Goal: Answer question/provide support: Answer question/provide support

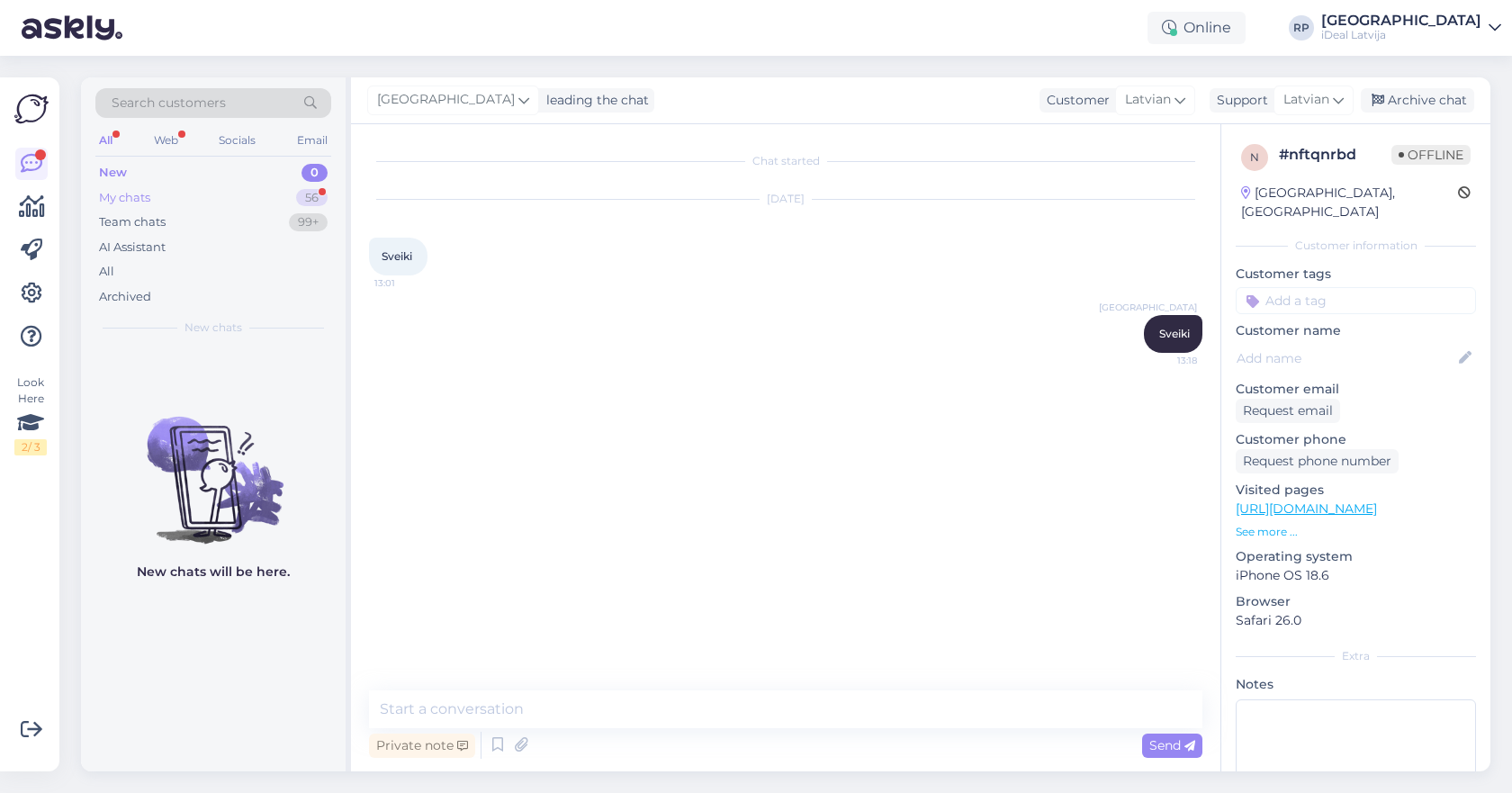
click at [289, 193] on div "My chats 56" at bounding box center [213, 198] width 236 height 25
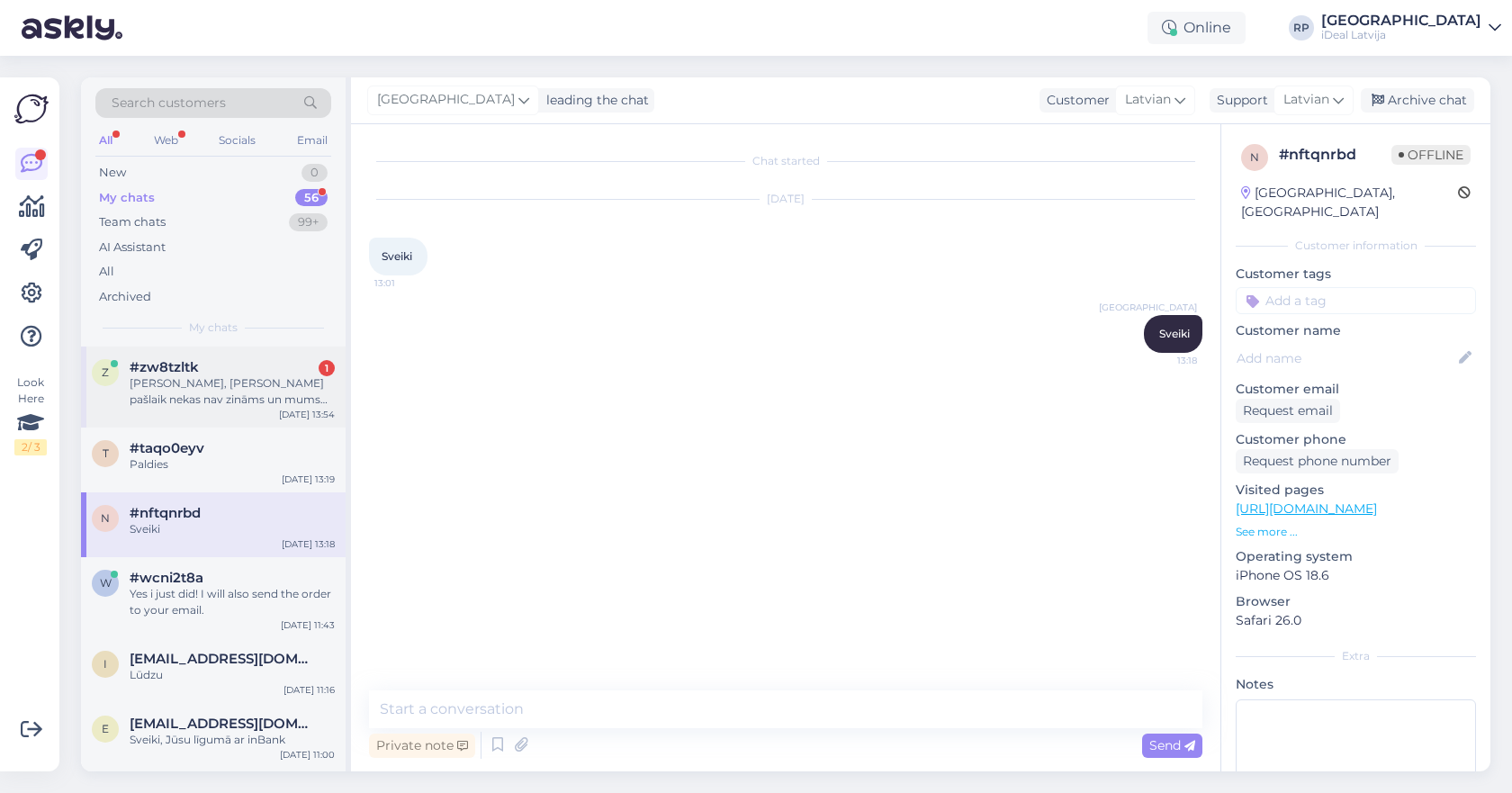
click at [217, 391] on div "Skaidrs, tātad pašlaik nekas nav zināms un mums atliek tikai gadīt :D , bet vai…" at bounding box center [232, 391] width 205 height 33
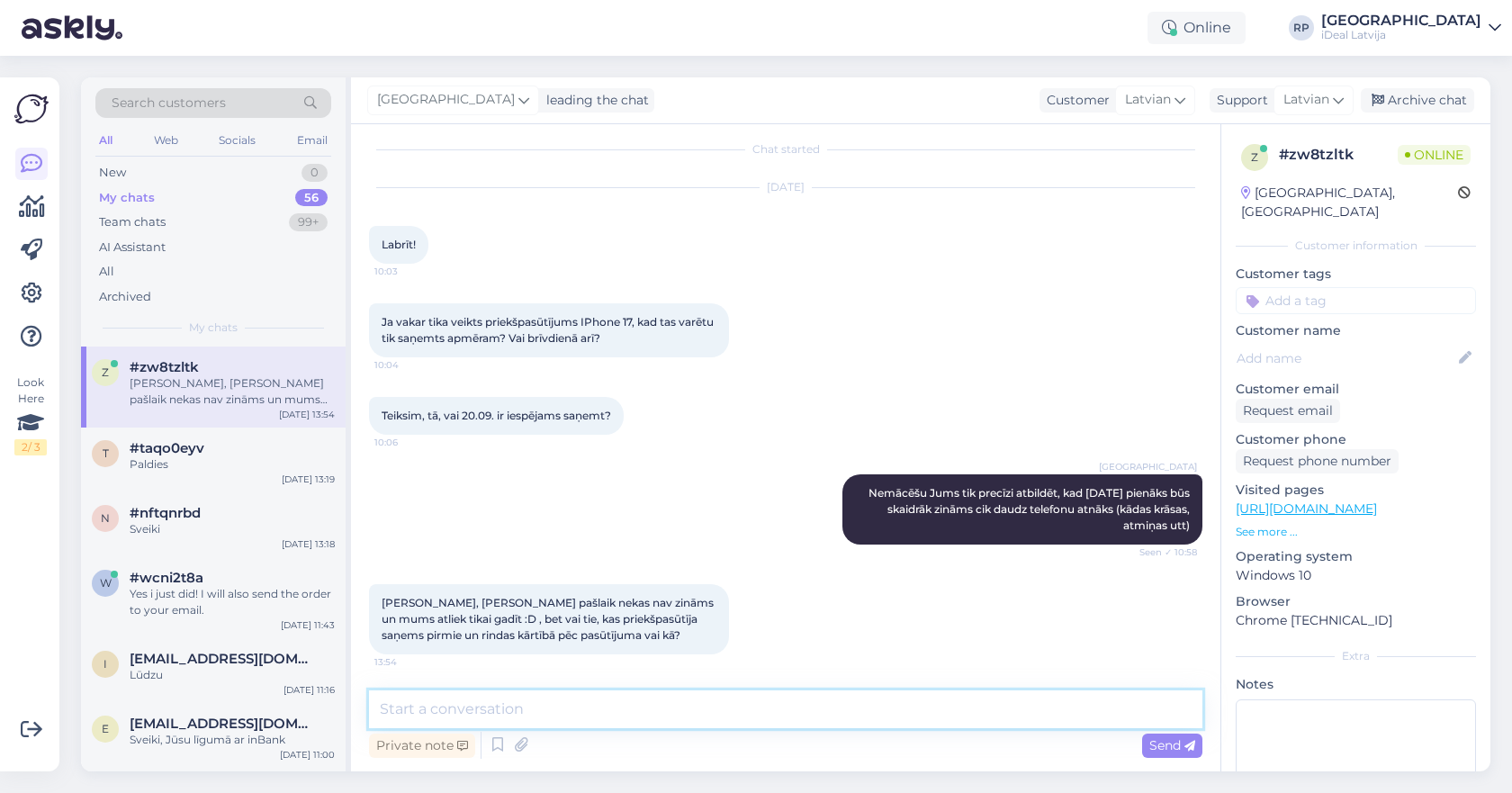
click at [506, 706] on textarea at bounding box center [785, 709] width 833 height 38
type textarea "J"
type textarea "Tieši tā."
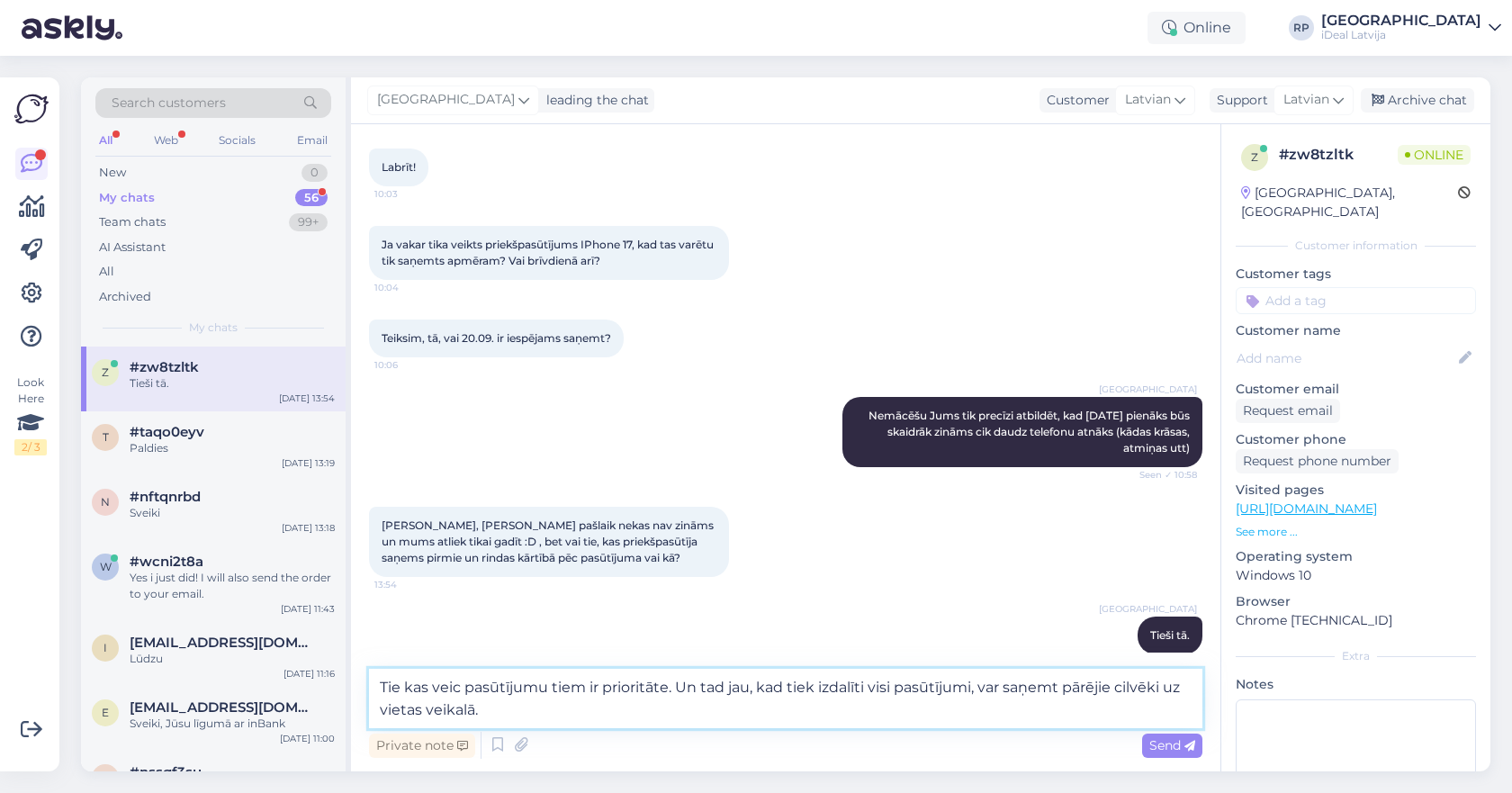
type textarea "Tie kas veic pasūtījumu tiem ir prioritāte. Un tad jau, kad tiek izdalīti visi …"
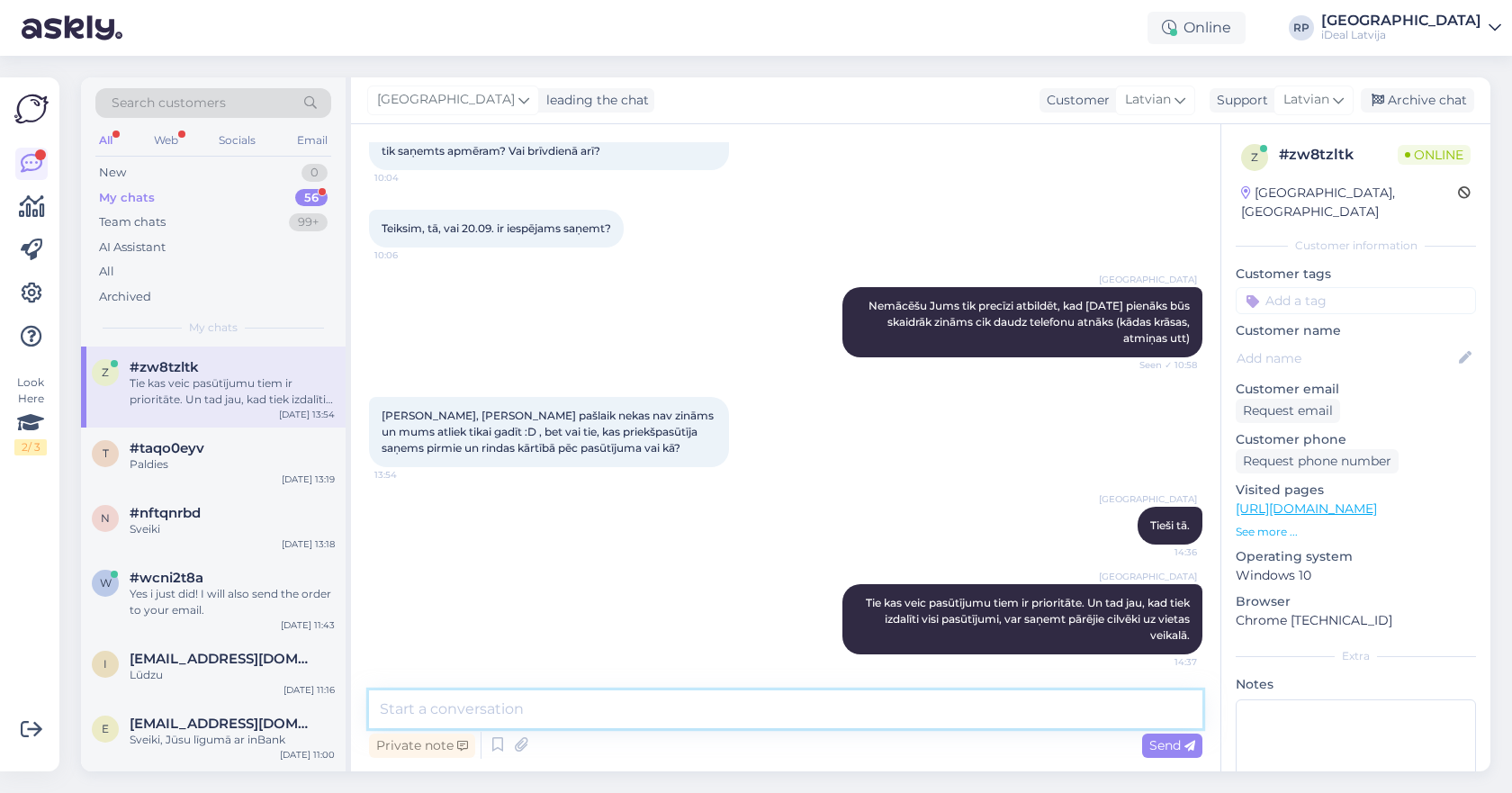
scroll to position [0, 0]
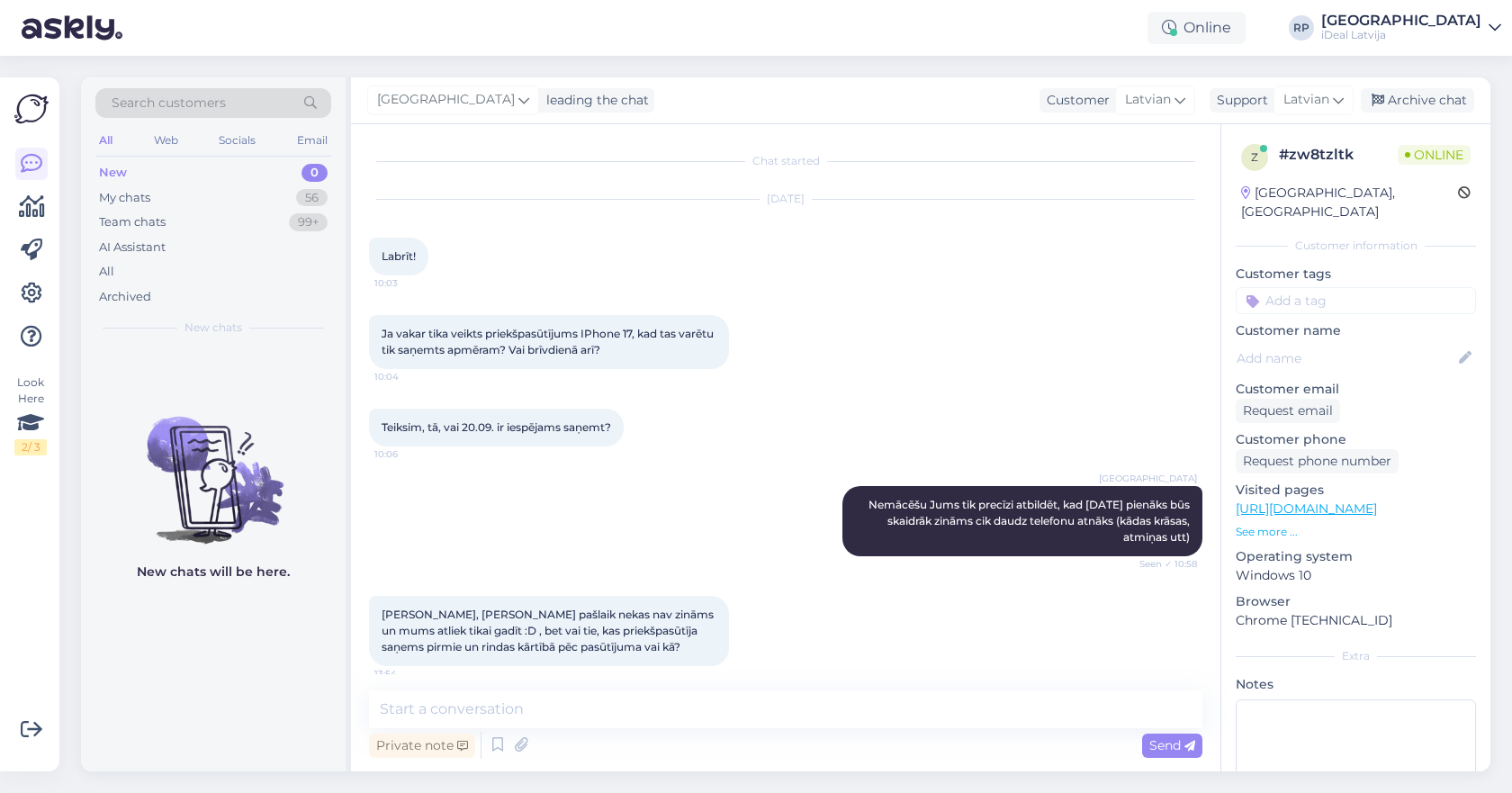
scroll to position [276, 0]
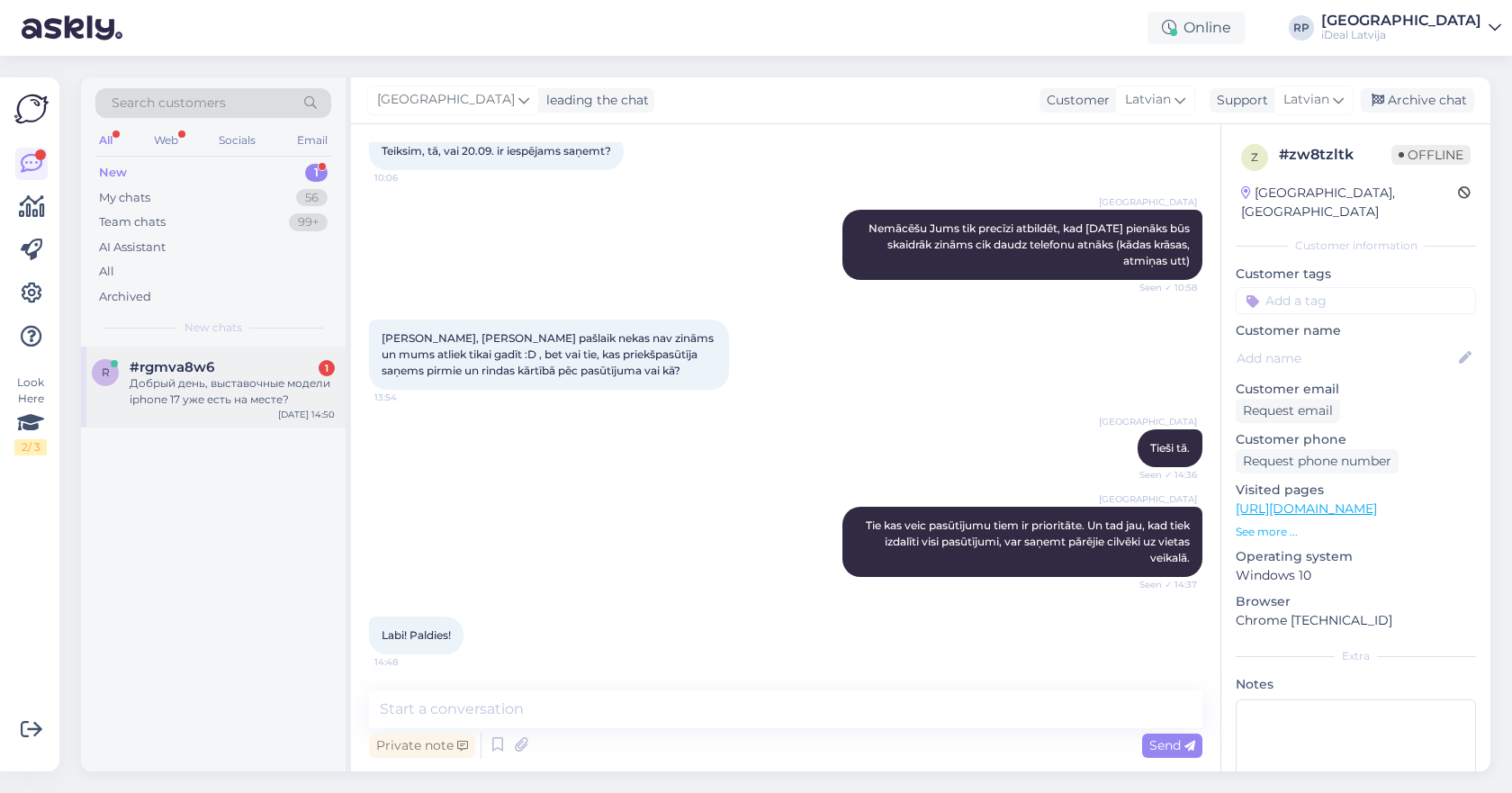
click at [254, 380] on div "Добрый день, выставочные модели iphone 17 уже есть на месте?" at bounding box center [232, 391] width 205 height 33
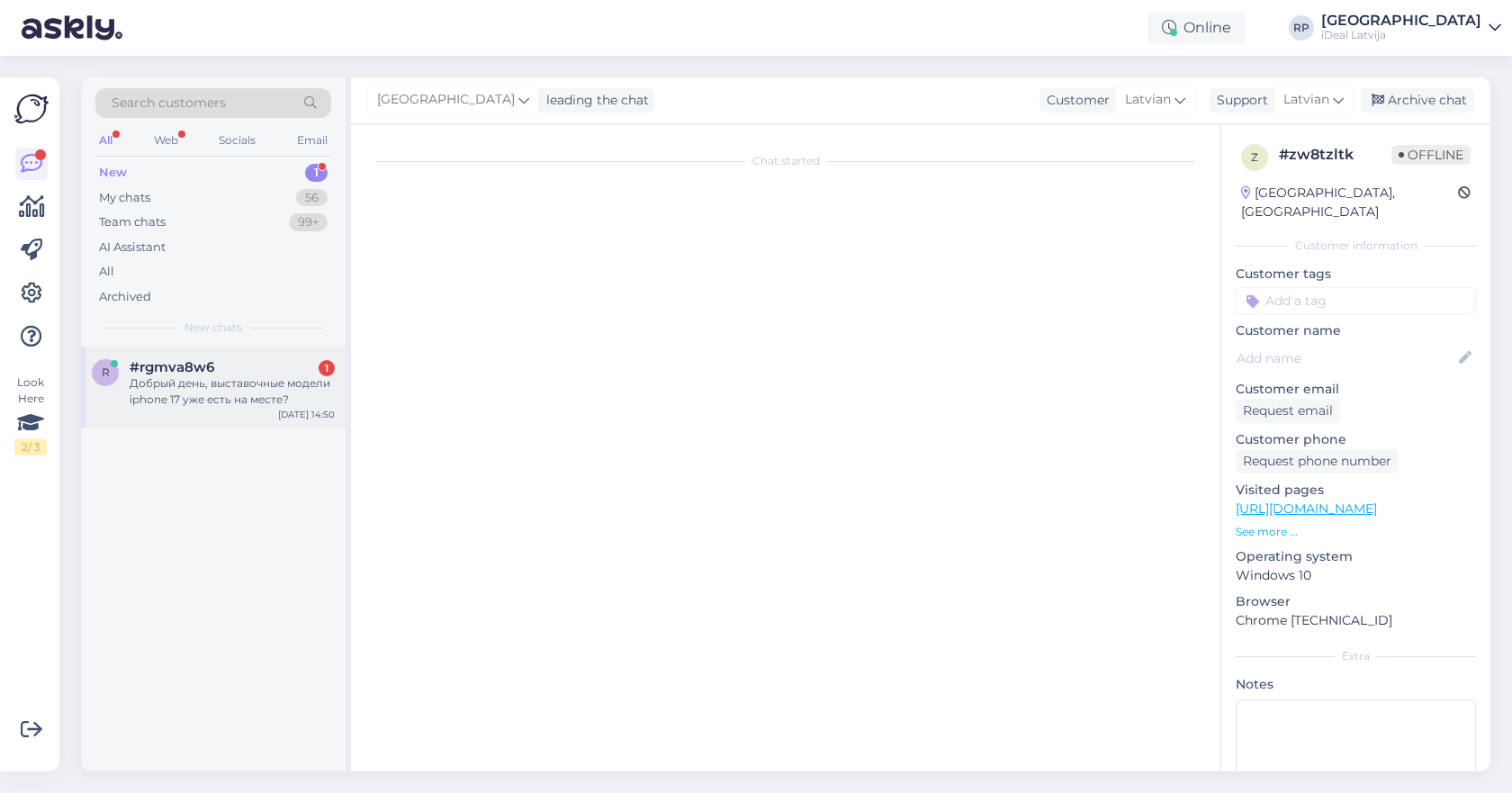
scroll to position [0, 0]
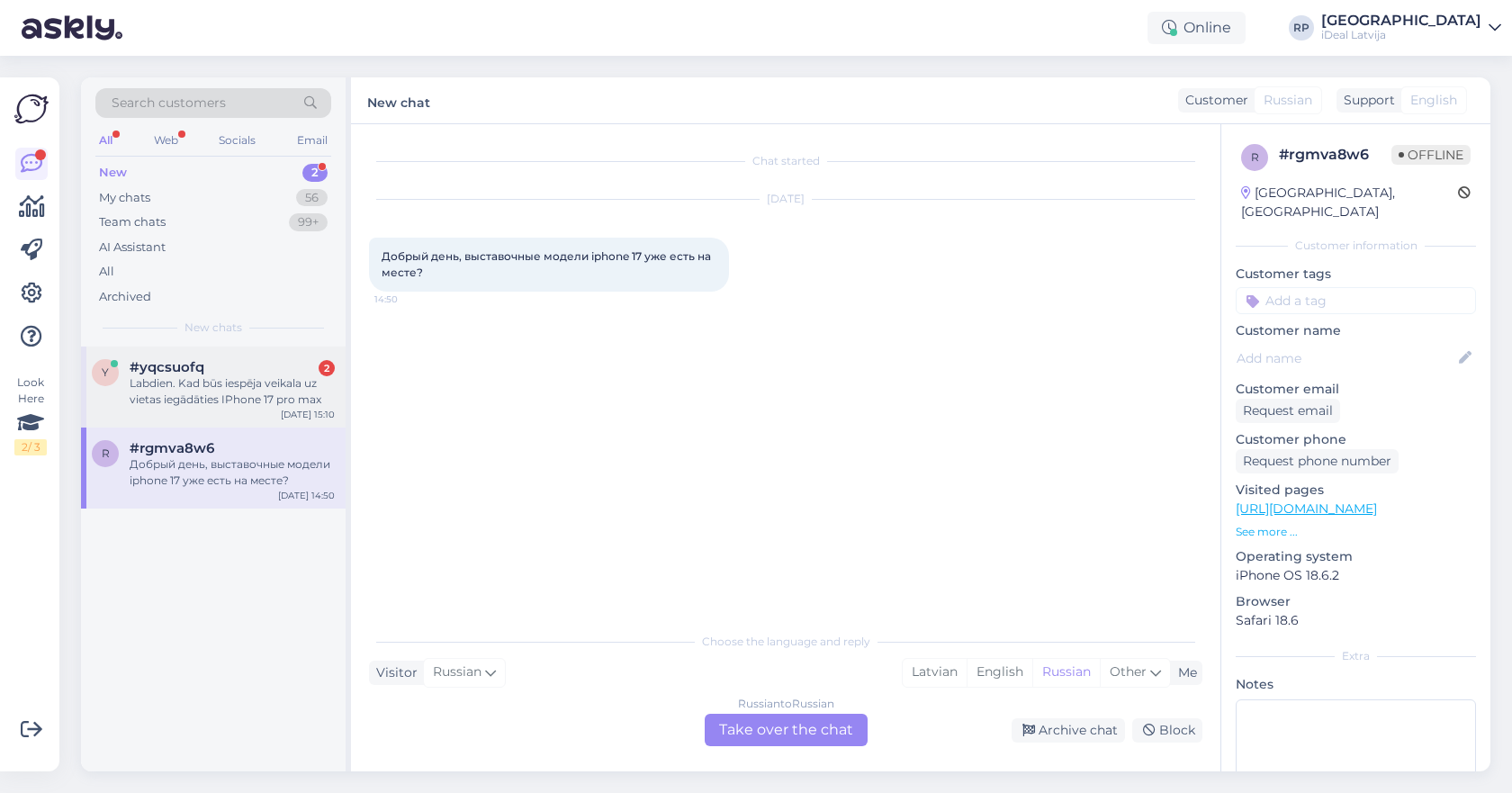
click at [284, 347] on div "y #yqcsuofq 2 Labdien. Kad būs iespēja veikala uz vietas iegādāties IPhone 17 p…" at bounding box center [214, 386] width 265 height 81
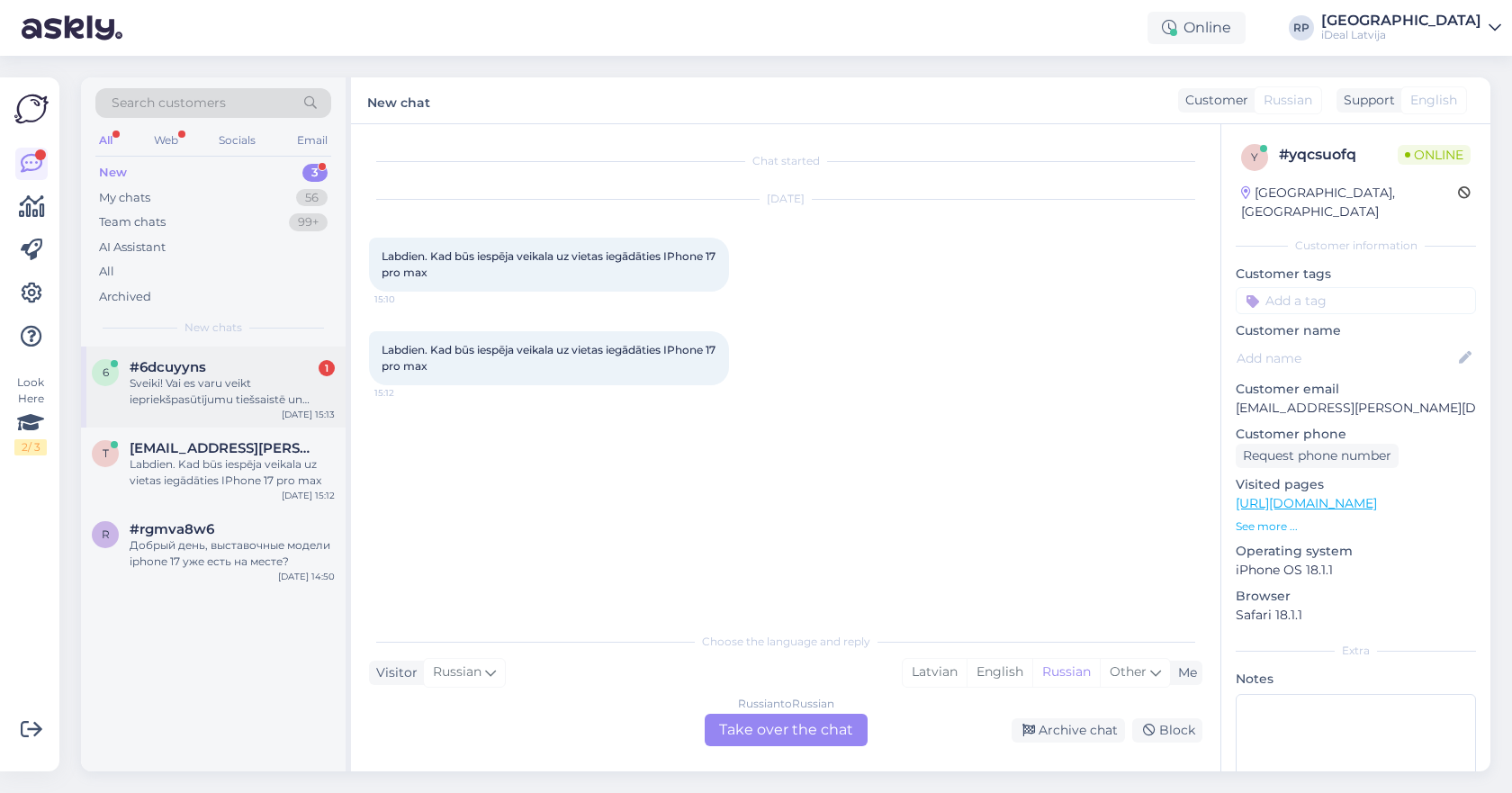
click at [288, 365] on div "#6dcuyyns 1" at bounding box center [232, 367] width 205 height 16
click at [923, 662] on div "Latvian" at bounding box center [935, 672] width 63 height 27
click at [786, 730] on div "Russian to Latvian Take over the chat" at bounding box center [785, 730] width 163 height 33
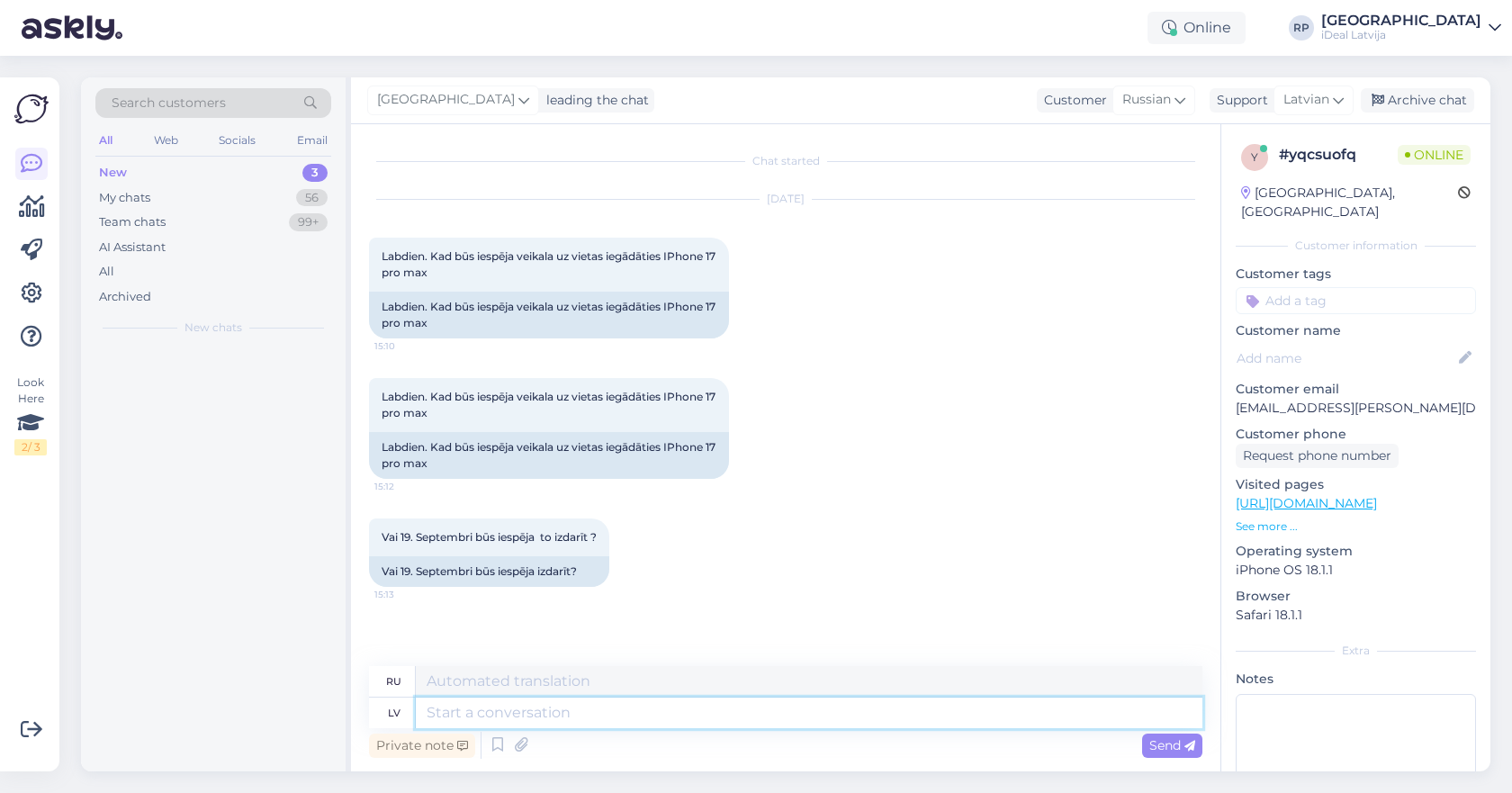
click at [785, 720] on textarea at bounding box center [809, 713] width 786 height 31
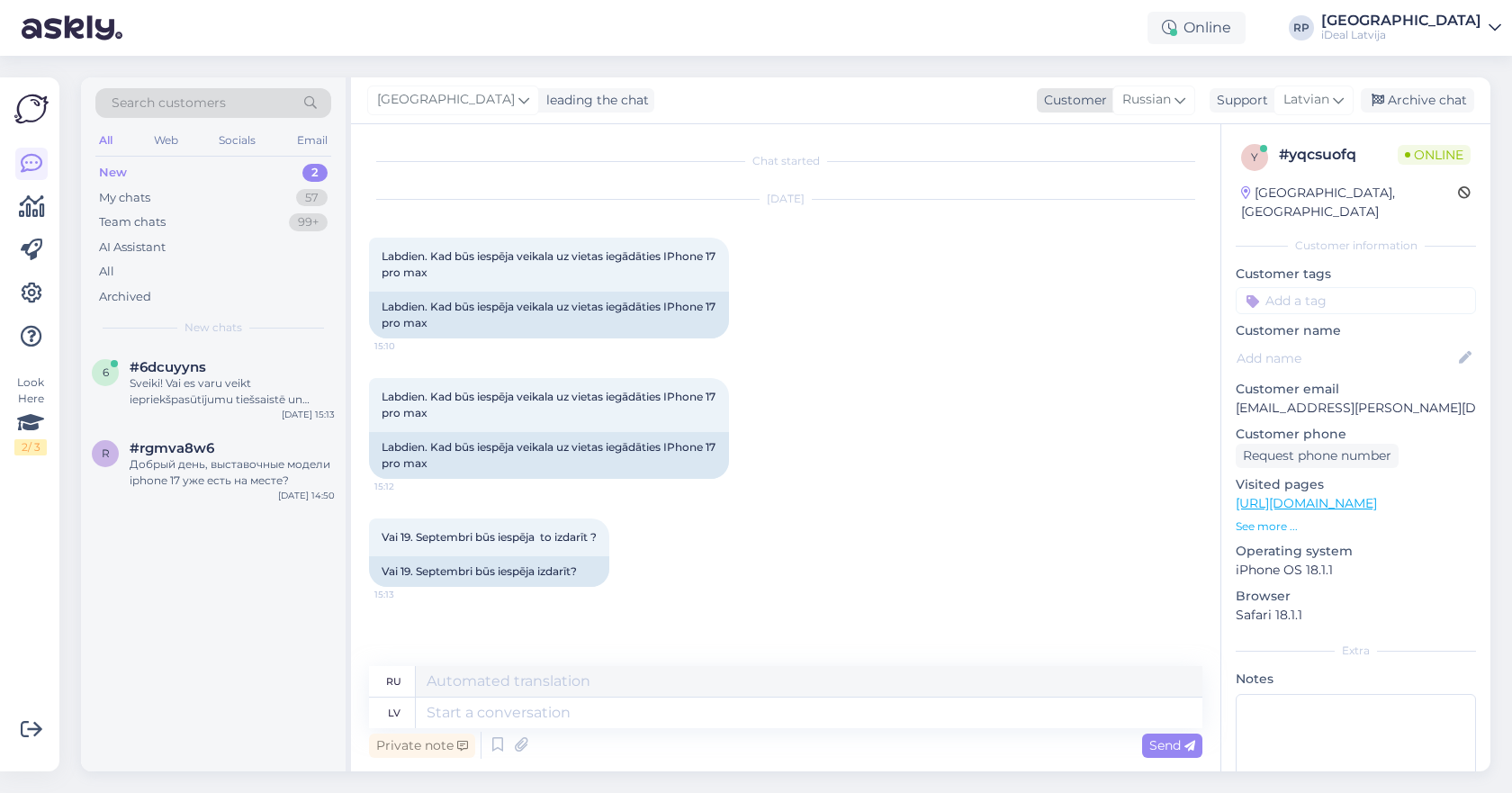
click at [1175, 97] on icon at bounding box center [1180, 99] width 11 height 20
type input "lat"
click at [1131, 176] on link "Latvian" at bounding box center [1116, 179] width 198 height 29
click at [894, 703] on textarea at bounding box center [785, 709] width 833 height 38
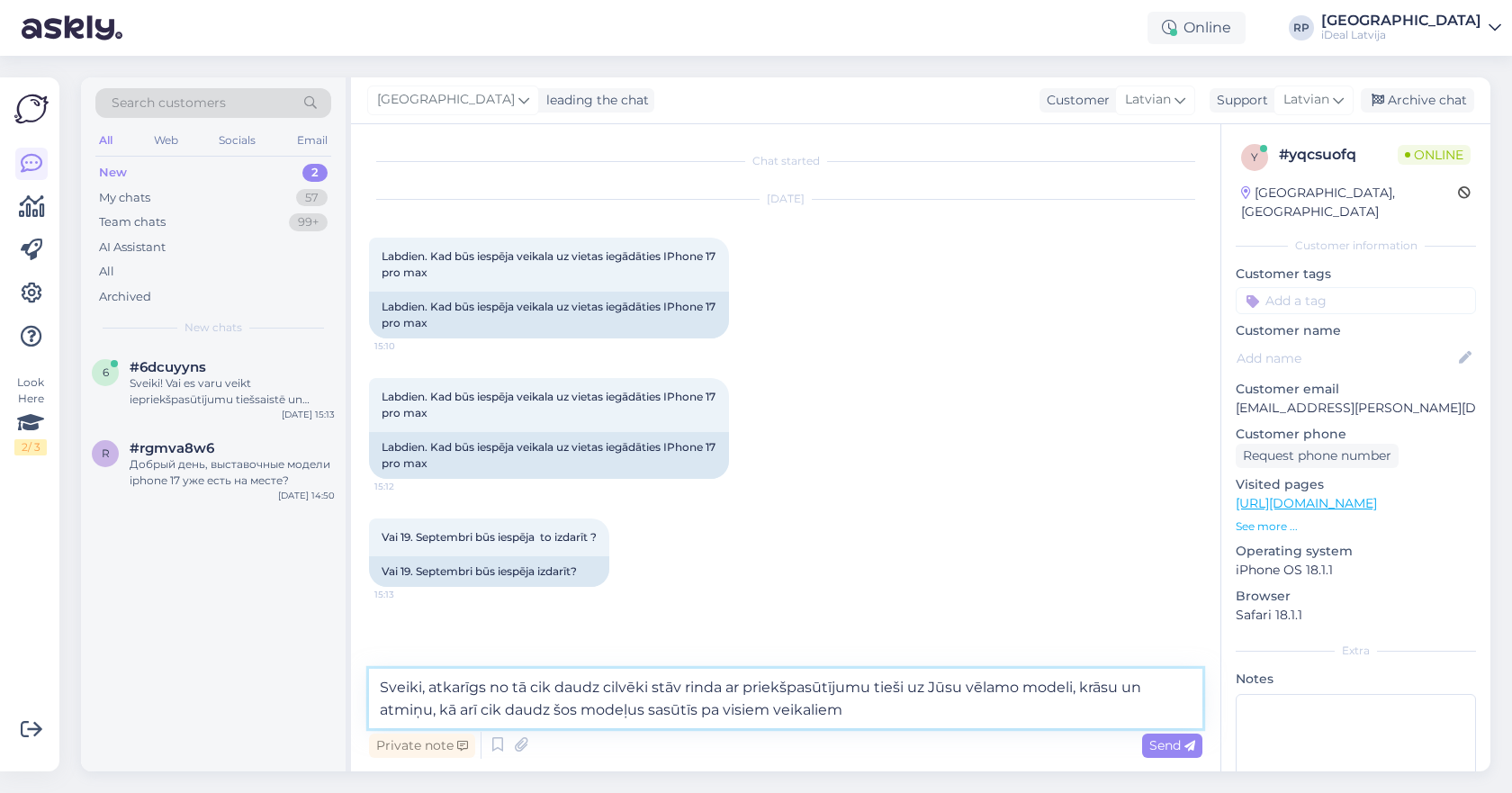
type textarea "Sveiki, atkarīgs no tā cik daudz cilvēki stāv rinda ar priekšpasūtījumu tieši u…"
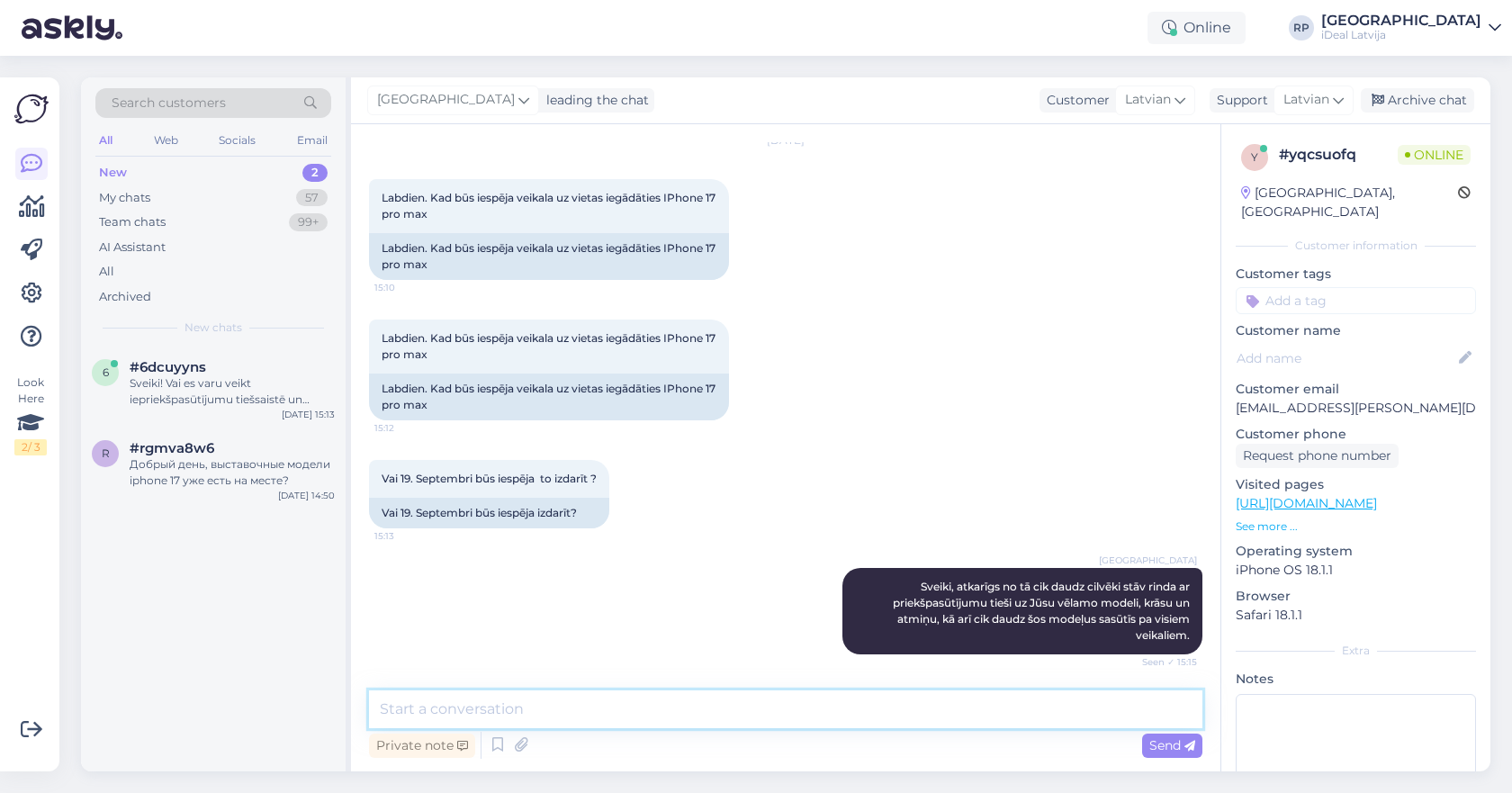
scroll to position [152, 0]
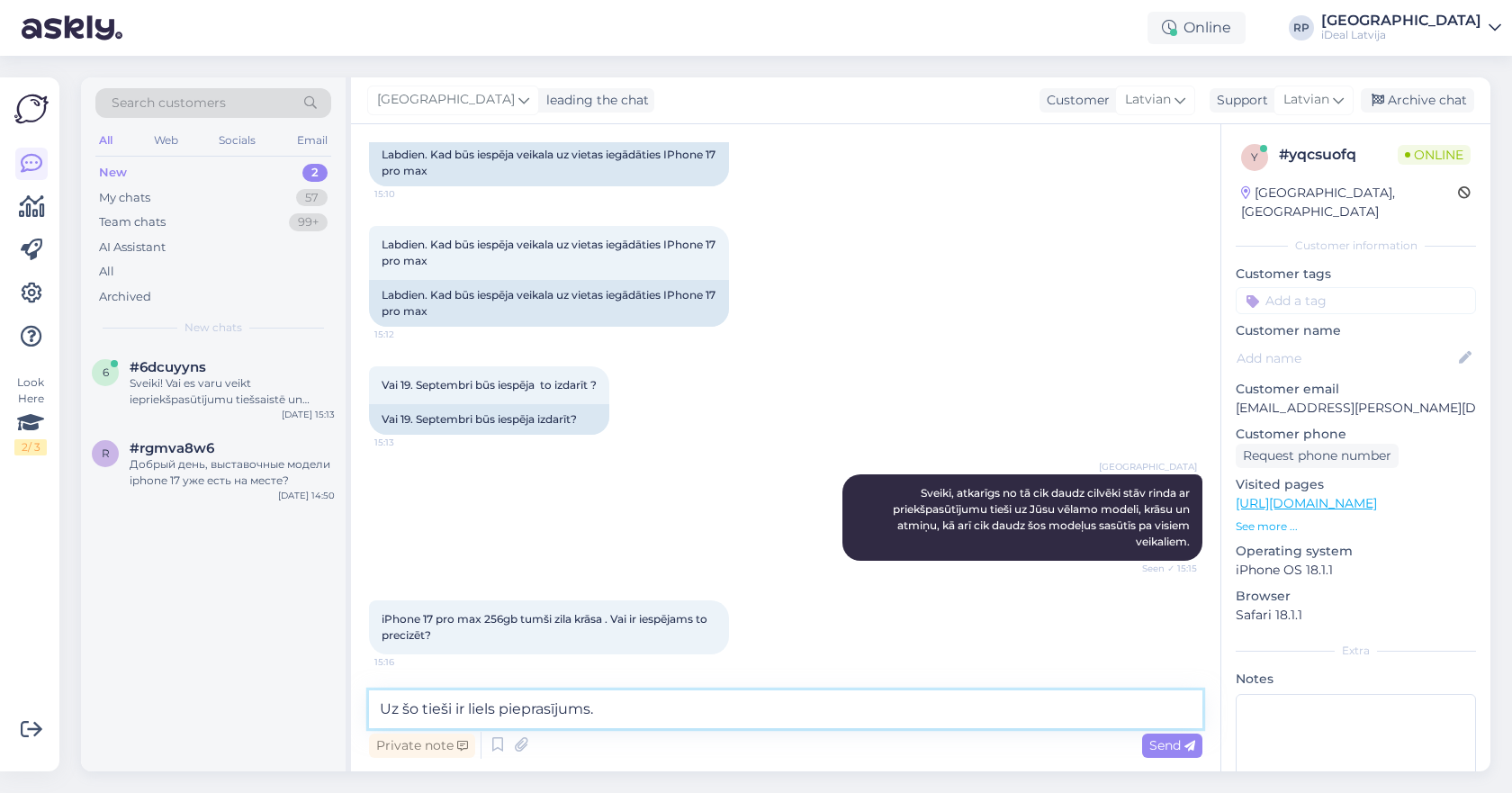
type textarea "Uz šo tieši ir liels pieprasījums."
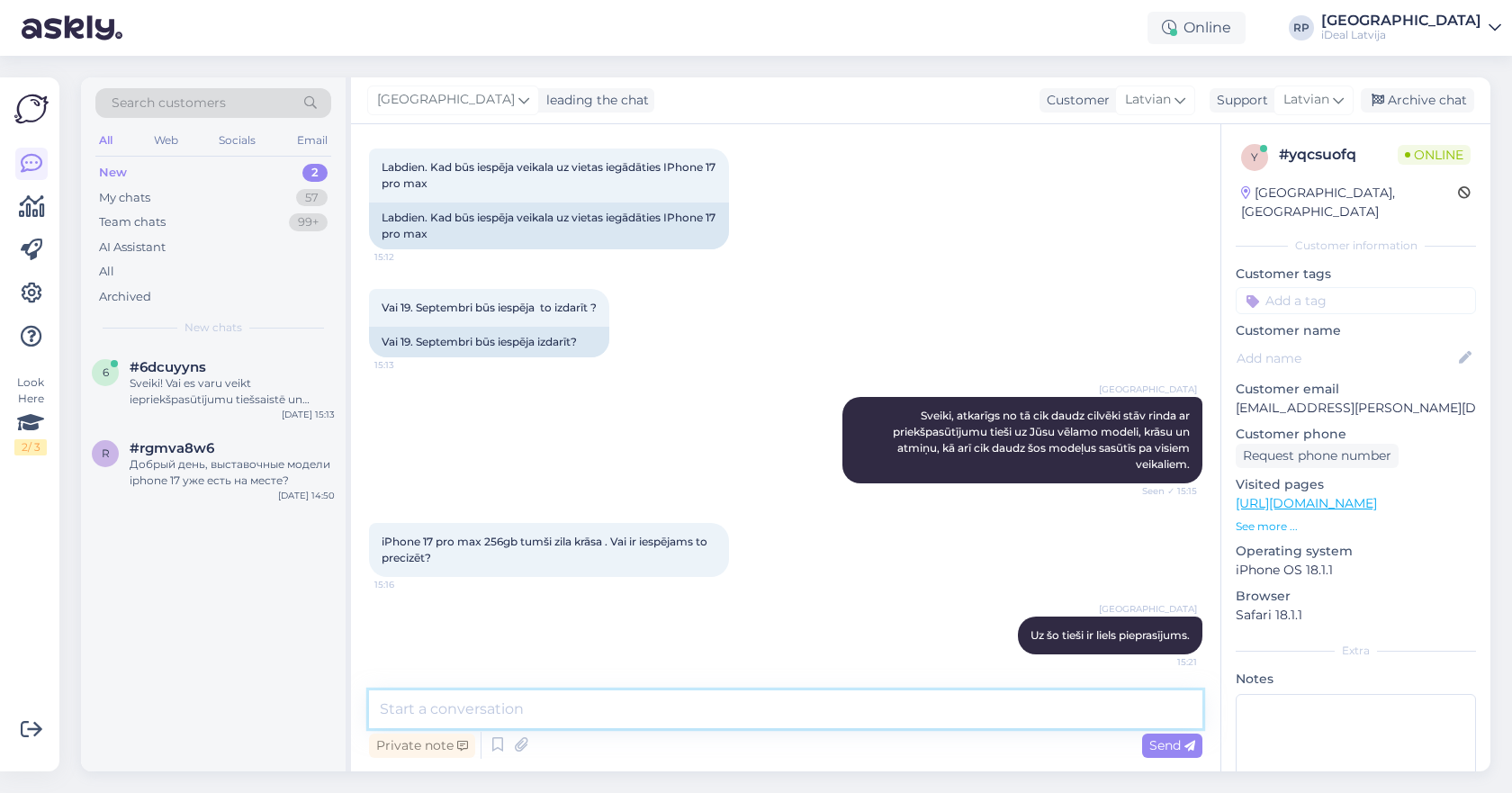
click at [631, 701] on textarea at bounding box center [785, 709] width 833 height 38
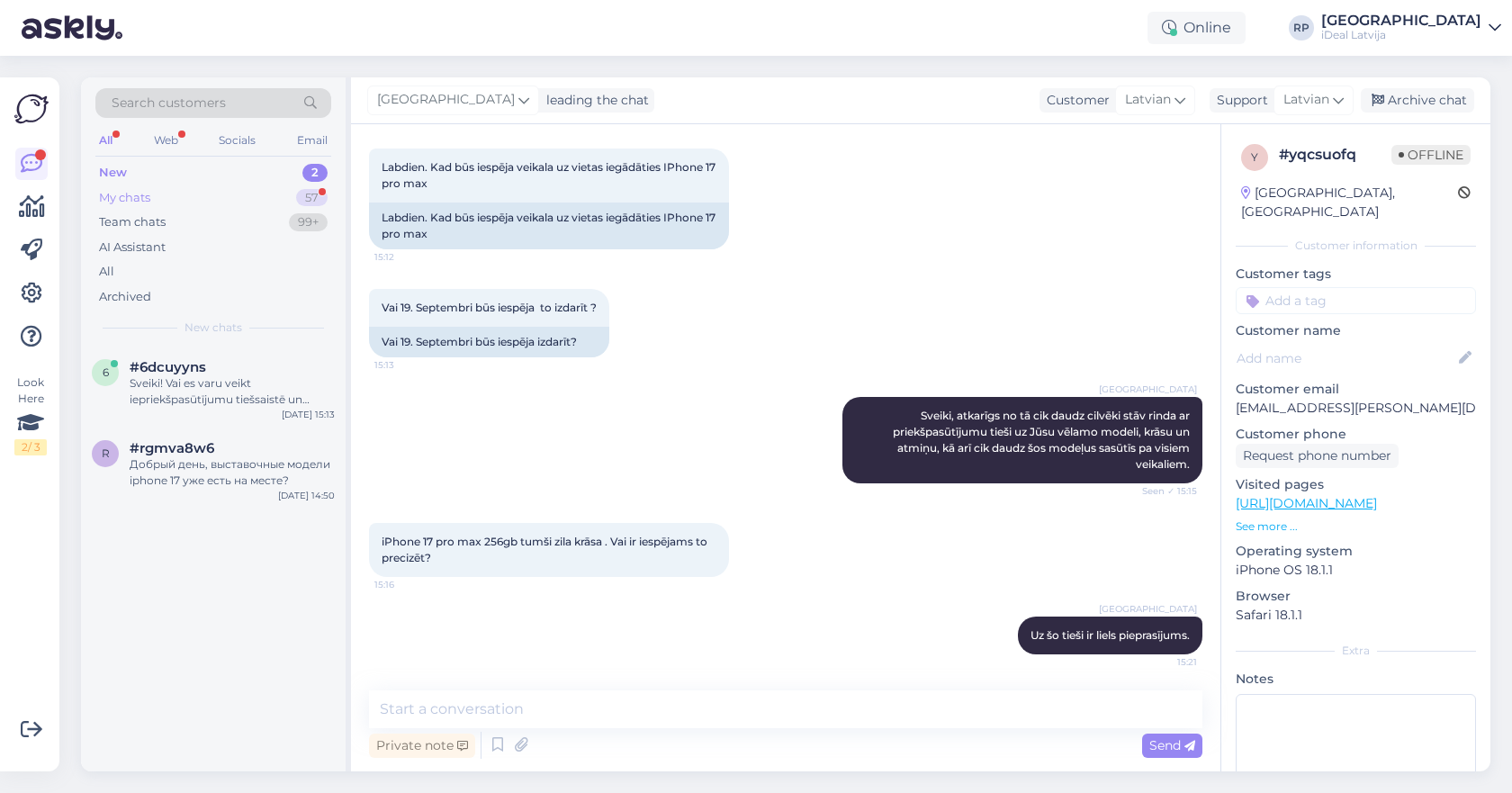
click at [179, 188] on div "My chats 57" at bounding box center [213, 198] width 236 height 25
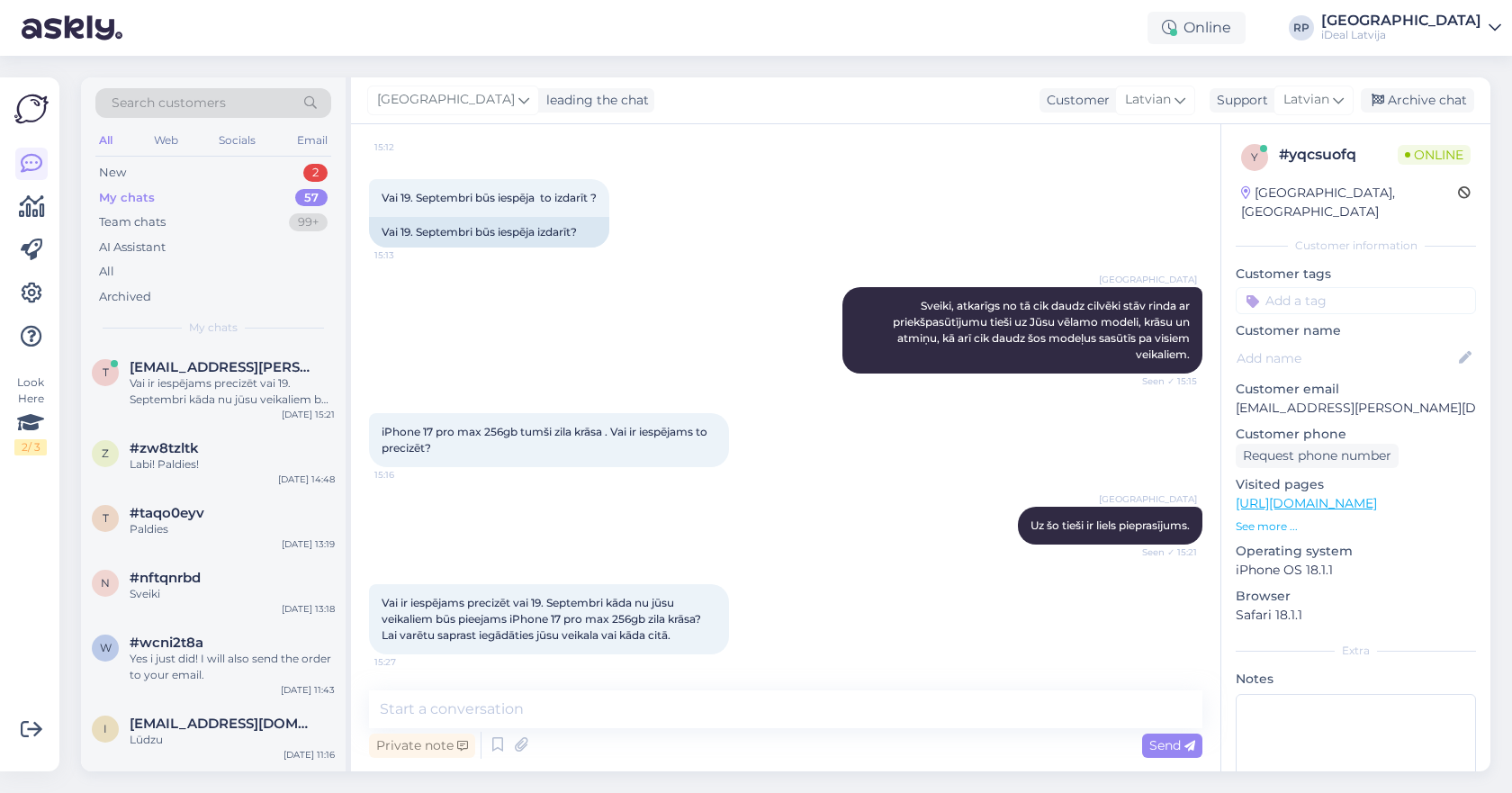
scroll to position [340, 0]
click at [584, 698] on textarea at bounding box center [785, 709] width 833 height 38
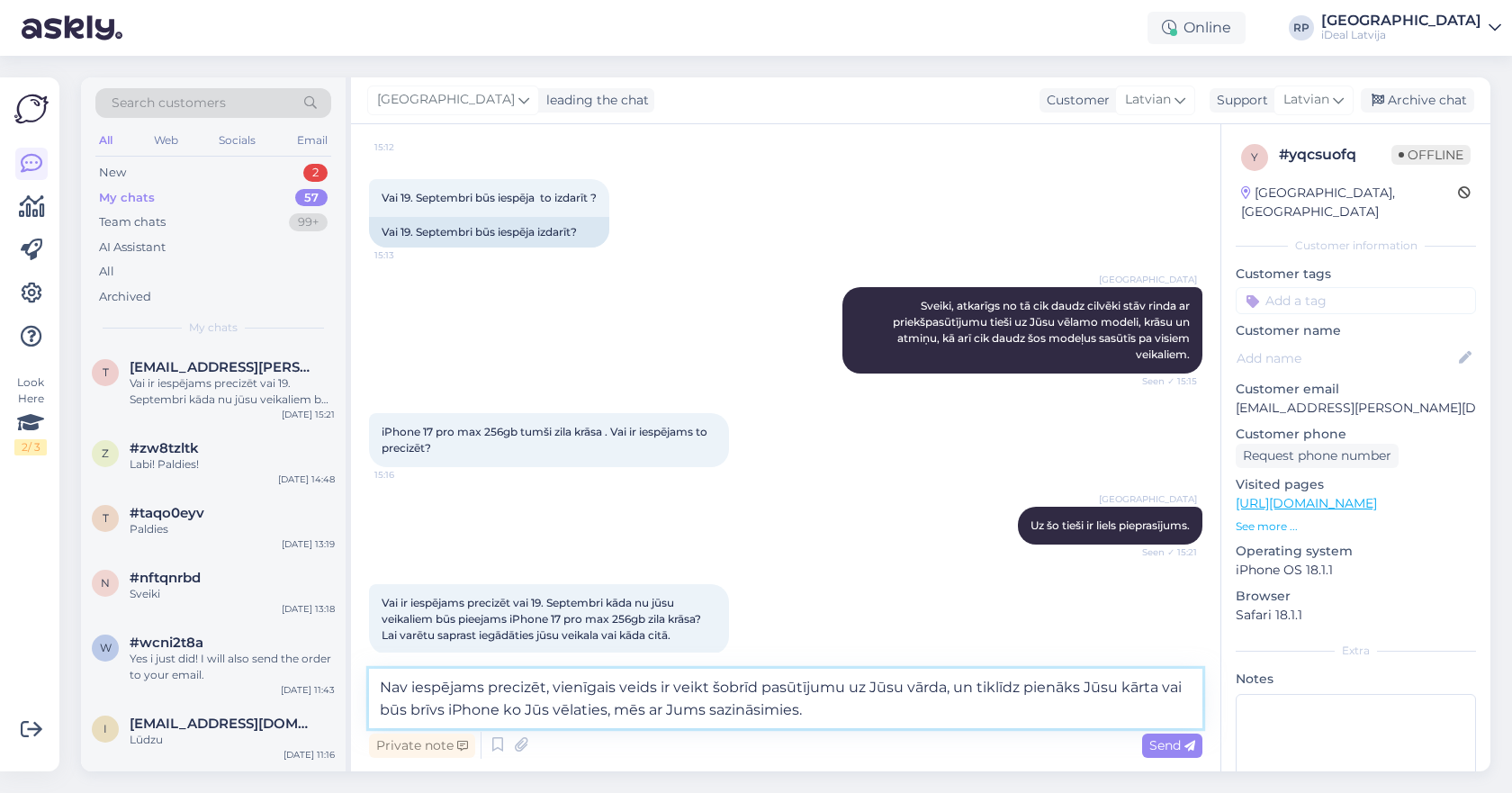
type textarea "Nav iespējams precizēt, vienīgais veids ir veikt šobrīd pasūtījumu uz Jūsu vārd…"
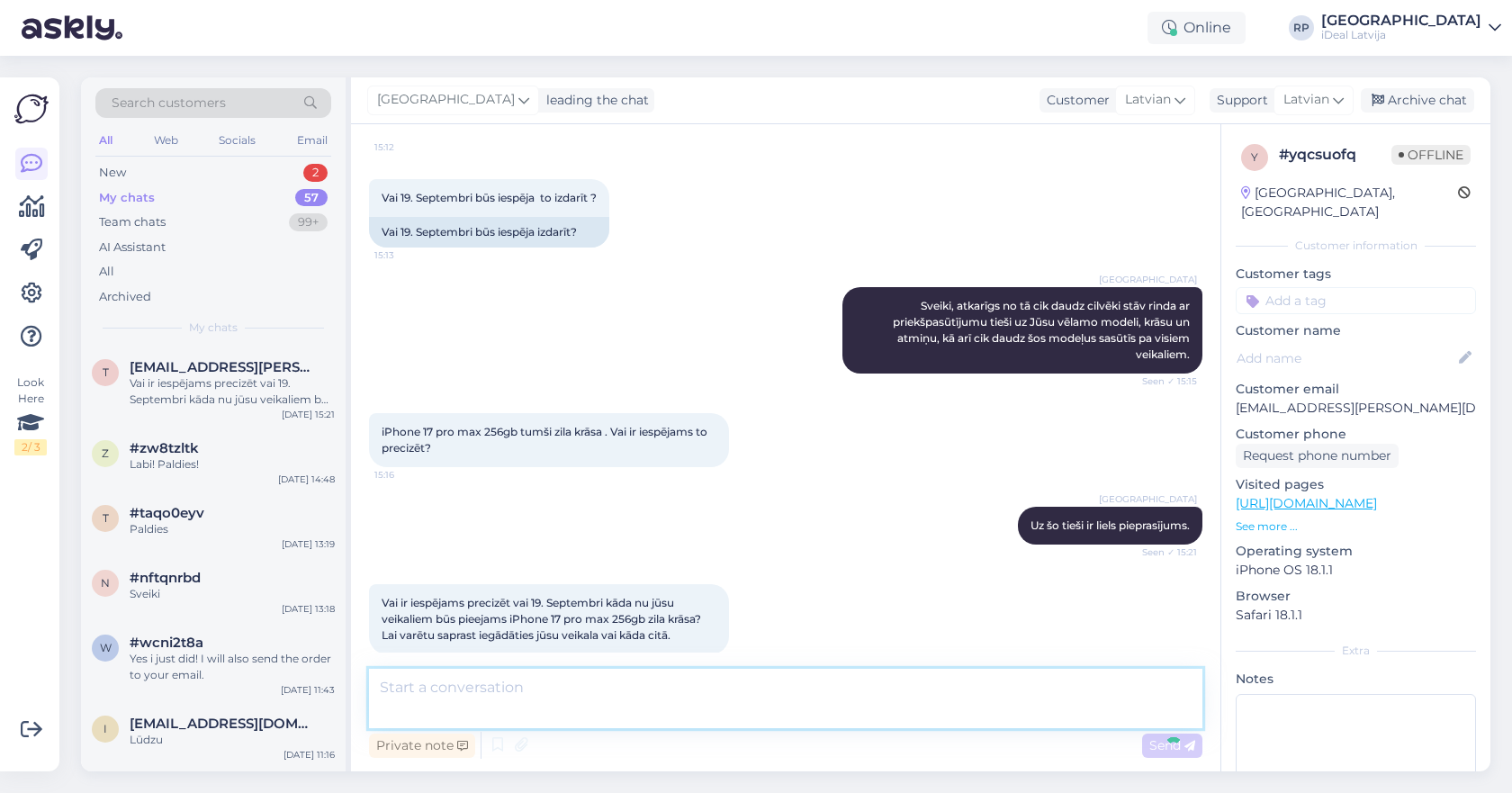
scroll to position [449, 0]
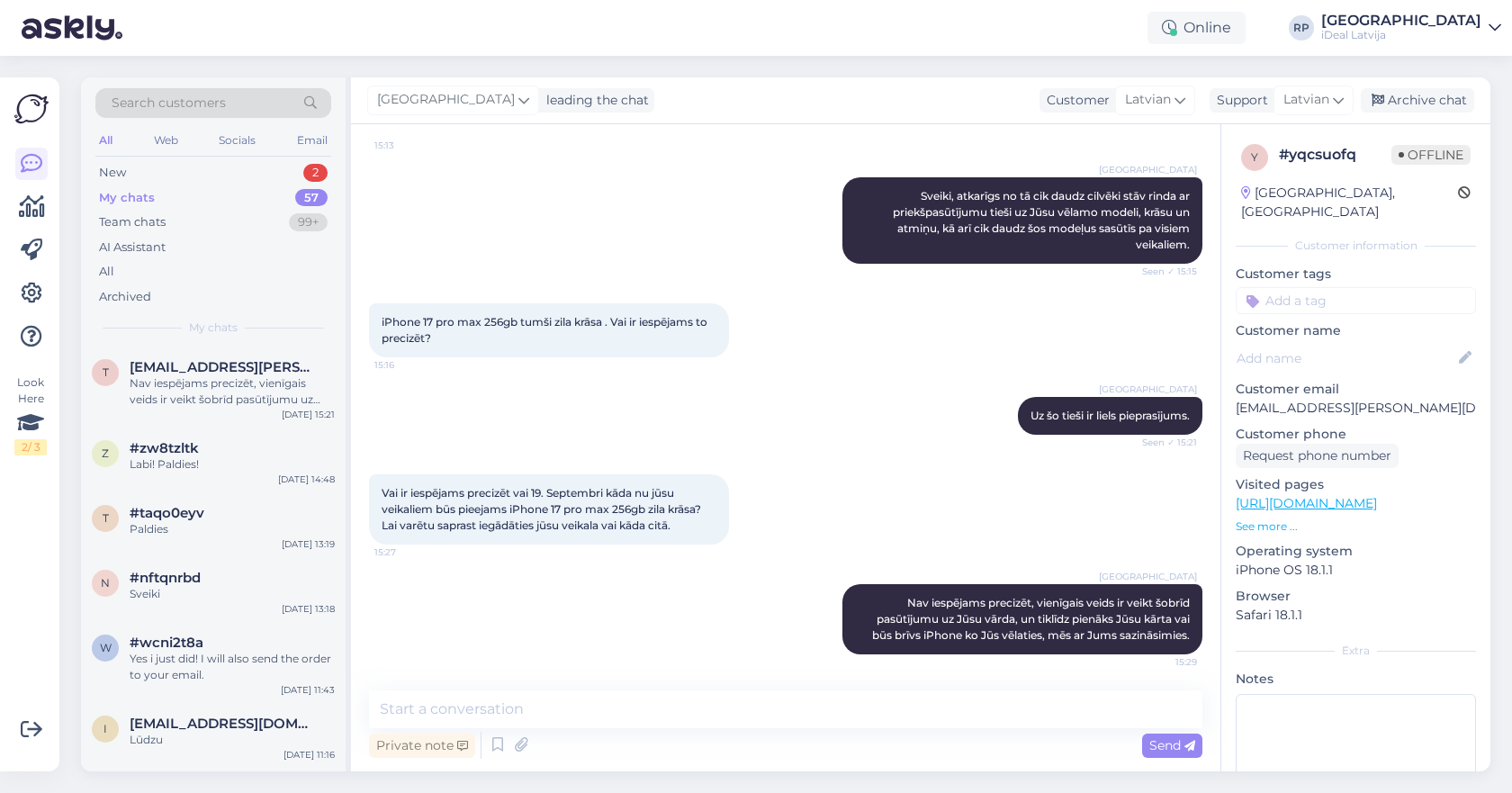
click at [1203, 0] on div "Online RP [GEOGRAPHIC_DATA] iDeal [GEOGRAPHIC_DATA]" at bounding box center [756, 28] width 1512 height 56
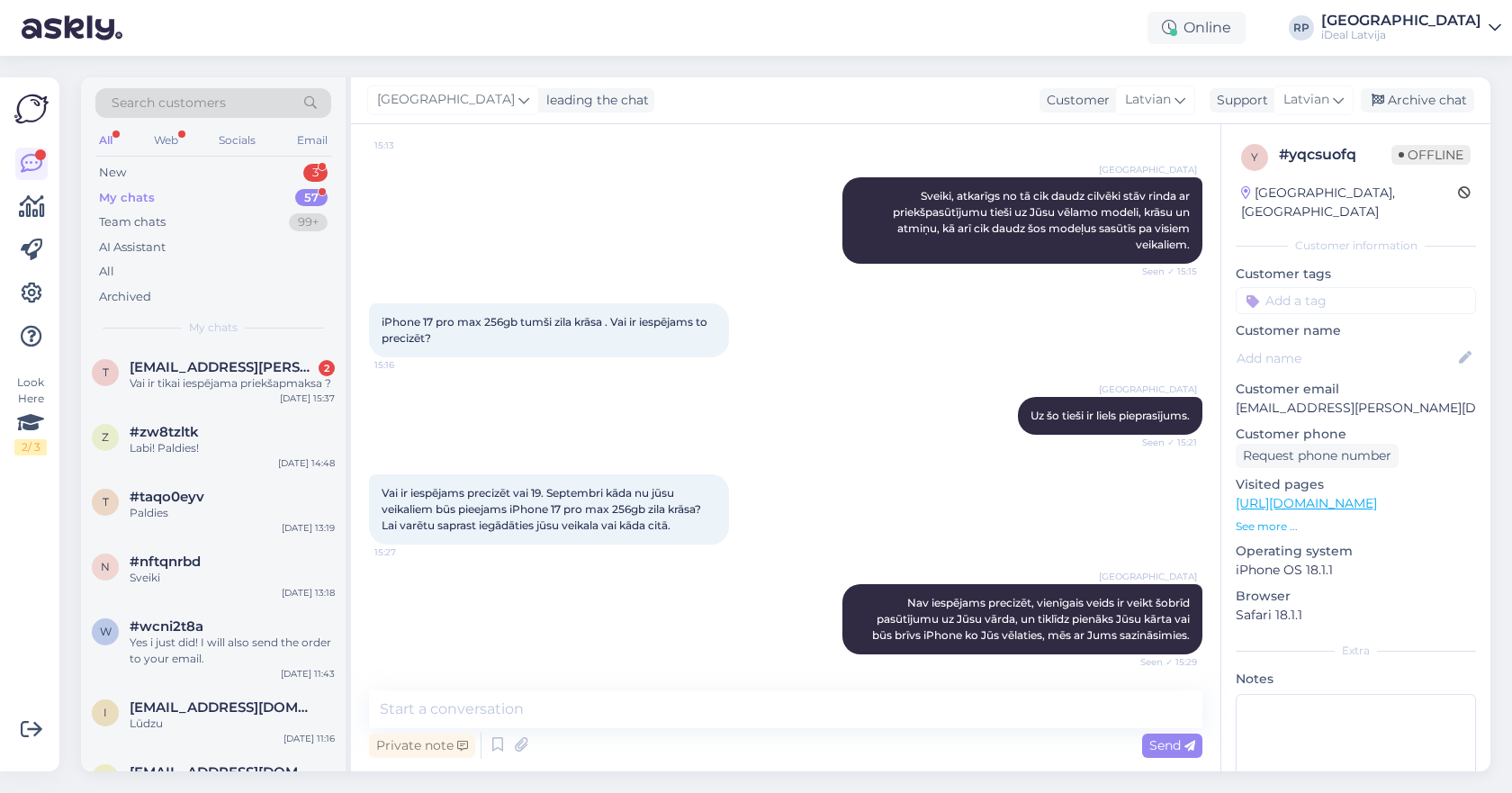
scroll to position [620, 0]
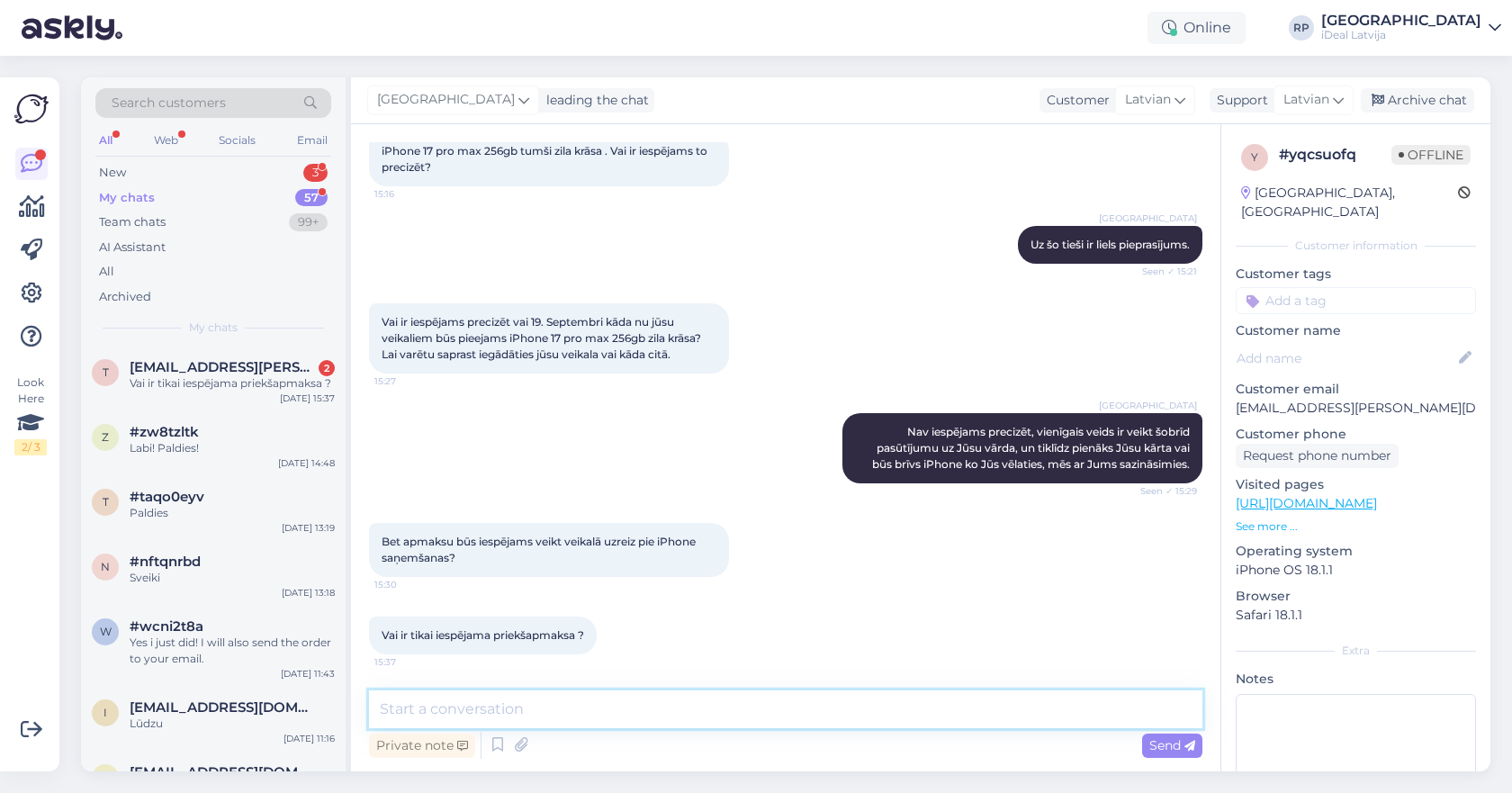
click at [612, 714] on textarea at bounding box center [785, 709] width 833 height 38
click at [604, 726] on textarea at bounding box center [785, 709] width 833 height 38
type textarea "J"
type textarea "Nav nepieciešama priekšapmaksa."
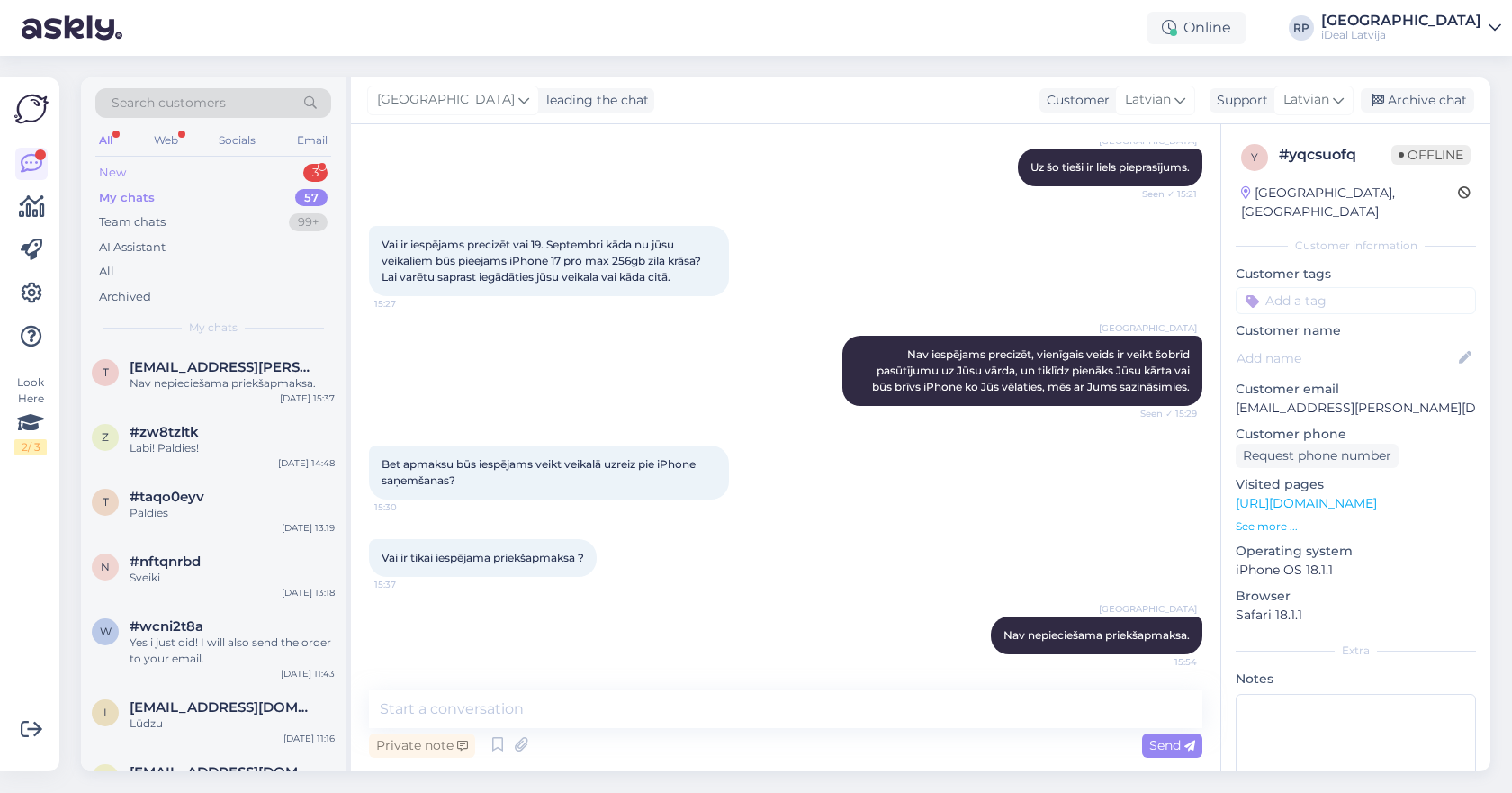
click at [199, 177] on div "New 3" at bounding box center [213, 173] width 236 height 25
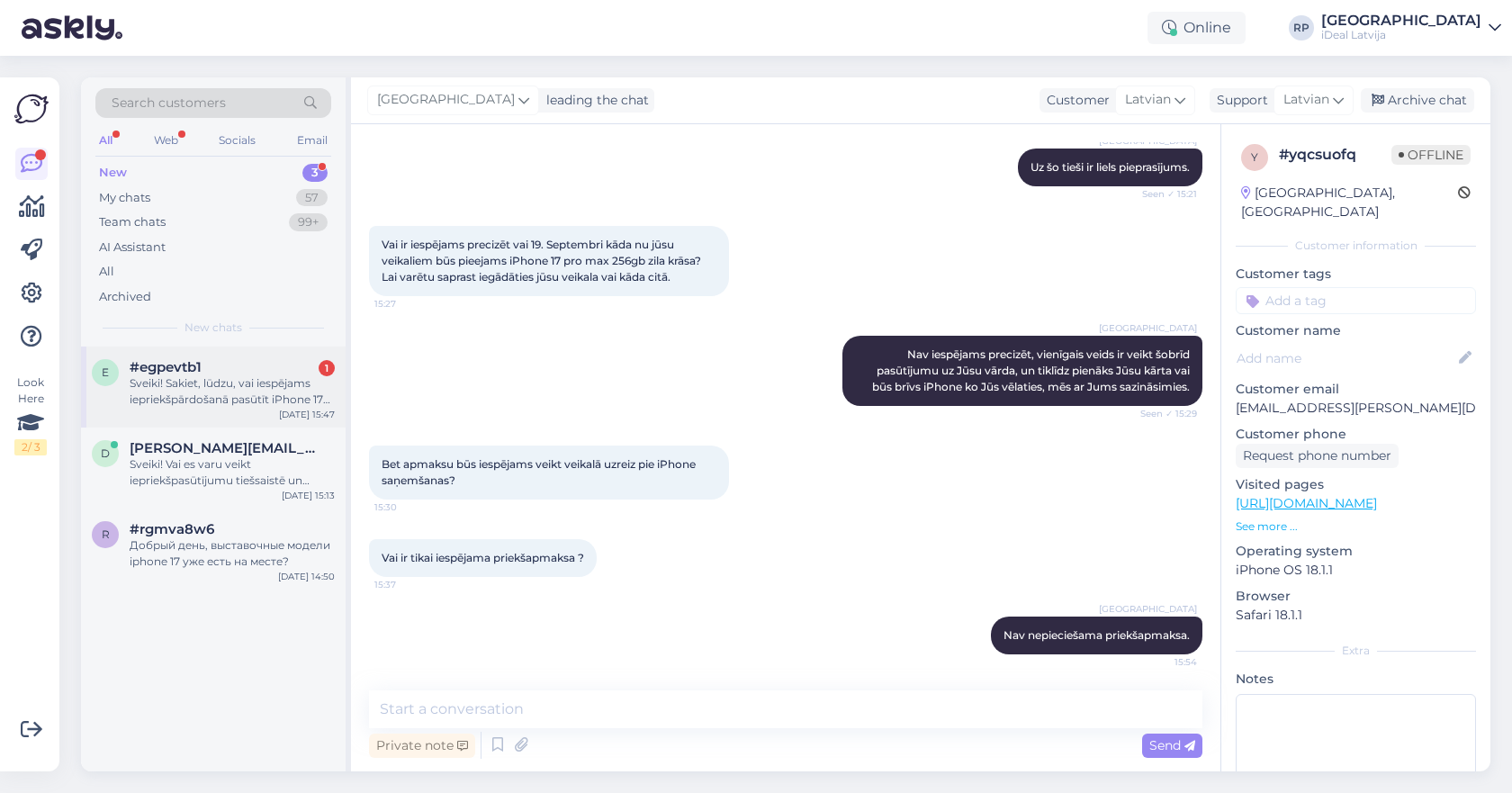
click at [245, 377] on div "Sveiki! Sakiet, lūdzu, vai iespējams iepriekšpārdošanā pasūtīt iPhone 17 pro ma…" at bounding box center [232, 391] width 205 height 33
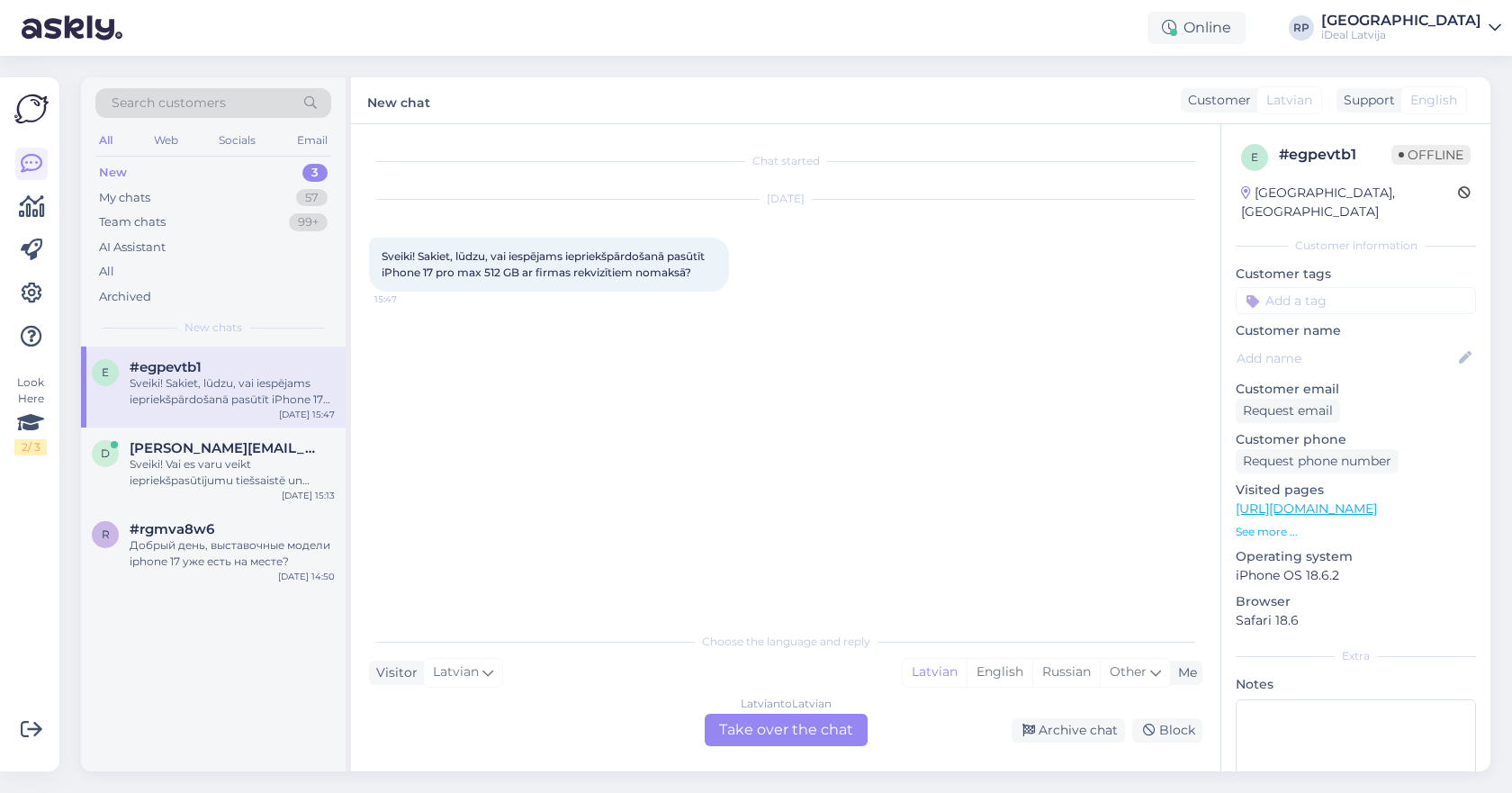
scroll to position [0, 0]
click at [848, 730] on div "Latvian to Latvian Take over the chat" at bounding box center [785, 730] width 163 height 33
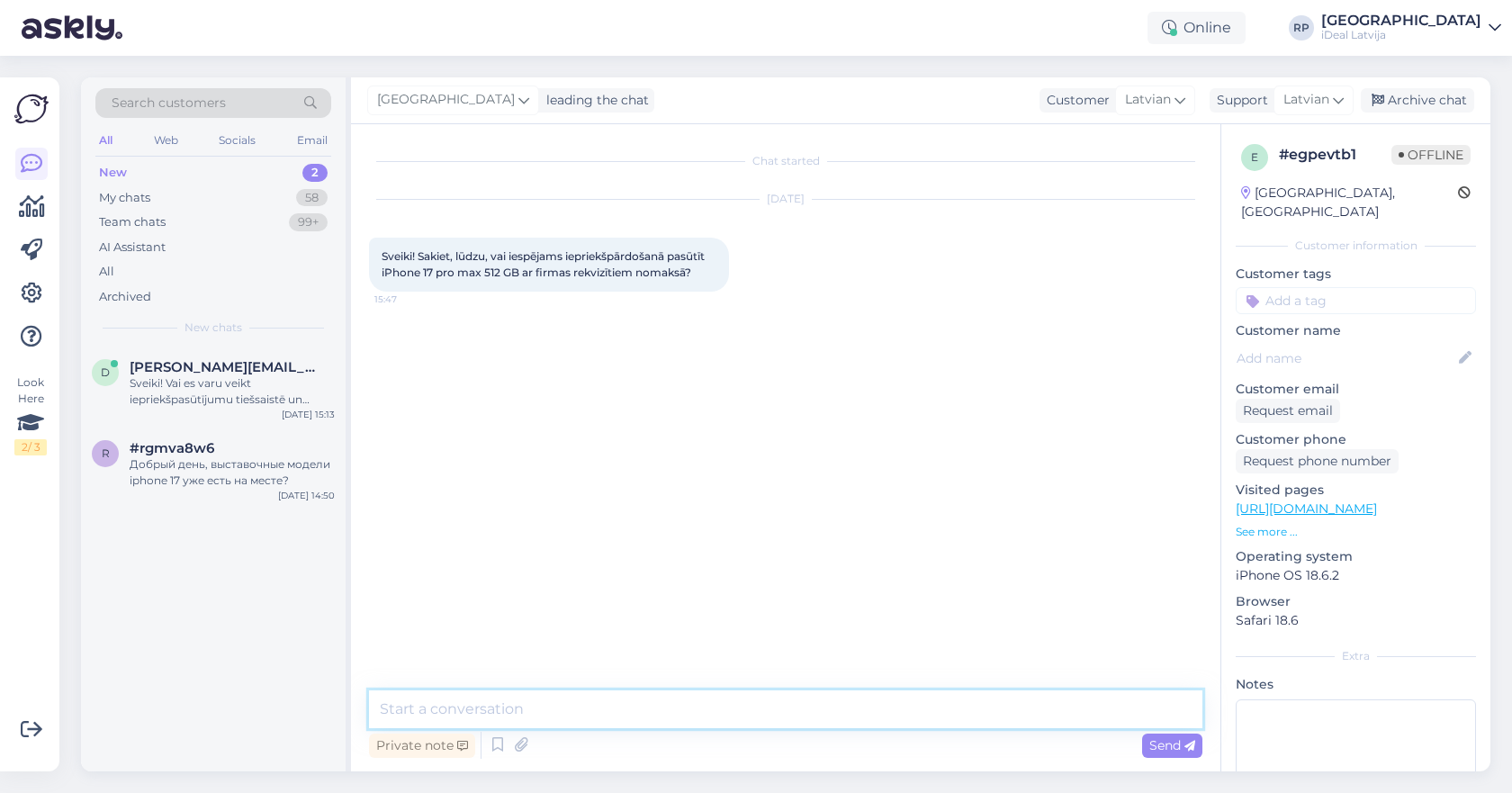
click at [943, 716] on textarea at bounding box center [785, 709] width 833 height 38
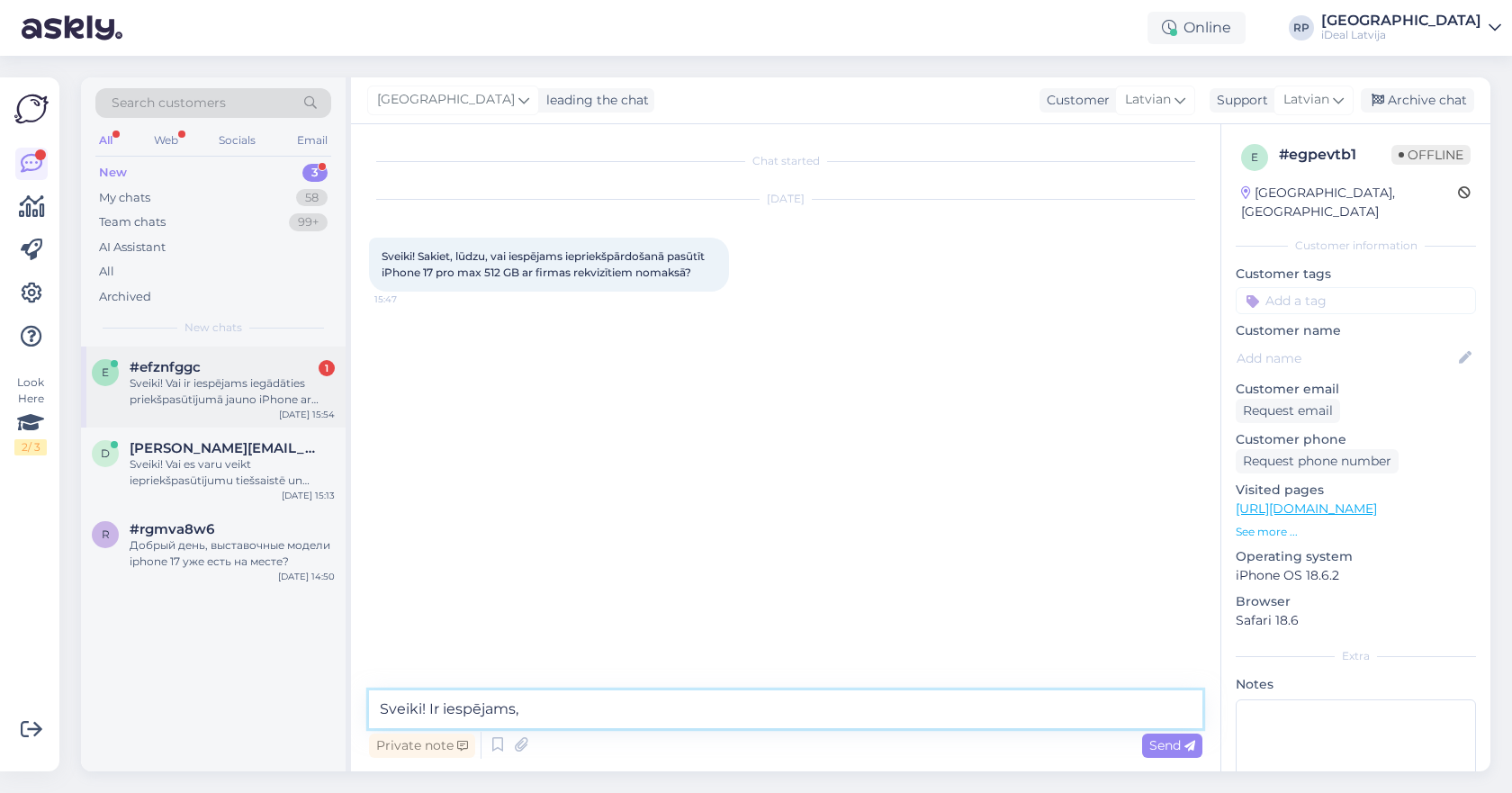
type textarea "Sveiki! Ir iespējams,"
click at [168, 353] on div "e #efznfggc 1 Sveiki! Vai ir iespējams iegādāties priekšpasūtījumā jauno iPhone…" at bounding box center [214, 386] width 265 height 81
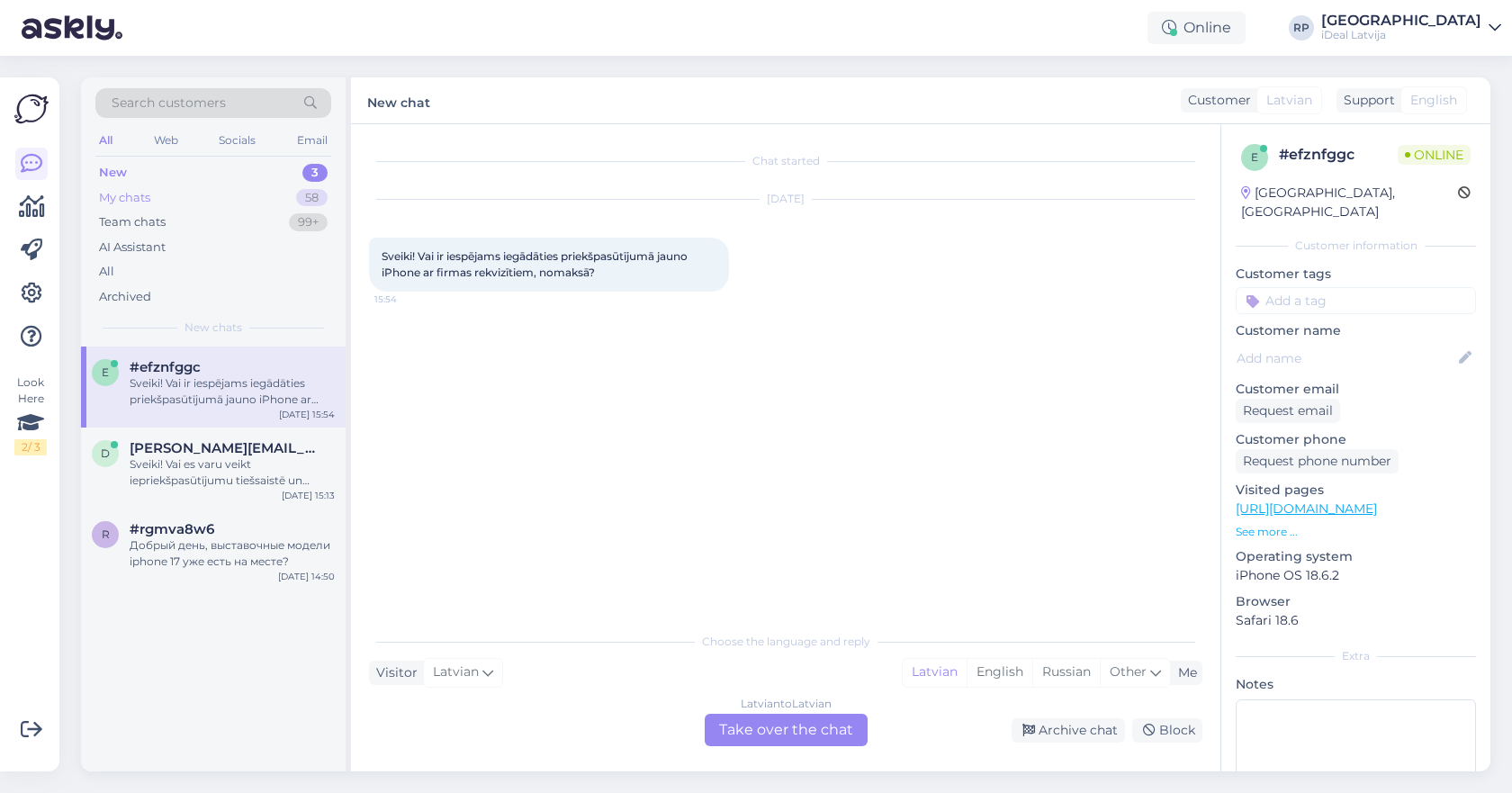
click at [215, 199] on div "My chats 58" at bounding box center [213, 198] width 236 height 25
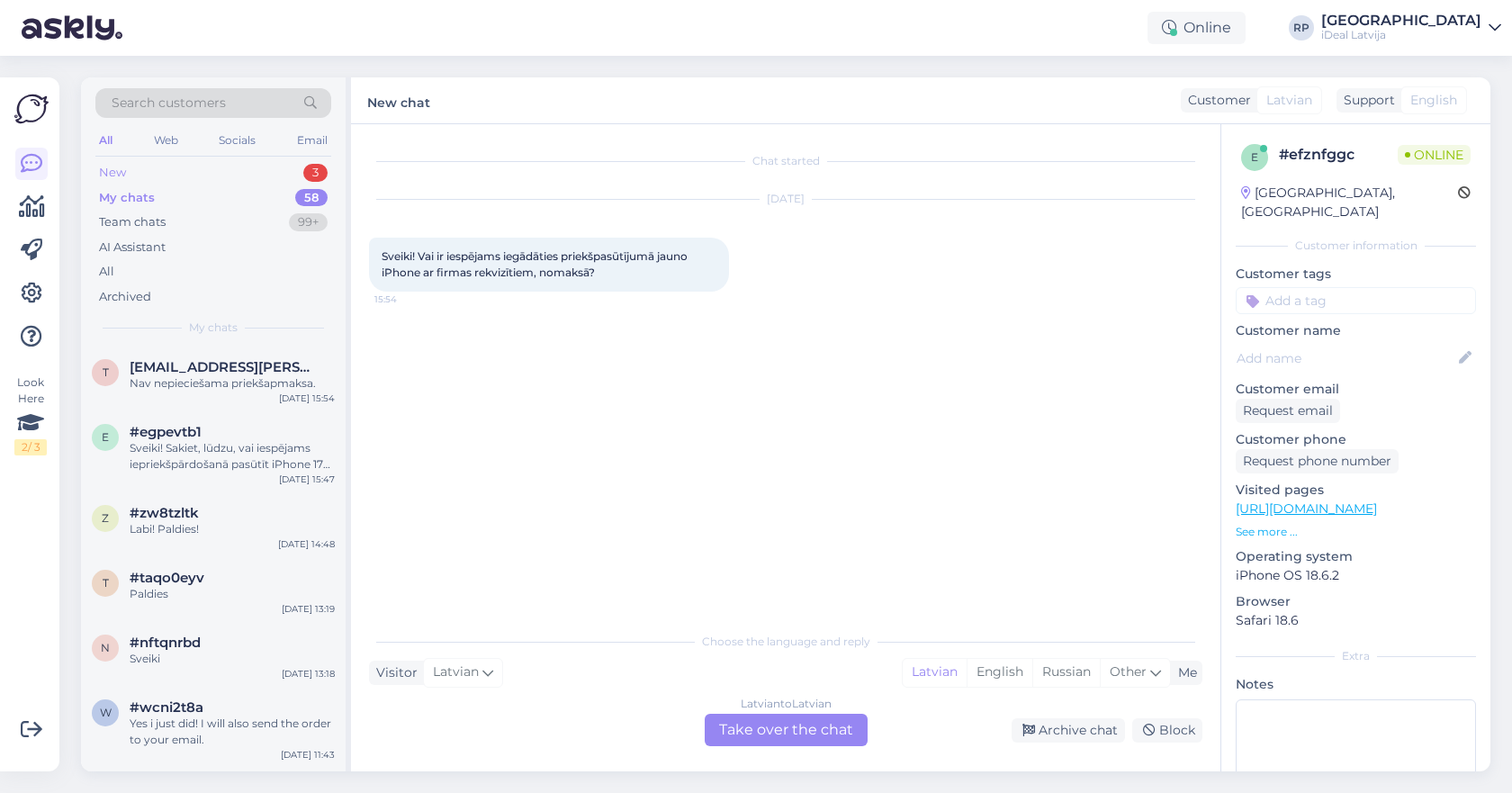
click at [217, 173] on div "New 3" at bounding box center [213, 173] width 236 height 25
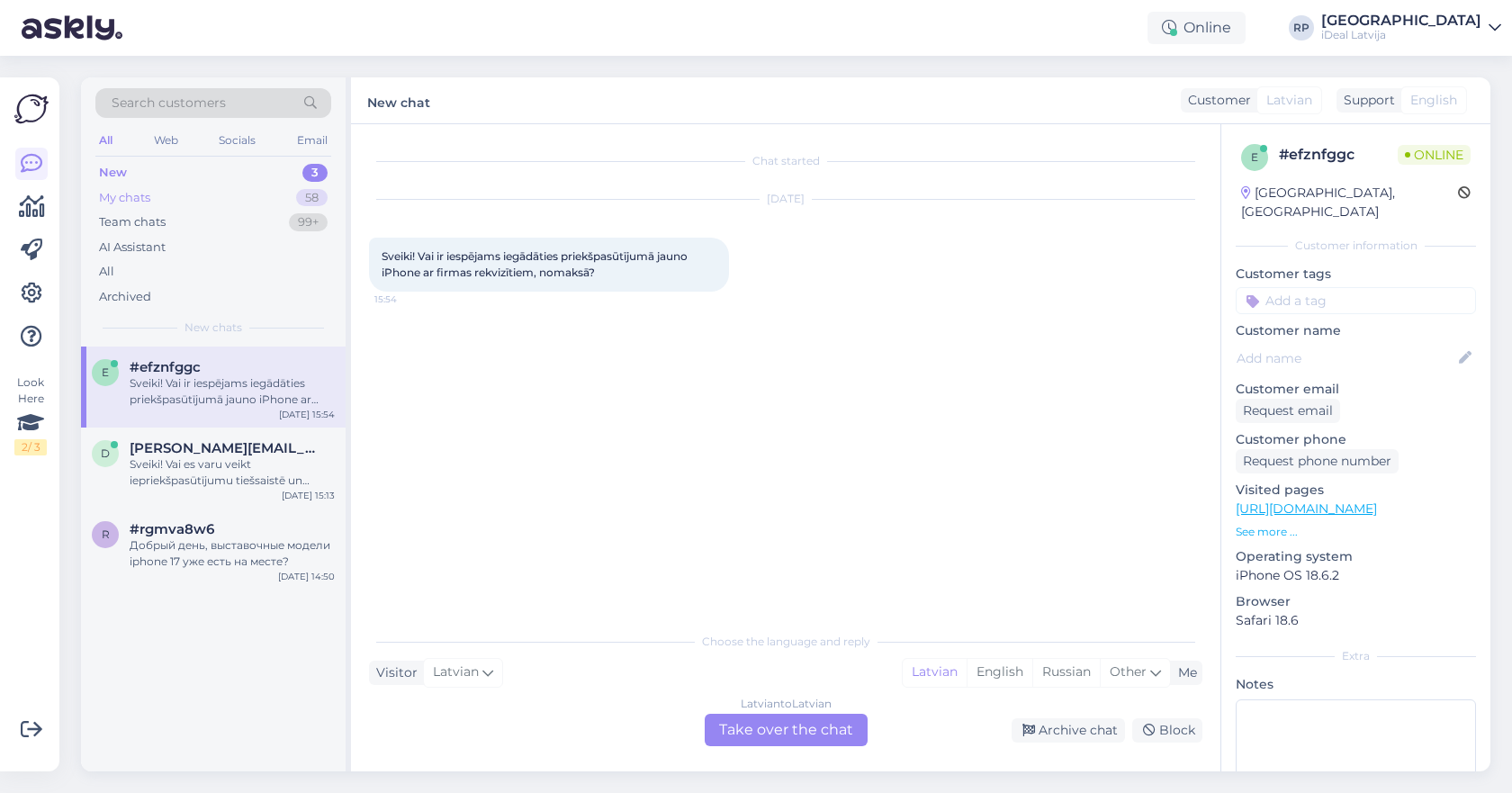
click at [237, 192] on div "My chats 58" at bounding box center [213, 198] width 236 height 25
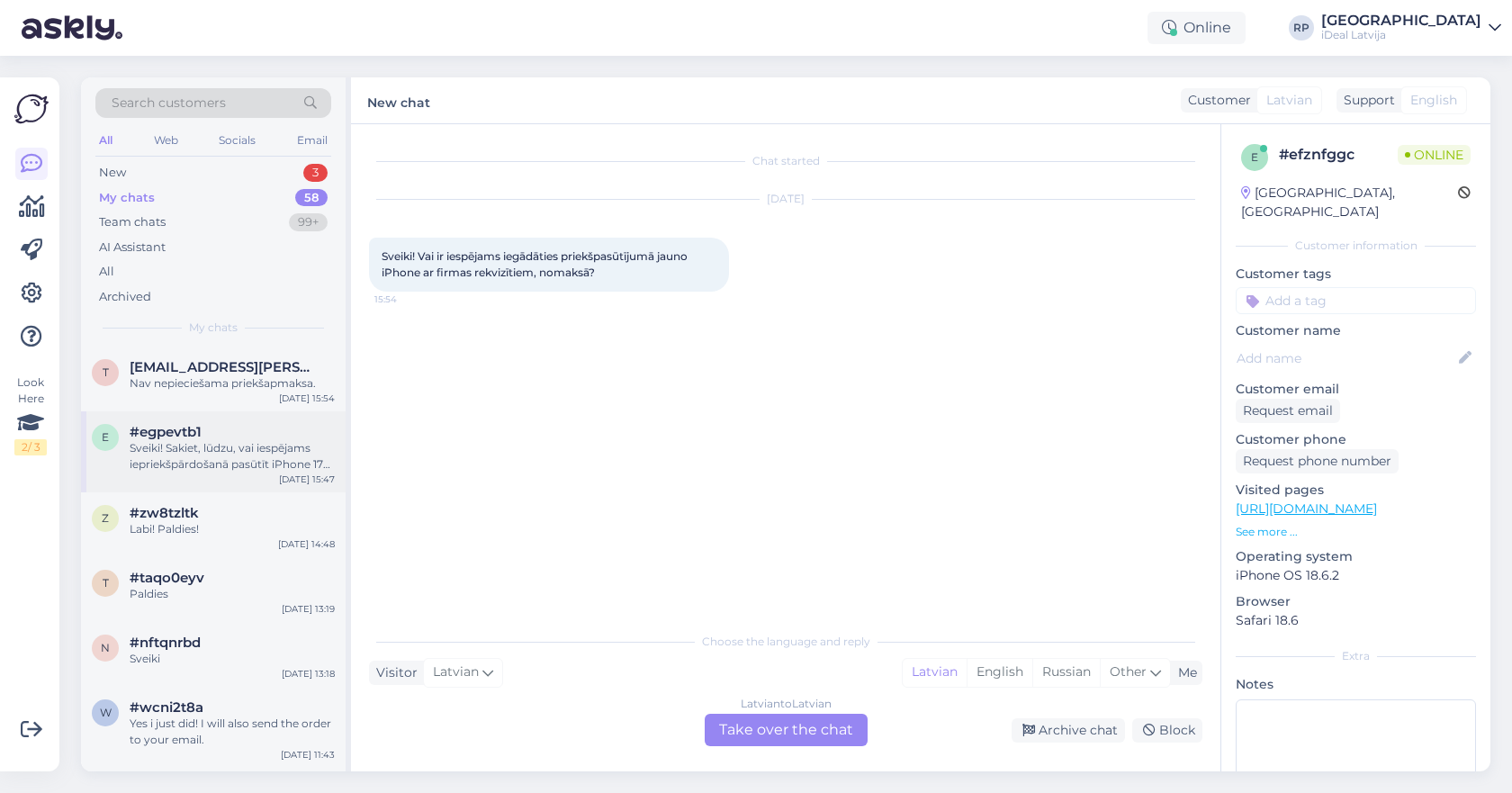
click at [248, 428] on div "#egpevtb1" at bounding box center [232, 431] width 205 height 16
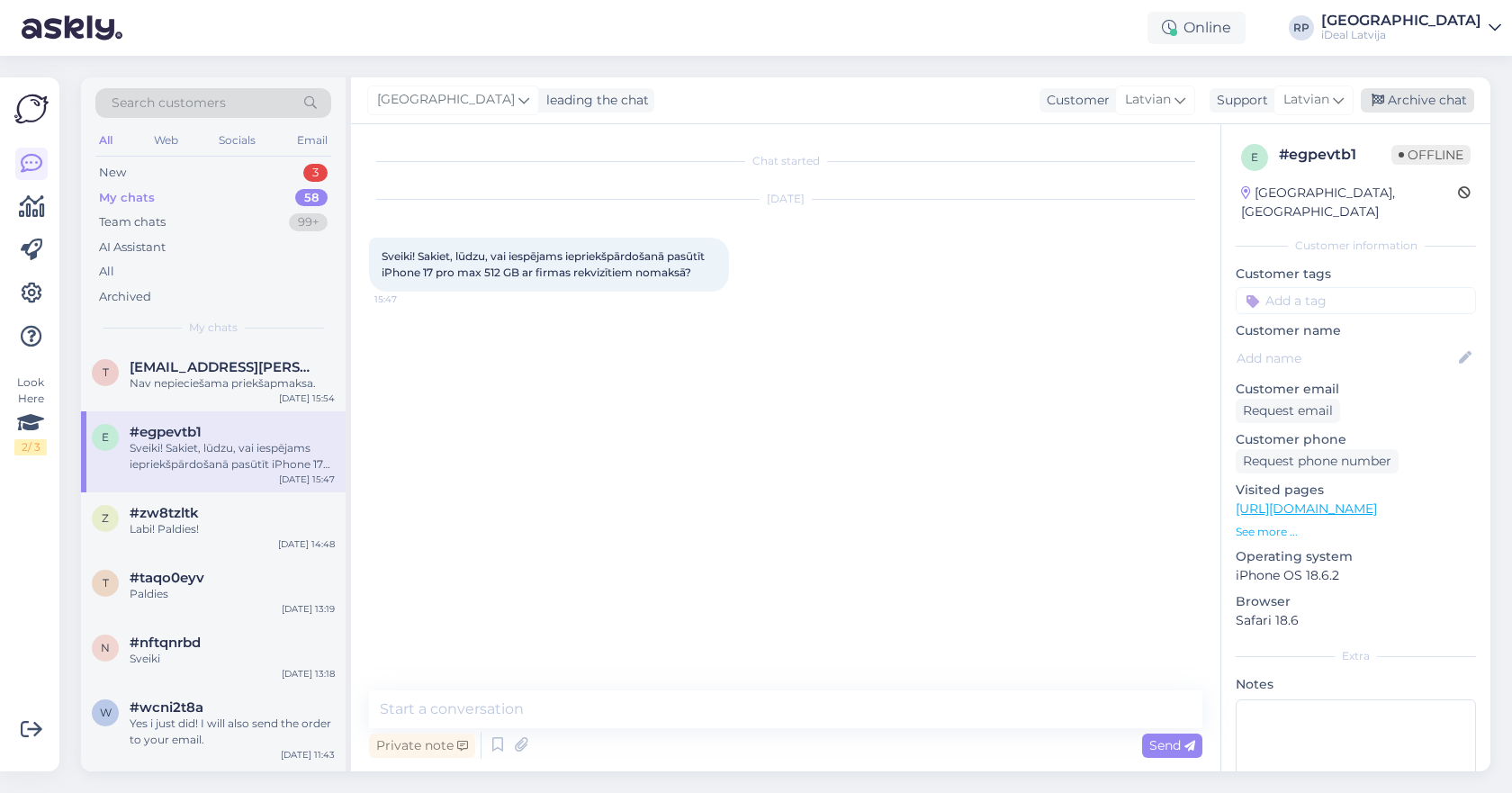
click at [1392, 102] on div "Archive chat" at bounding box center [1418, 101] width 114 height 24
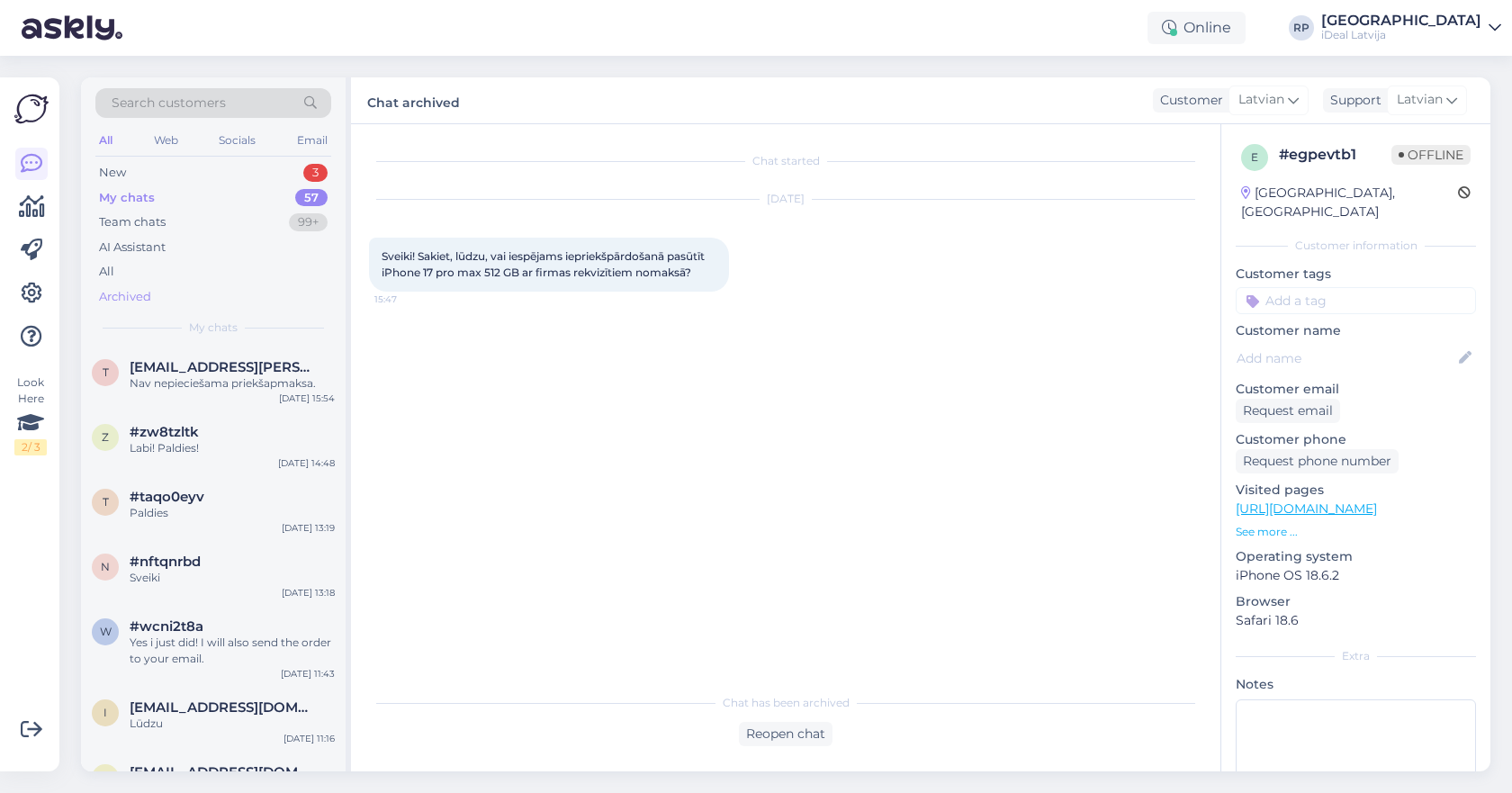
click at [225, 292] on div "Archived" at bounding box center [213, 297] width 236 height 25
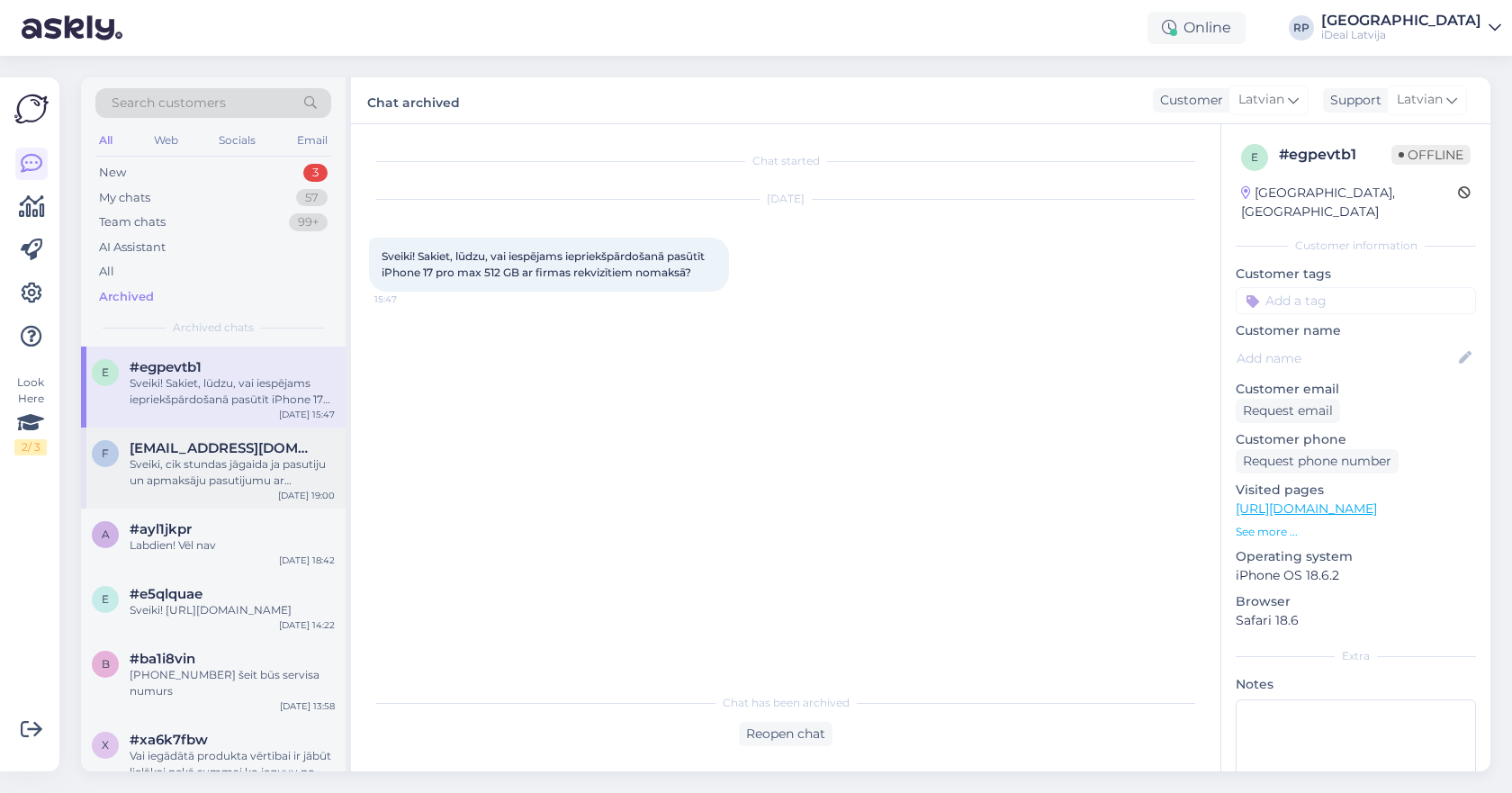
click at [203, 490] on div "f [EMAIL_ADDRESS][DOMAIN_NAME] Sveiki, cik stundas jāgaida ja pasutiju un apmak…" at bounding box center [214, 467] width 265 height 81
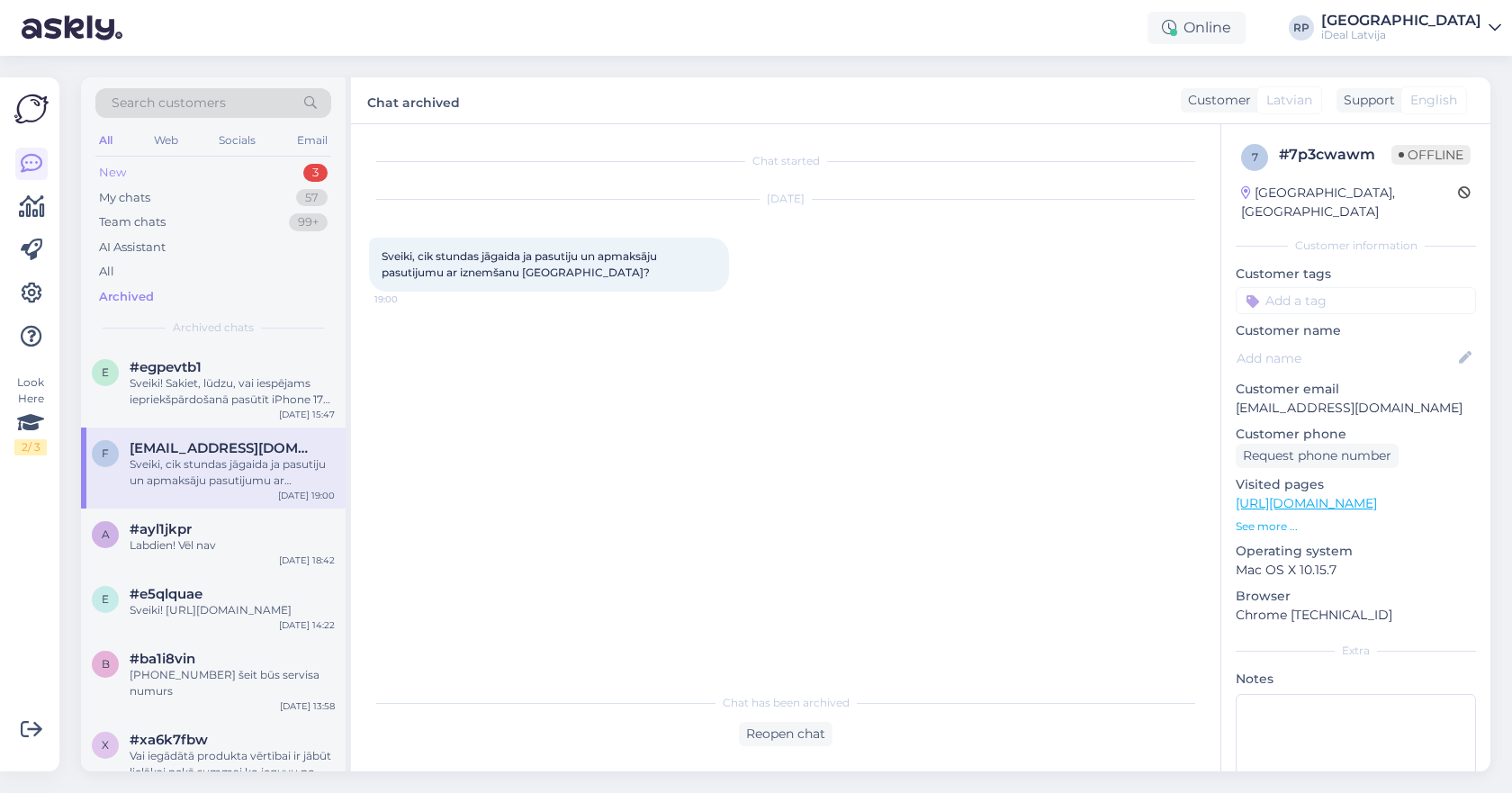
click at [242, 162] on div "New 3" at bounding box center [213, 173] width 236 height 25
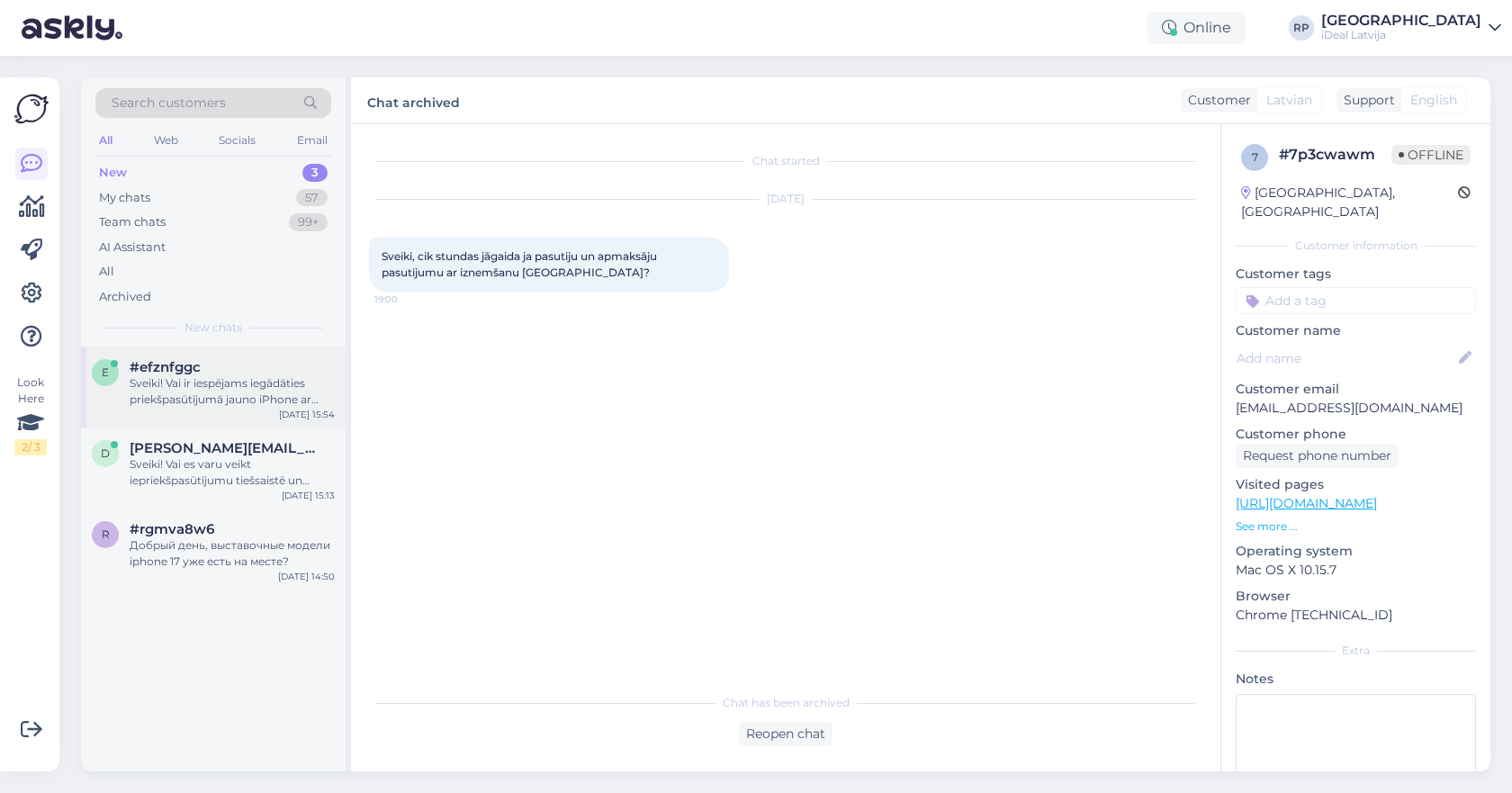
click at [216, 400] on div "Sveiki! Vai ir iespējams iegādāties priekšpasūtījumā jauno iPhone ar firmas rek…" at bounding box center [232, 391] width 205 height 33
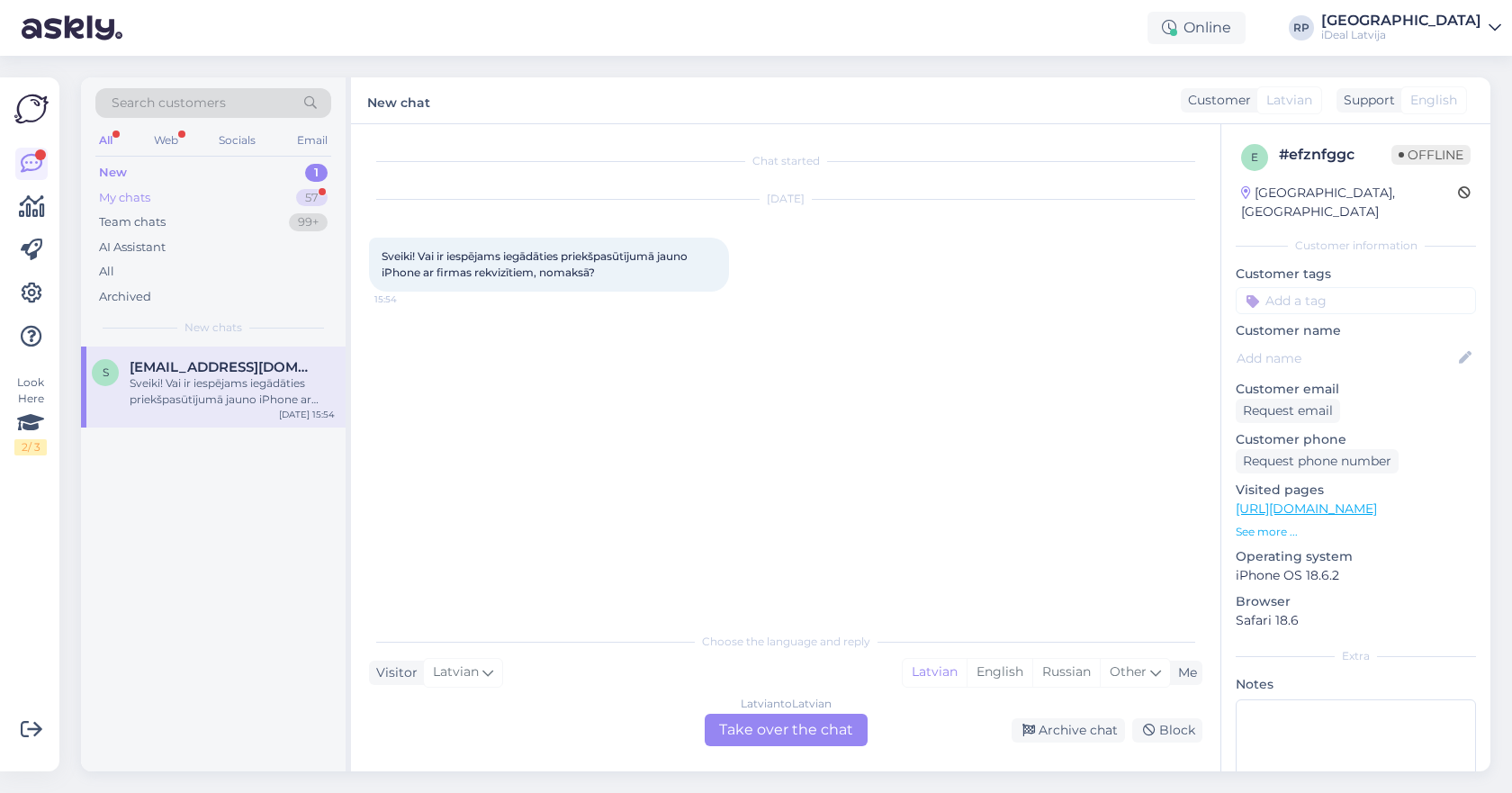
click at [295, 191] on div "My chats 57" at bounding box center [213, 198] width 236 height 25
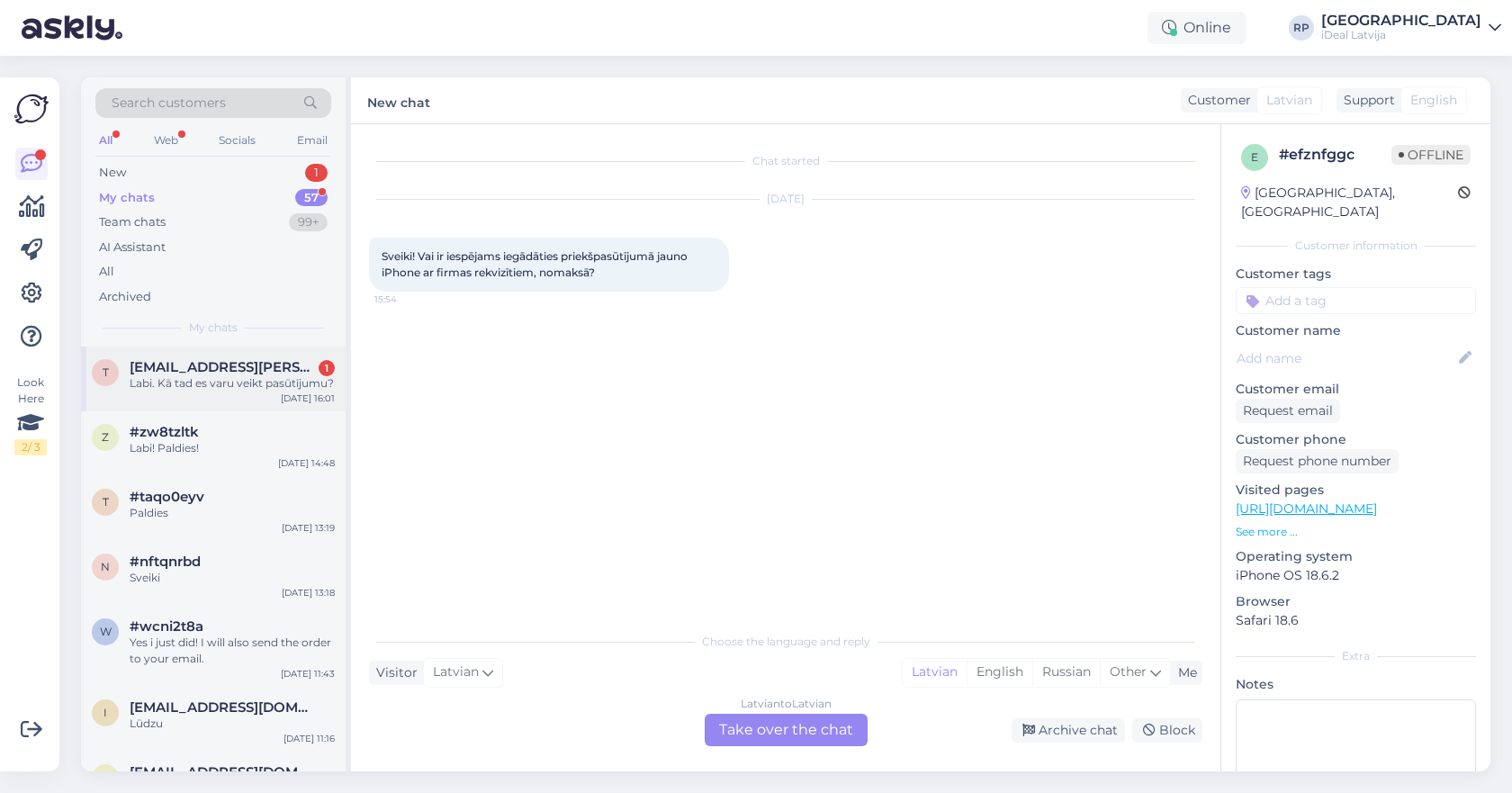
click at [214, 387] on div "Labi. Kā tad es varu veikt pasūtījumu?" at bounding box center [232, 383] width 205 height 16
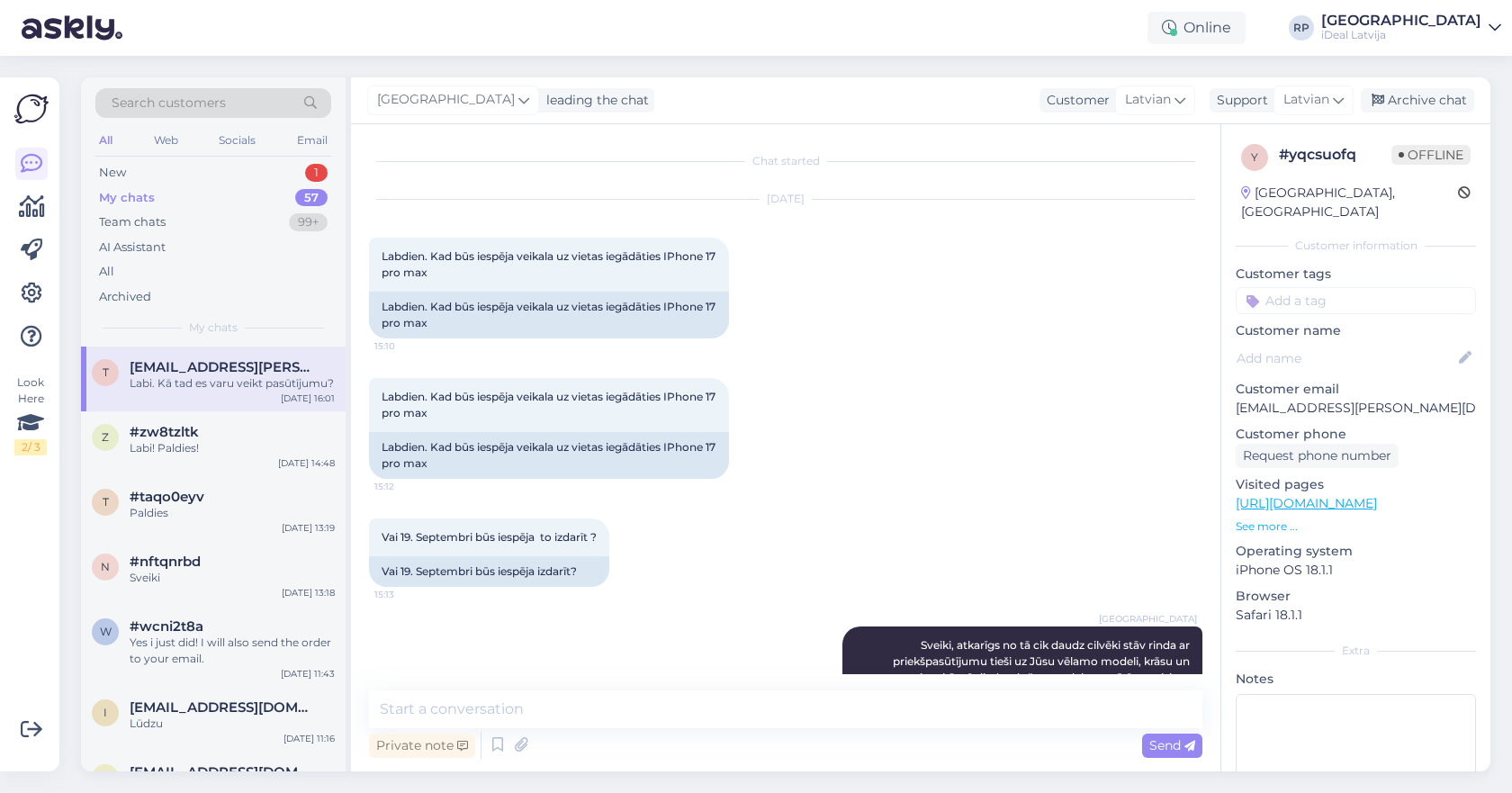
scroll to position [775, 0]
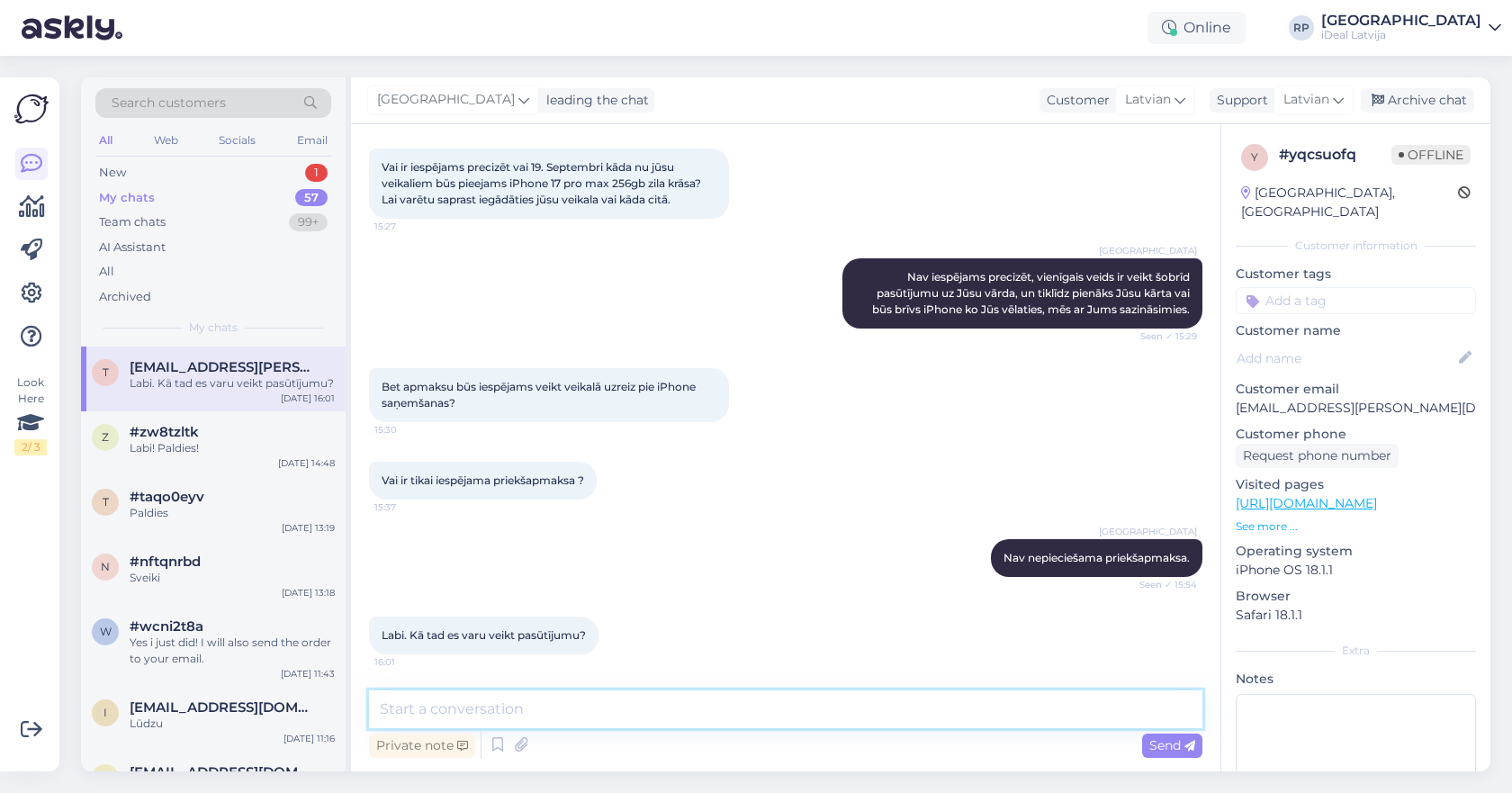
click at [421, 695] on textarea at bounding box center [785, 709] width 833 height 38
type textarea "Jūs varat iedot man savu kontaktinformāciju, un es vienkārši veikšu pasūtījumu …"
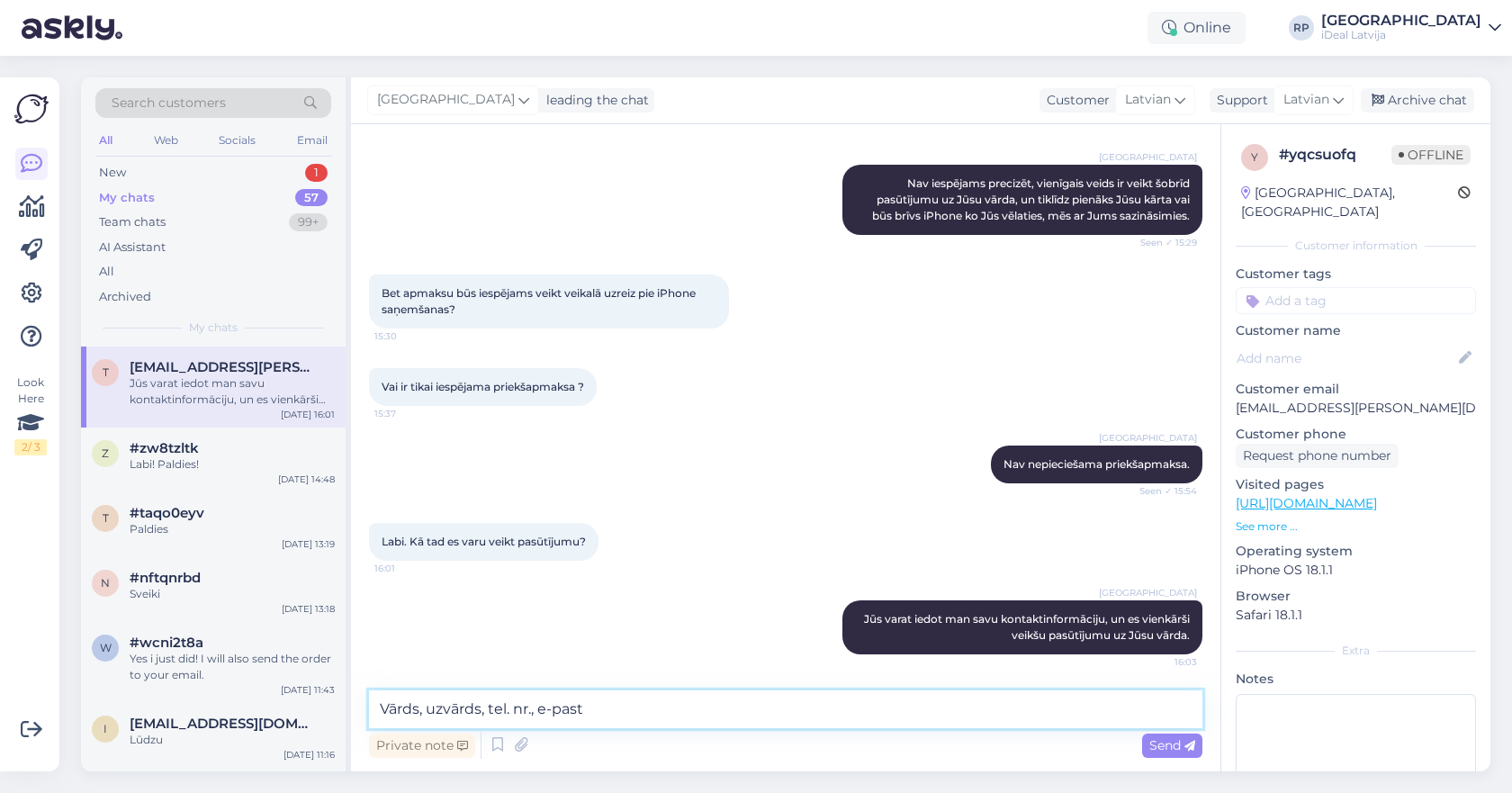
type textarea "Vārds, uzvārds, tel. nr., e-pasts"
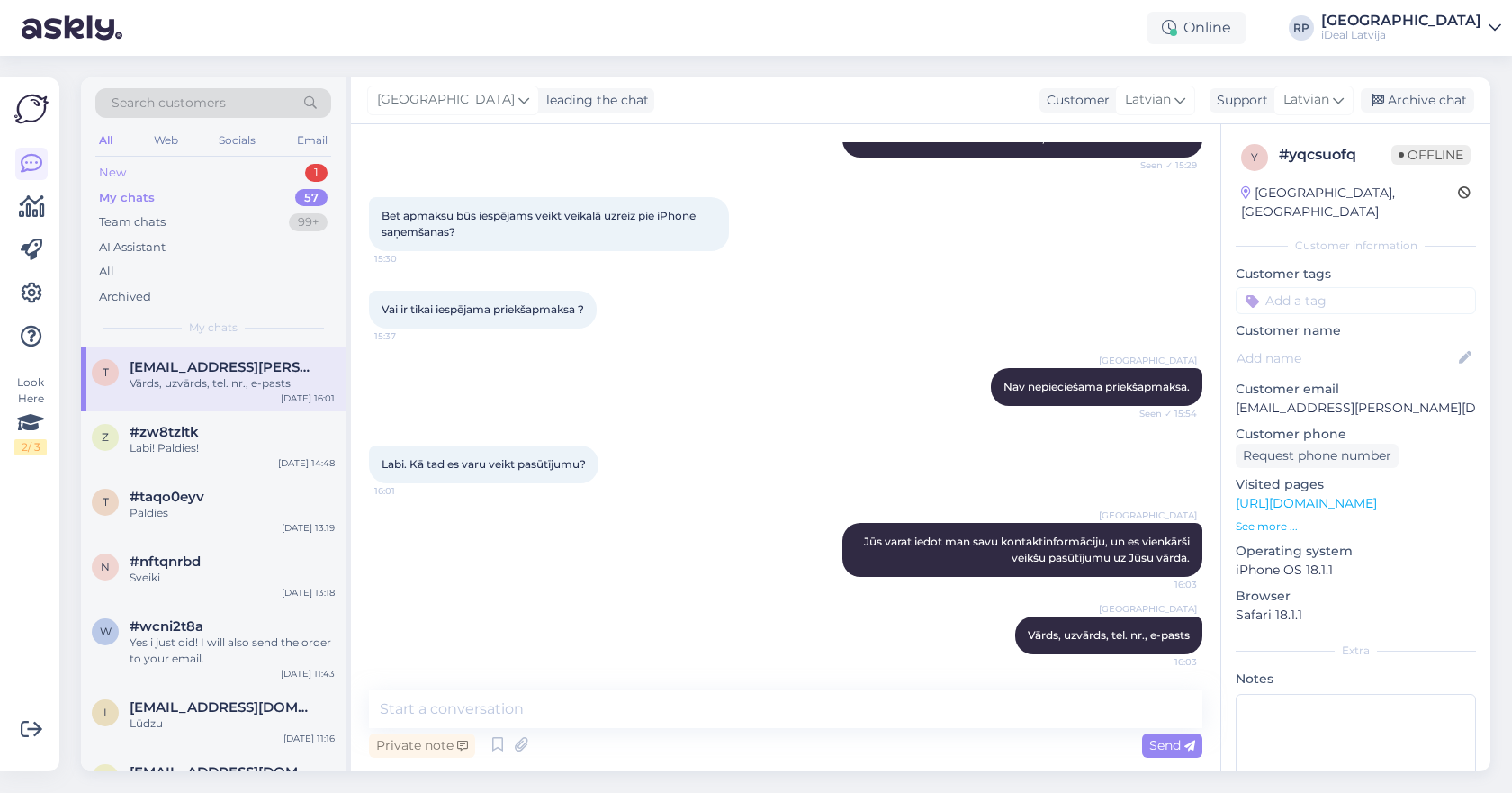
click at [229, 171] on div "New 1" at bounding box center [213, 173] width 236 height 25
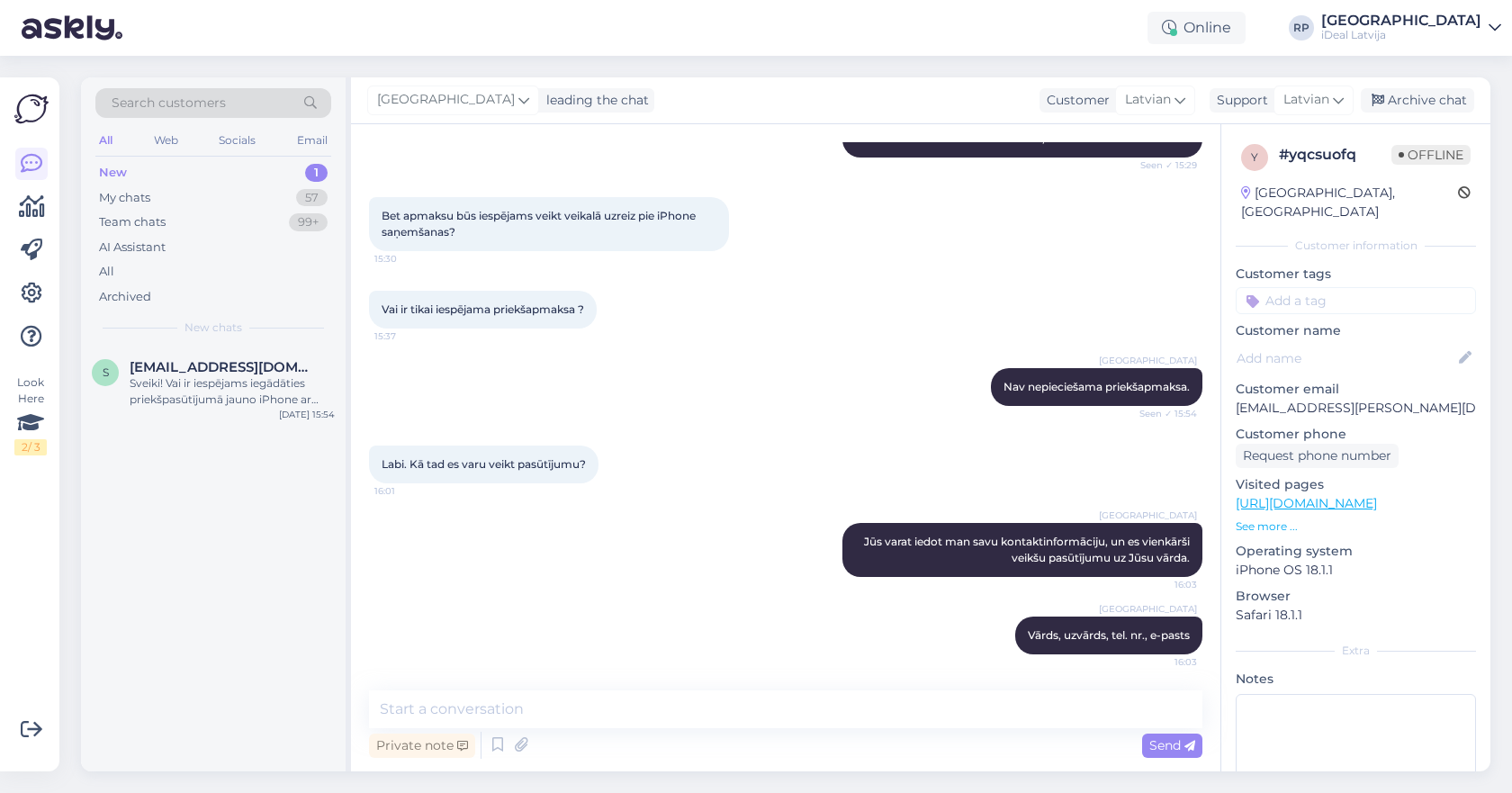
click at [505, 181] on div "Bet apmaksu būs iespējams veikt veikalā uzreiz pie iPhone saņemšanas? 15:30" at bounding box center [785, 224] width 833 height 93
click at [287, 395] on div "Sveiki! Vai ir iespējams iegādāties priekšpasūtījumā jauno iPhone ar firmas rek…" at bounding box center [232, 391] width 205 height 33
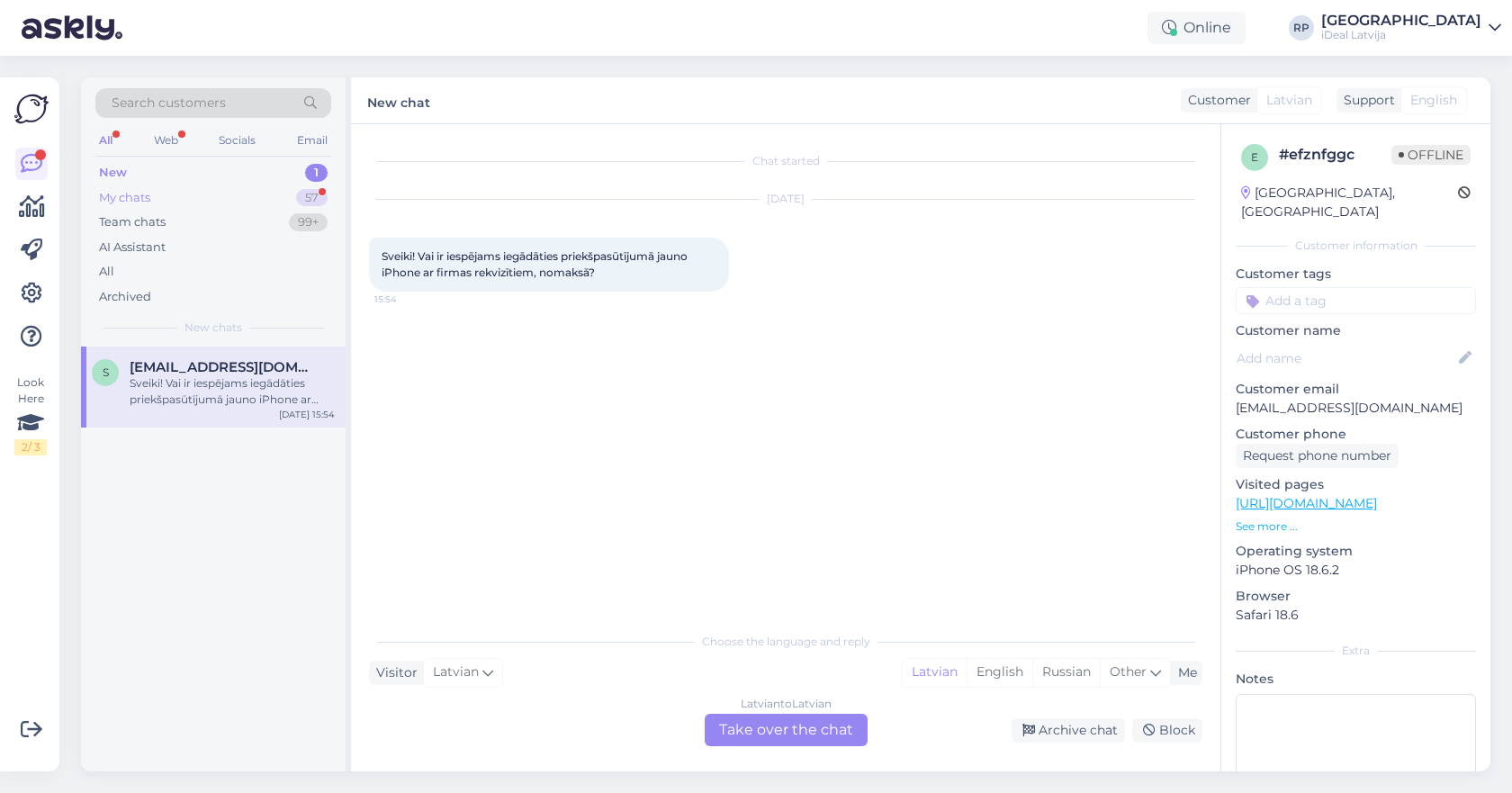
click at [287, 202] on div "My chats 57" at bounding box center [213, 198] width 236 height 25
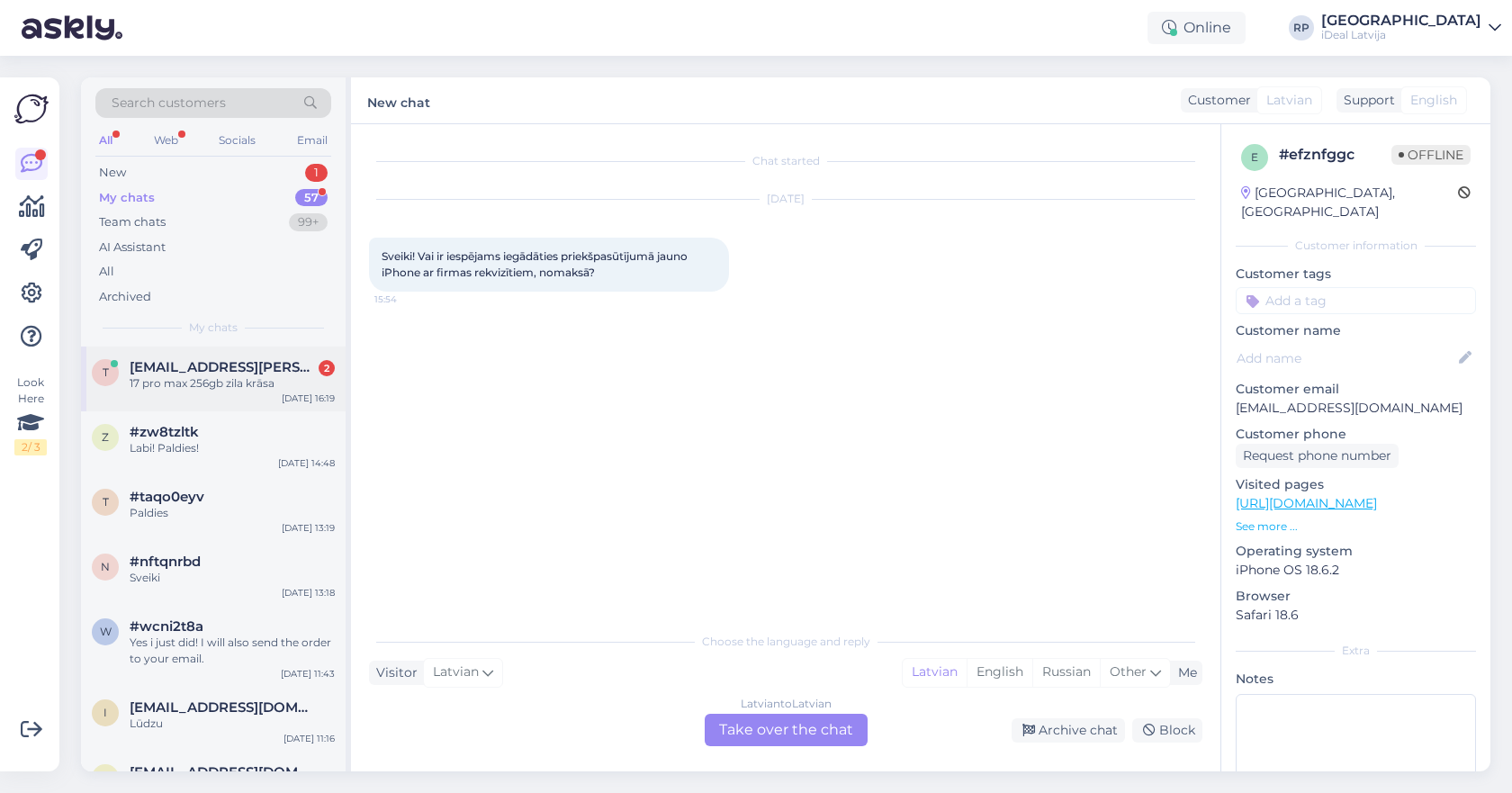
click at [218, 396] on div "t [EMAIL_ADDRESS][PERSON_NAME][DOMAIN_NAME] 2 17 pro max 256gb zila krāsa [DATE…" at bounding box center [214, 378] width 265 height 64
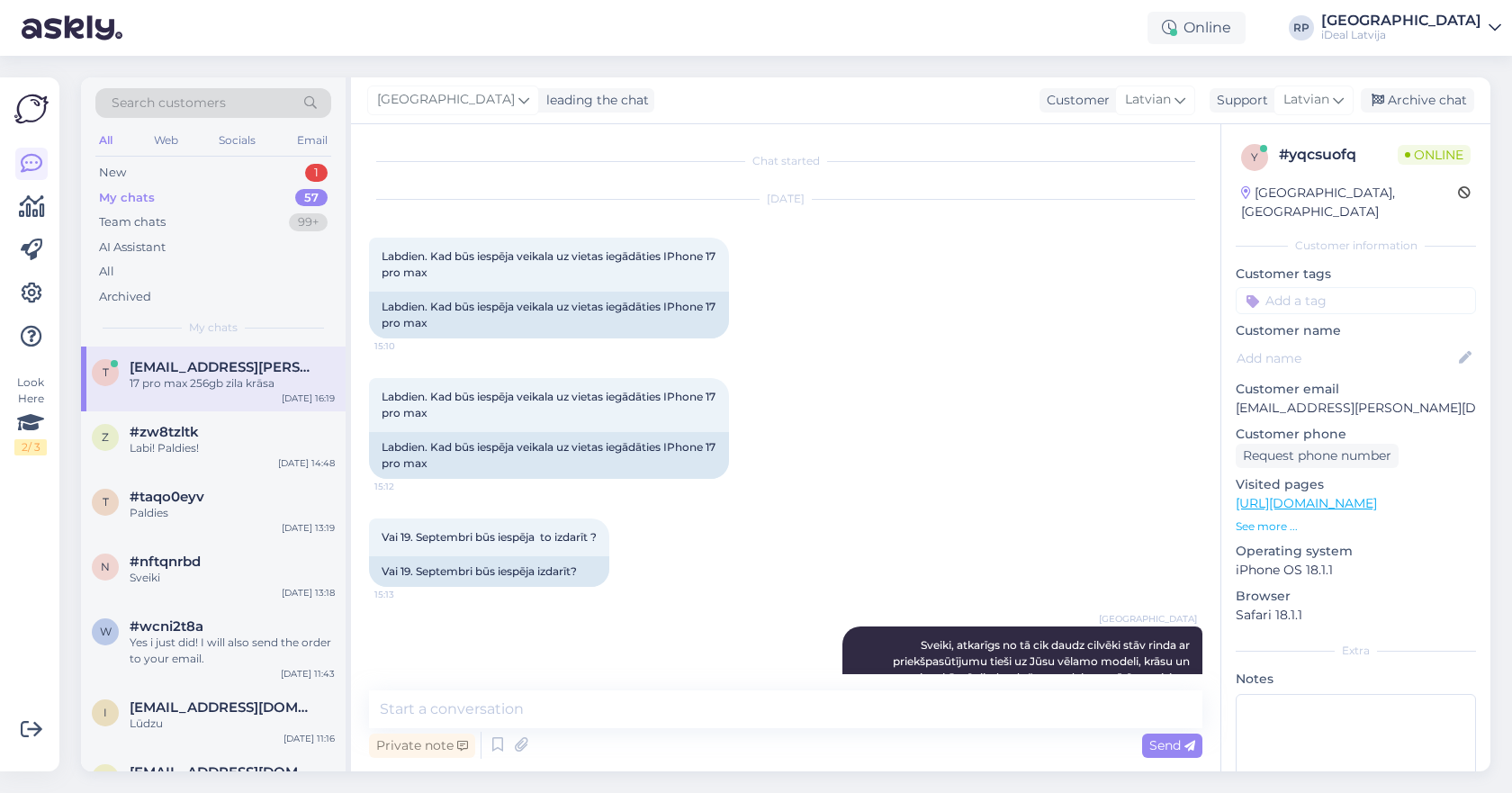
scroll to position [1101, 0]
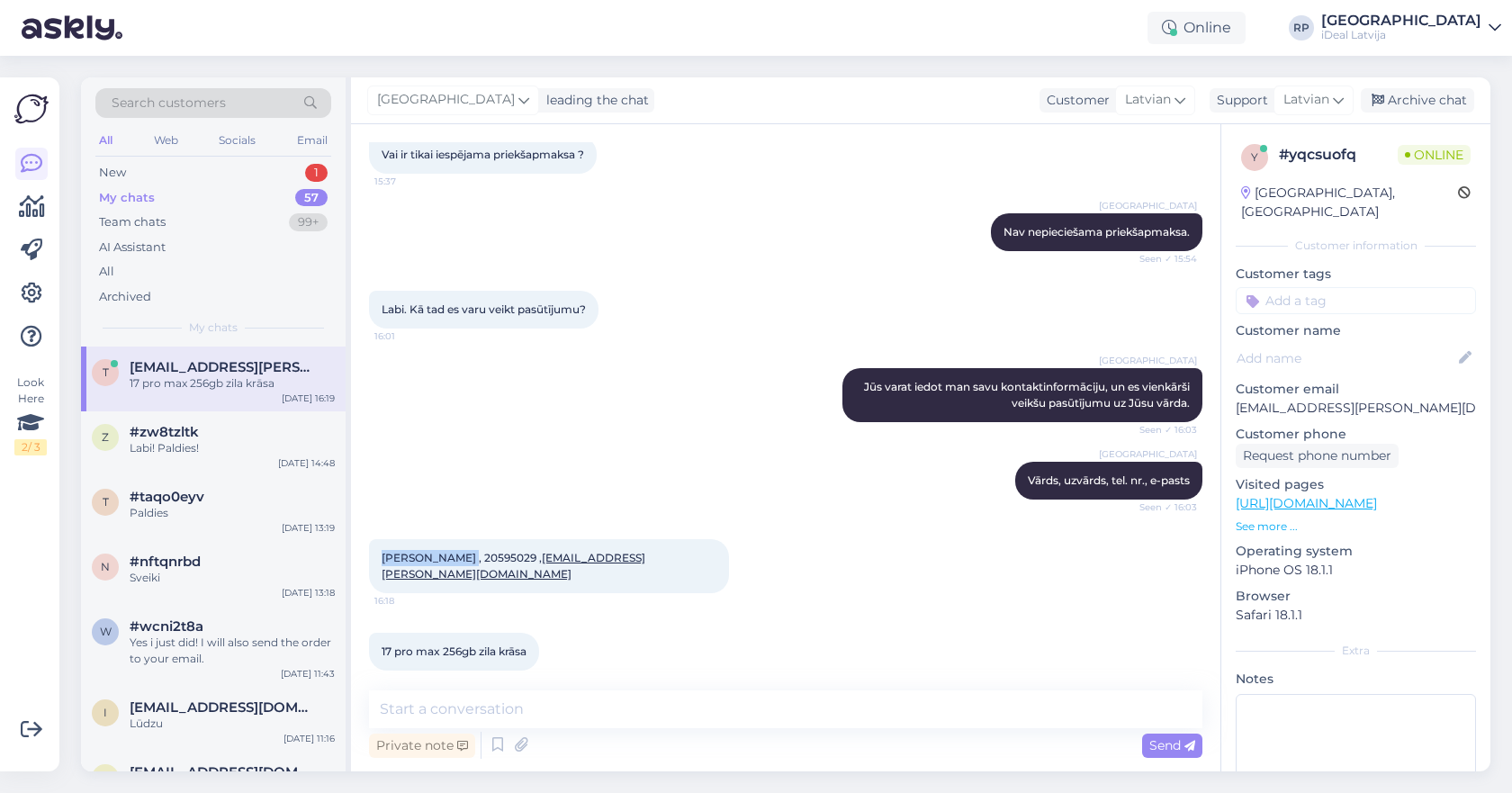
drag, startPoint x: 379, startPoint y: 561, endPoint x: 469, endPoint y: 559, distance: 90.0
click at [469, 559] on div "[PERSON_NAME] , 20595029 , [EMAIL_ADDRESS][PERSON_NAME][DOMAIN_NAME] 16:18" at bounding box center [549, 566] width 360 height 54
copy span "[PERSON_NAME]"
click at [591, 714] on textarea at bounding box center [785, 709] width 833 height 38
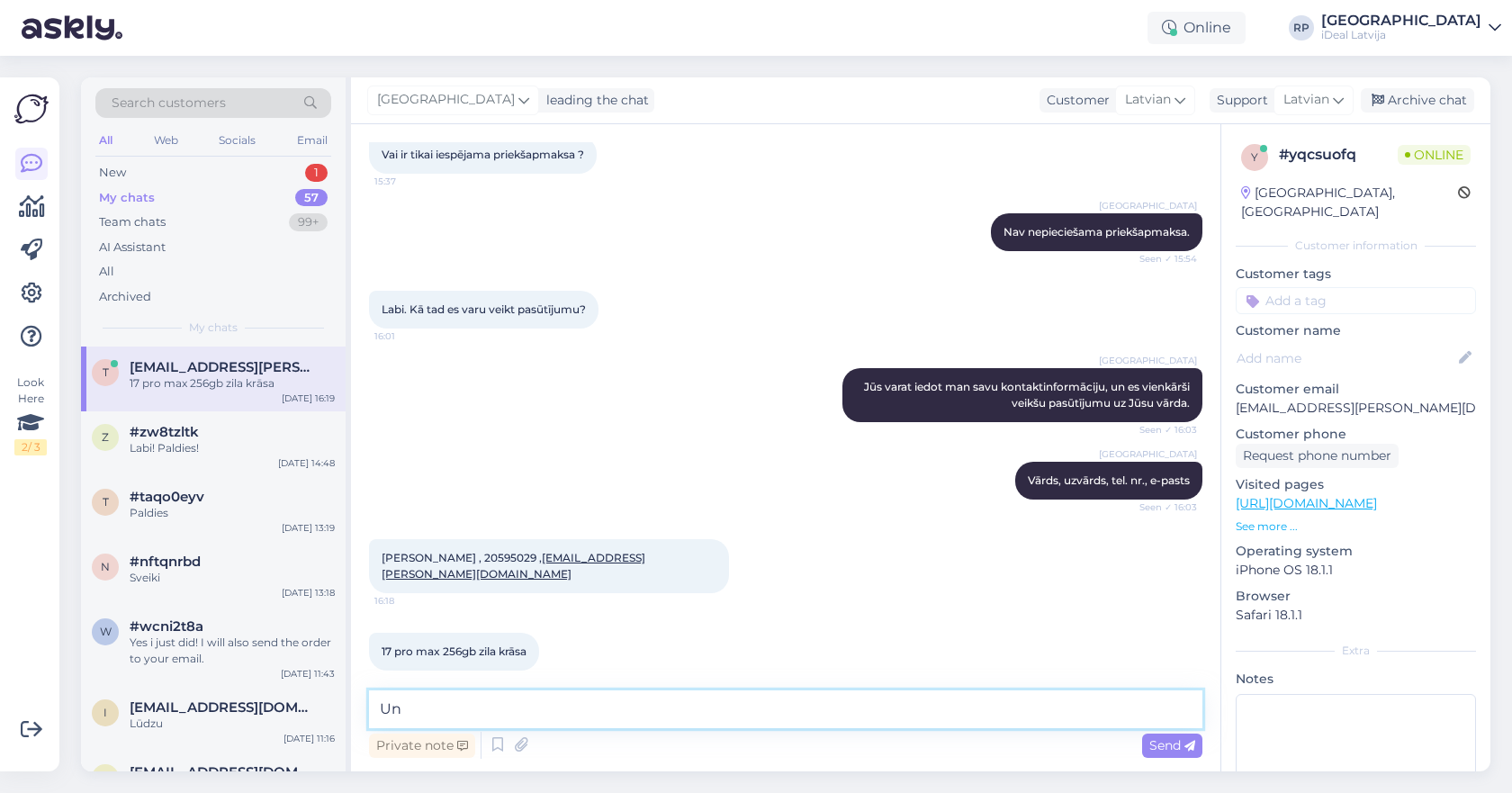
type textarea "U"
type textarea "Uz kādu veikalu vēlaties veikt pasūtījumu ?"
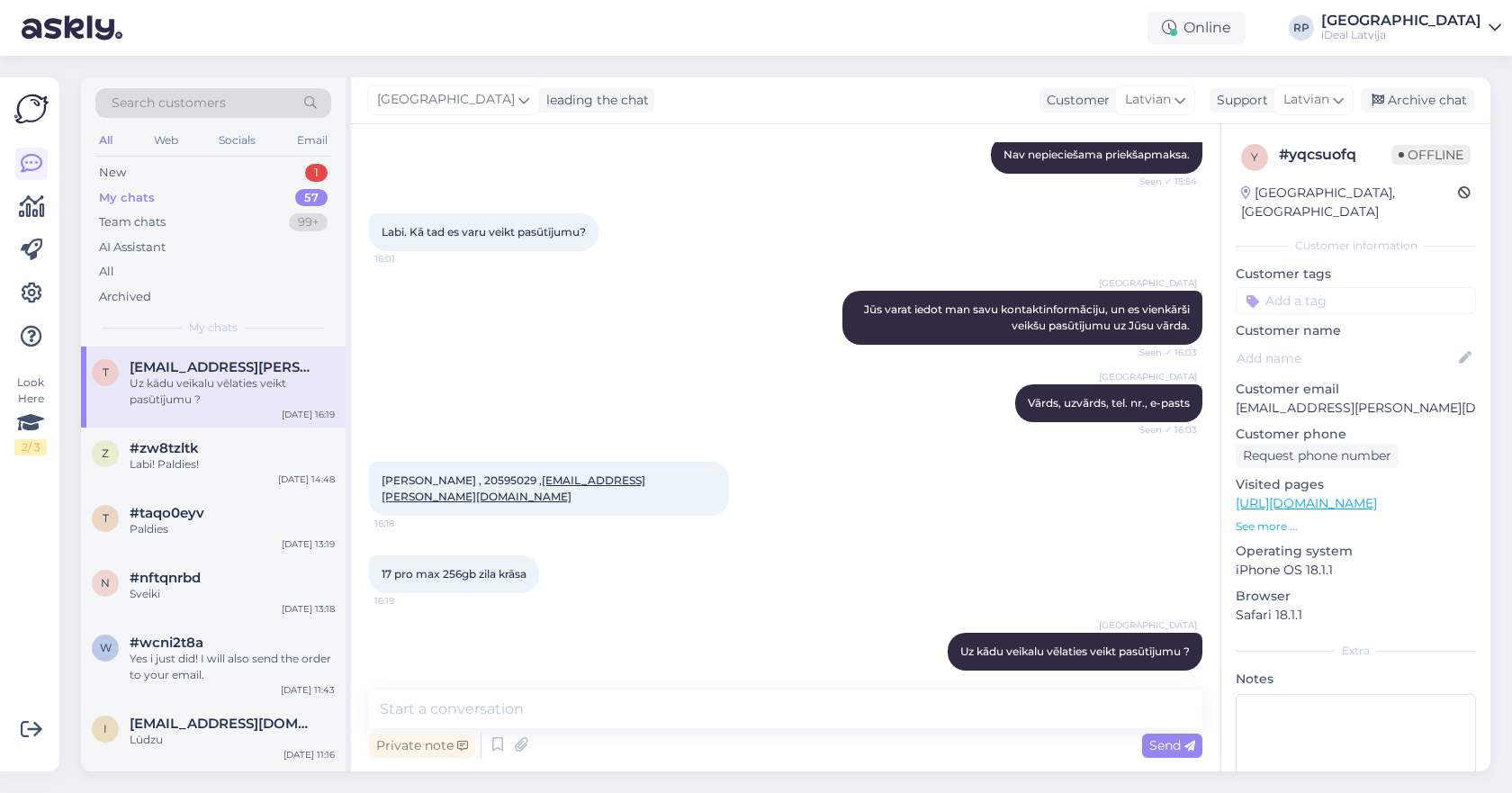
click at [135, 4] on div "Online RP [GEOGRAPHIC_DATA] iDeal [GEOGRAPHIC_DATA]" at bounding box center [756, 28] width 1512 height 56
drag, startPoint x: 476, startPoint y: 555, endPoint x: 380, endPoint y: 567, distance: 96.7
click at [380, 567] on div "17 pro max 256gb zila krāsa 16:19" at bounding box center [454, 574] width 170 height 38
drag, startPoint x: 382, startPoint y: 554, endPoint x: 478, endPoint y: 554, distance: 96.0
click at [478, 567] on span "17 pro max 256gb zila krāsa" at bounding box center [453, 574] width 145 height 13
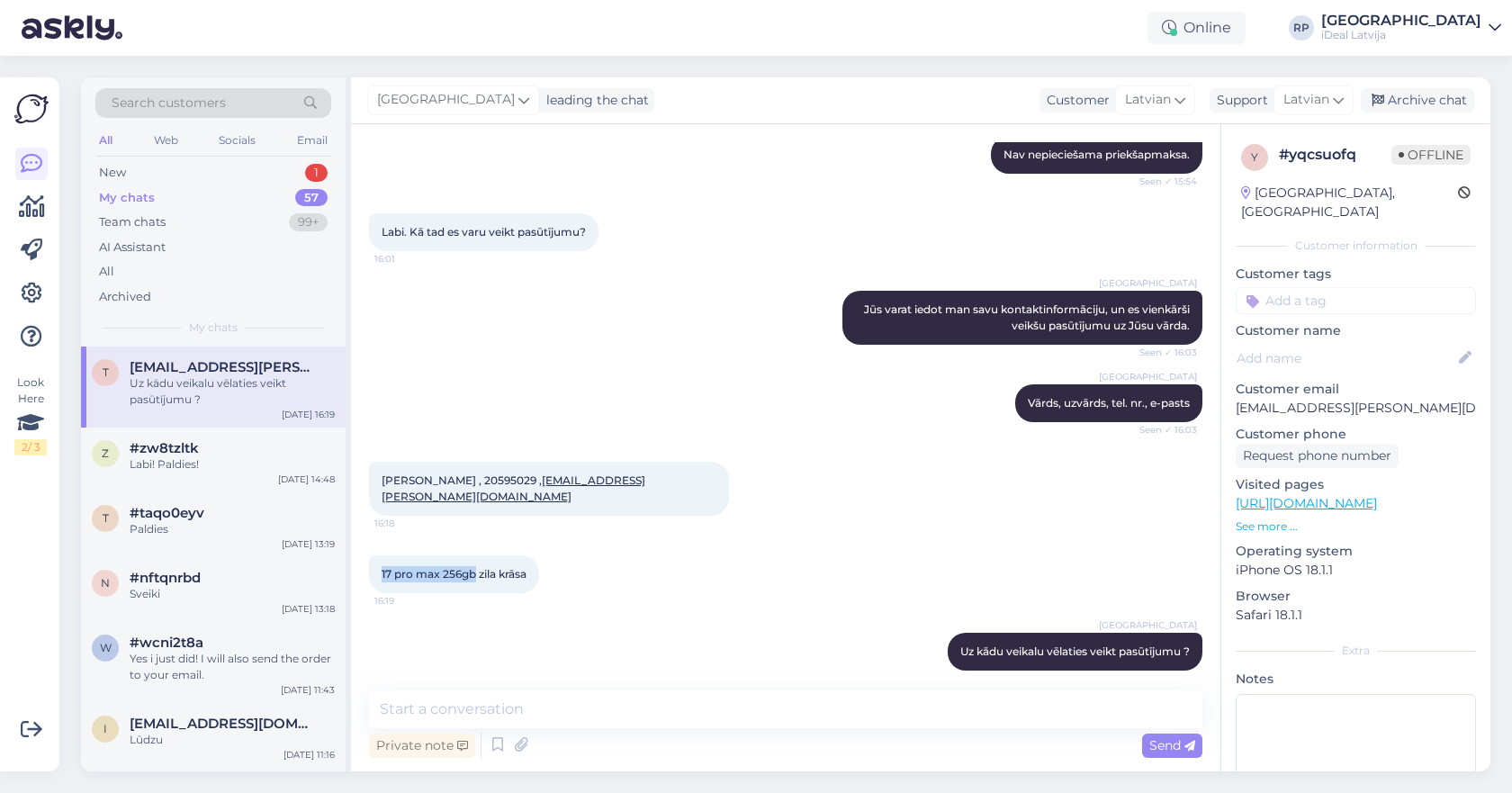
copy span "17 pro max 256gb"
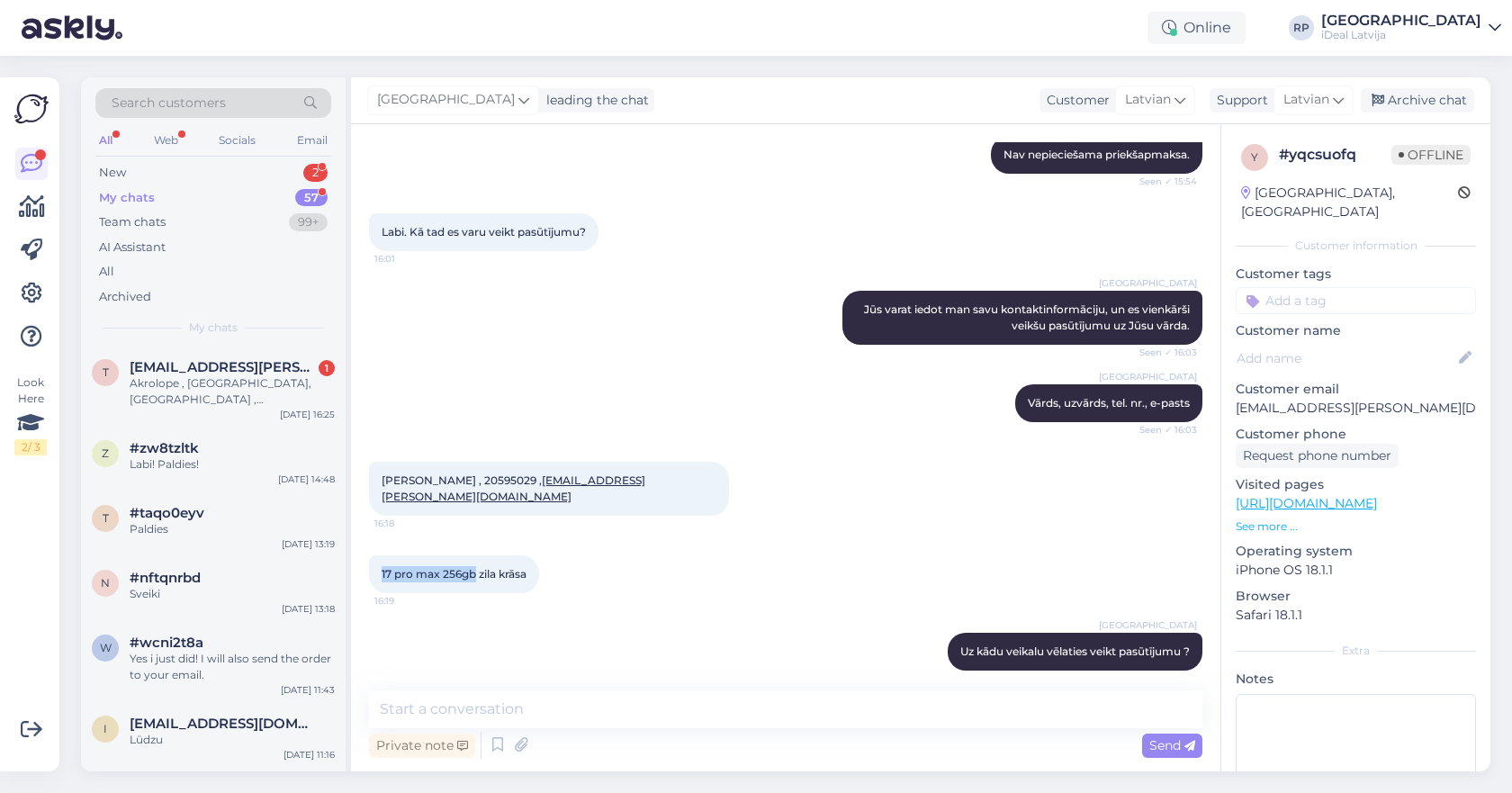
scroll to position [1272, 0]
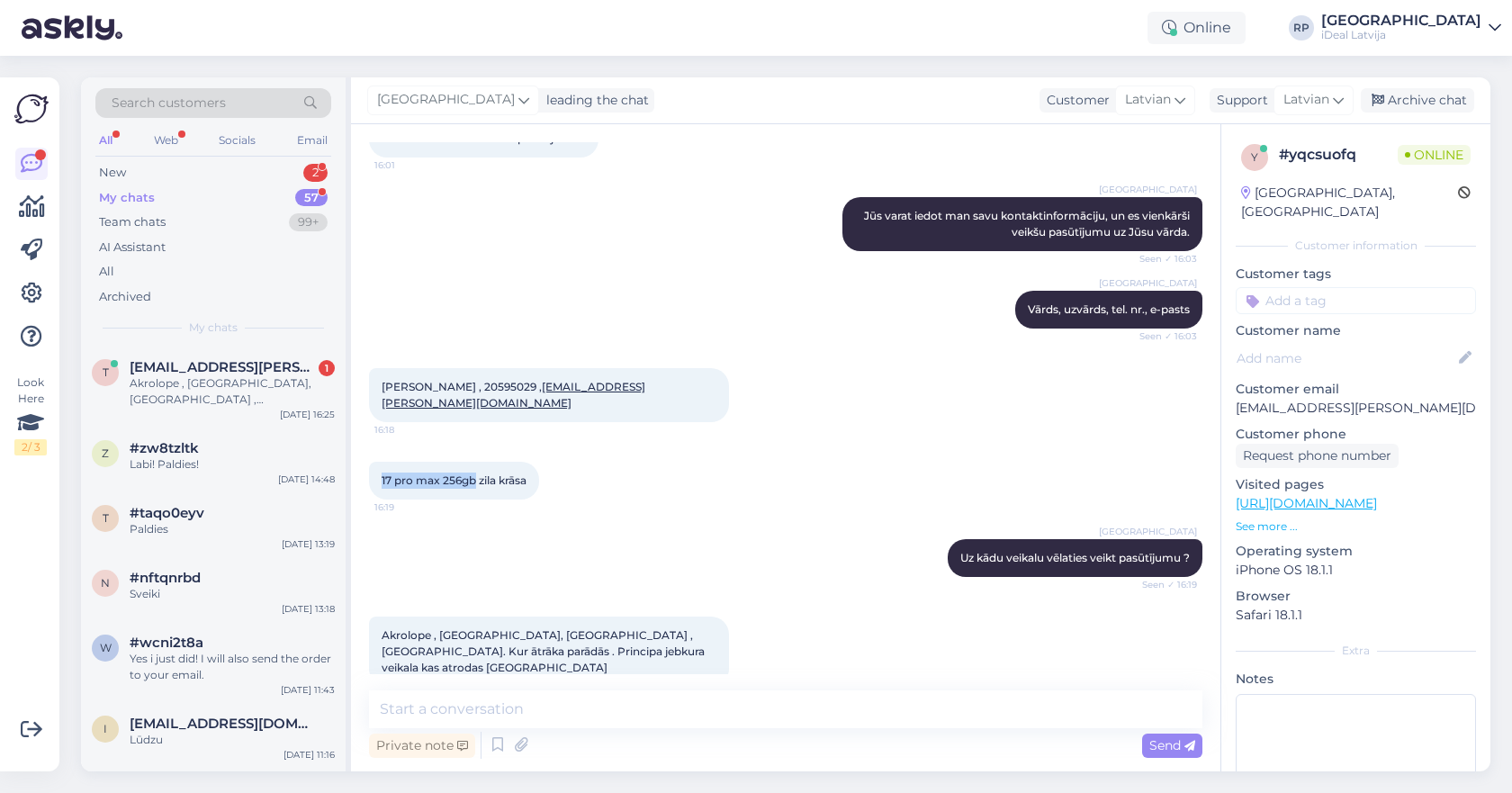
click at [613, 448] on div "17 pro max 256gb zila krāsa 16:19" at bounding box center [785, 480] width 833 height 77
click at [484, 687] on div "Chat started [DATE] Labdien. Kad būs iespēja veikala uz vietas iegādāties IPhon…" at bounding box center [785, 448] width 869 height 647
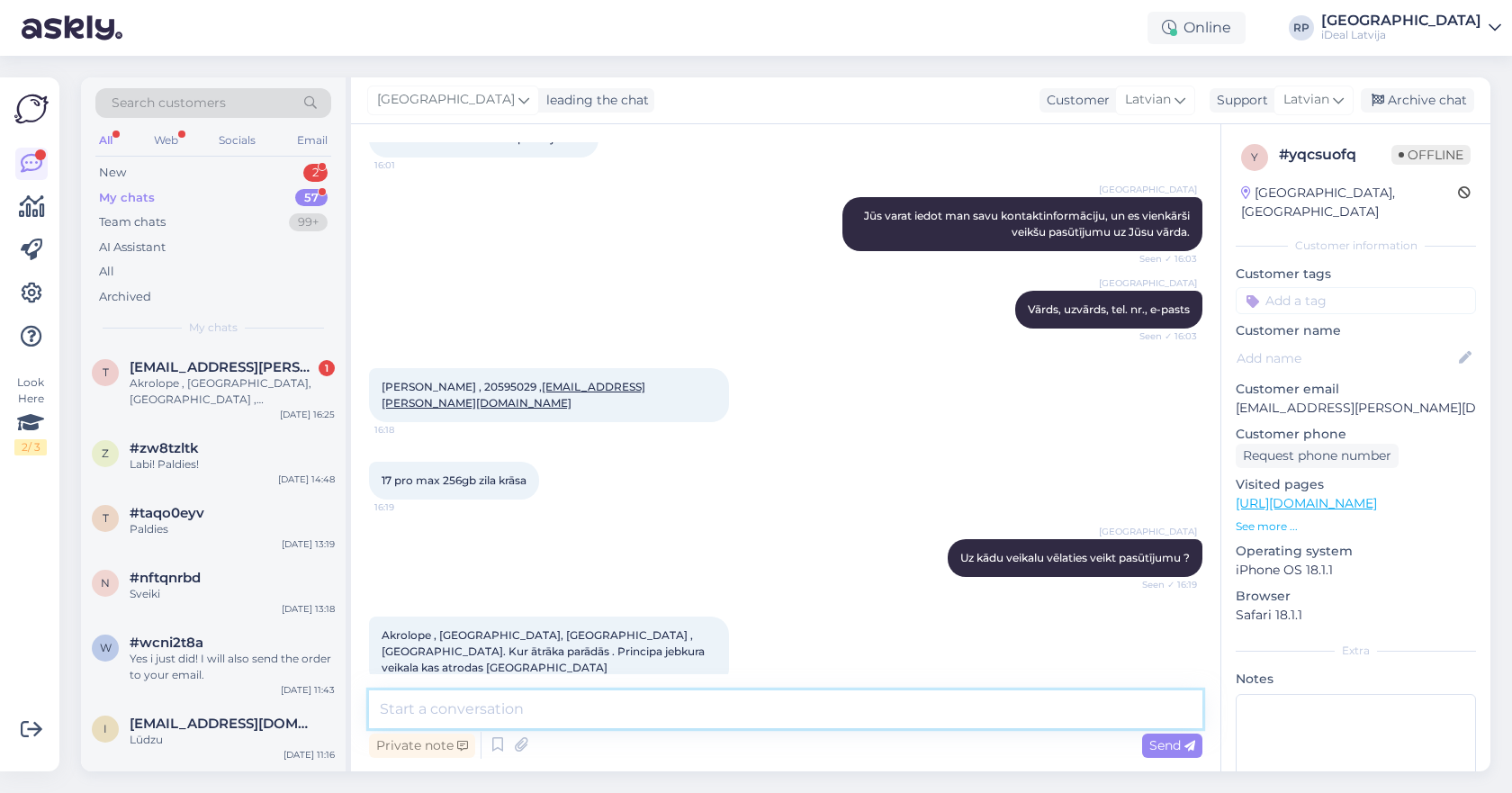
click at [487, 719] on textarea at bounding box center [785, 709] width 833 height 38
click at [608, 700] on textarea at bounding box center [785, 709] width 833 height 38
type textarea "Ok"
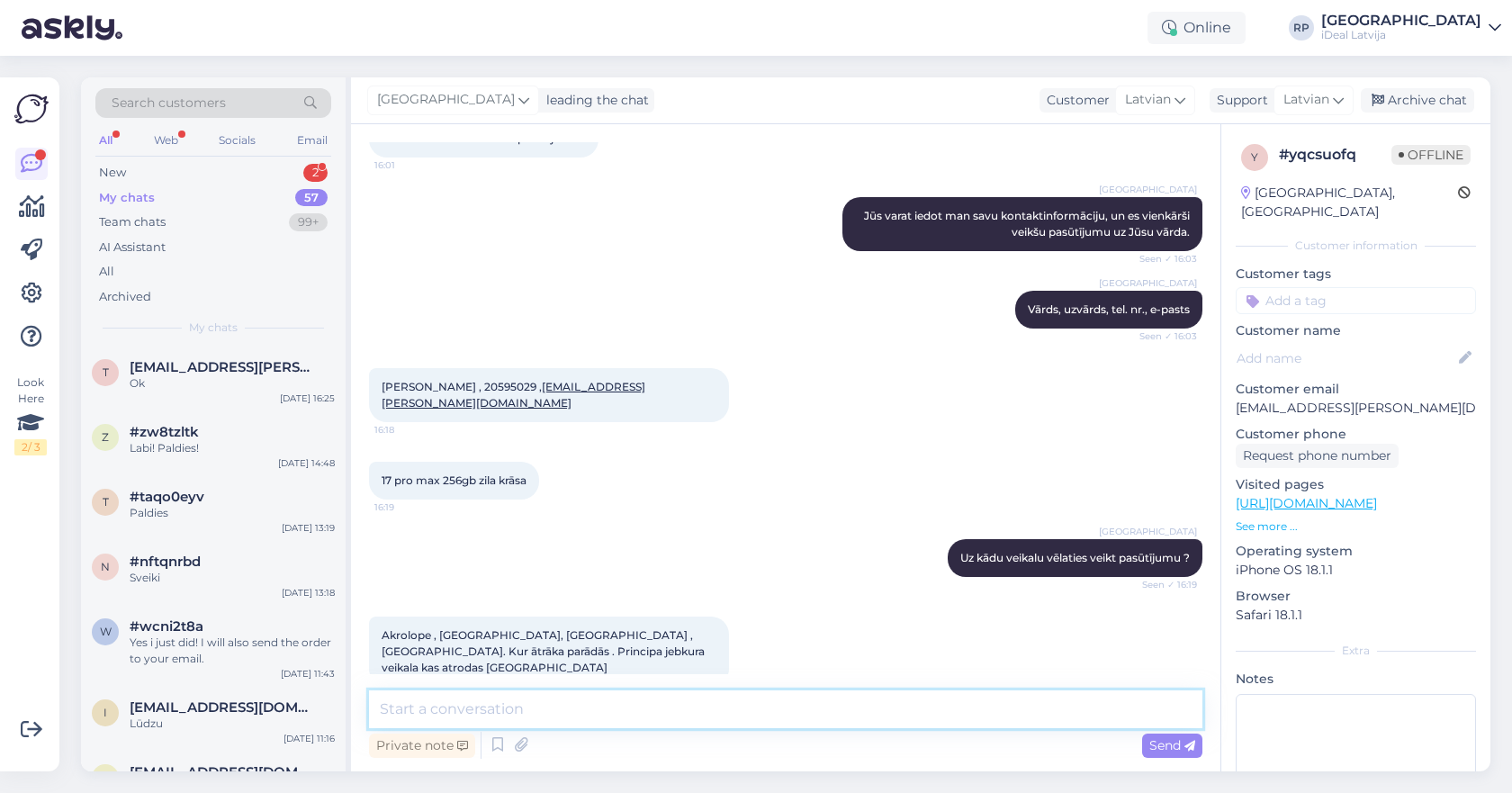
scroll to position [1349, 0]
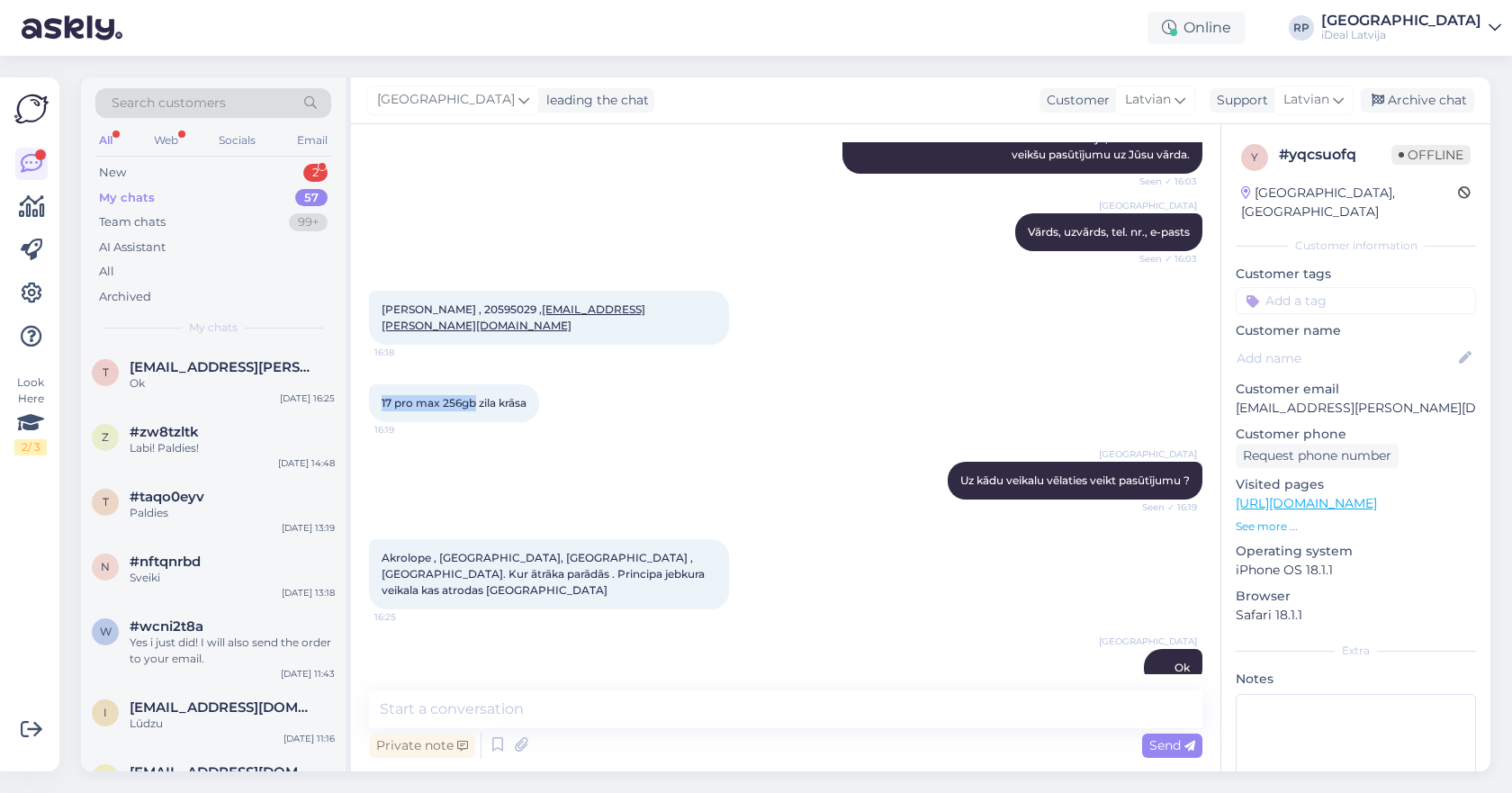
copy span "17 pro max 256gb"
drag, startPoint x: 378, startPoint y: 385, endPoint x: 476, endPoint y: 388, distance: 98.0
click at [477, 389] on div "17 pro max 256gb zila krāsa 16:19" at bounding box center [454, 403] width 170 height 38
click at [762, 365] on div "17 pro max 256gb zila krāsa 16:19" at bounding box center [785, 403] width 833 height 77
click at [231, 170] on div "New 2" at bounding box center [213, 173] width 236 height 25
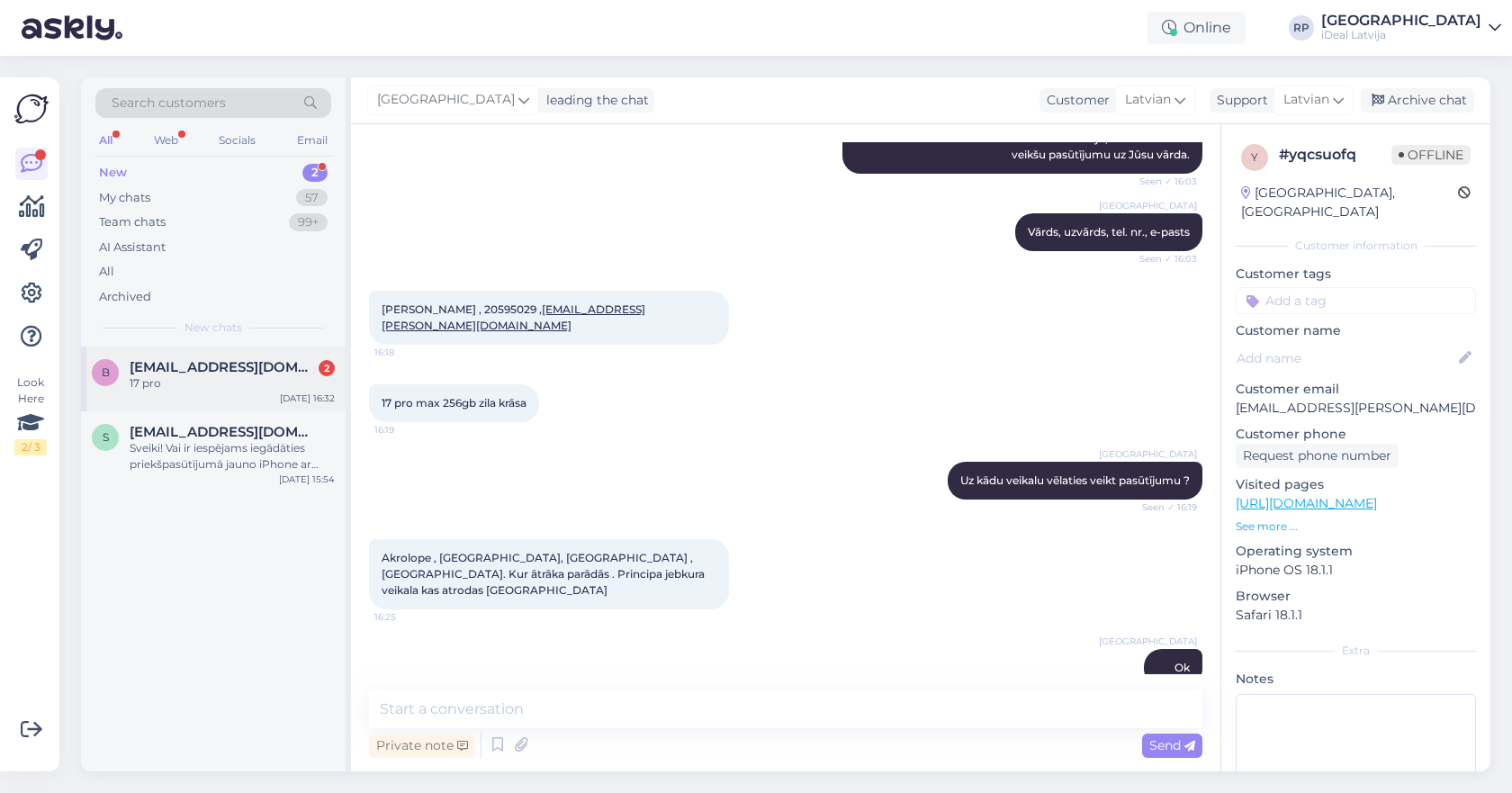
click at [172, 348] on div "b [EMAIL_ADDRESS][DOMAIN_NAME] 2 17 pro [DATE] 16:32" at bounding box center [214, 378] width 265 height 64
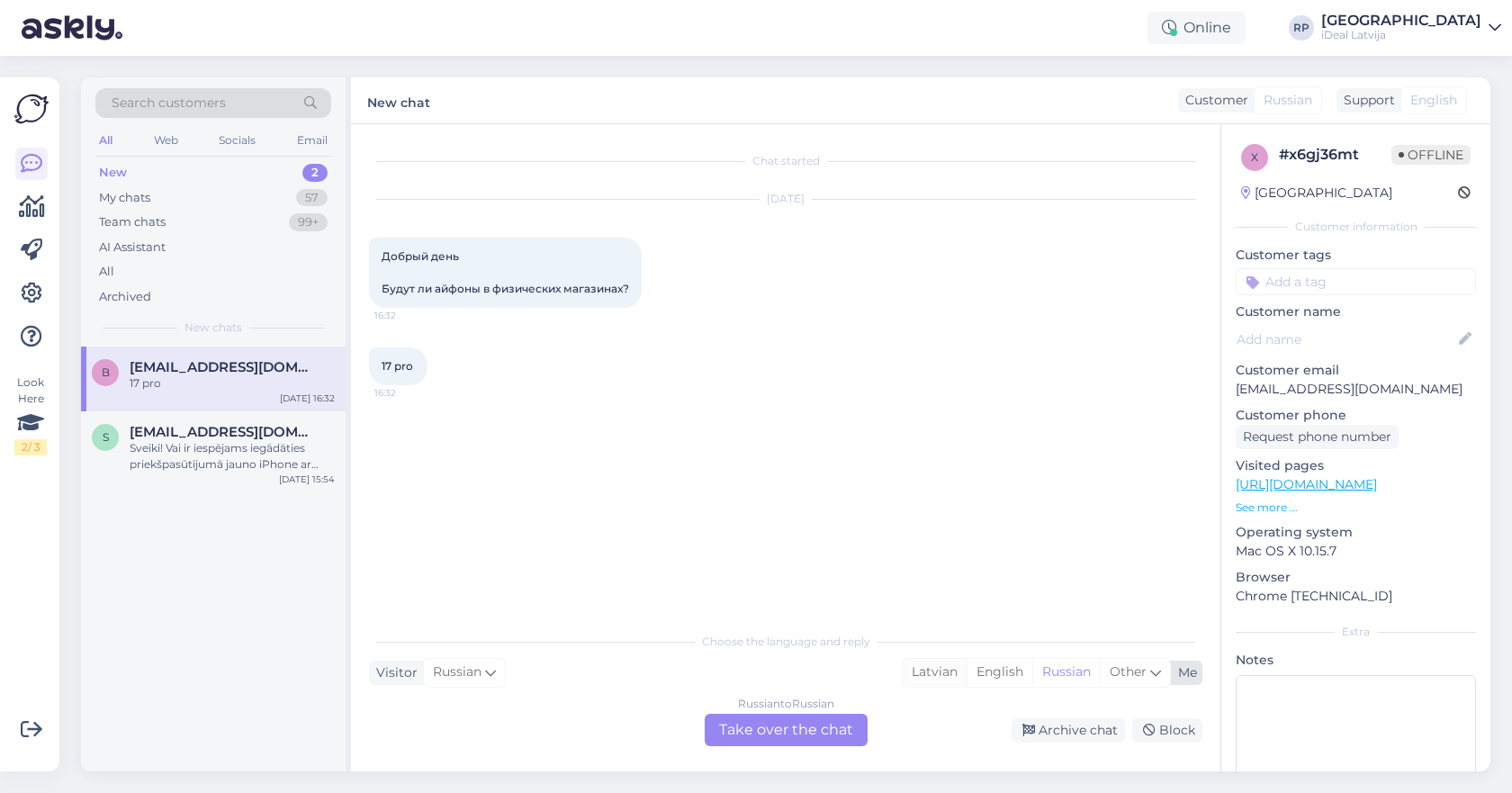
click at [937, 680] on div "Latvian" at bounding box center [935, 672] width 63 height 27
click at [790, 738] on div "Russian to Latvian Take over the chat" at bounding box center [785, 730] width 163 height 33
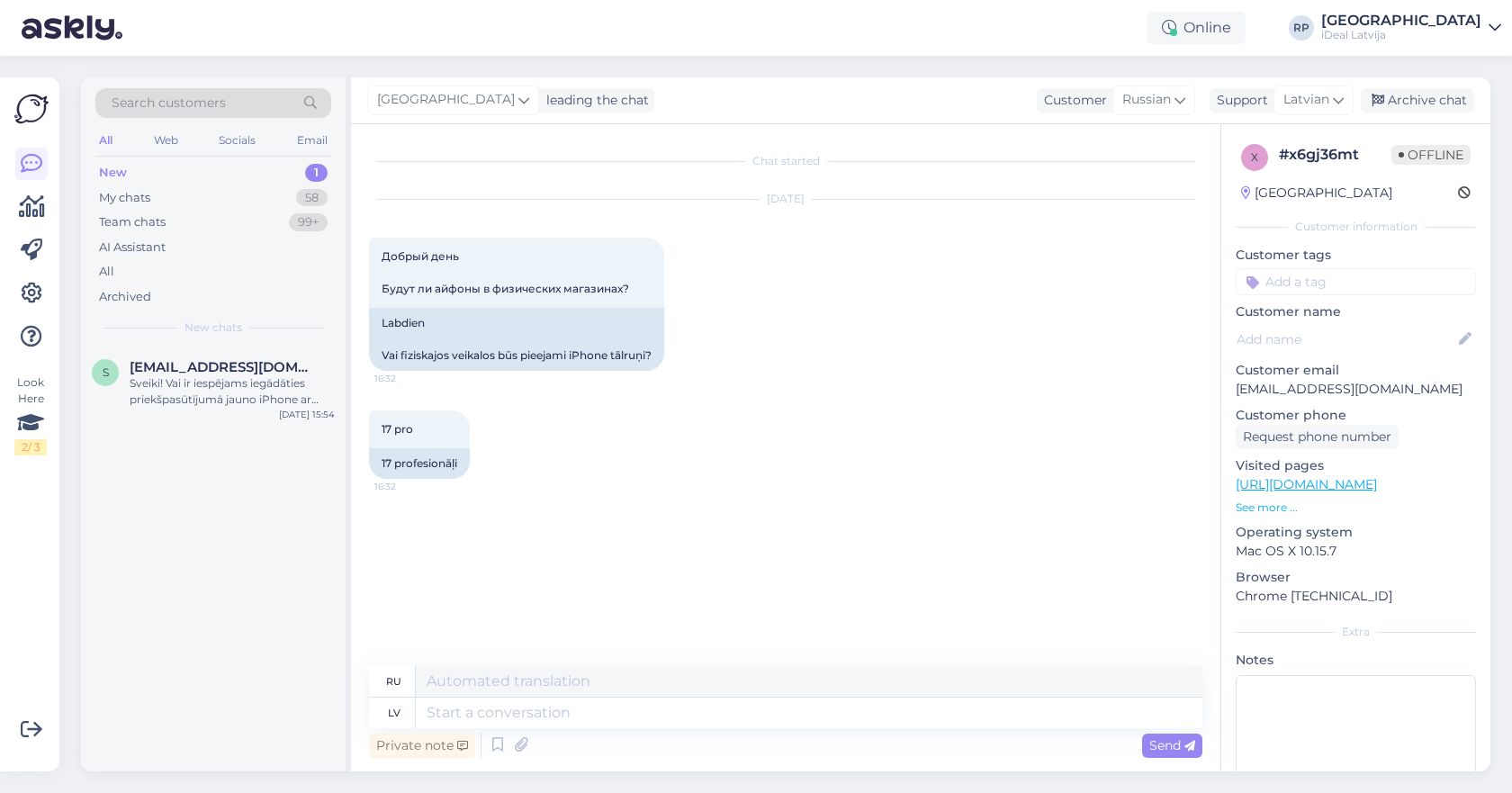
click at [635, 730] on div "Private note Send" at bounding box center [785, 744] width 833 height 35
click at [631, 708] on textarea at bounding box center [809, 713] width 786 height 31
type textarea "Sveiki f"
type textarea "Привет"
type textarea "Sveiki veikalos uz"
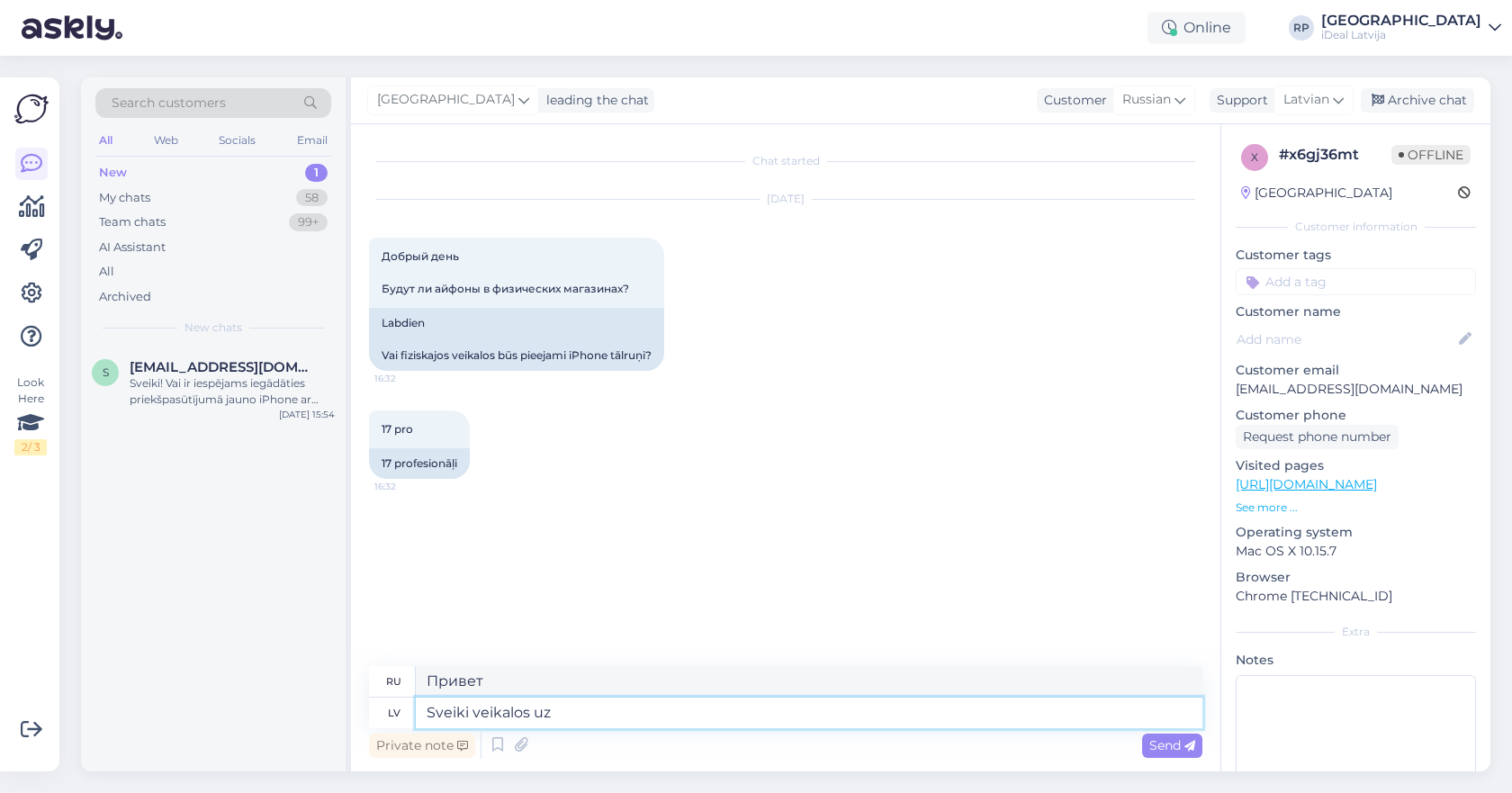
type textarea "Привет в магазинах"
type textarea "Sveiki veikalos uz v"
type textarea "Привет магазинам на"
type textarea "Sveiki veikalos uz vietas b"
type textarea "Привет местным магазинам"
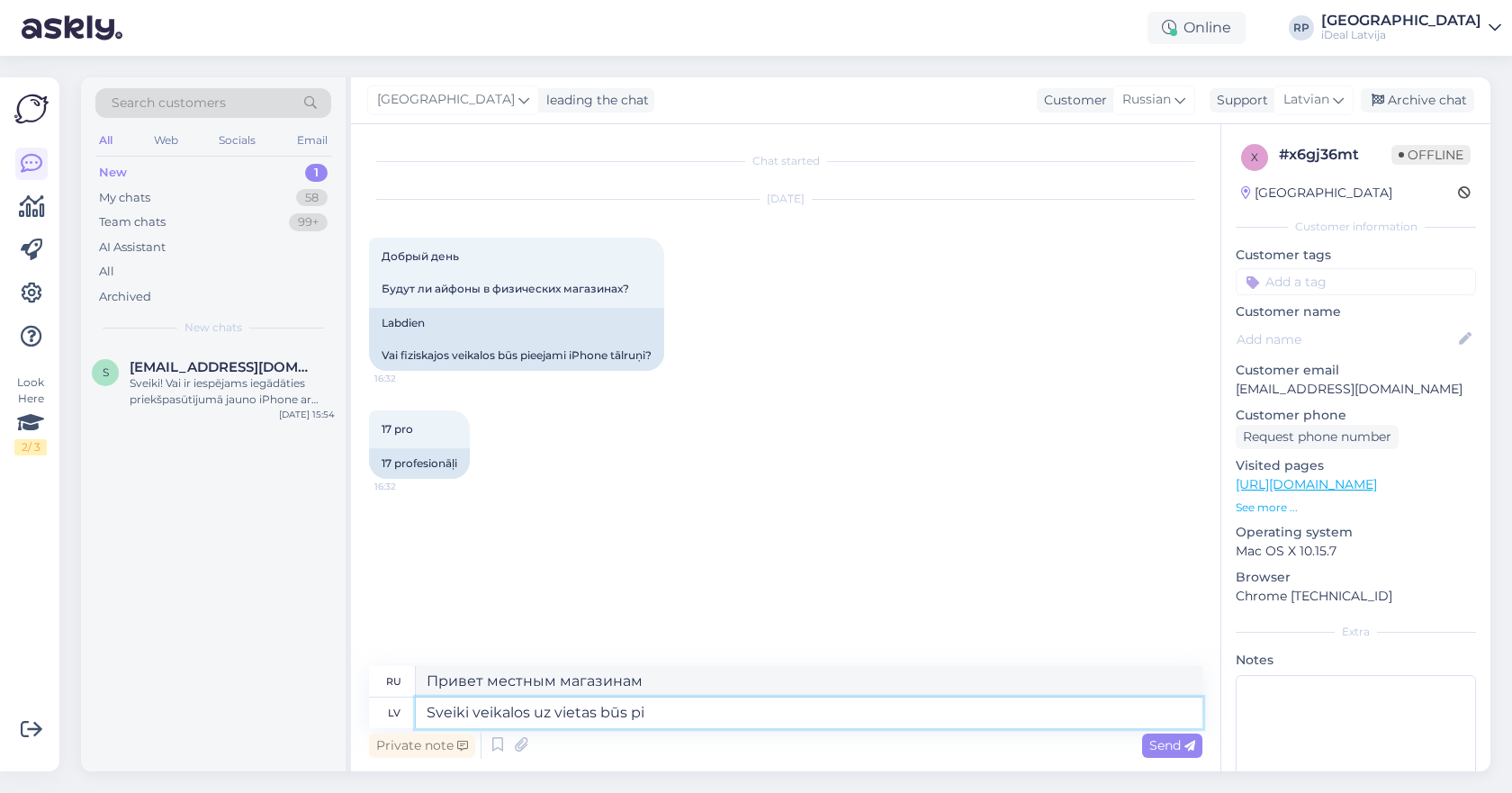
type textarea "Sveiki veikalos uz vietas būs pie"
type textarea "Здравствуйте, магазины будут на месте по адресу"
type textarea "Sveiki veikalos uz vietas būs pieejami 1"
type textarea "Здравствуйте, магазины на территории будут доступны"
type textarea "Sveiki veikalos uz vietas būs pieejami [DATE]"
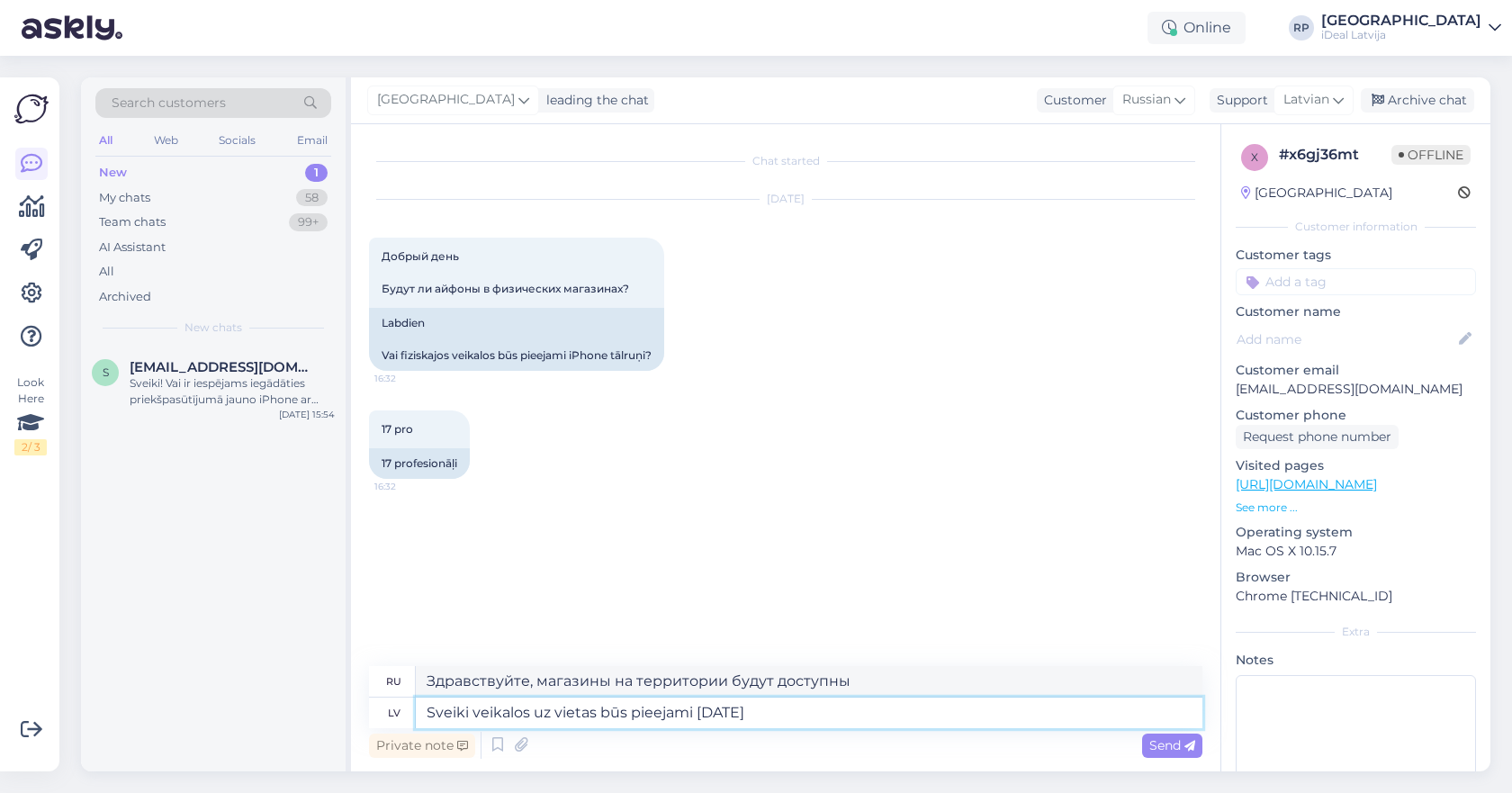
type textarea "Hello поступит в продажу в местных магазинах 19-го числа."
type textarea "Sveiki veikalos uz vietas būs pieejami 19. septembri, k"
type textarea "Здравствуйте, в магазине товар появится 19 сентября."
type textarea "Sveiki veikalos uz vietas būs pieejami 19. septembri, kā ar"
type textarea "Hello поступит в продажу в местных магазинах 19 сентября."
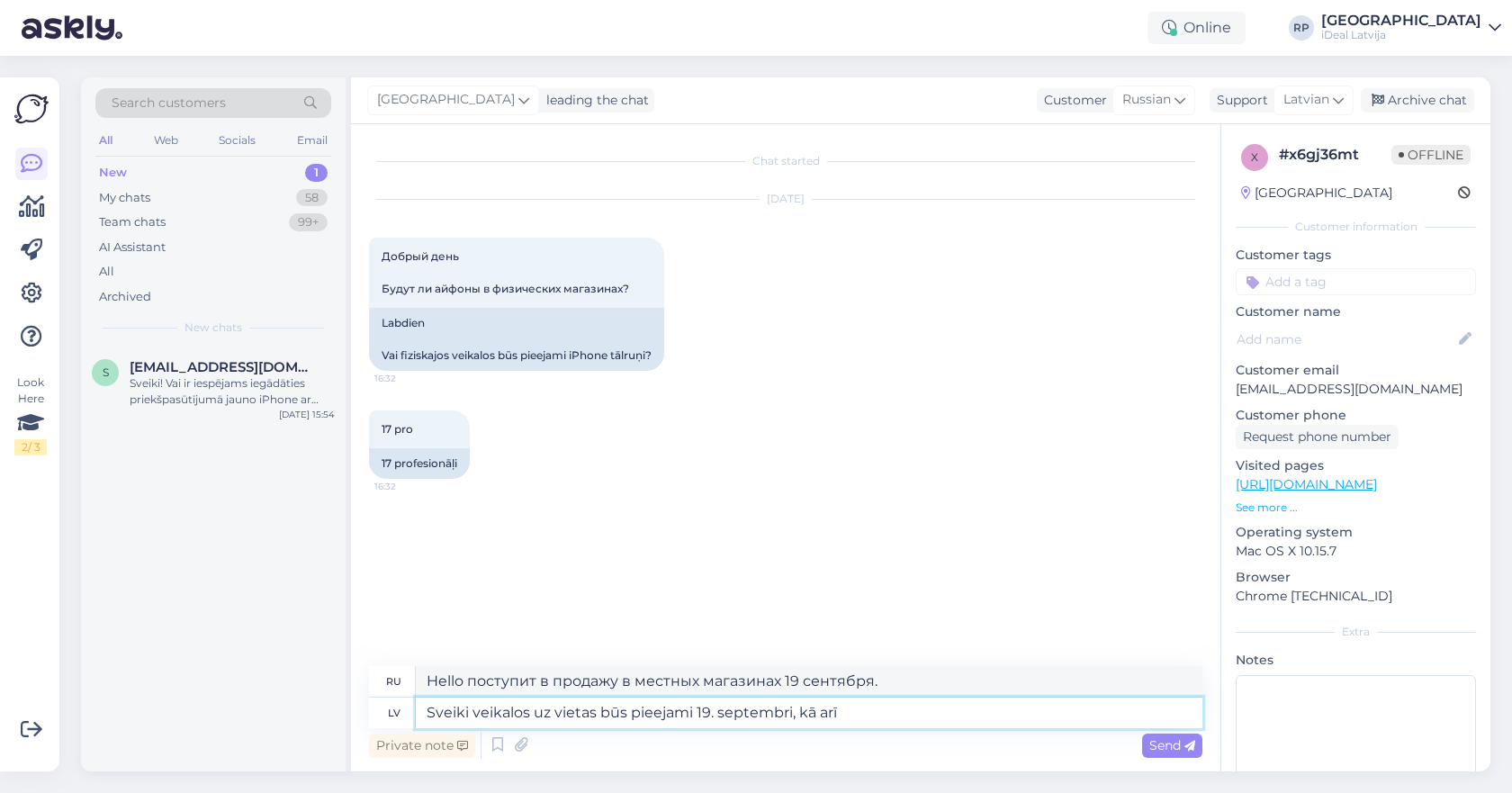
type textarea "Sveiki veikalos uz vietas būs pieejami 19. septembri, kā arī"
type textarea "Hello поступит в продажу в местных магазинах 19 сентября, а также"
type textarea "Sveiki veikalos uz vietas būs pieejami 19. septembri, kā arī tirdzniecība"
type textarea "Hello поступит в продажу в магазинах на территории отеля 19 сентября, а также н…"
type textarea "Sveiki veikalos uz vietas būs pieejami 19. septembri, kā arī tirdzniecība sāksi…"
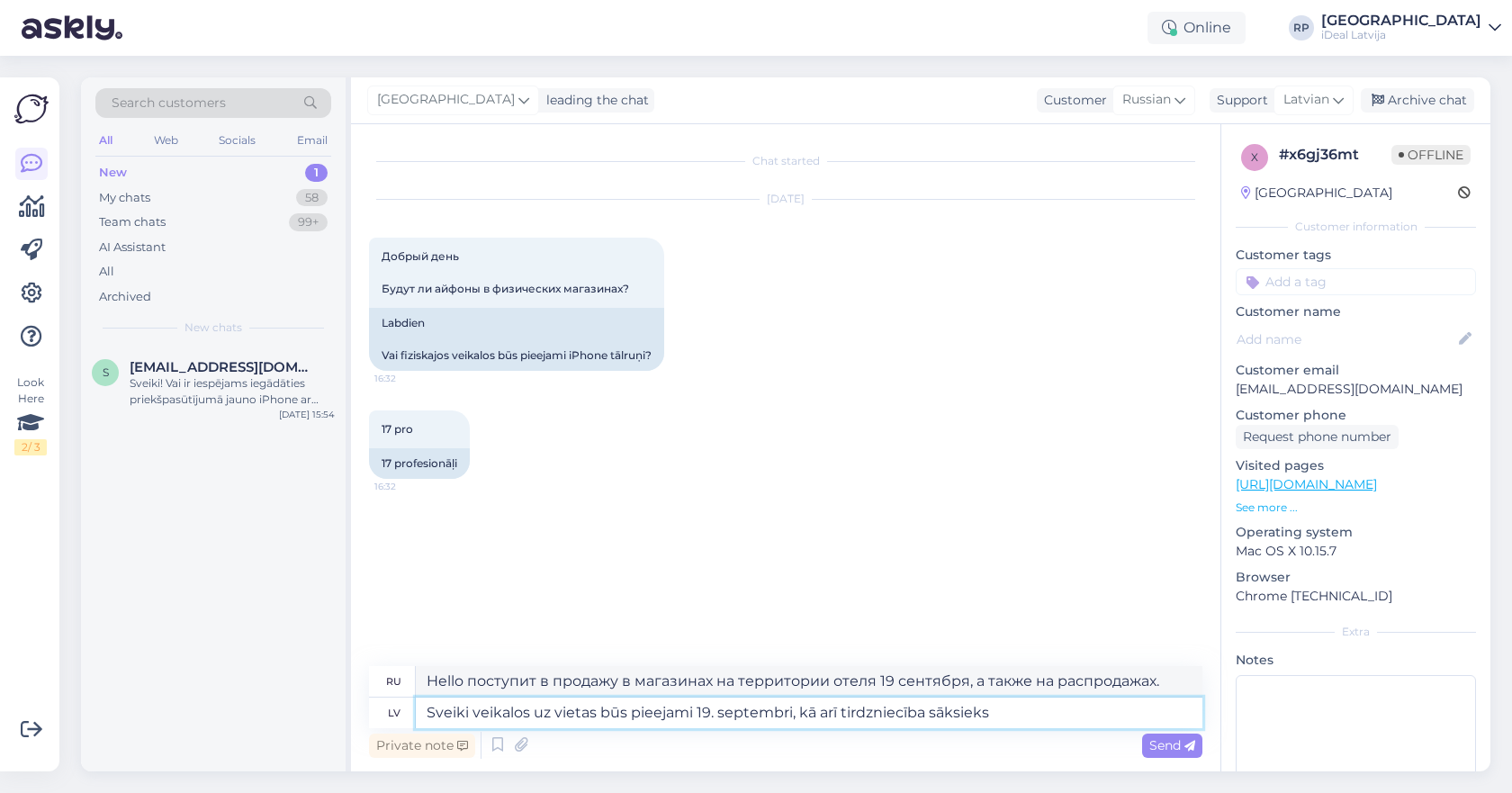
type textarea "Здравствуйте, продажи в магазине начнутся 19 сентября."
type textarea "Sveiki veikalos uz vietas būs pieejami 19. septembri, kā arī tirdzniecība sāksi…"
type textarea "Здравствуйте, в магазинах товар появится 19 сентября, а продажи начнутся"
type textarea "Sveiki veikalos uz vietas būs pieejami 19. septembri, kā arī tirdzniecība sāksi…"
type textarea "Здравствуйте, в магазинах товар появится 19 сентября, а продажи начнутся с"
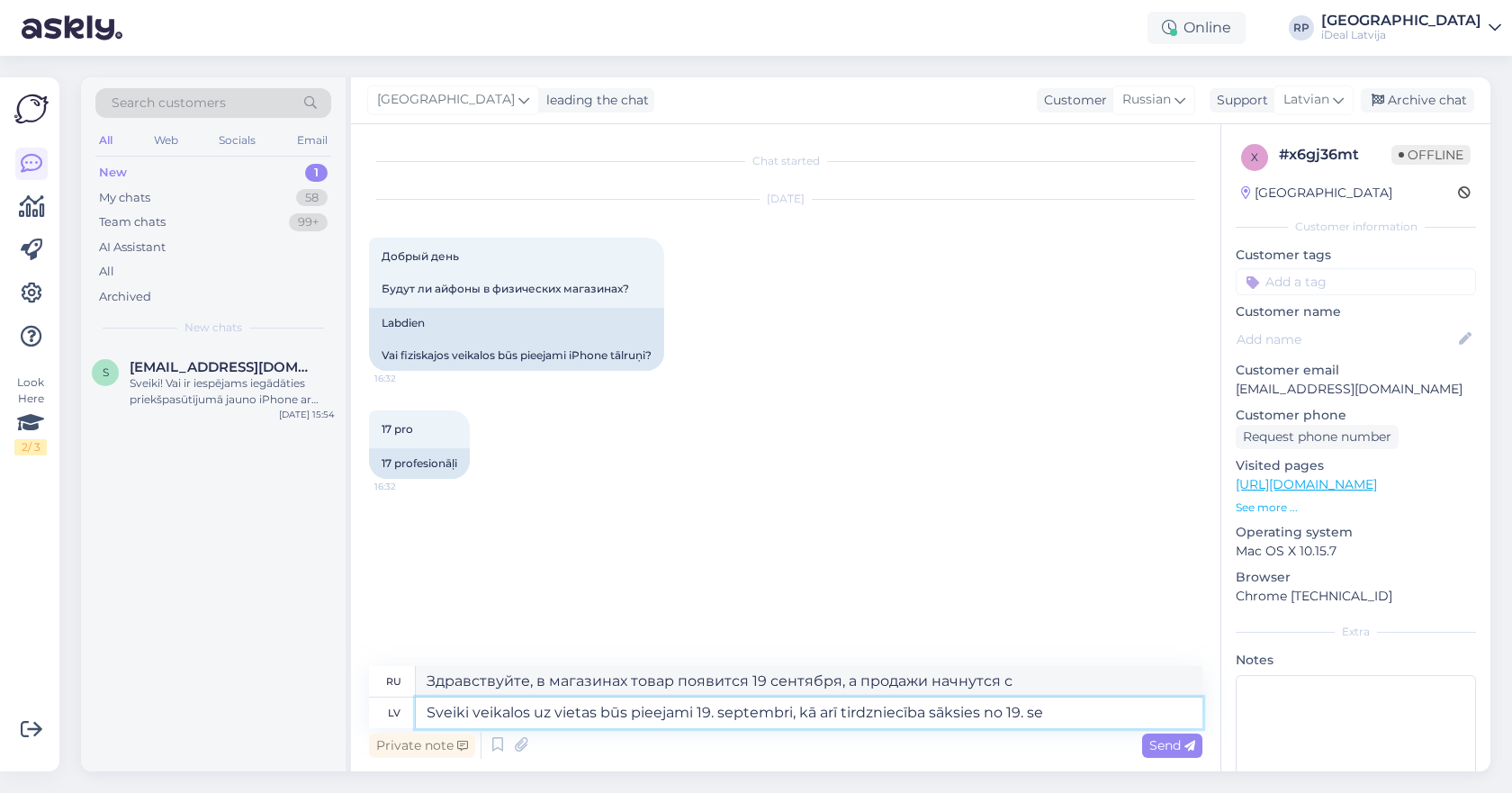
type textarea "Sveiki veikalos uz vietas būs pieejami 19. septembri, kā arī tirdzniecība sāksi…"
type textarea "Hello поступит в продажу в местных магазинах 19 сентября, продажи начнутся с 19…"
type textarea "Sveiki veikalos uz vietas būs pieejami 19. septembri, kā arī tirdzniecība sāksi…"
type textarea "Здравствуйте, товар появится в магазинах 19 сентября, продажи начнутся 19 сентя…"
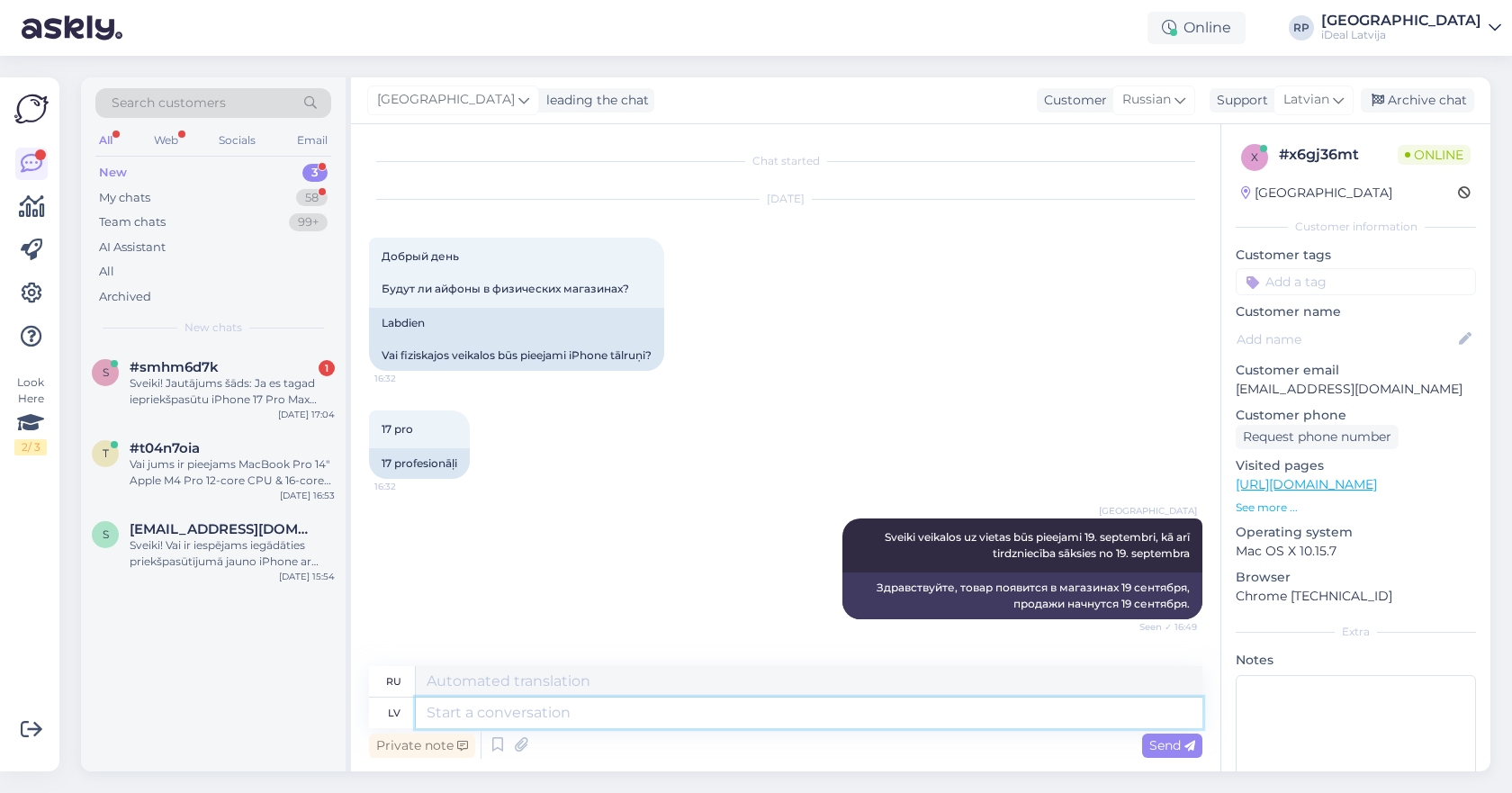
scroll to position [130, 0]
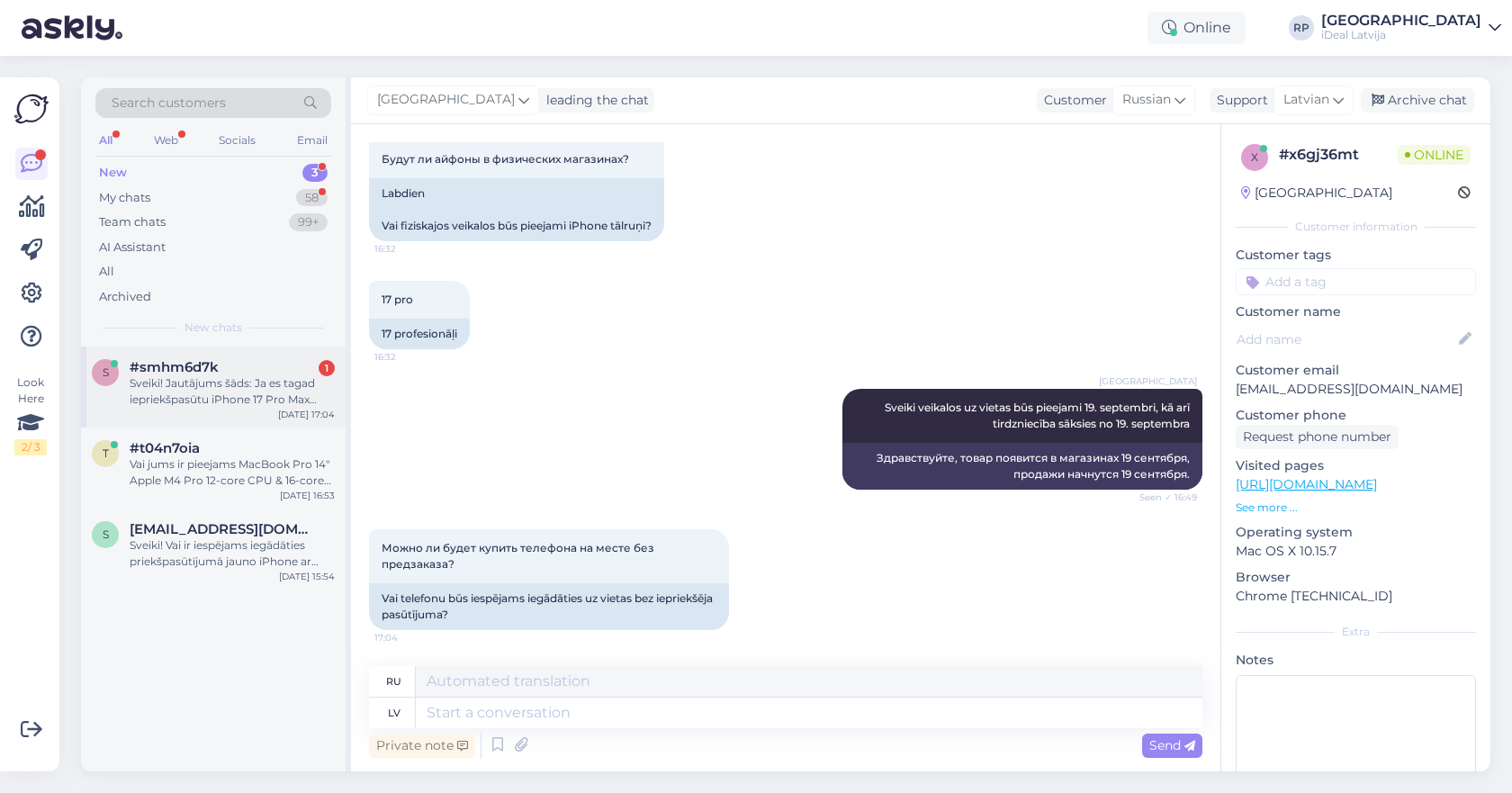
click at [268, 375] on div "Sveiki! Jautājums šāds: Ja es tagad iepriekšpasūtu iPhone 17 Pro Max izmantojot…" at bounding box center [232, 391] width 205 height 33
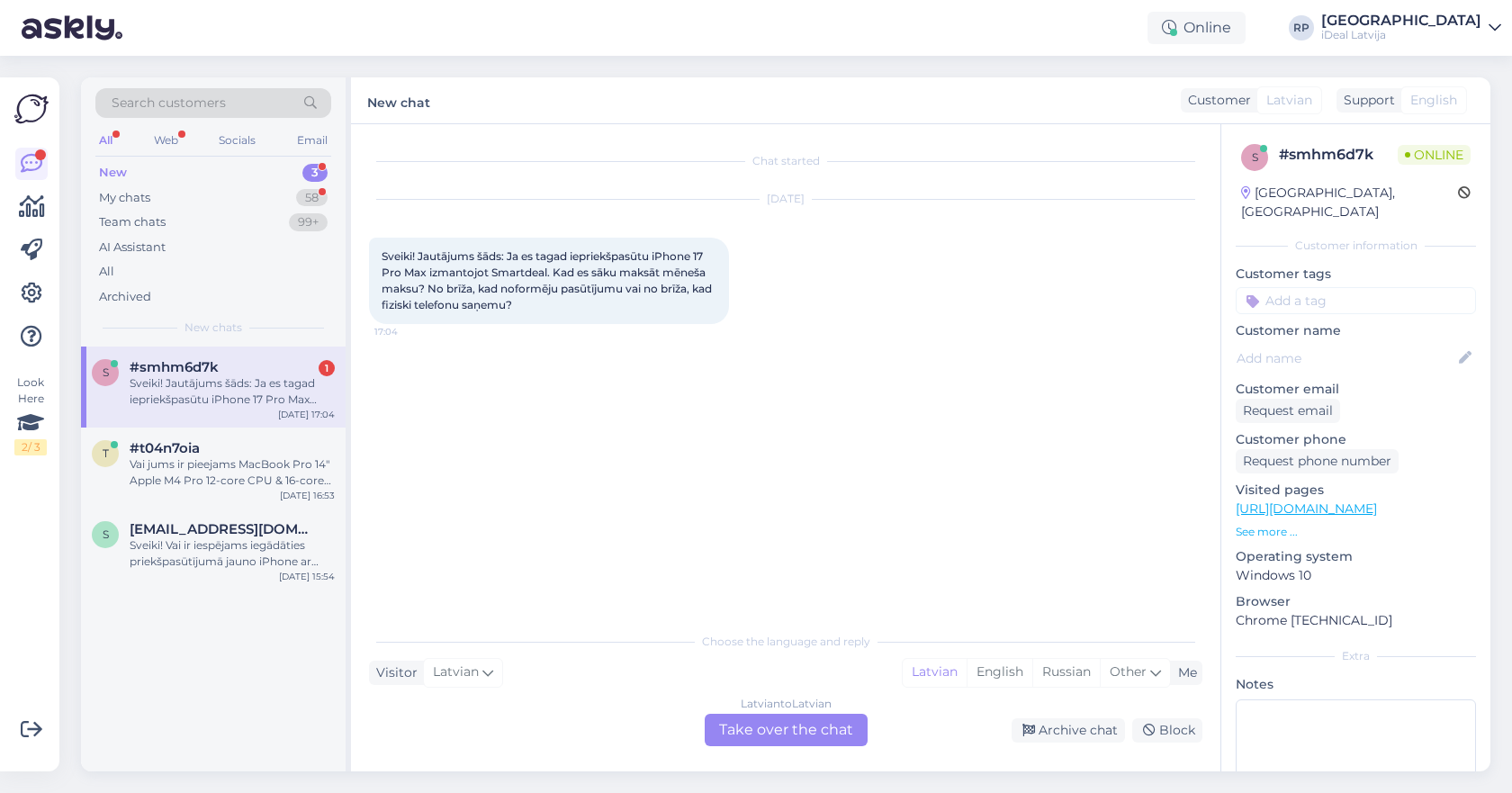
click at [793, 725] on div "Latvian to Latvian Take over the chat" at bounding box center [785, 730] width 163 height 33
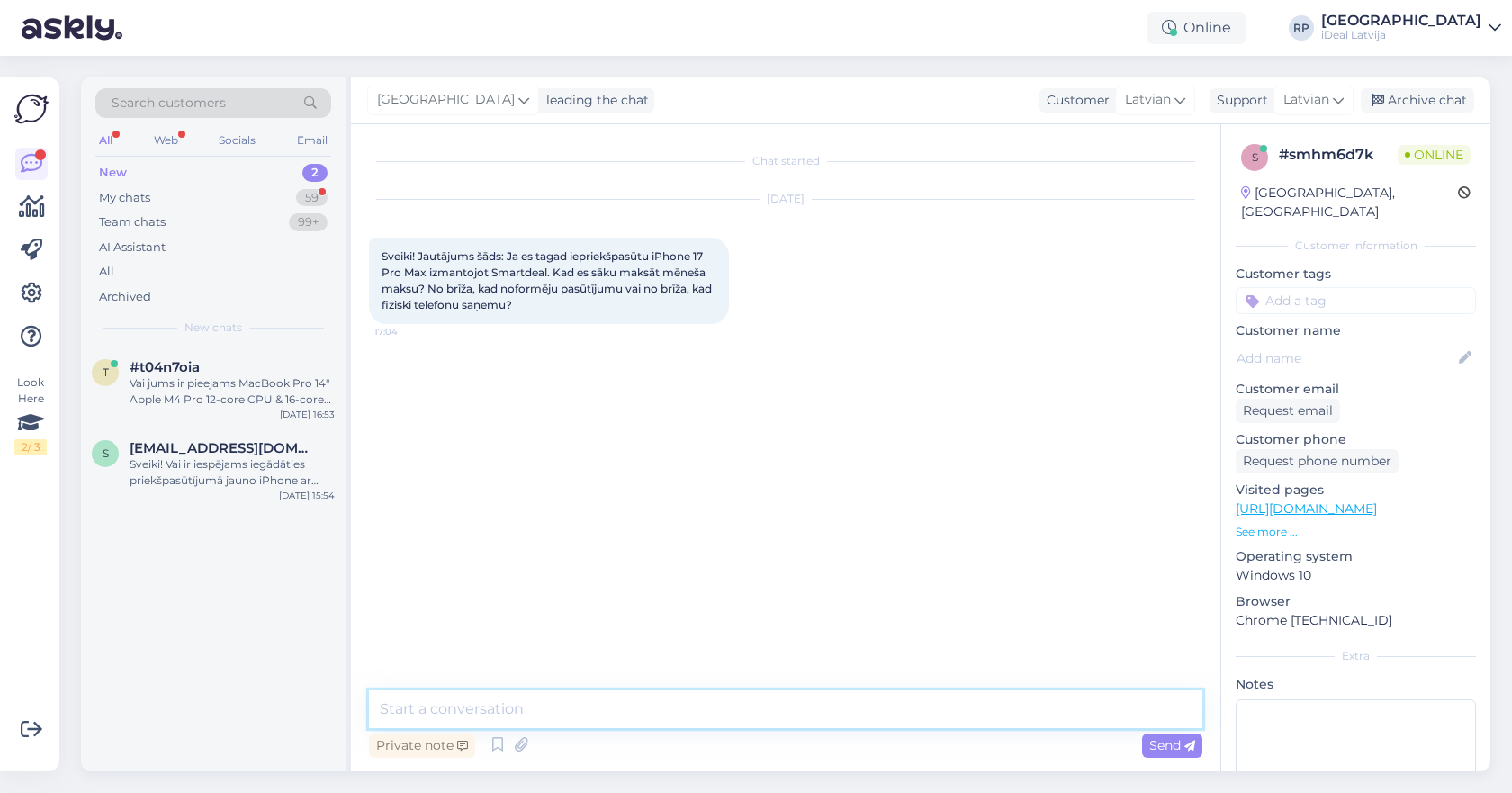
click at [792, 703] on textarea at bounding box center [785, 709] width 833 height 38
type textarea "Sveiki! No brīža kad noformējat līgumu."
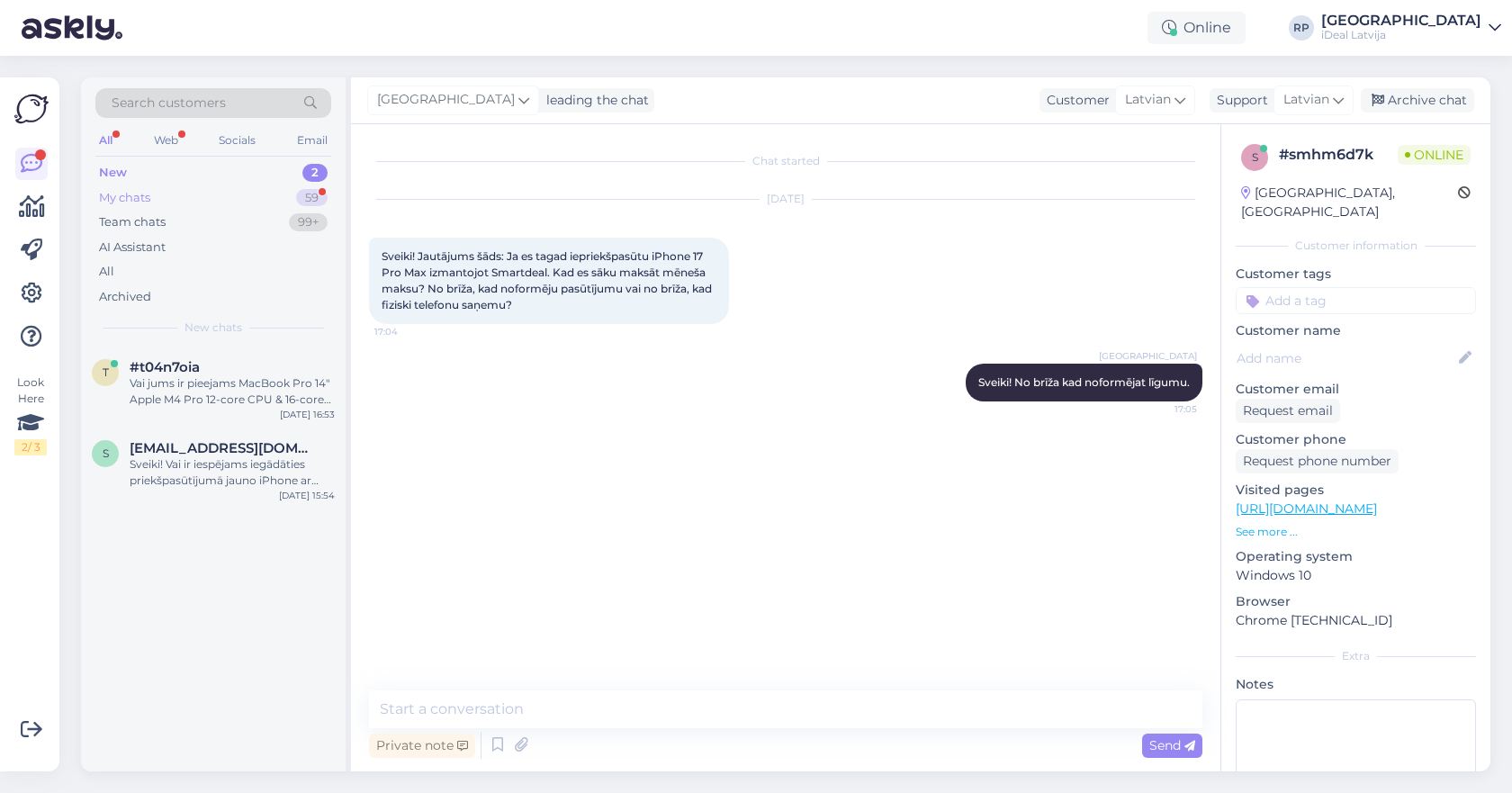
click at [284, 201] on div "My chats 59" at bounding box center [213, 198] width 236 height 25
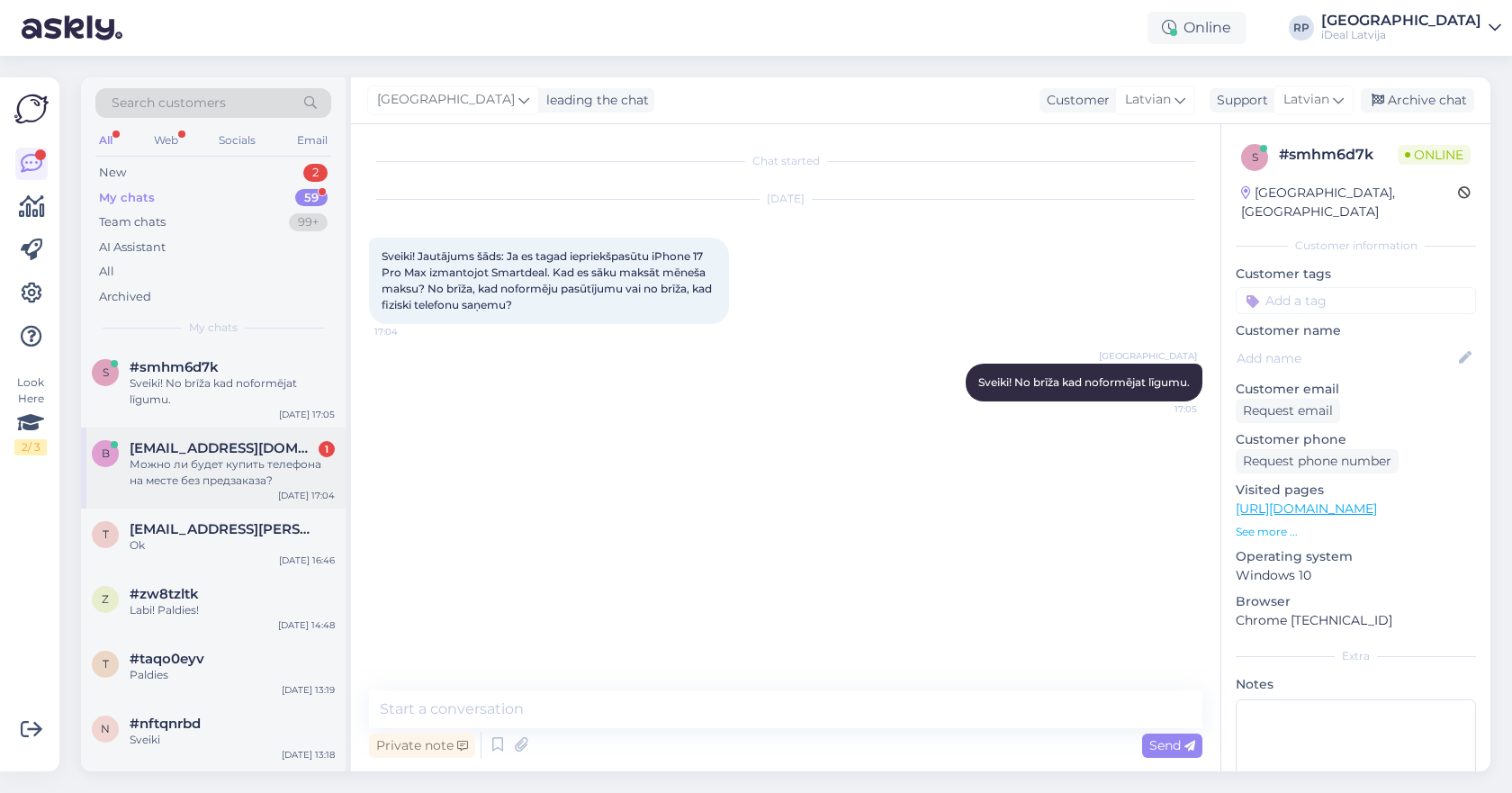
click at [257, 445] on span "[EMAIL_ADDRESS][DOMAIN_NAME]" at bounding box center [223, 448] width 187 height 16
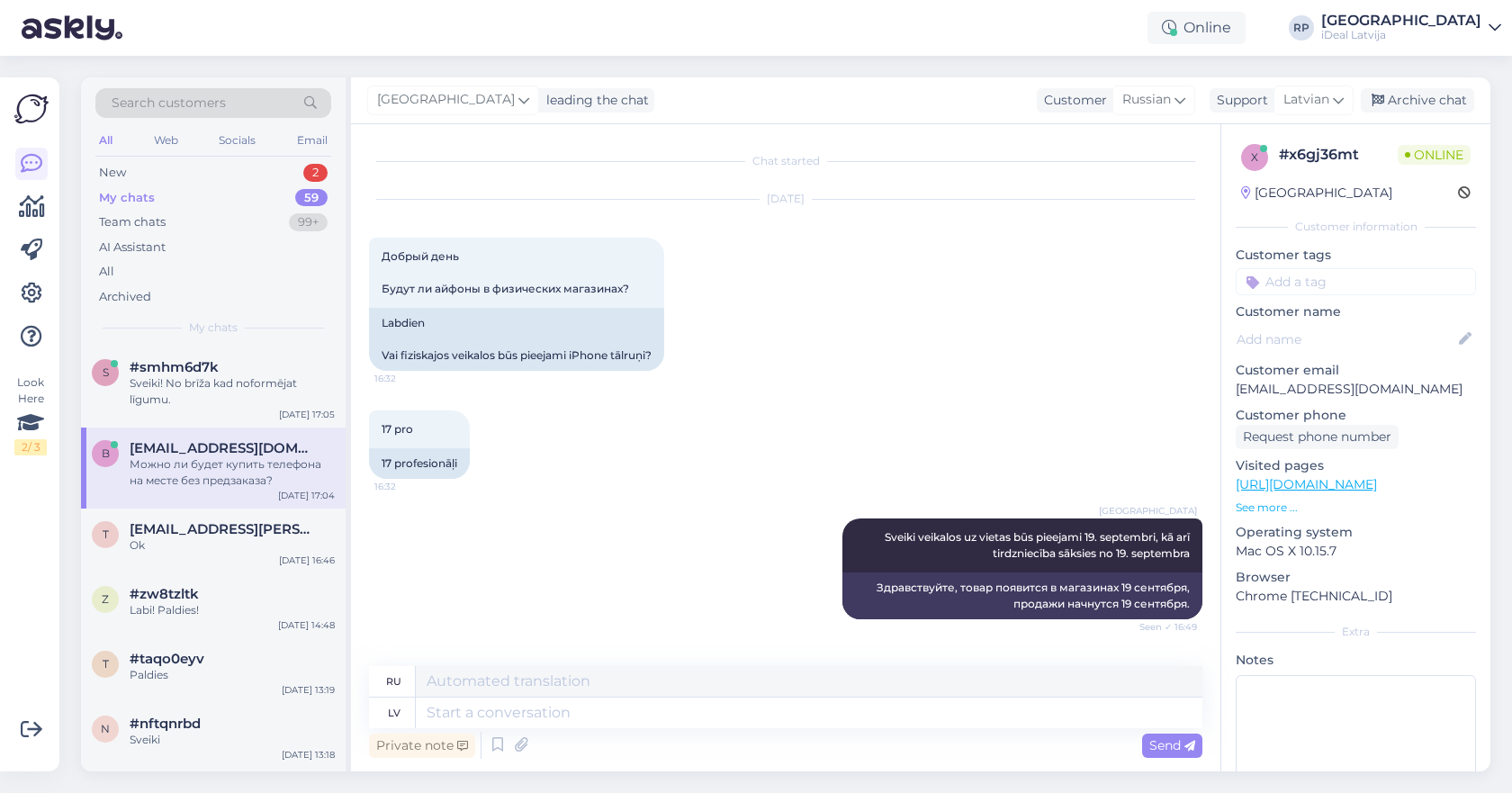
scroll to position [130, 0]
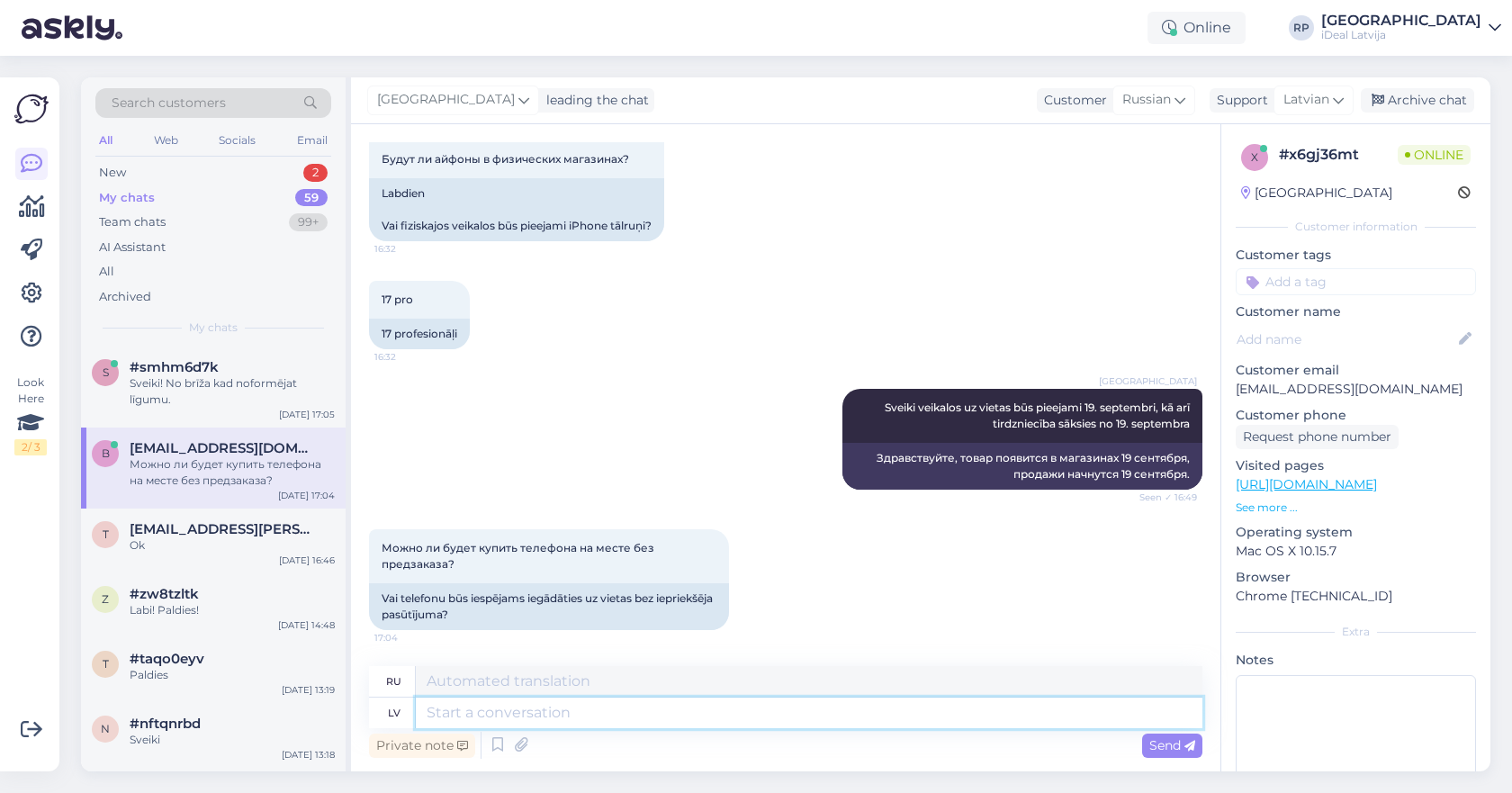
click at [513, 708] on textarea at bounding box center [809, 713] width 786 height 31
type textarea "Nav zin"
type textarea "Никто"
type textarea "Nav zināms, j"
type textarea "Неизвестно,"
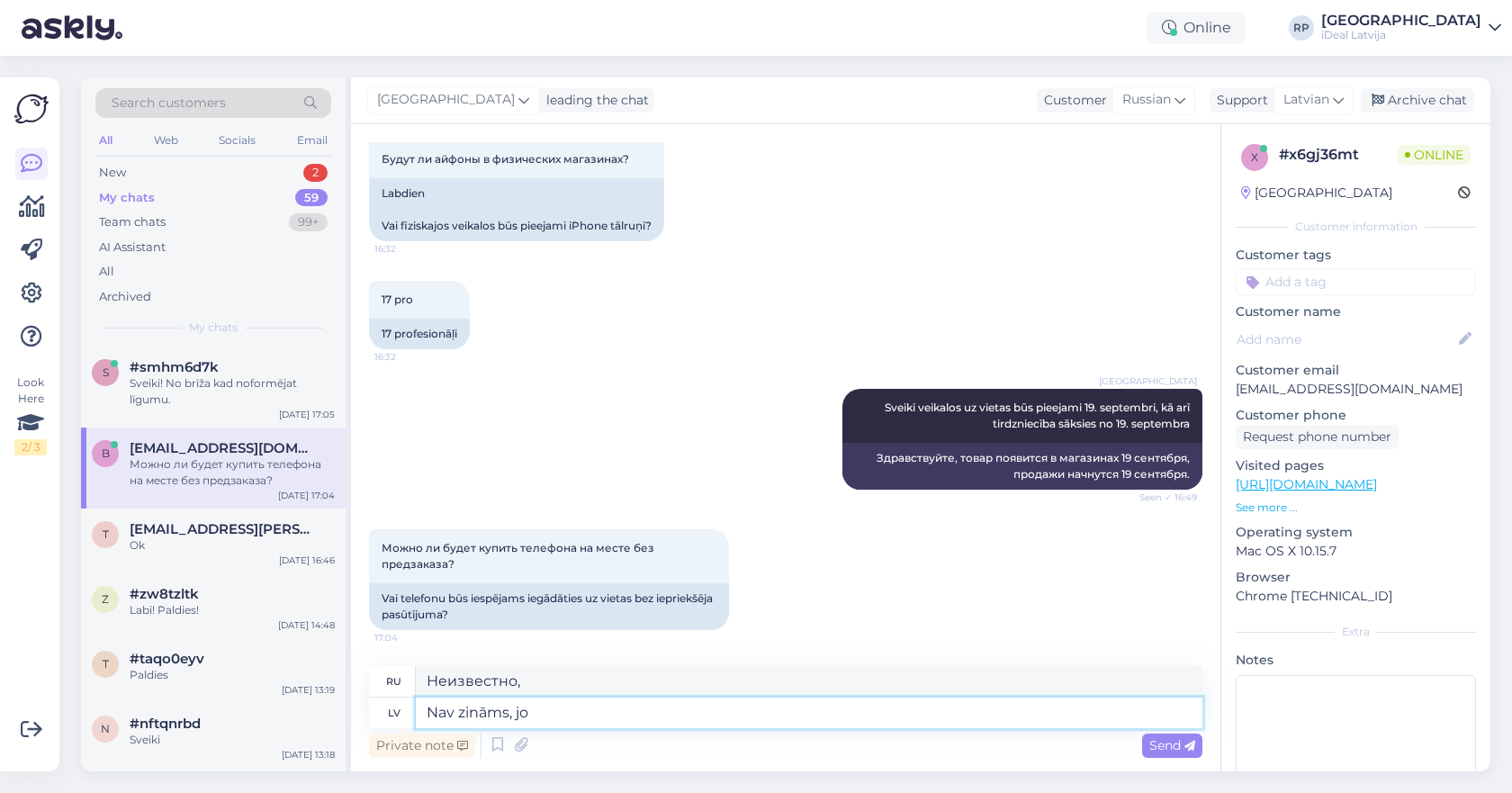
type textarea "Nav zināms, jo n"
type textarea "Это неизвестно, потому что"
type textarea "Nav zināms, jo nav zi"
type textarea "Это неизвестно, потому что нет"
type textarea "Nav zināms, jo nav zināms c"
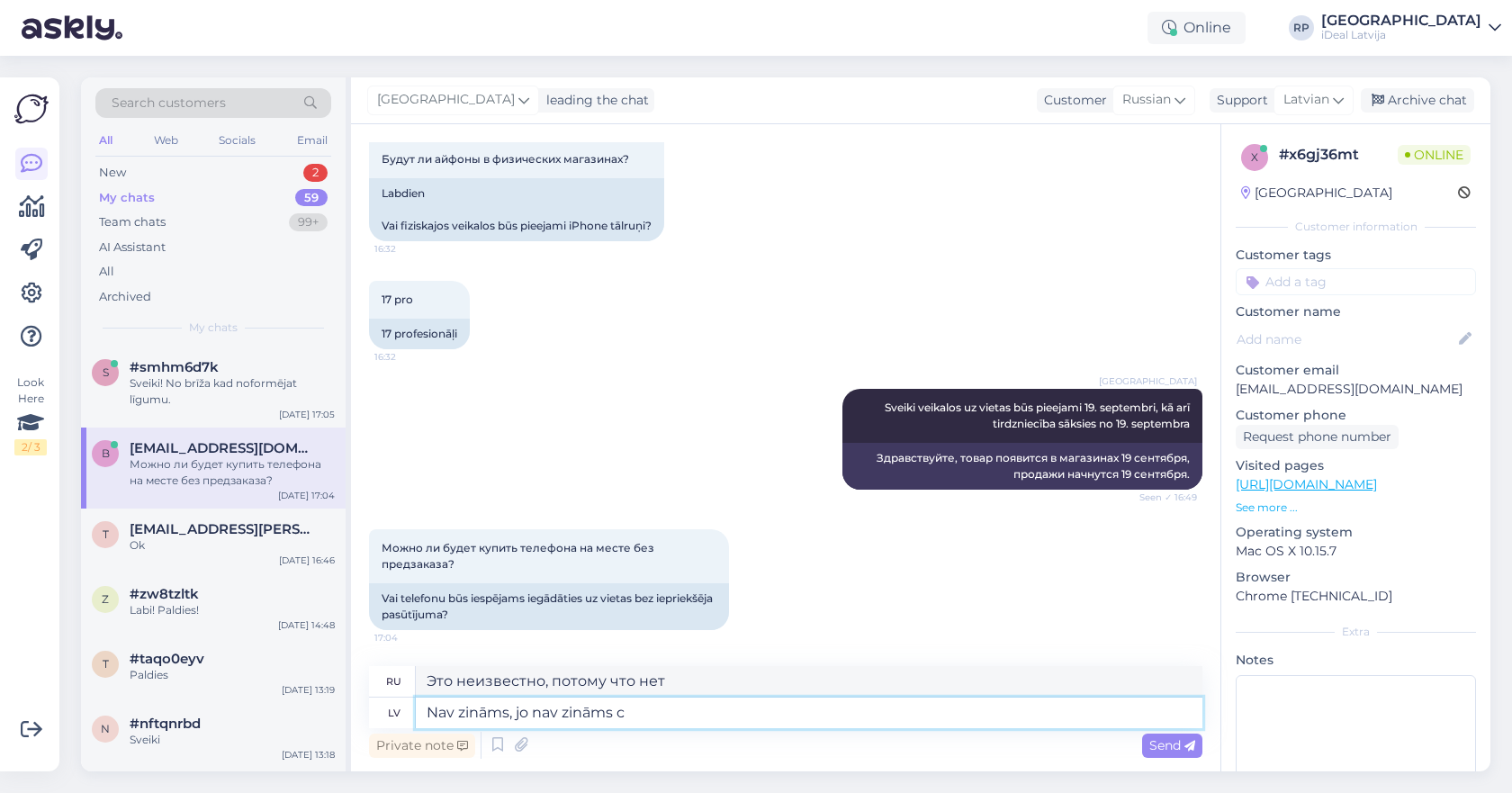
type textarea "Неизвестно, потому что неизвестно"
type textarea "Nav zināms, jo nav zināms cik daud"
type textarea "Неизвестно, потому что неизвестно, сколько"
type textarea "Nav zināms, jo nav zināms cik daudz ierīces m"
type textarea "Неизвестно, потому что неизвестно, сколько устройств"
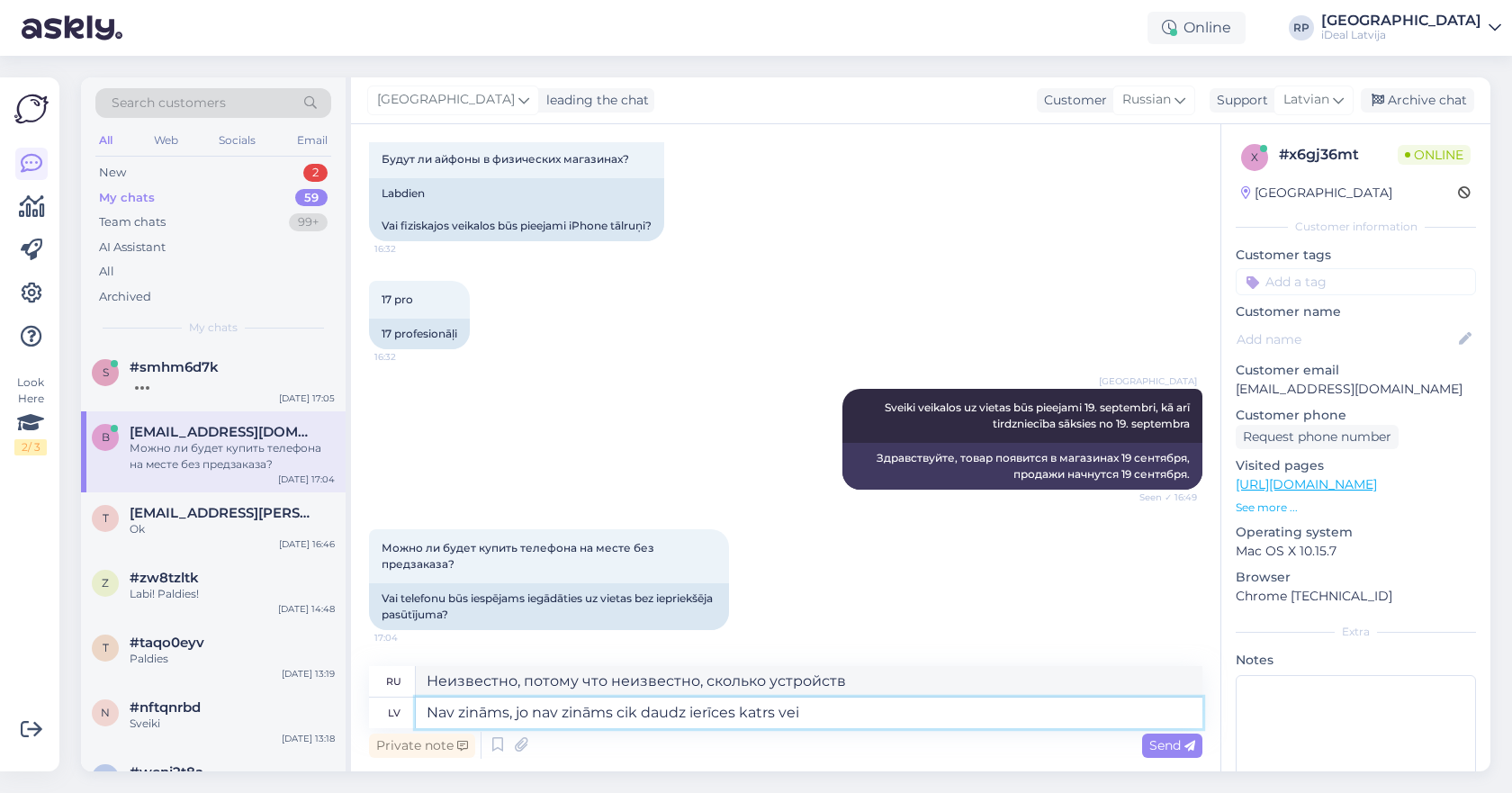
type textarea "Nav zināms, jo nav zināms cik daudz ierīces katrs veik"
type textarea "Неизвестно, поскольку неизвестно, сколько устройств у каждого"
type textarea "Nav zināms, jo nav zināms cik daudz ierīces katrs veikals sa"
type textarea "Неизвестно, поскольку неизвестно, сколько устройств имеется в каждом магазине."
type textarea "Nav zināms, jo nav zināms cik daudz ierīces katrs veikals saņems +"
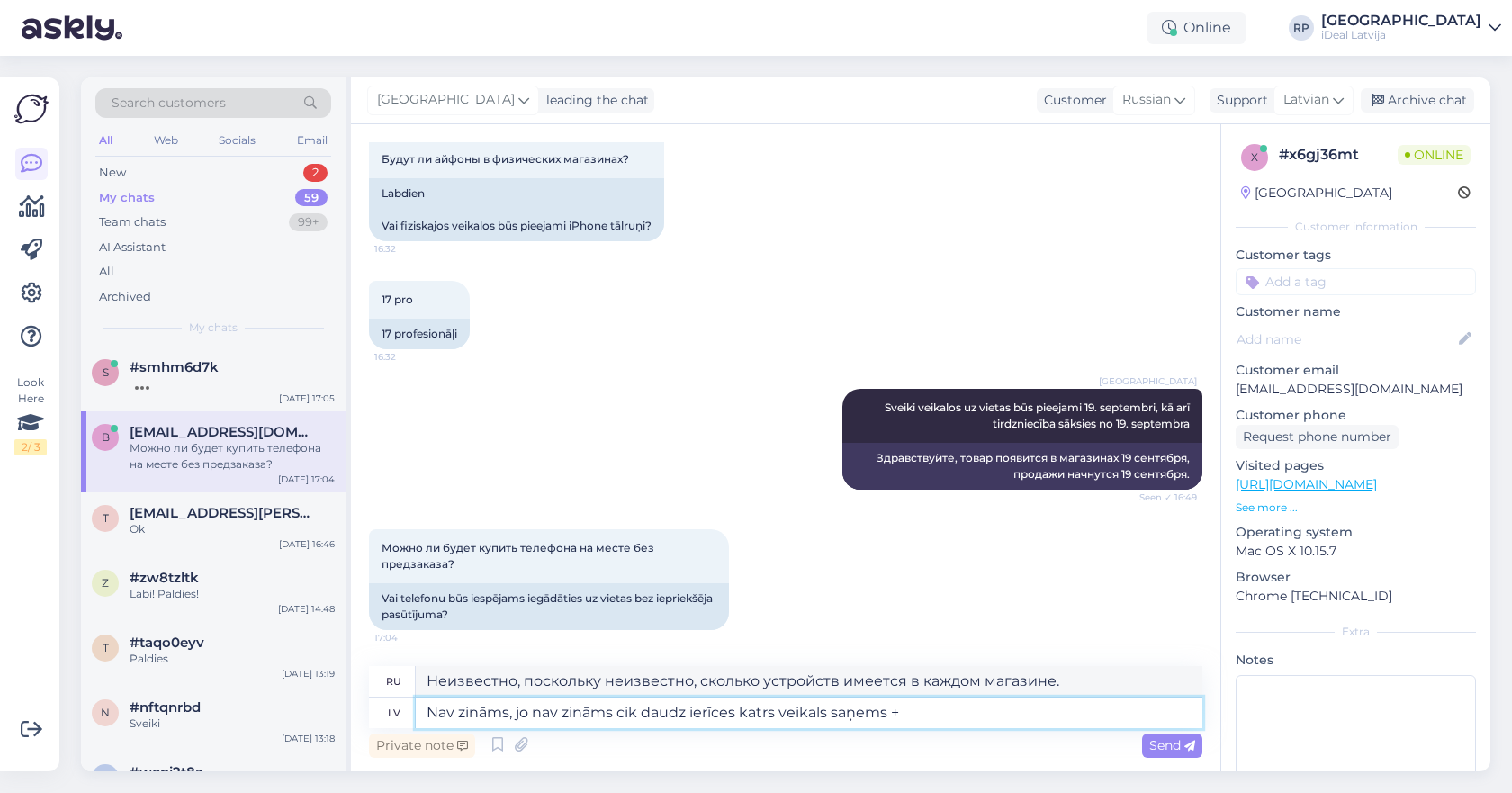
type textarea "Это неизвестно, поскольку неизвестно, сколько устройств получит каждый магазин."
type textarea "Nav zināms, jo nav zināms cik daudz ierīces katrs veikals saņems +"
type textarea "Неизвестно, поскольку неизвестно, сколько устройств получит каждый магазин +"
type textarea "Nav zināms, jo nav zināms cik daudz ierīces katrs veikals saņems + ir d"
type textarea "Неизвестно, потому что неизвестно, сколько устройств получит каждый магазин + е…"
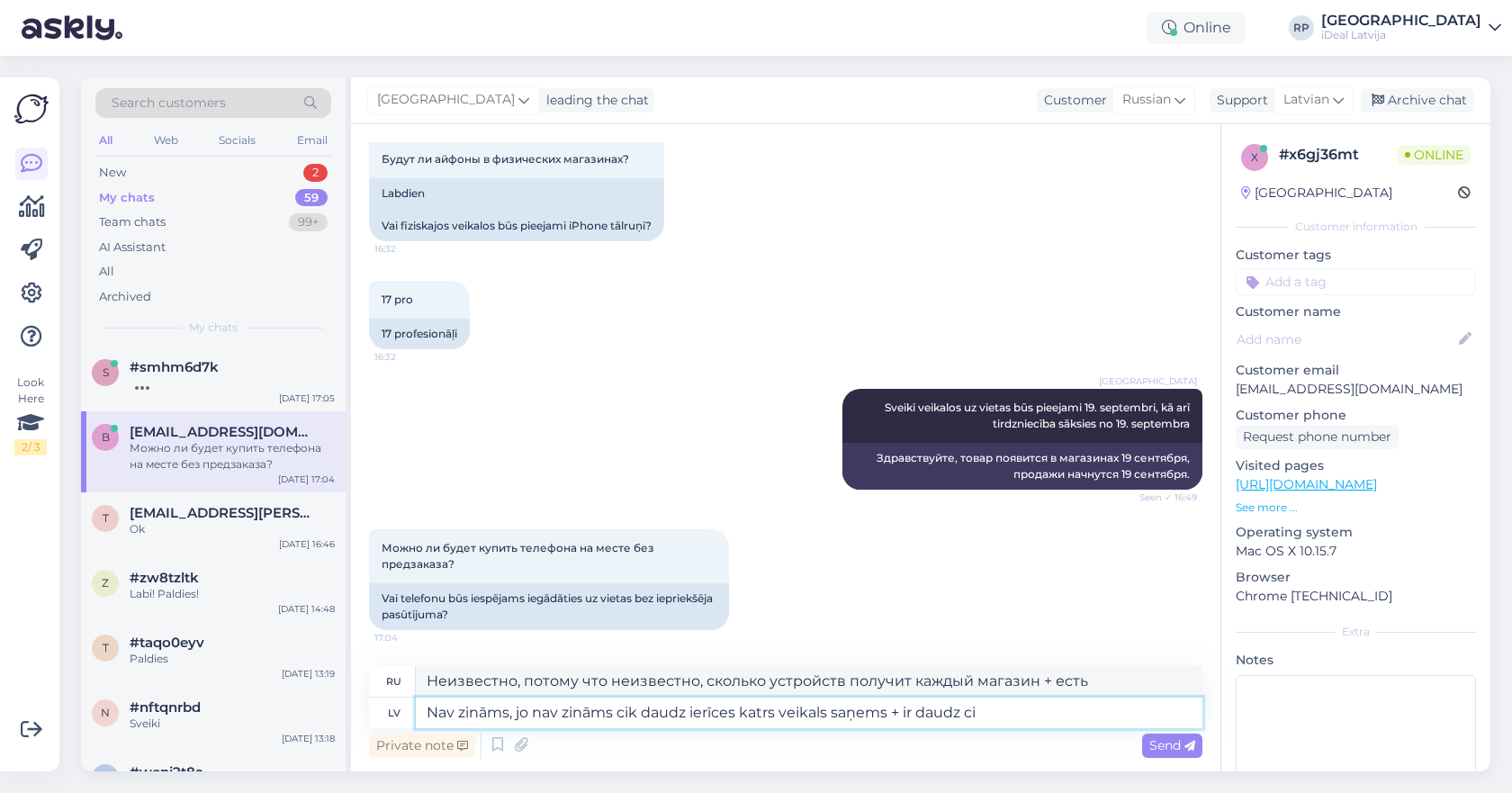
type textarea "Nav zināms, jo nav zināms cik daudz ierīces katrs veikals saņems + ir daudz cil"
type textarea "Неизвестно, потому что неизвестно, сколько устройств получит каждый магазин + и…"
type textarea "Nav zināms, jo nav zināms cik daudz ierīces katrs veikals saņems + ir daudz cil…"
type textarea "Неизвестно, потому что неизвестно, сколько устройств получит каждый магазин + л…"
type textarea "Nav zināms, jo nav zināms cik daudz ierīces katrs veikals saņems + ir daudz cil…"
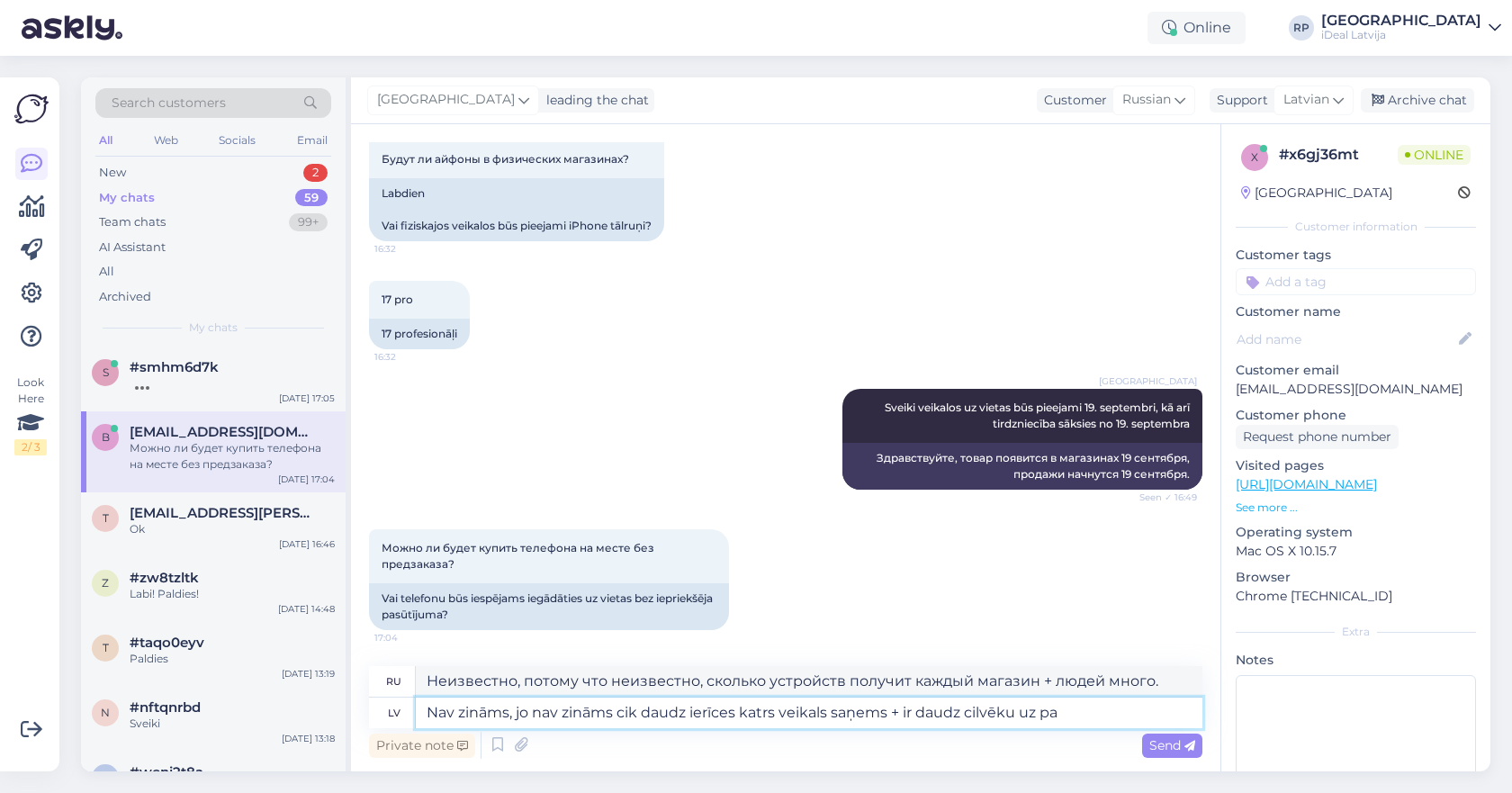
type textarea "Неизвестно, потому что неизвестно, сколько устройств получит каждый магазин + м…"
type textarea "Nav zināms, jo nav zināms cik daudz ierīces katrs veikals saņems + ir daudz cil…"
type textarea "Это неизвестно, поскольку неизвестно, сколько устройств получит каждый магазин,…"
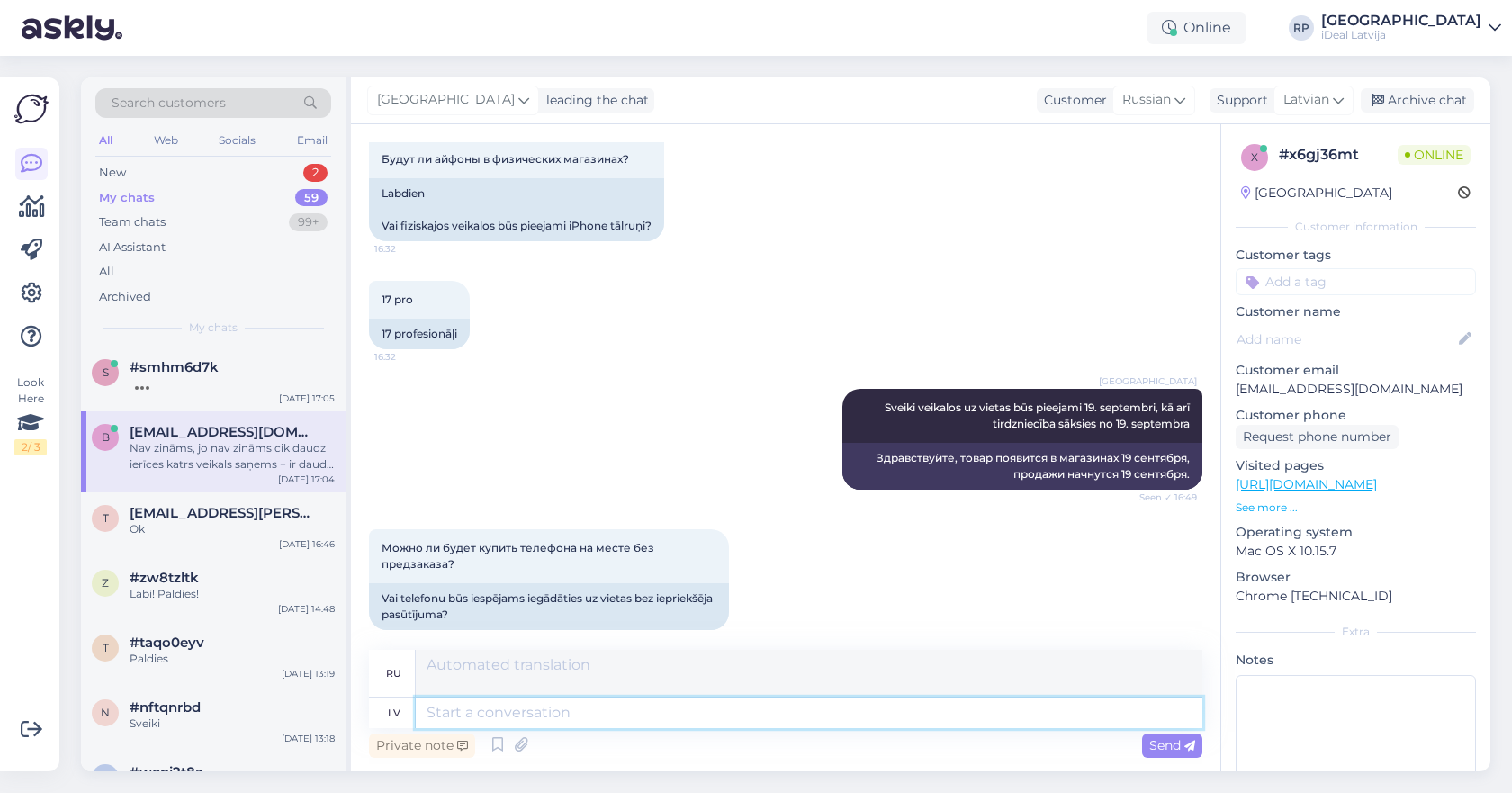
scroll to position [270, 0]
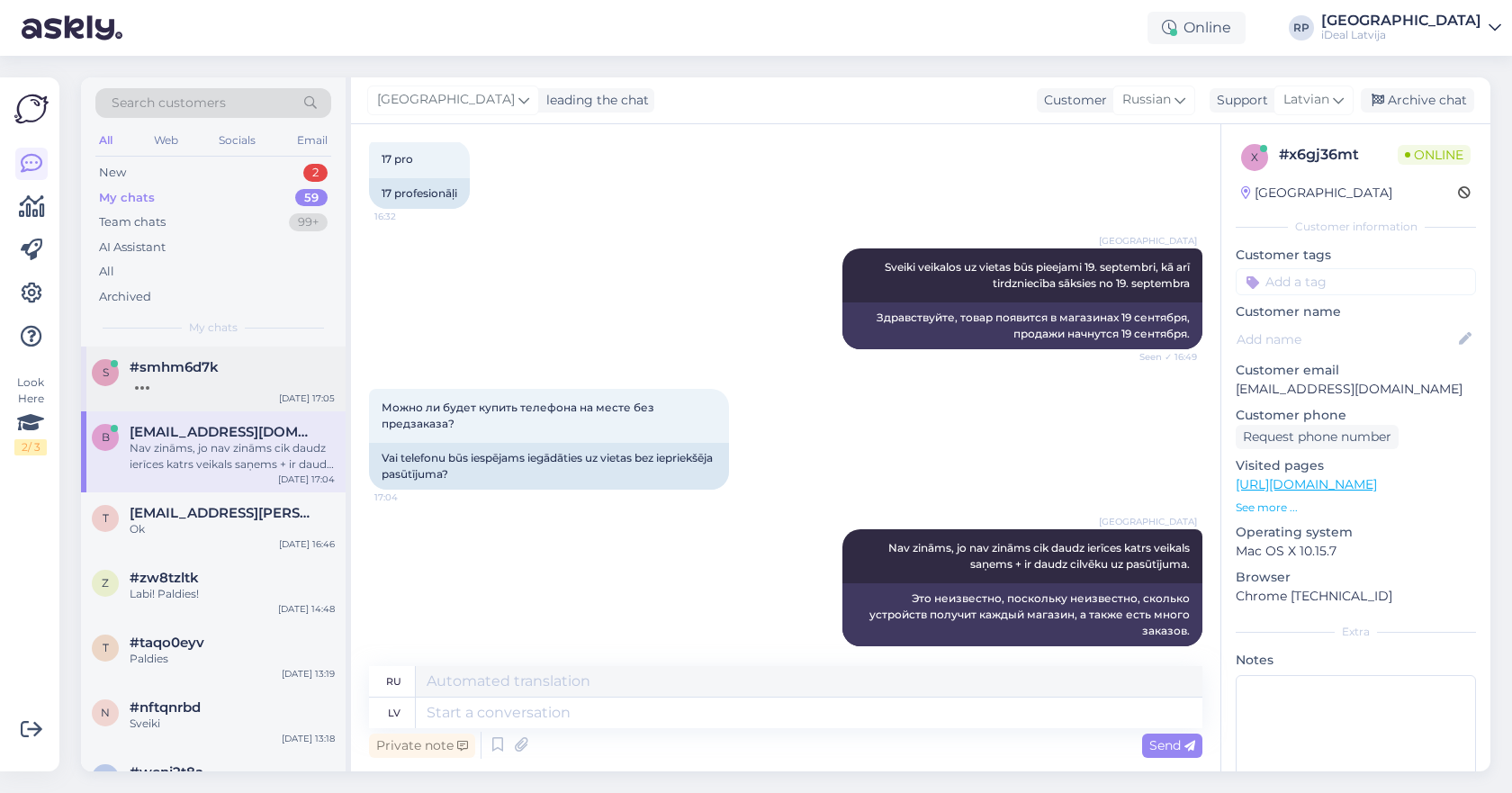
click at [208, 360] on span "#smhm6d7k" at bounding box center [174, 367] width 90 height 16
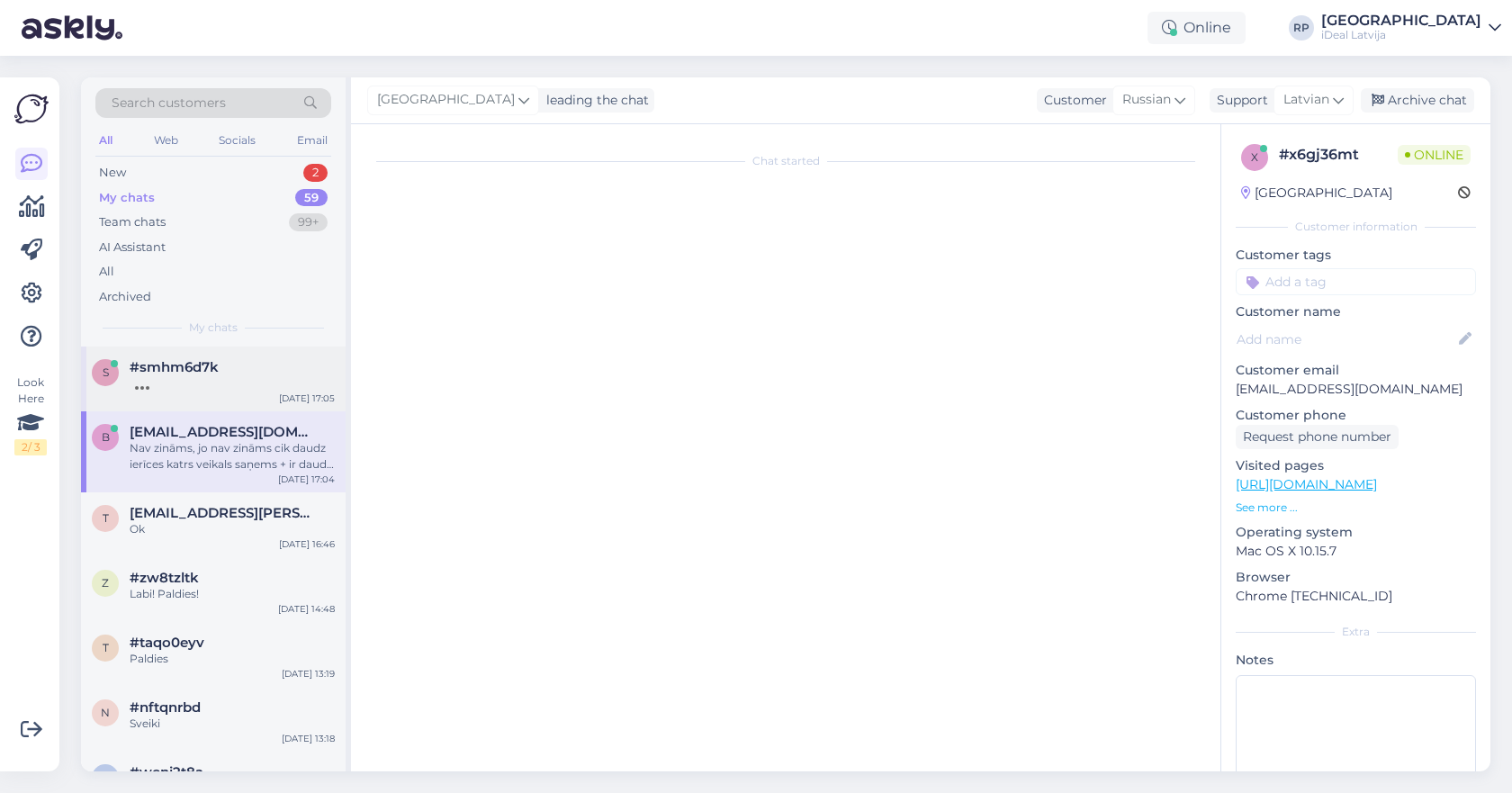
scroll to position [0, 0]
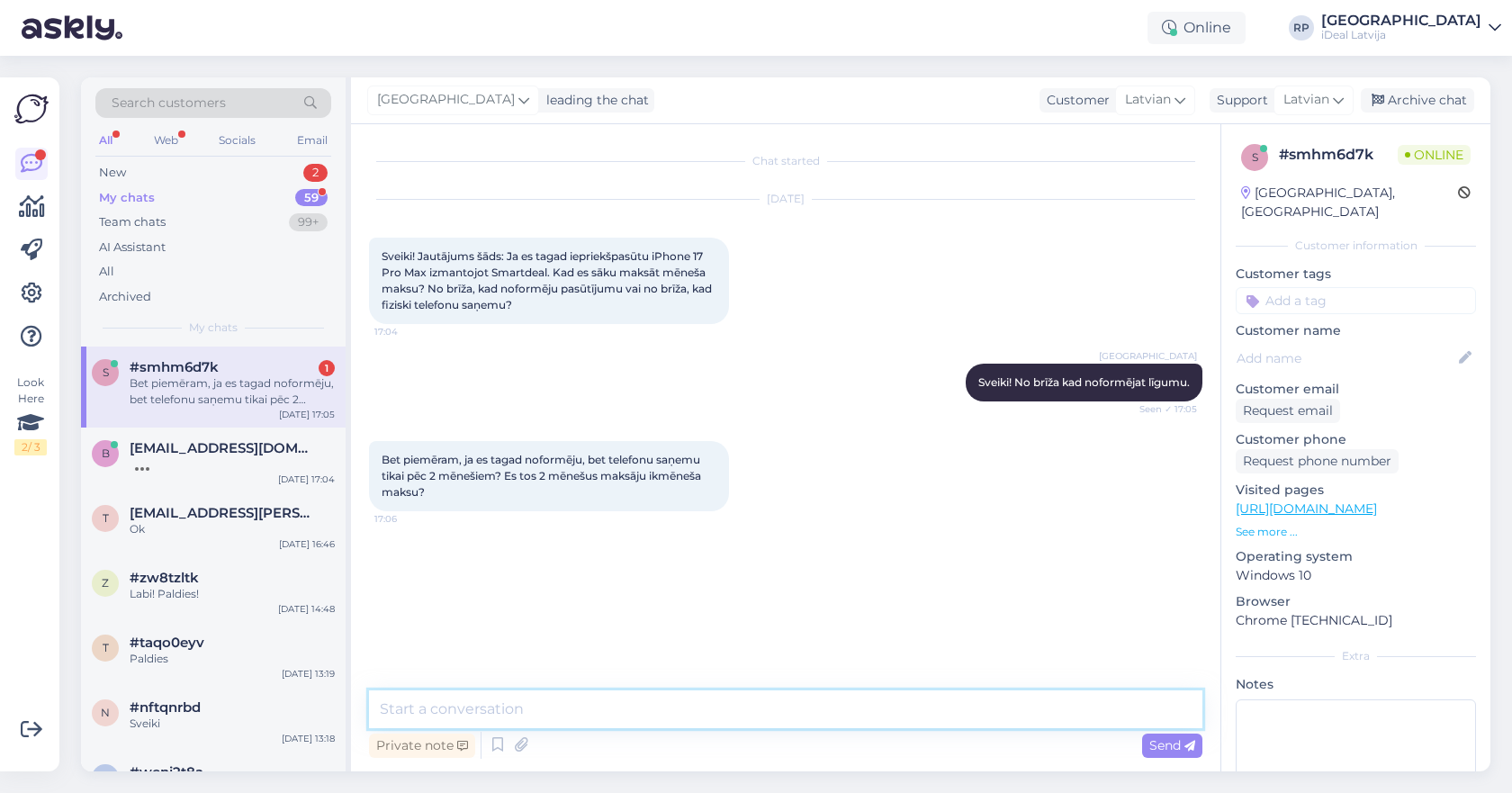
click at [508, 694] on textarea at bounding box center [785, 709] width 833 height 38
type textarea "Jā"
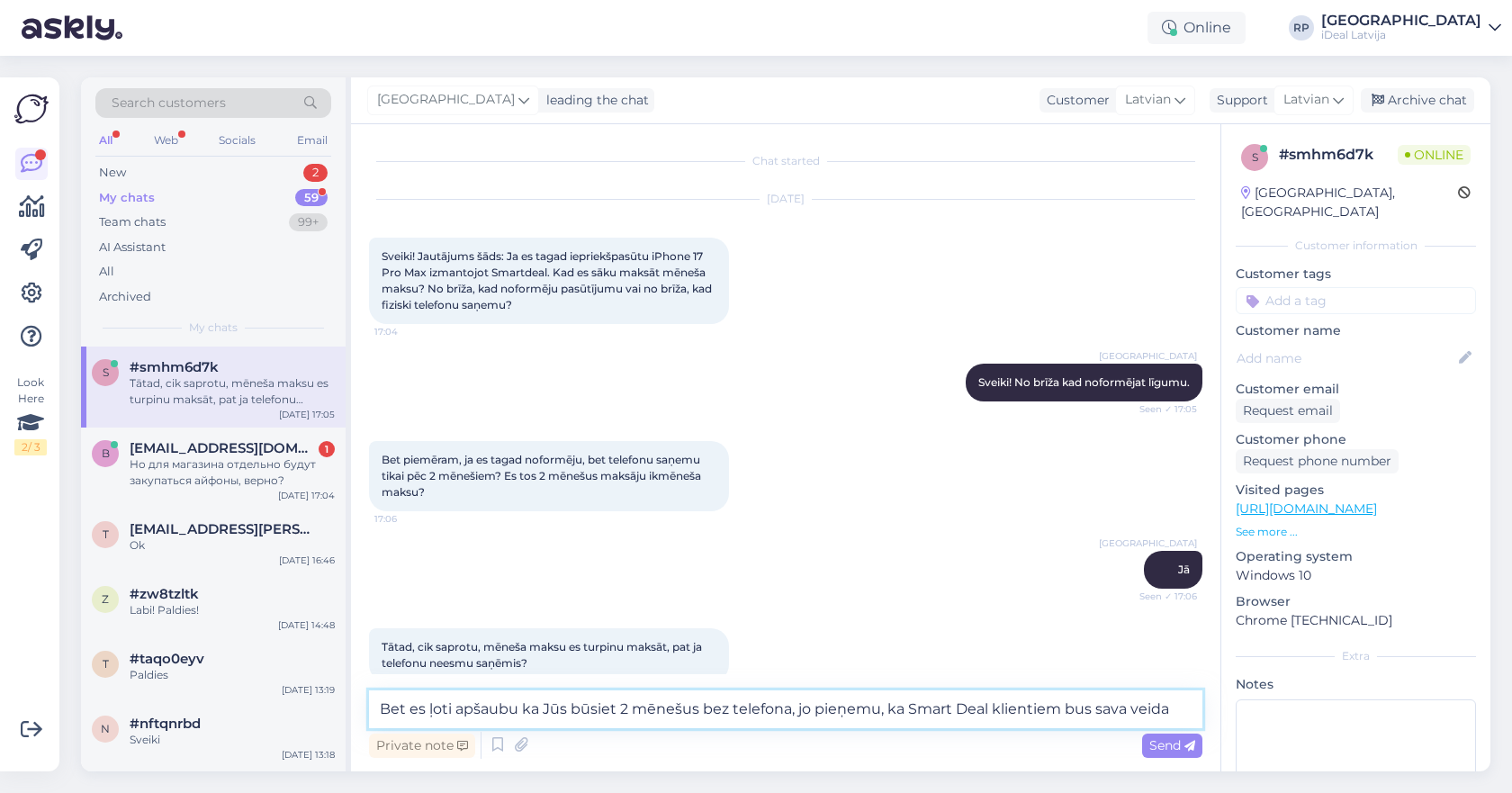
scroll to position [28, 0]
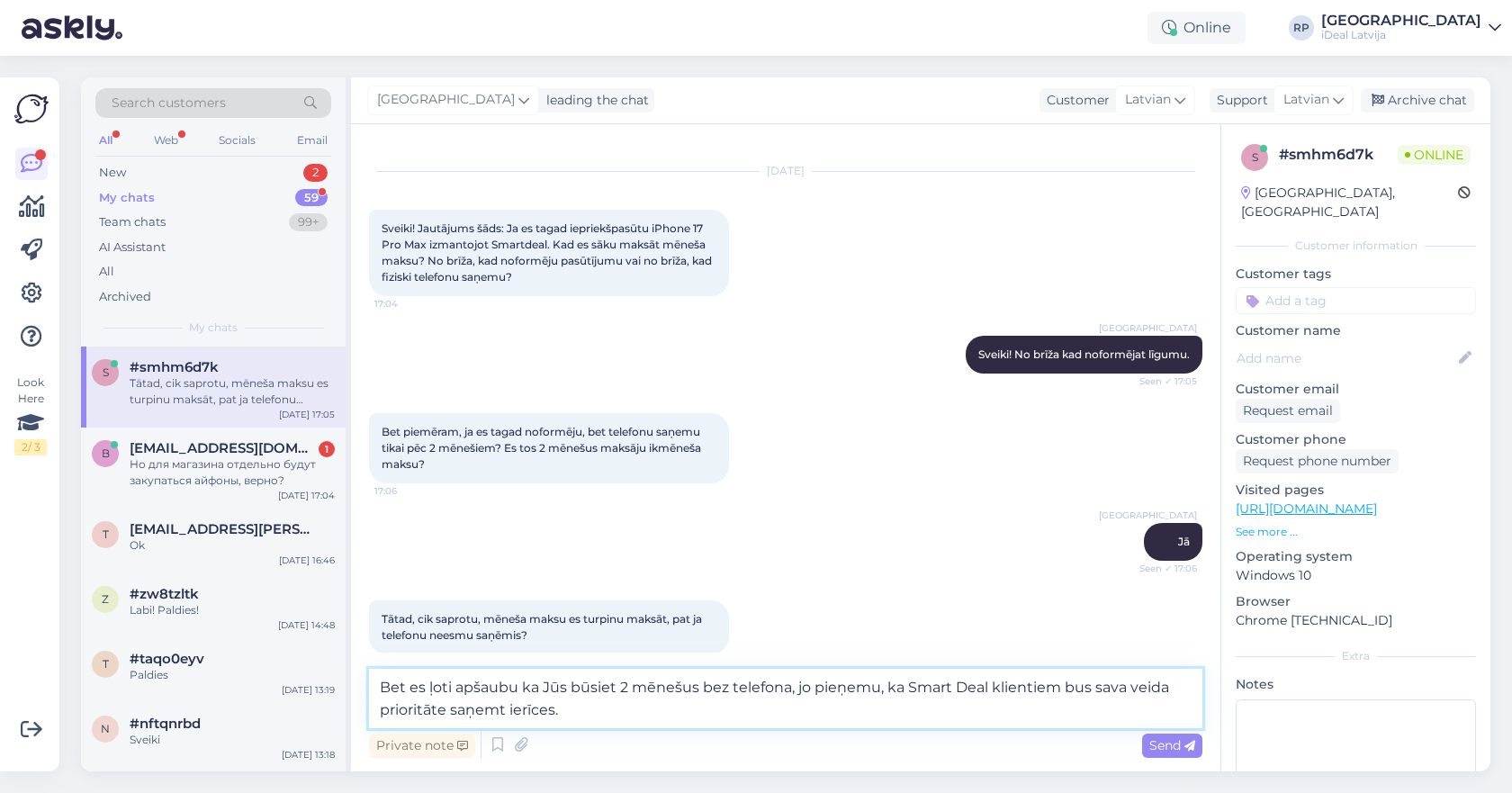
type textarea "Bet es ļoti apšaubu ka Jūs būsiet 2 mēnešus bez telefona, jo pieņemu, ka Smart …"
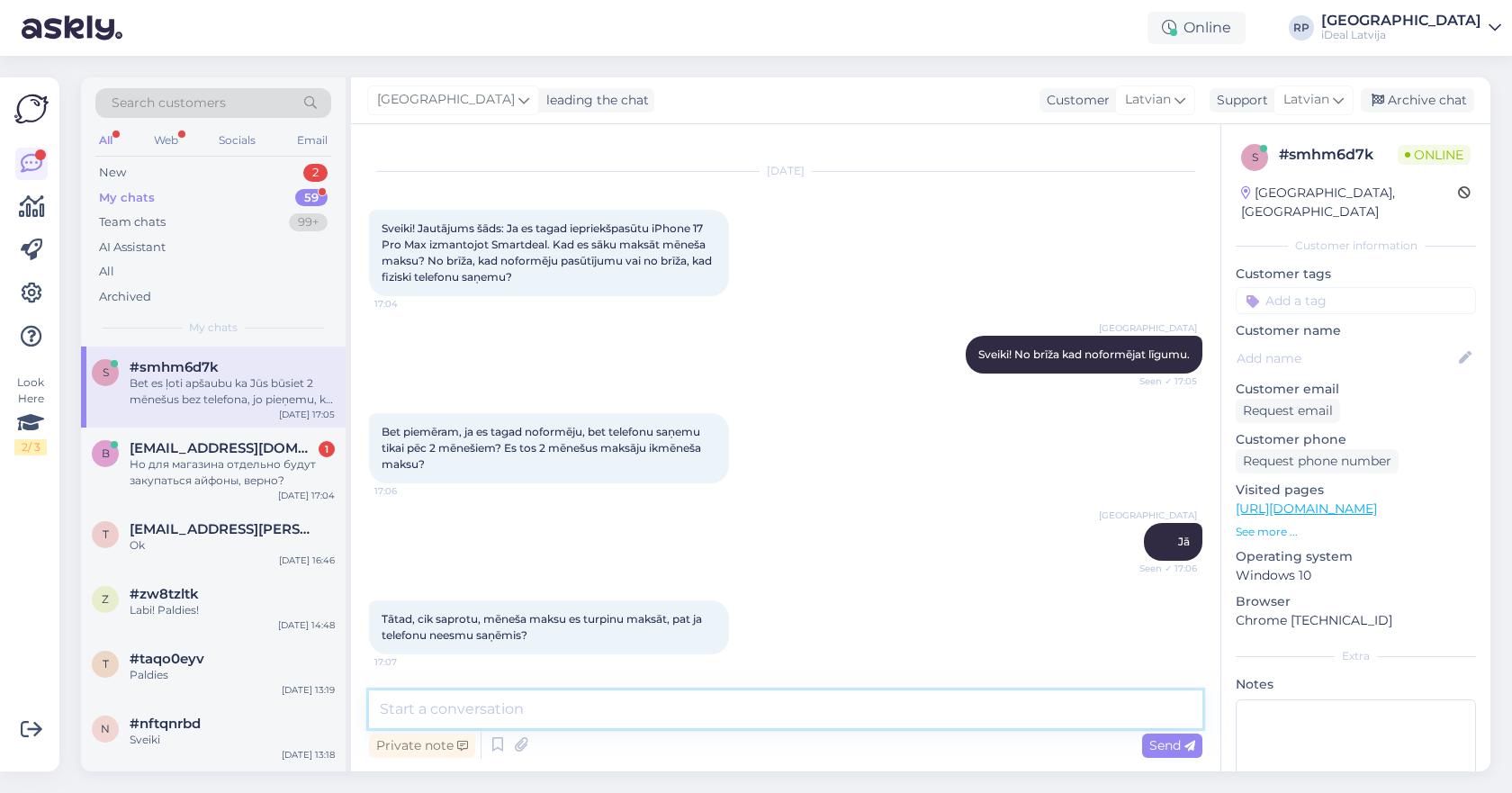
scroll to position [138, 0]
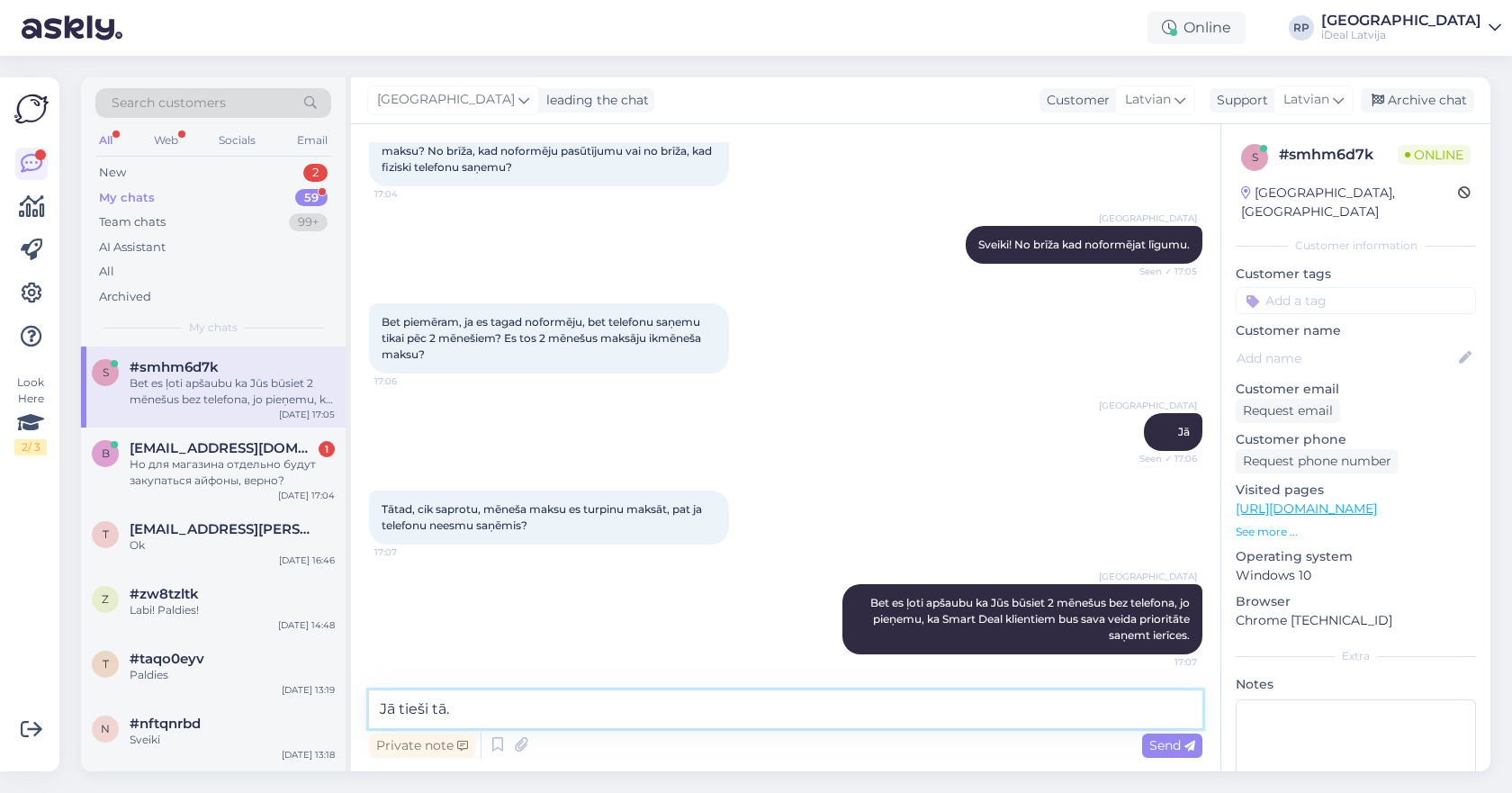
type textarea "Jā tieši tā."
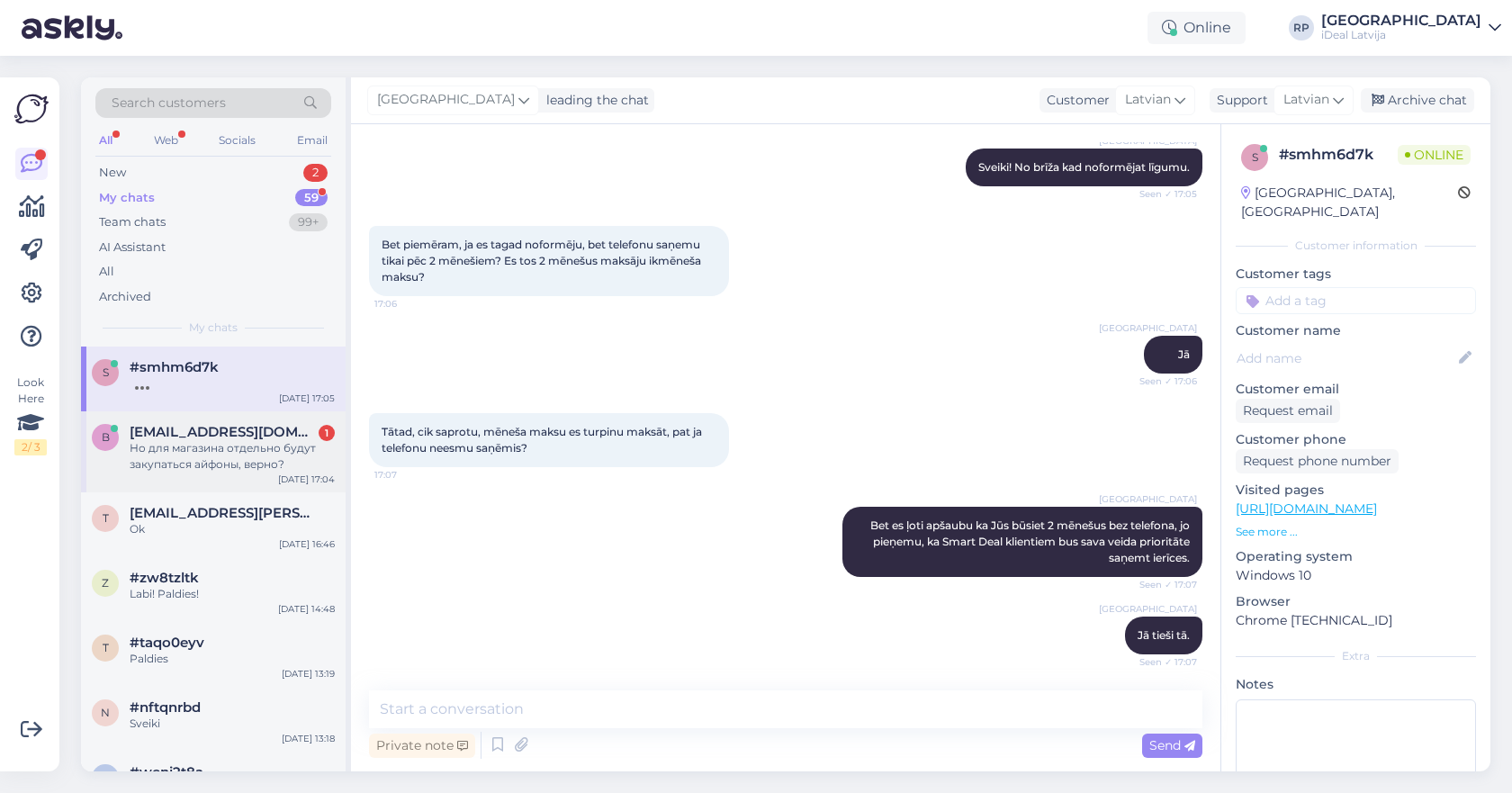
click at [270, 470] on div "b [EMAIL_ADDRESS][DOMAIN_NAME] 1 Но для магазина отдельно будут закупаться айфо…" at bounding box center [214, 452] width 265 height 81
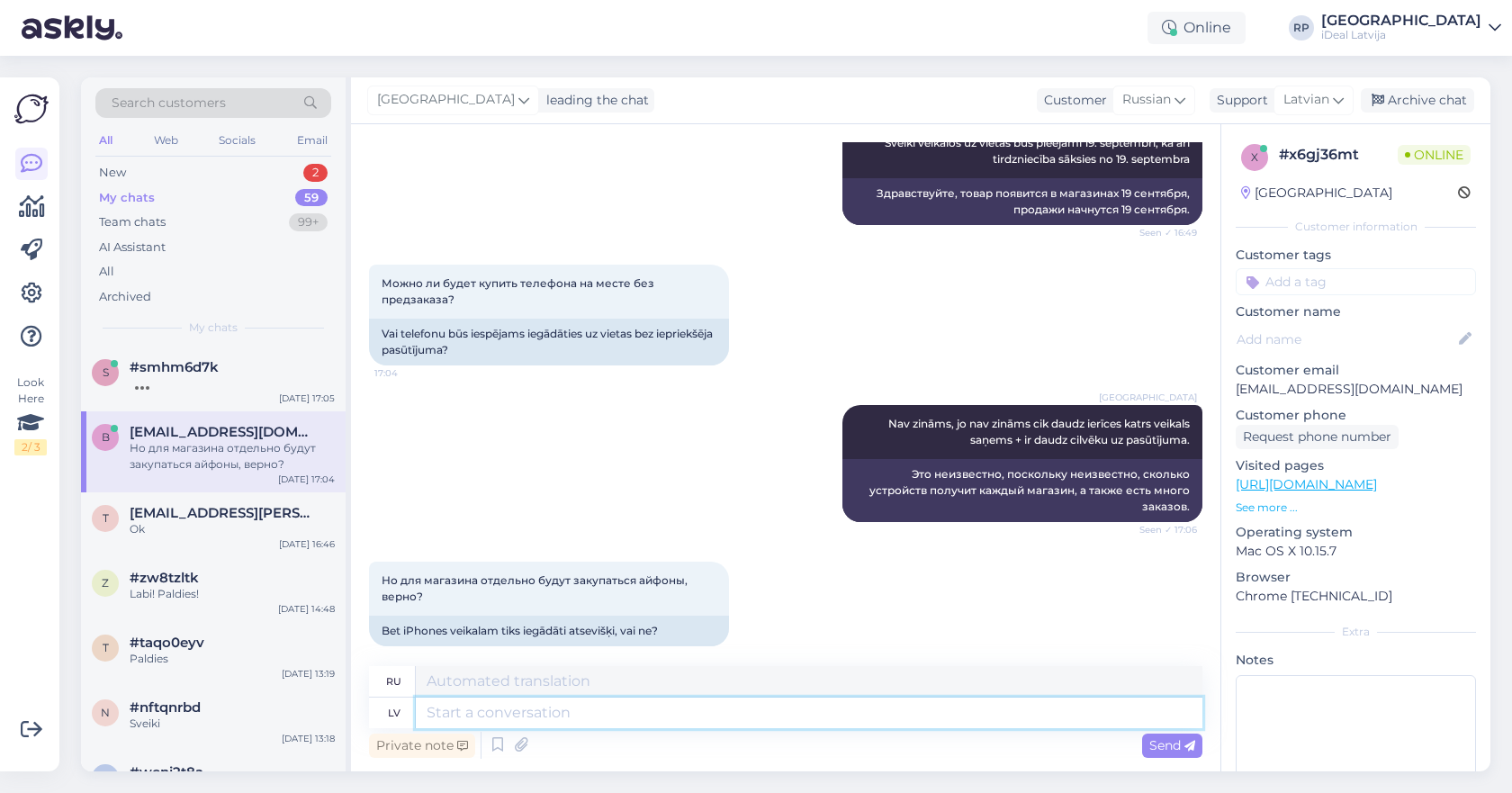
click at [632, 727] on textarea at bounding box center [809, 713] width 786 height 31
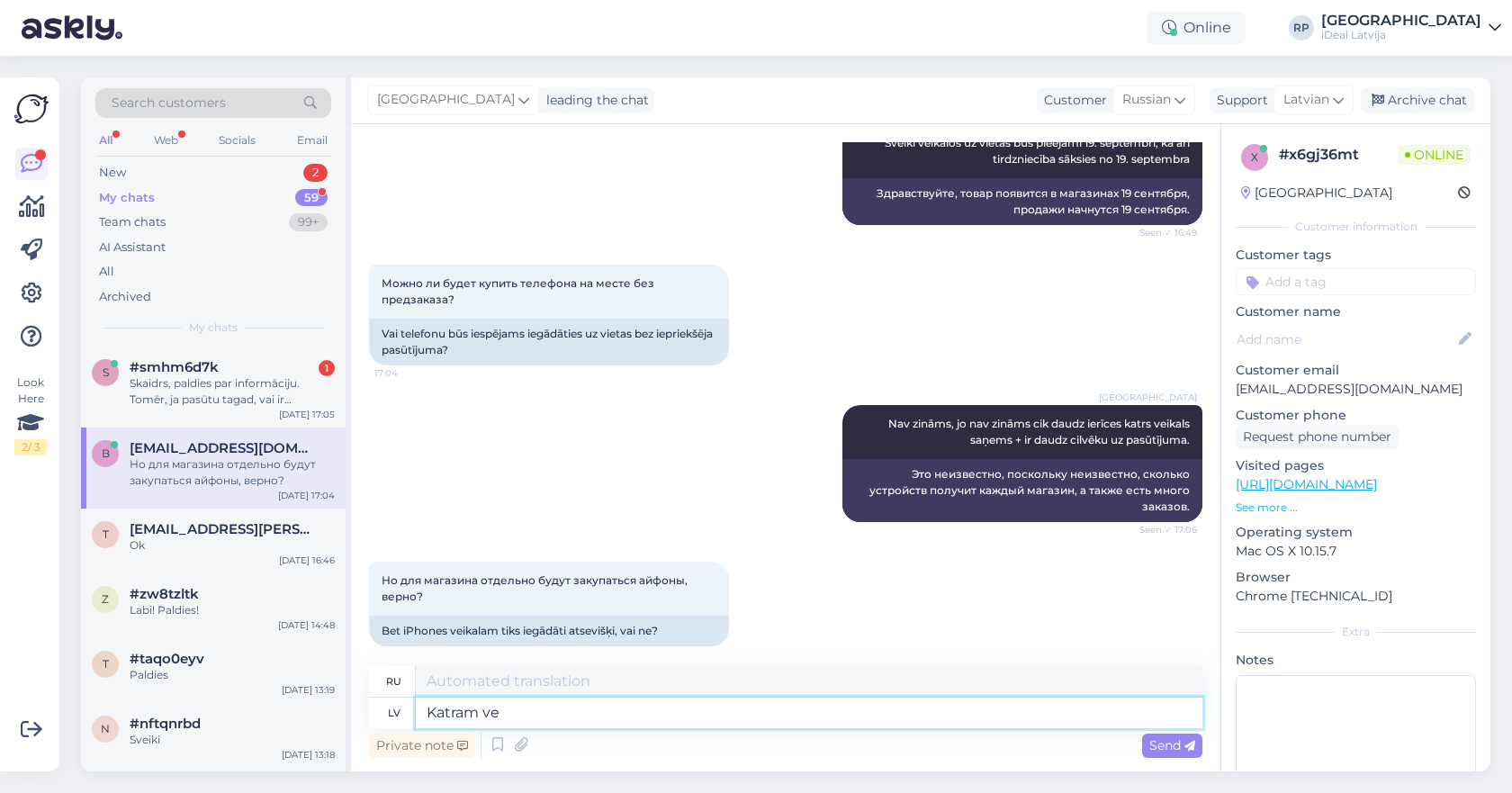
type textarea "Katram vei"
type textarea "Для всех"
type textarea "[PERSON_NAME]"
type textarea "Для каждого магазина"
type textarea "[PERSON_NAME] būs n"
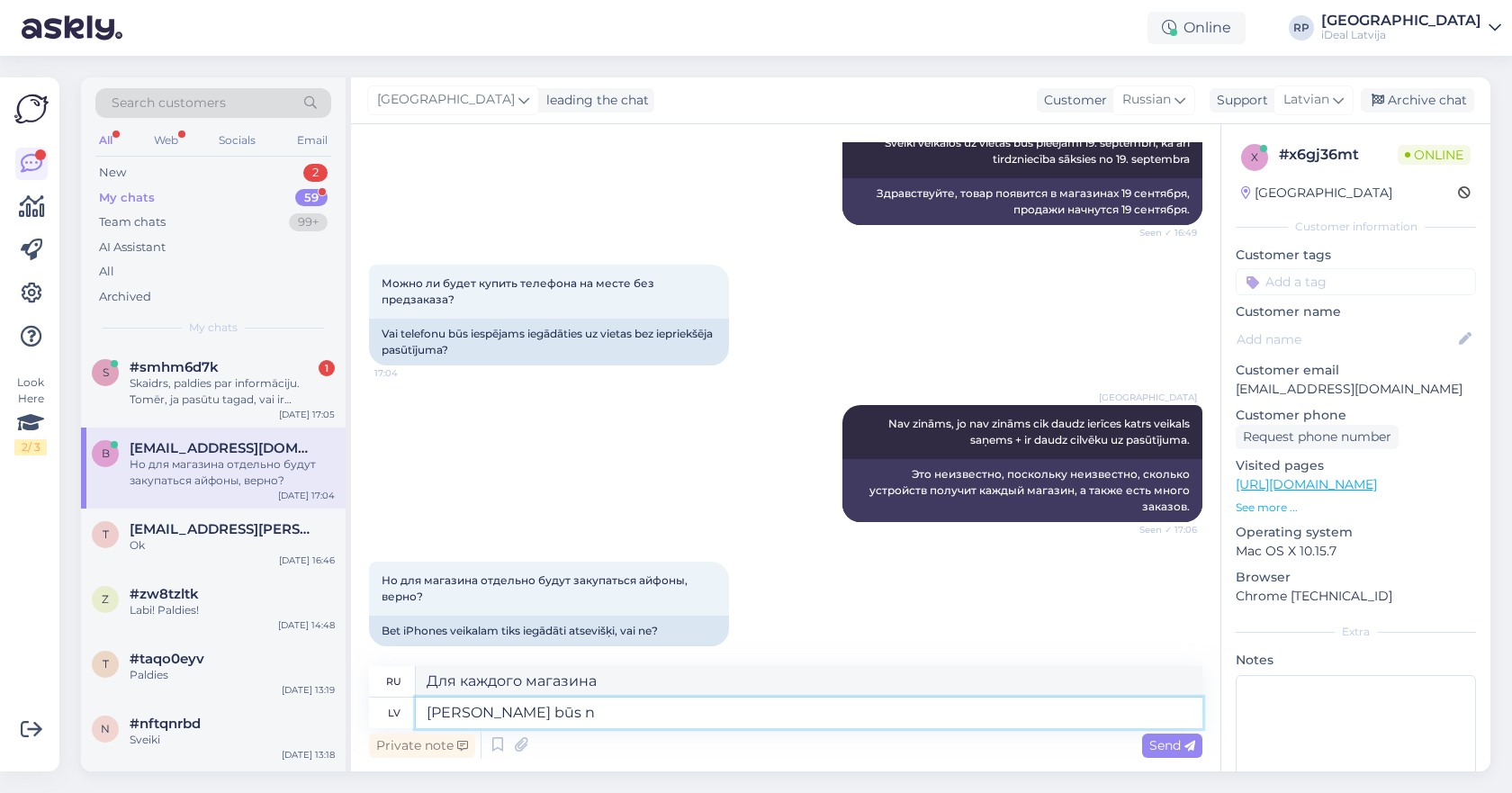
type textarea "В каждом магазине будет"
type textarea "[PERSON_NAME] būs noteikts da"
type textarea "Каждый магазин будет иметь определенный"
type textarea "[PERSON_NAME] būs noteikts daudzums ar"
type textarea "В каждом магазине будет определенное количество"
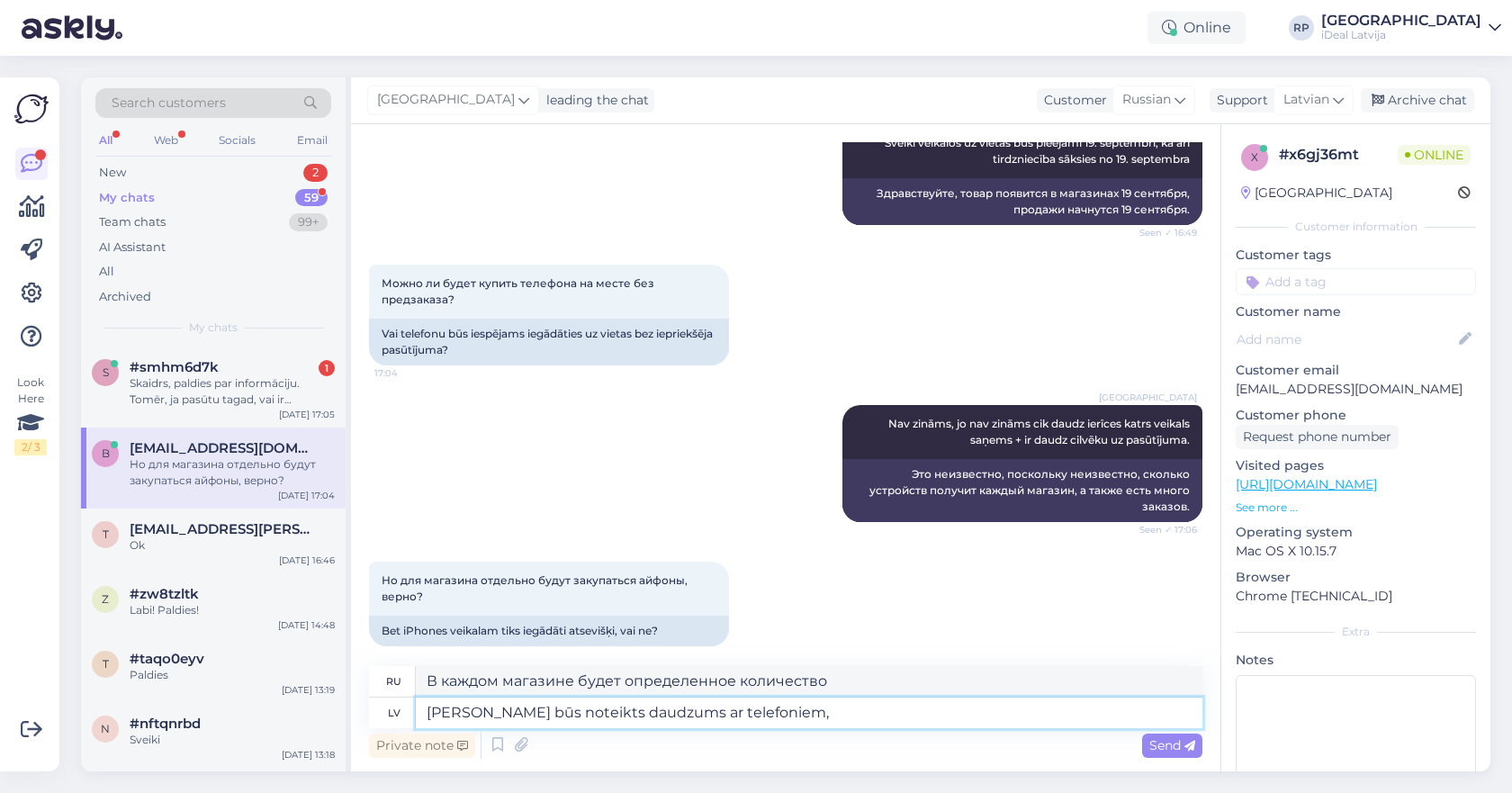
type textarea "[PERSON_NAME] būs noteikts daudzums ar telefoniem,"
type textarea "В каждом магазине будет определенное количество телефонов,"
type textarea "Katram veikalam būs noteikts daudzums ar telefoniem, austiņam u"
type textarea "В каждом магазине будет определенное количество телефонов, гарнитур"
type textarea "[PERSON_NAME] būs noteikts daudzums ar telefoniem, austiņam un"
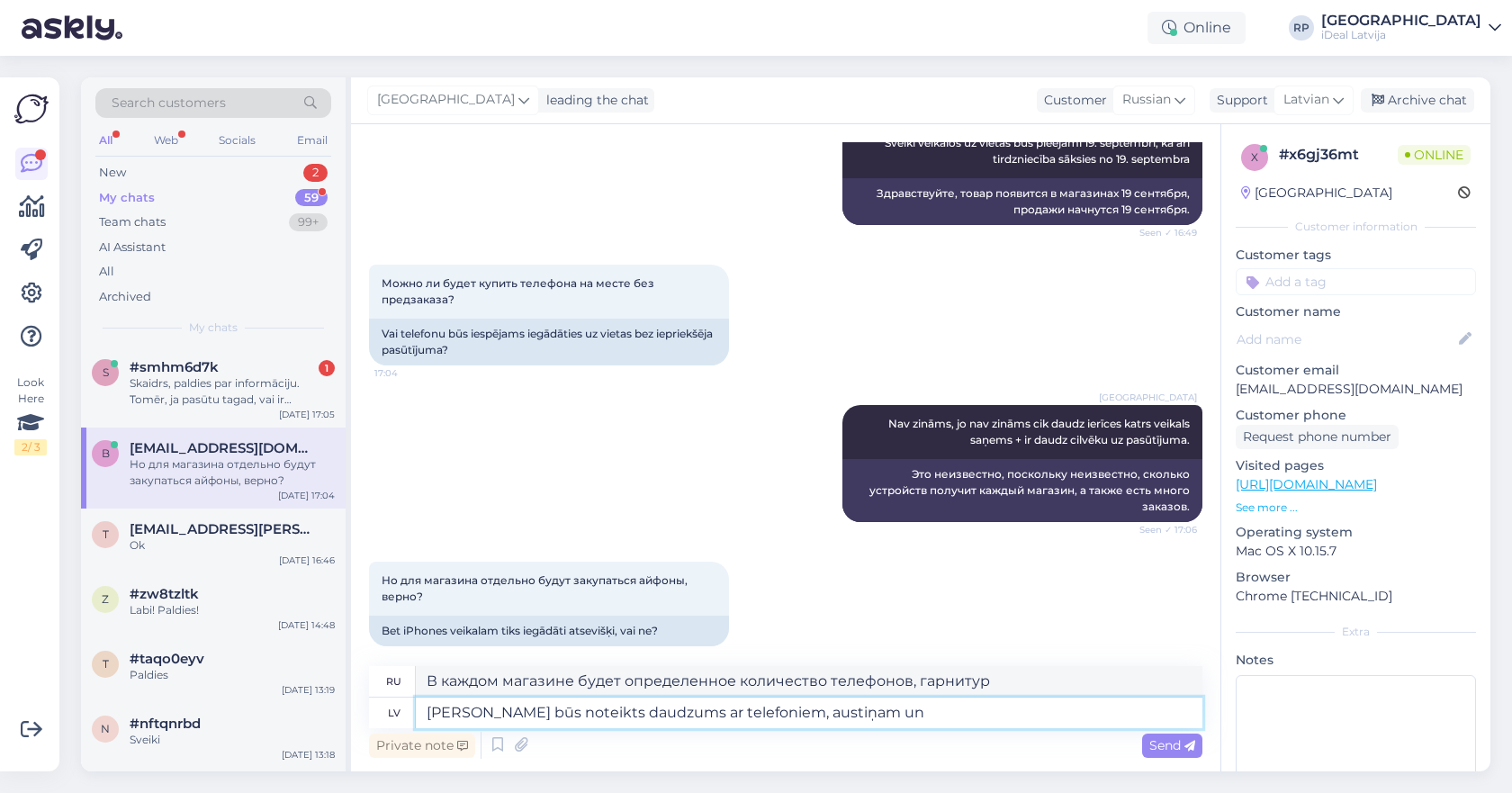
type textarea "В каждом магазине будет определенное количество телефонов, гарнитур и"
type textarea "Katram veikalam būs noteikts daudzums ar telefoniem, austiņ"
type textarea "В каждом магазине будет определенное количество телефонов, гарнитур"
type textarea "[PERSON_NAME] būs noteikts daudzums ar telefoniem, ai"
type textarea "В каждом магазине будет определенное количество телефонов,"
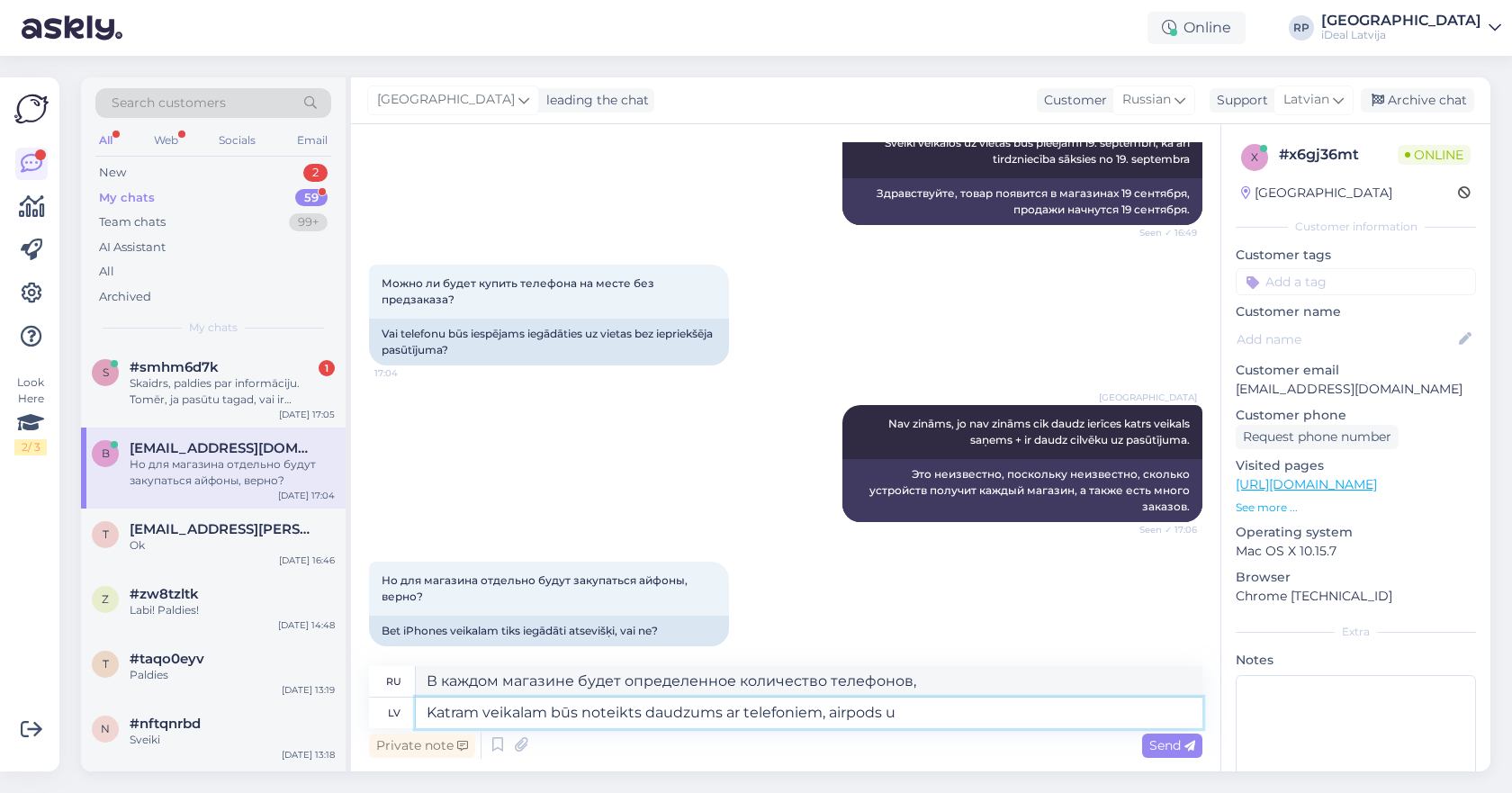
type textarea "Katram veikalam būs noteikts daudzums ar telefoniem, airpods un"
type textarea "В каждом магазине будет определенное количество телефонов, наушников AirPods"
type textarea "Katram veikalam būs noteikts daudzums ar telefoniem, airpods un ap"
type textarea "В каждом магазине будет определенное количество телефонов, наушников AirPods и"
type textarea "Katram veikalam būs noteikts daudzums ar telefoniem, airpods un apple wa"
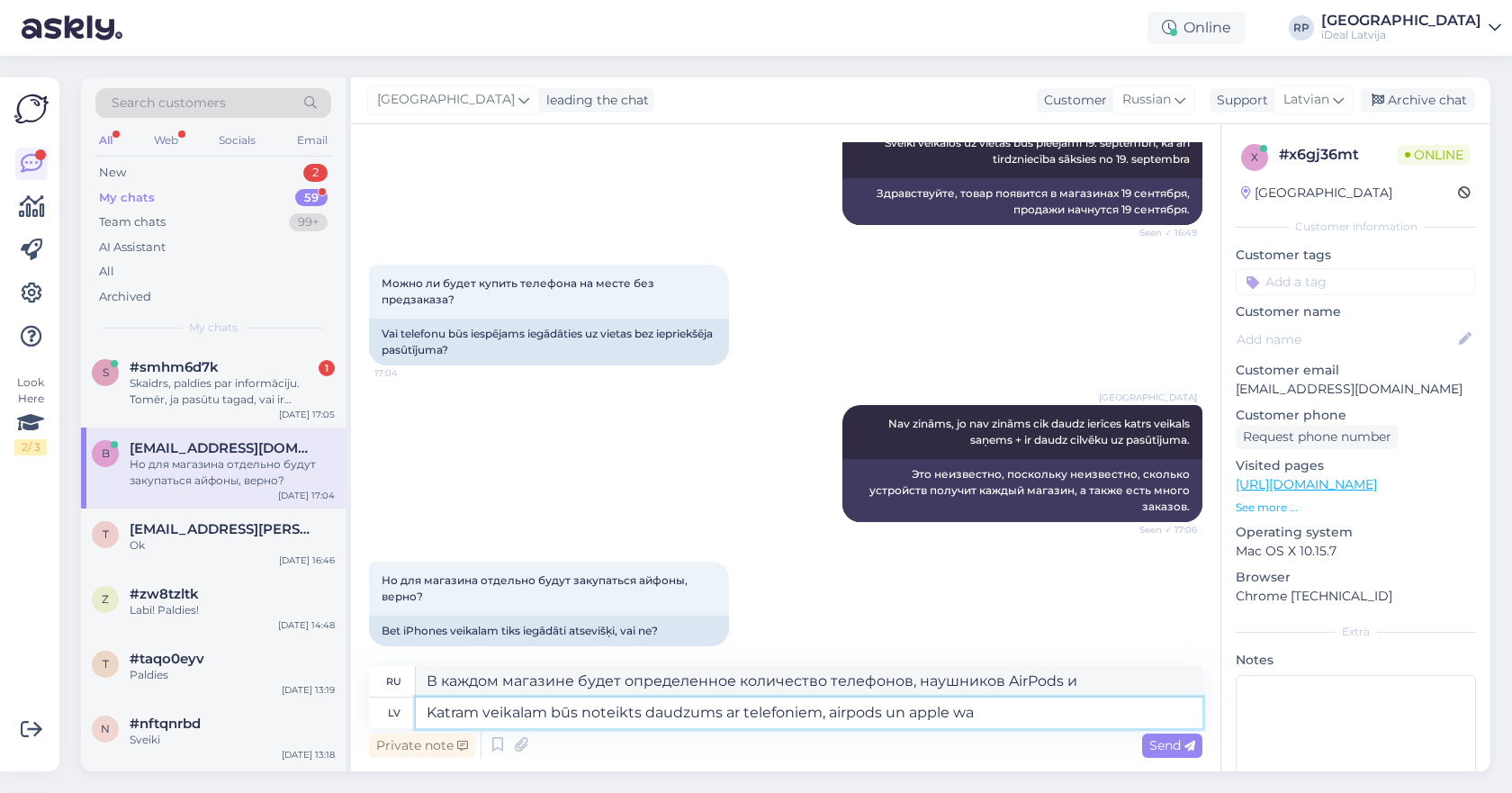
type textarea "В каждом магазине будет определенное количество телефонов, наушников AirPods и …"
type textarea "Katram veikalam būs noteikts daudzums ar telefoniem, airpods un apple watch"
type textarea "В каждом магазине будет определенное количество телефонов, наушников AirPods и …"
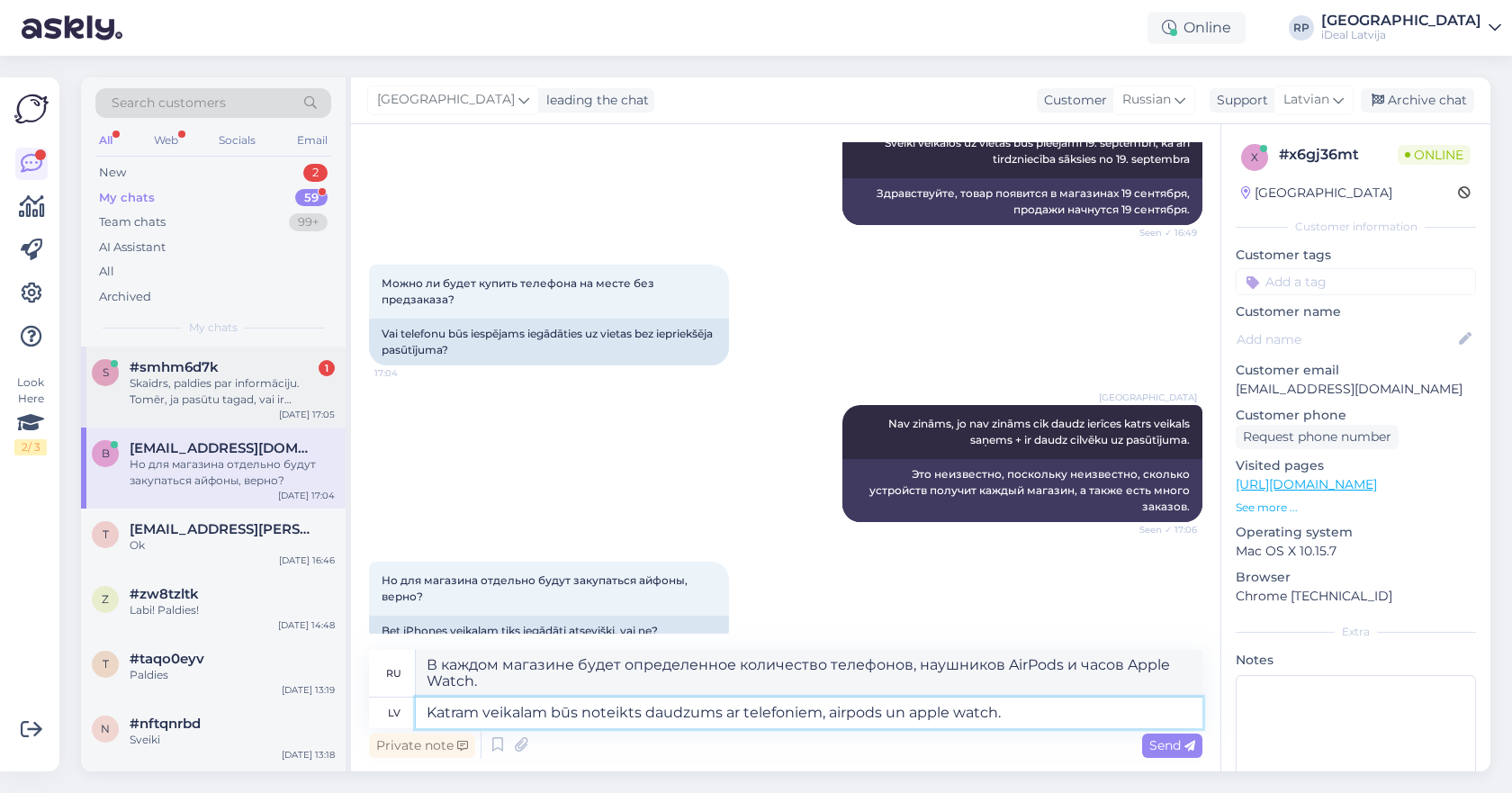
type textarea "Katram veikalam būs noteikts daudzums ar telefoniem, airpods un apple watch."
click at [172, 369] on span "#smhm6d7k" at bounding box center [174, 367] width 90 height 16
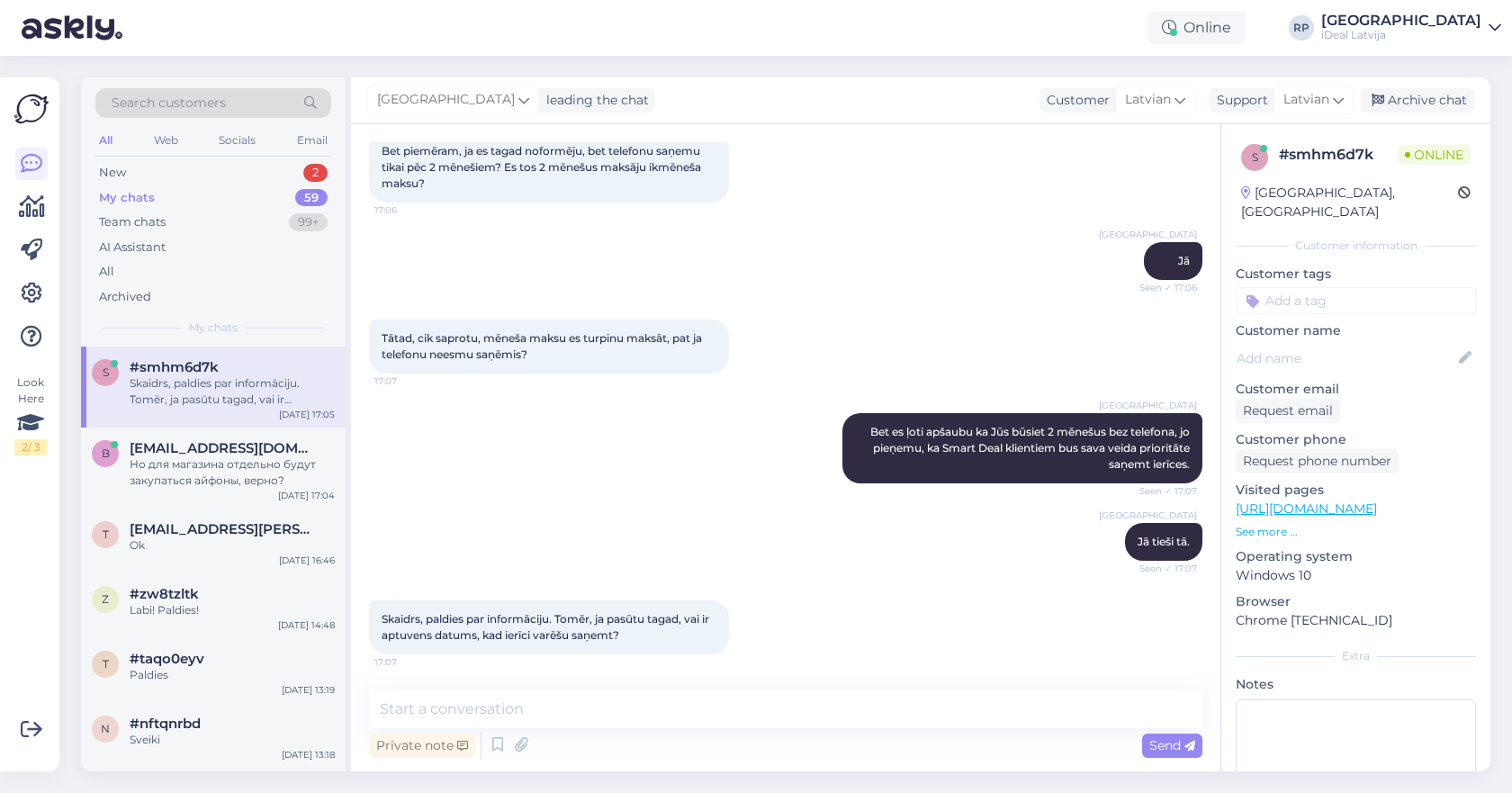
scroll to position [309, 0]
click at [547, 708] on textarea at bounding box center [785, 709] width 833 height 38
type textarea "I"
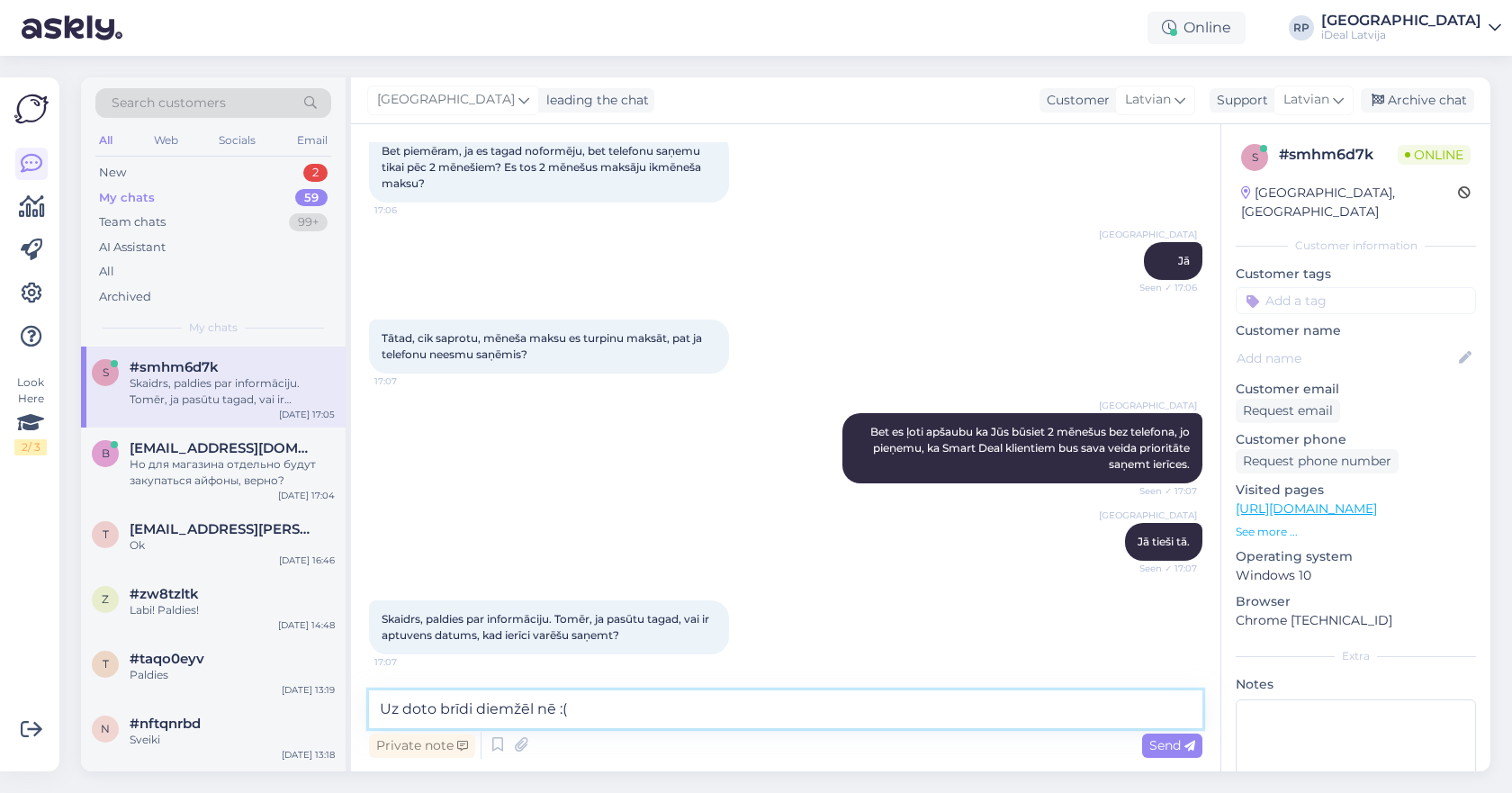
type textarea "Uz doto brīdi diemžēl nē :("
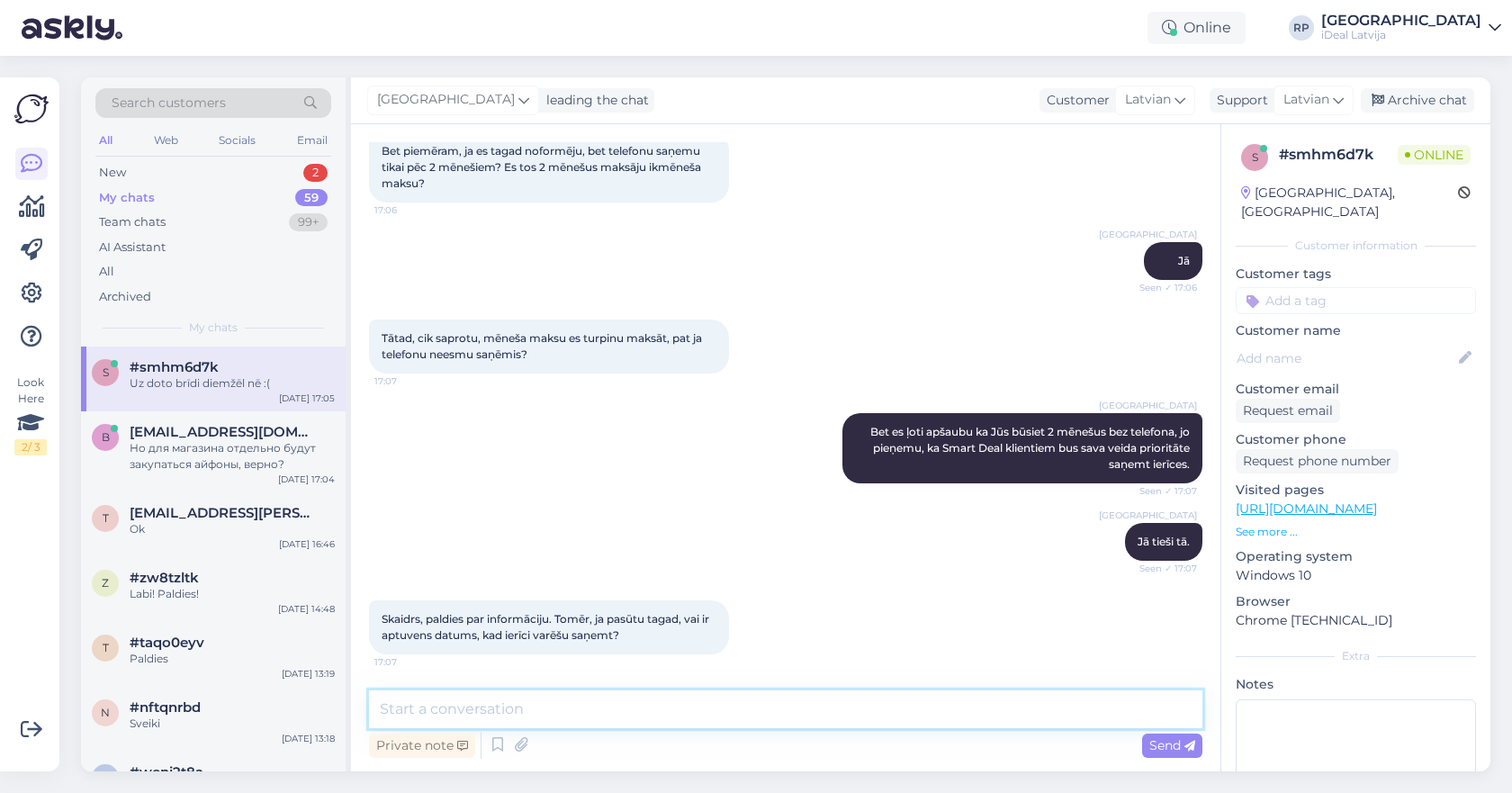
scroll to position [386, 0]
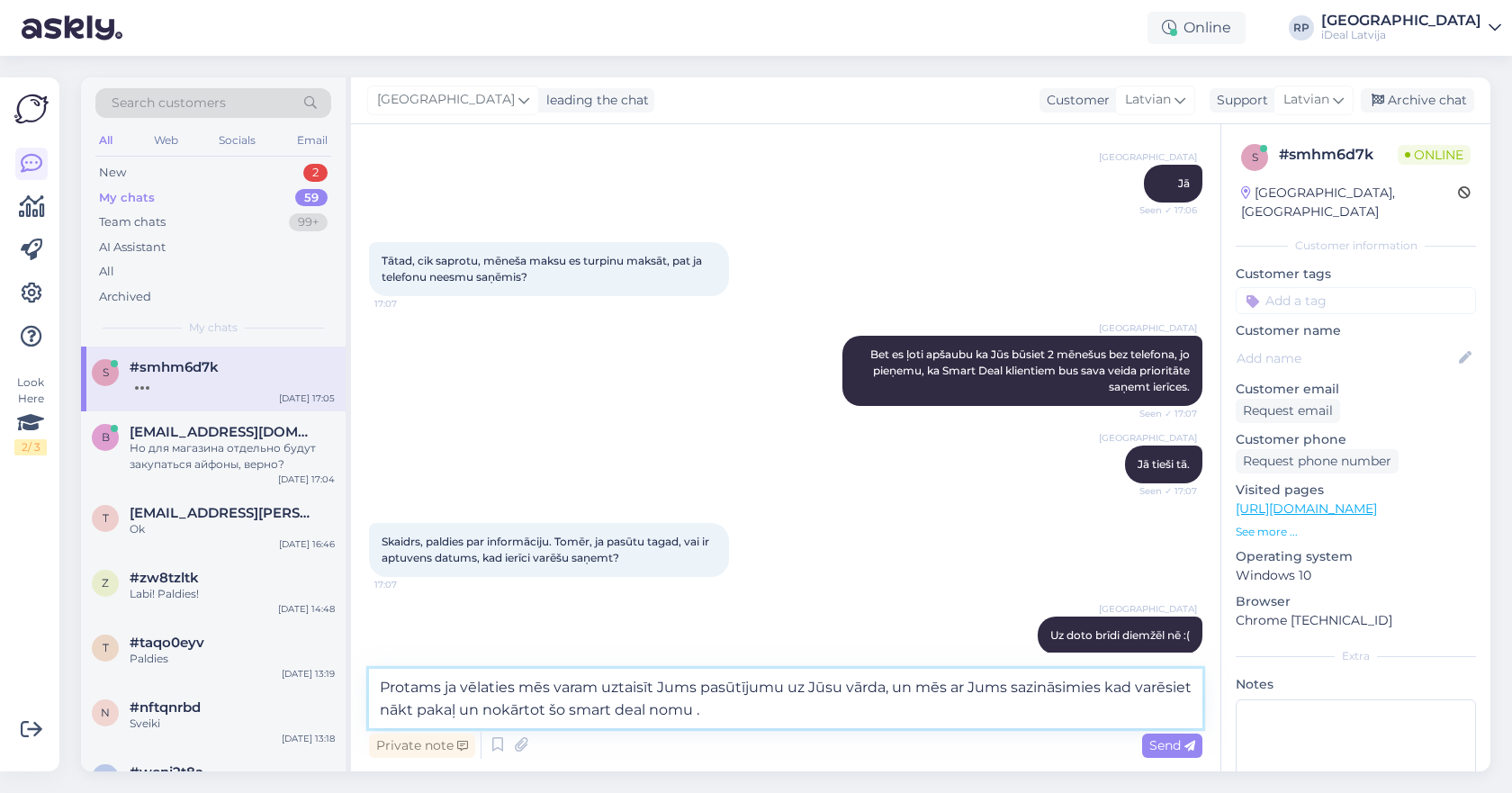
type textarea "Protams ja vēlaties mēs varam uztaisīt Jums pasūtījumu uz Jūsu vārda, un mēs ar…"
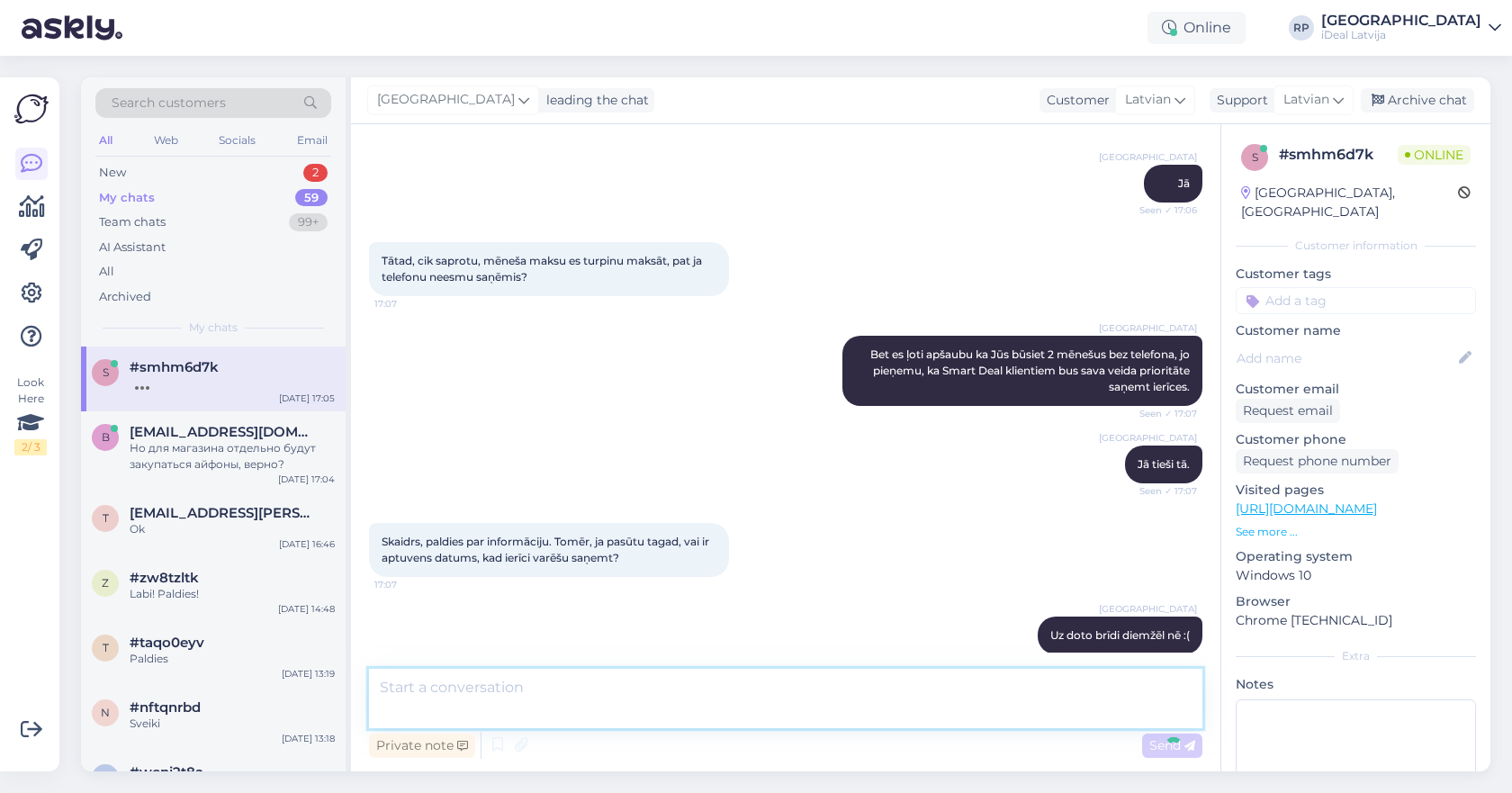
scroll to position [496, 0]
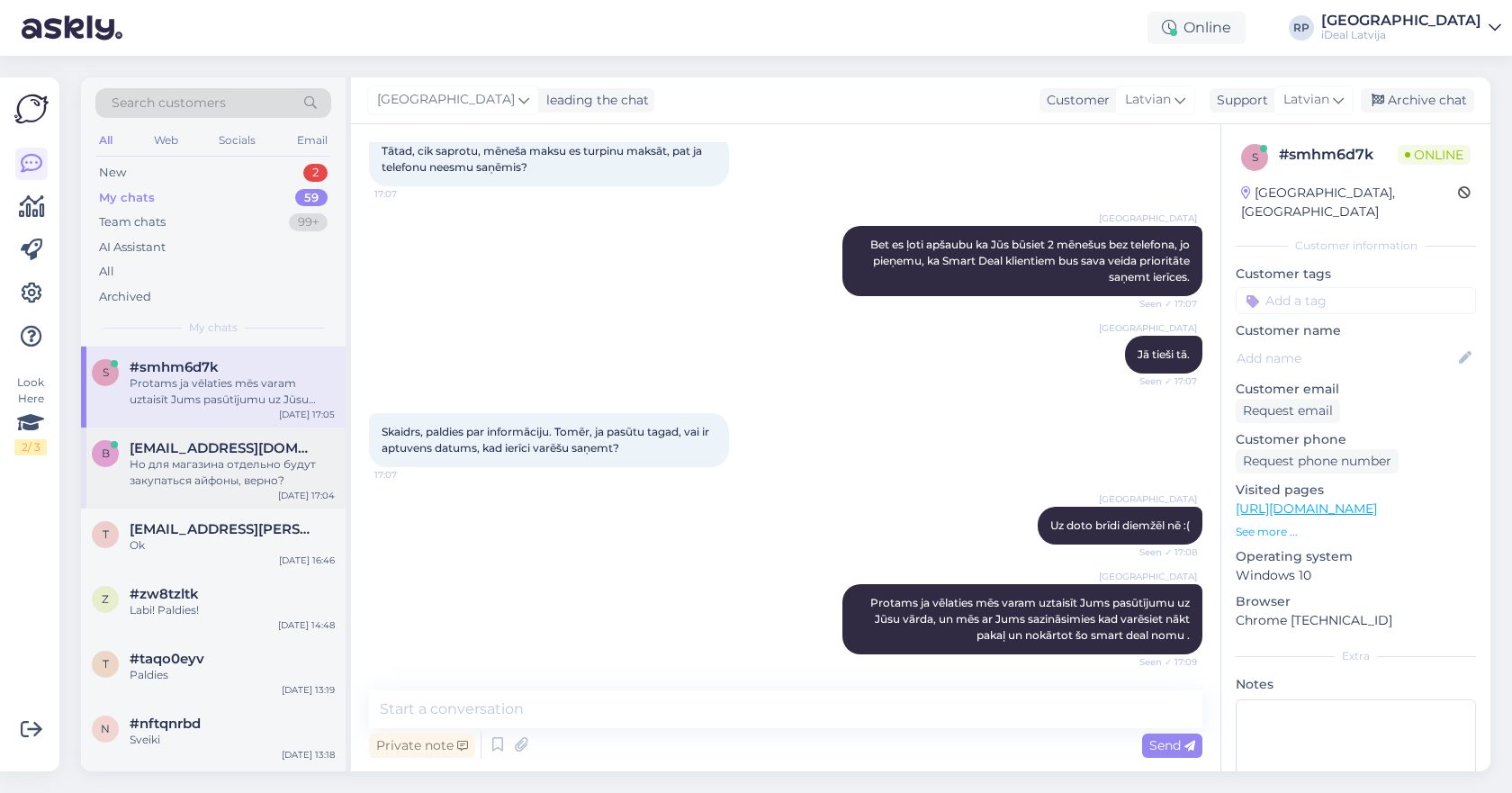
click at [148, 441] on span "[EMAIL_ADDRESS][DOMAIN_NAME]" at bounding box center [223, 448] width 187 height 16
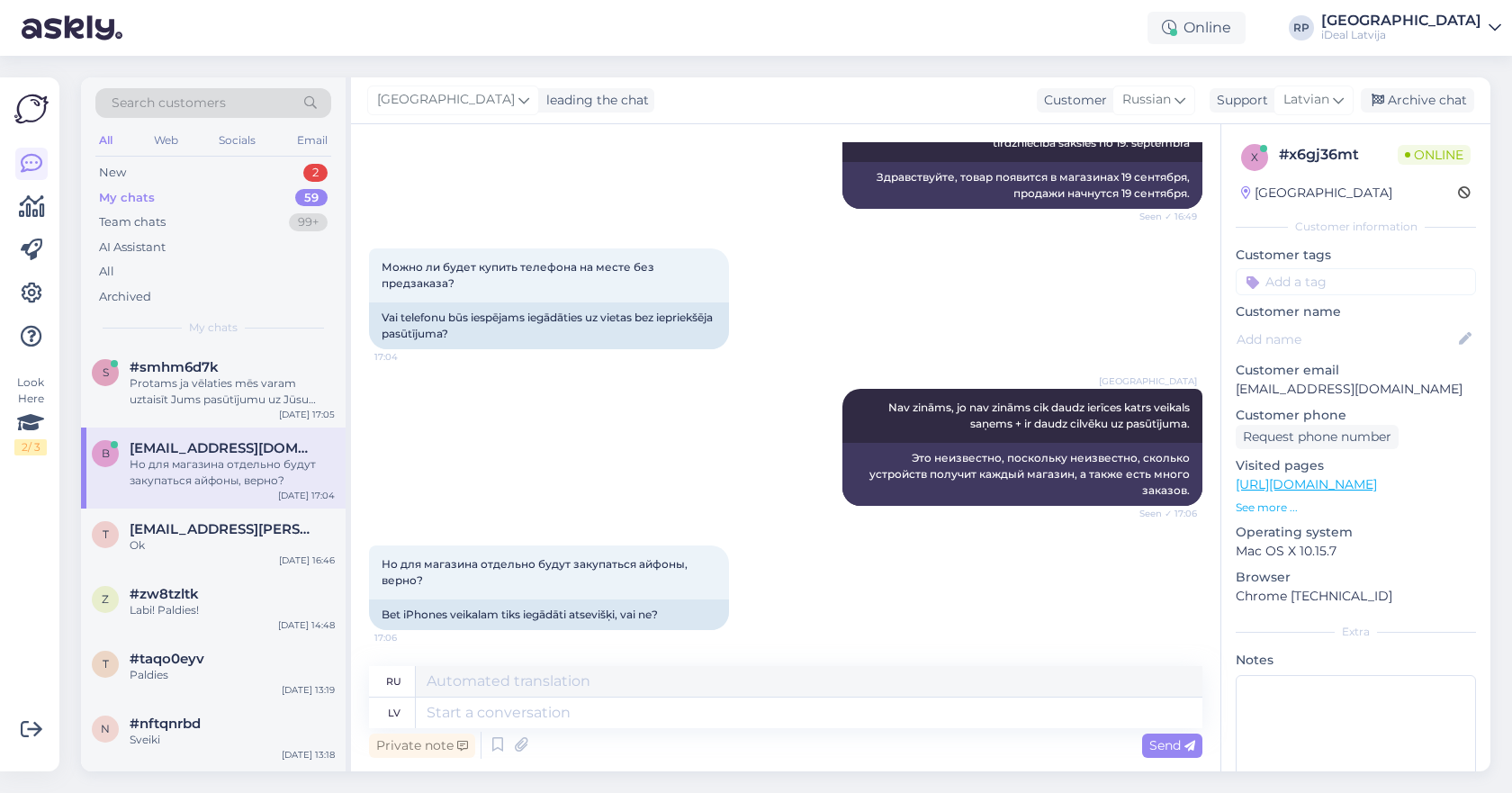
scroll to position [395, 0]
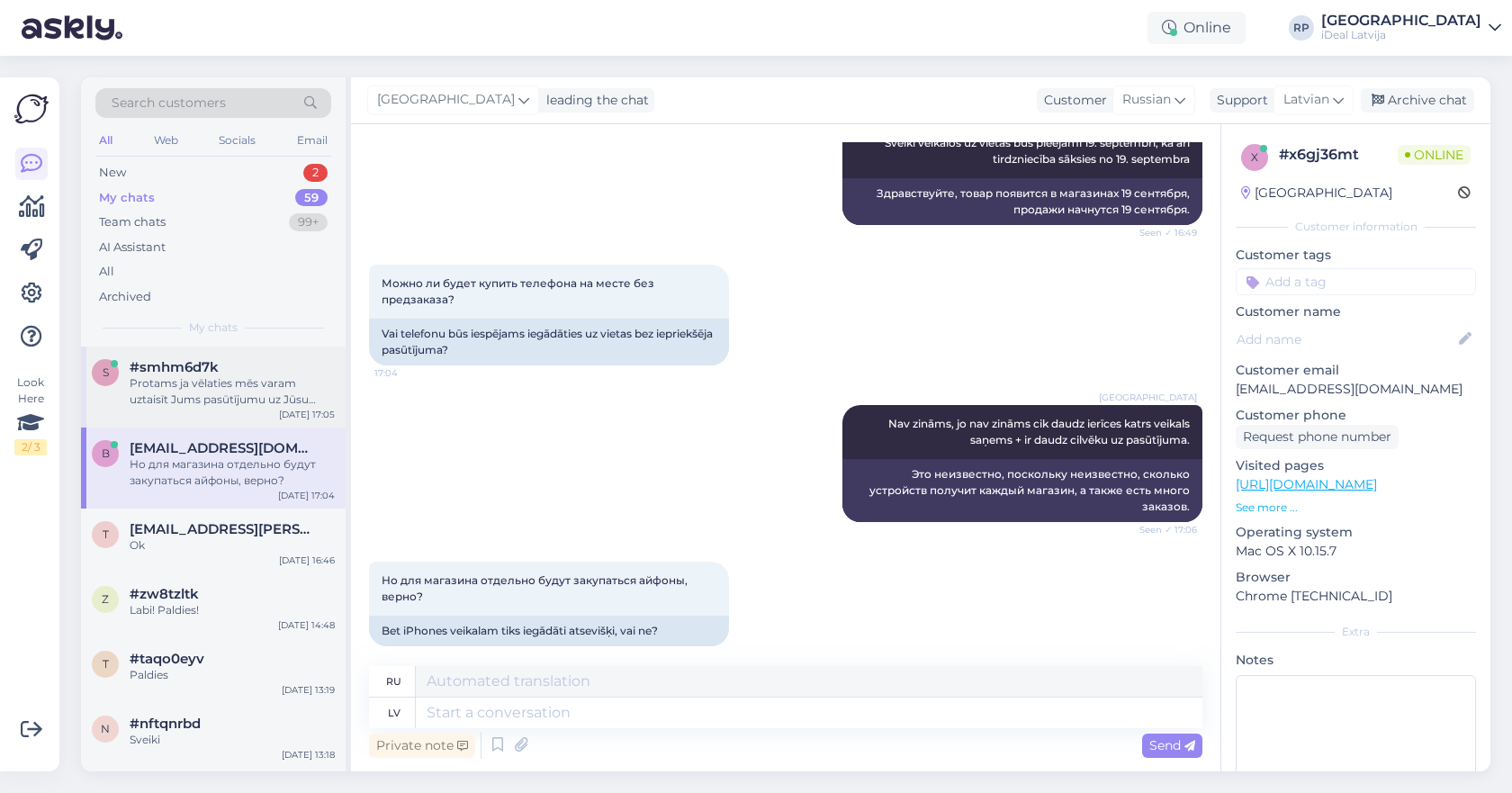
click at [146, 409] on div "s #smhm6d7k Protams ja vēlaties mēs varam uztaisīt Jums pasūtījumu uz Jūsu vārd…" at bounding box center [214, 386] width 265 height 81
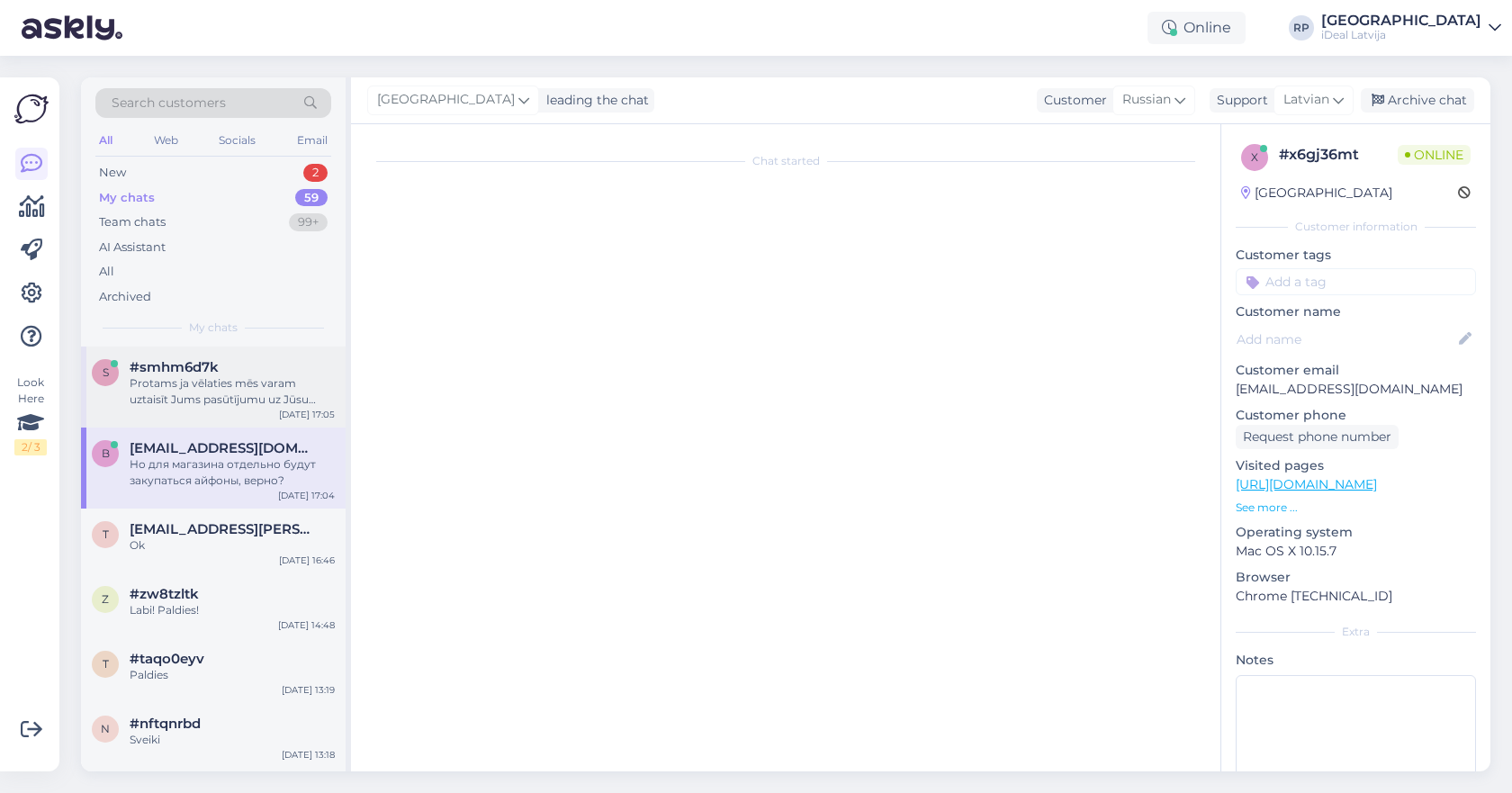
scroll to position [202, 0]
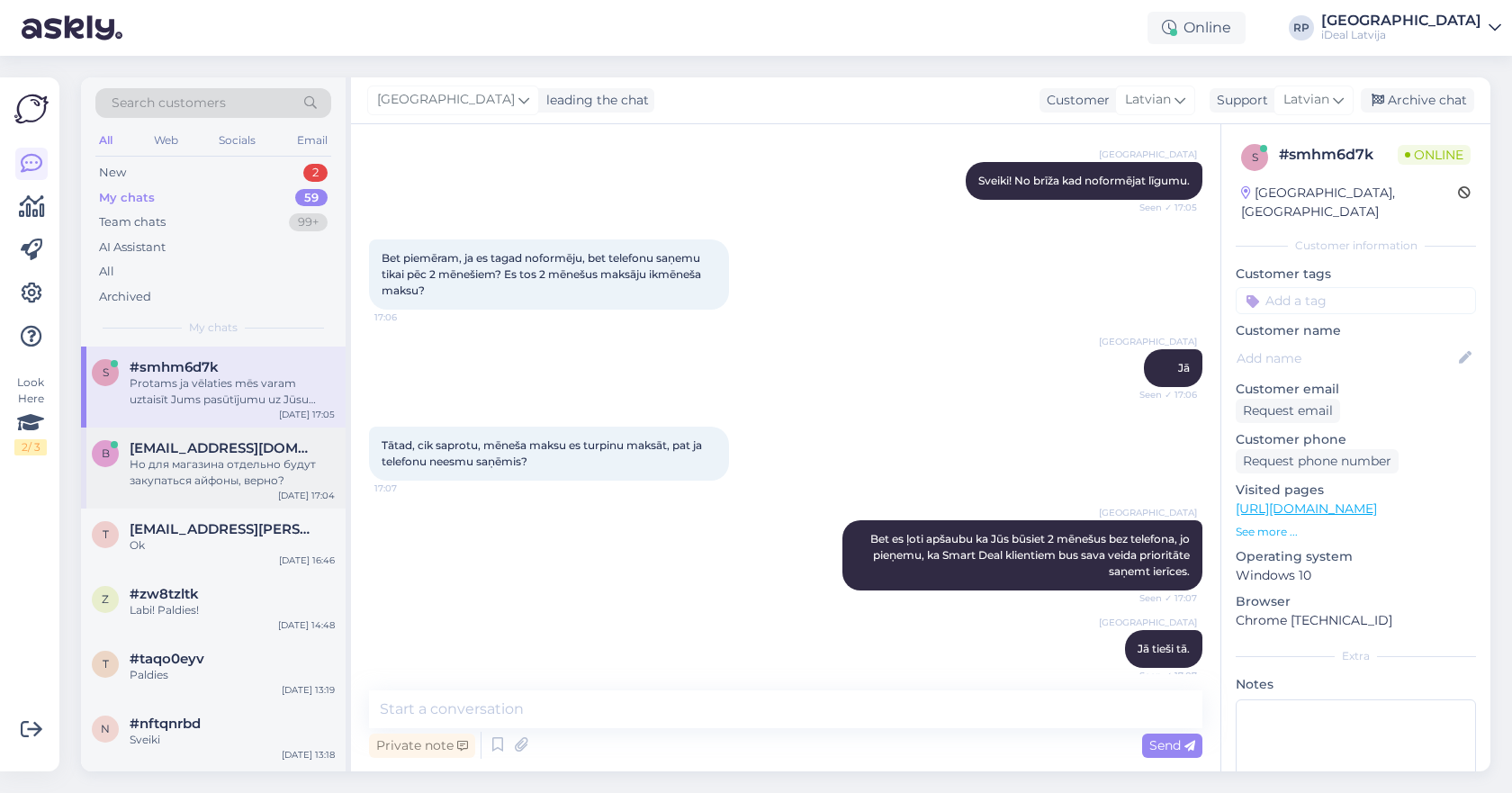
click at [239, 449] on span "[EMAIL_ADDRESS][DOMAIN_NAME]" at bounding box center [223, 448] width 187 height 16
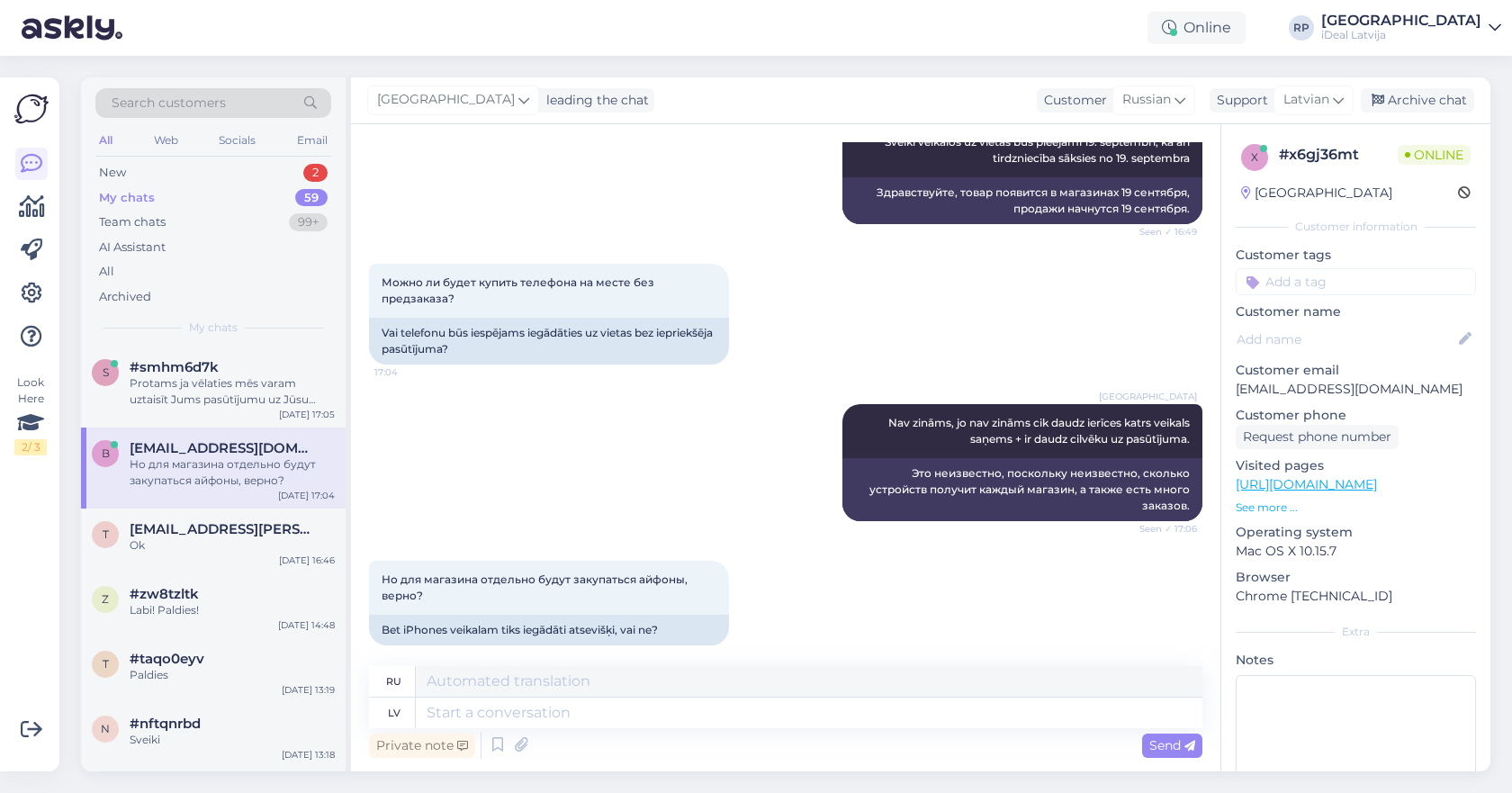
scroll to position [395, 0]
click at [157, 403] on div "Protams ja vēlaties mēs varam uztaisīt Jums pasūtījumu uz Jūsu vārda, un mēs ar…" at bounding box center [232, 391] width 205 height 33
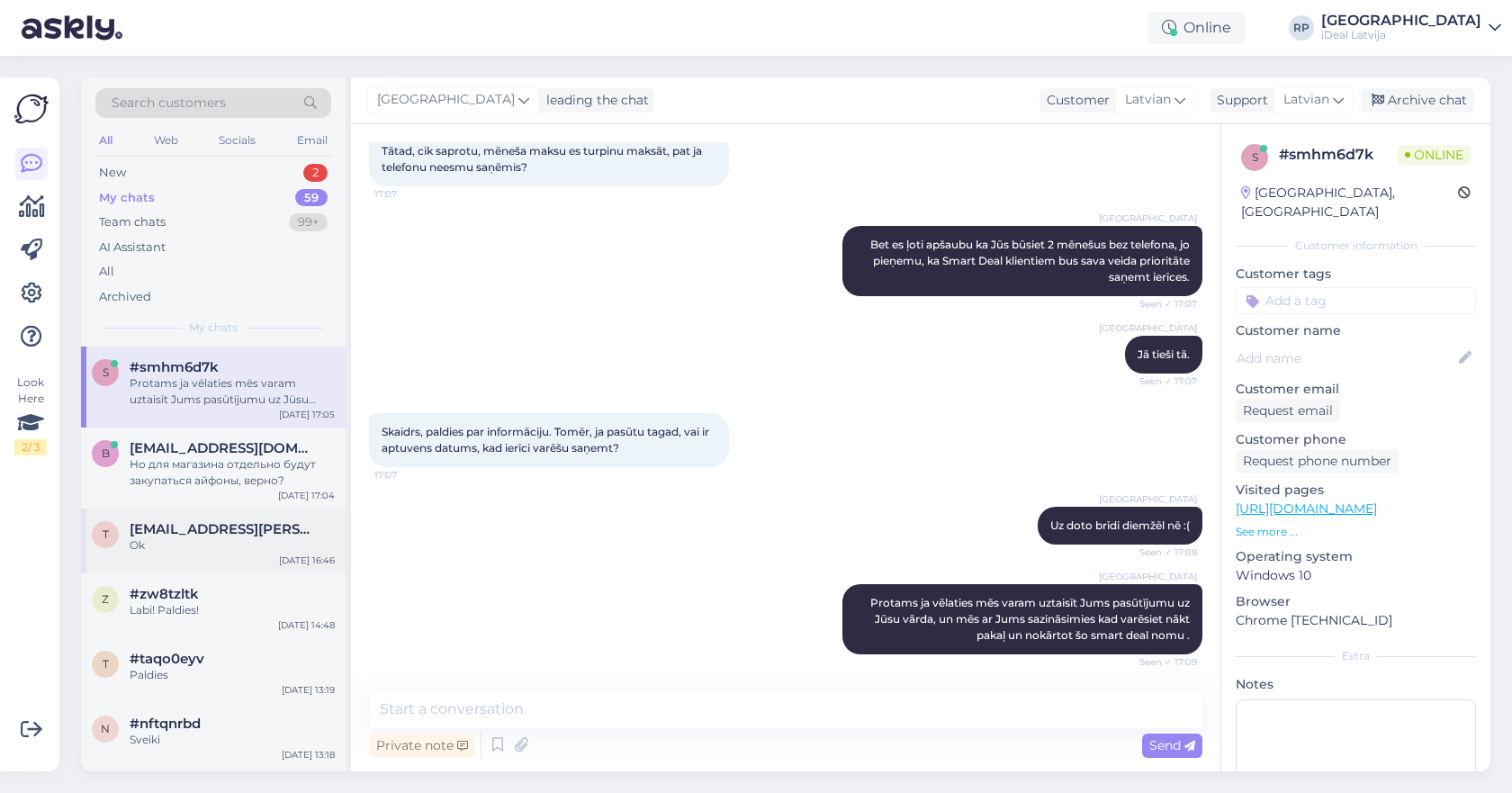
scroll to position [496, 0]
click at [199, 549] on div "Ok" at bounding box center [232, 545] width 205 height 16
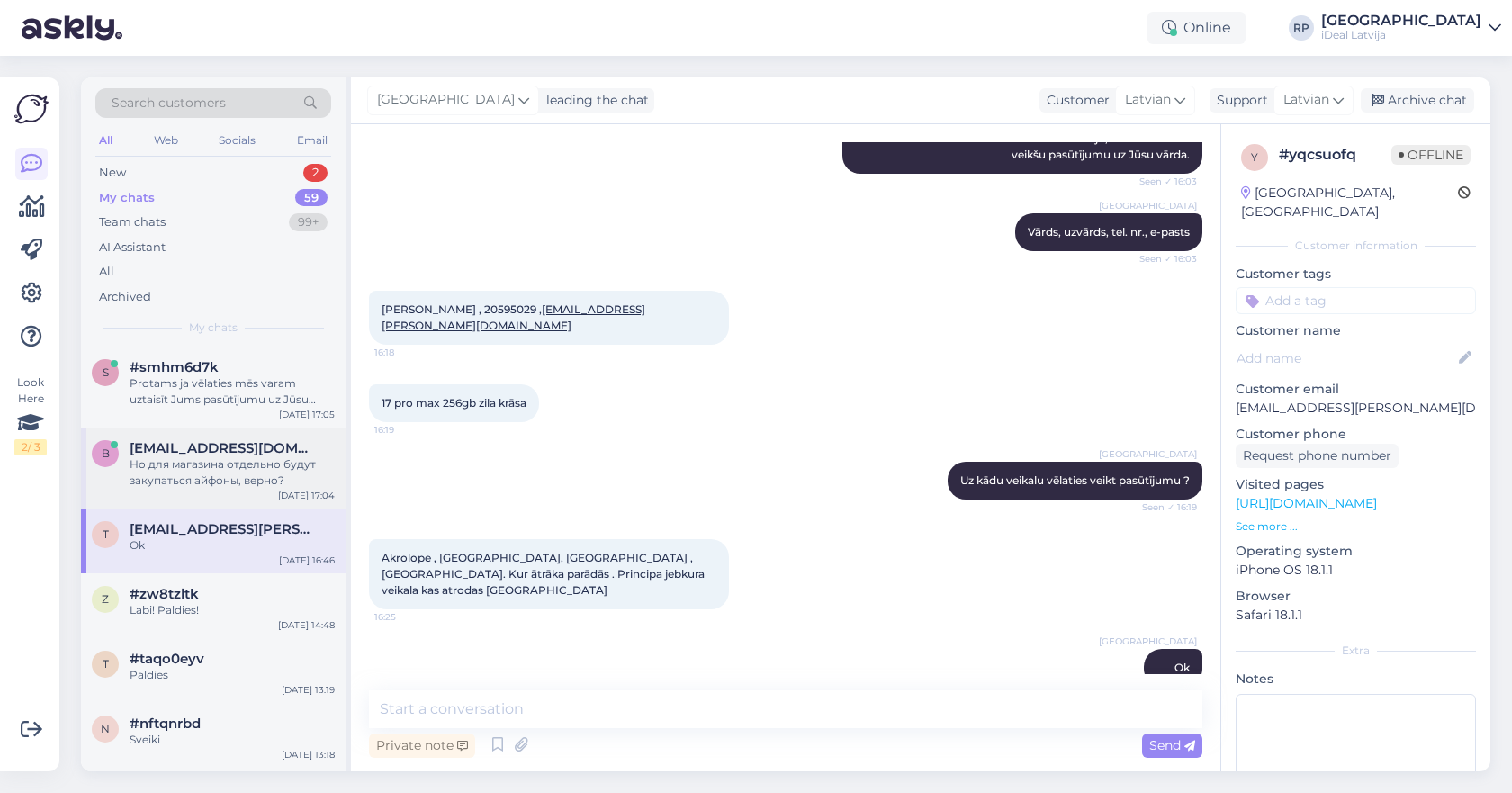
click at [177, 461] on div "Но для магазина отдельно будут закупаться айфоны, верно?" at bounding box center [232, 472] width 205 height 33
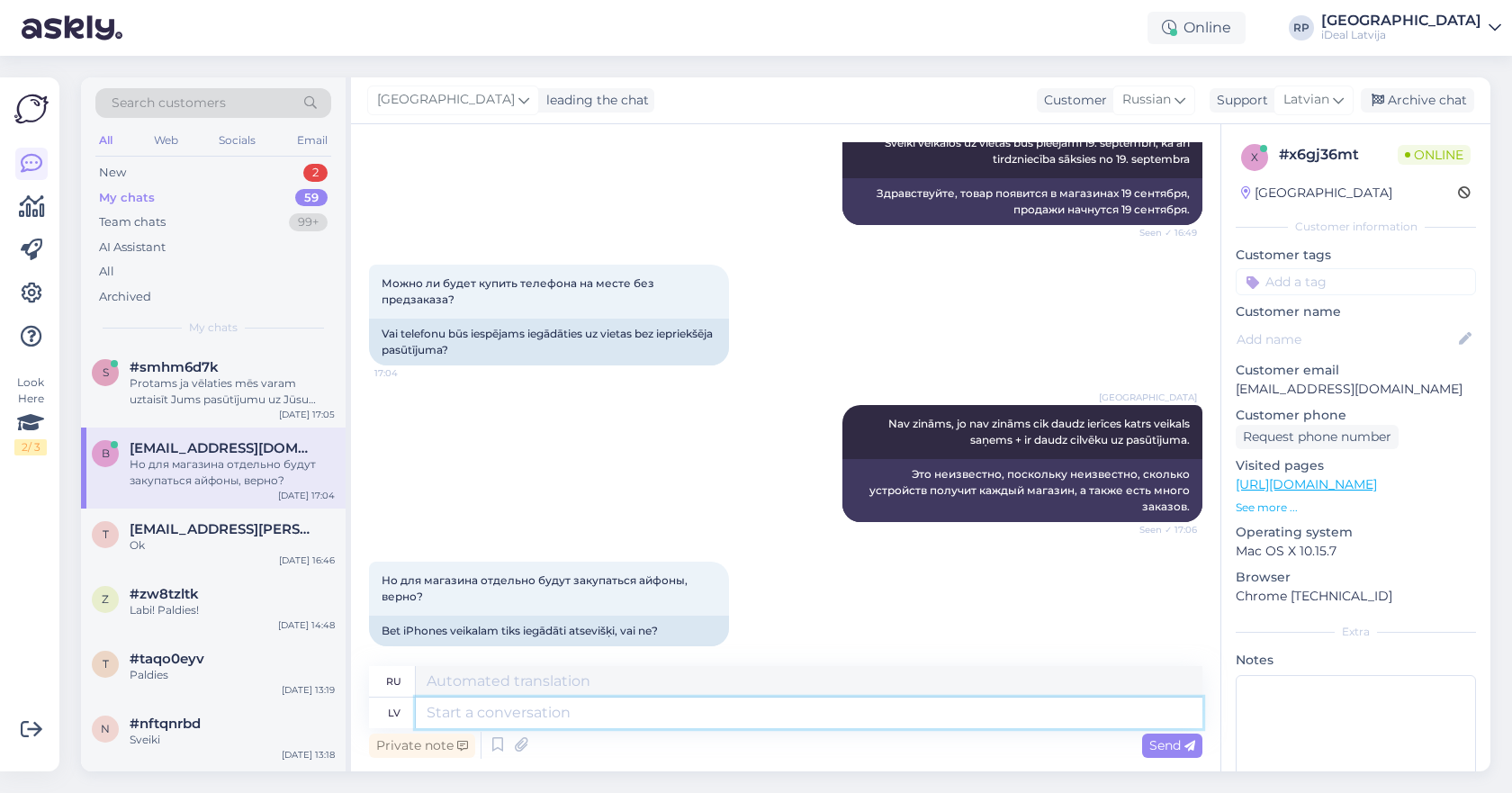
click at [459, 701] on textarea at bounding box center [809, 713] width 786 height 31
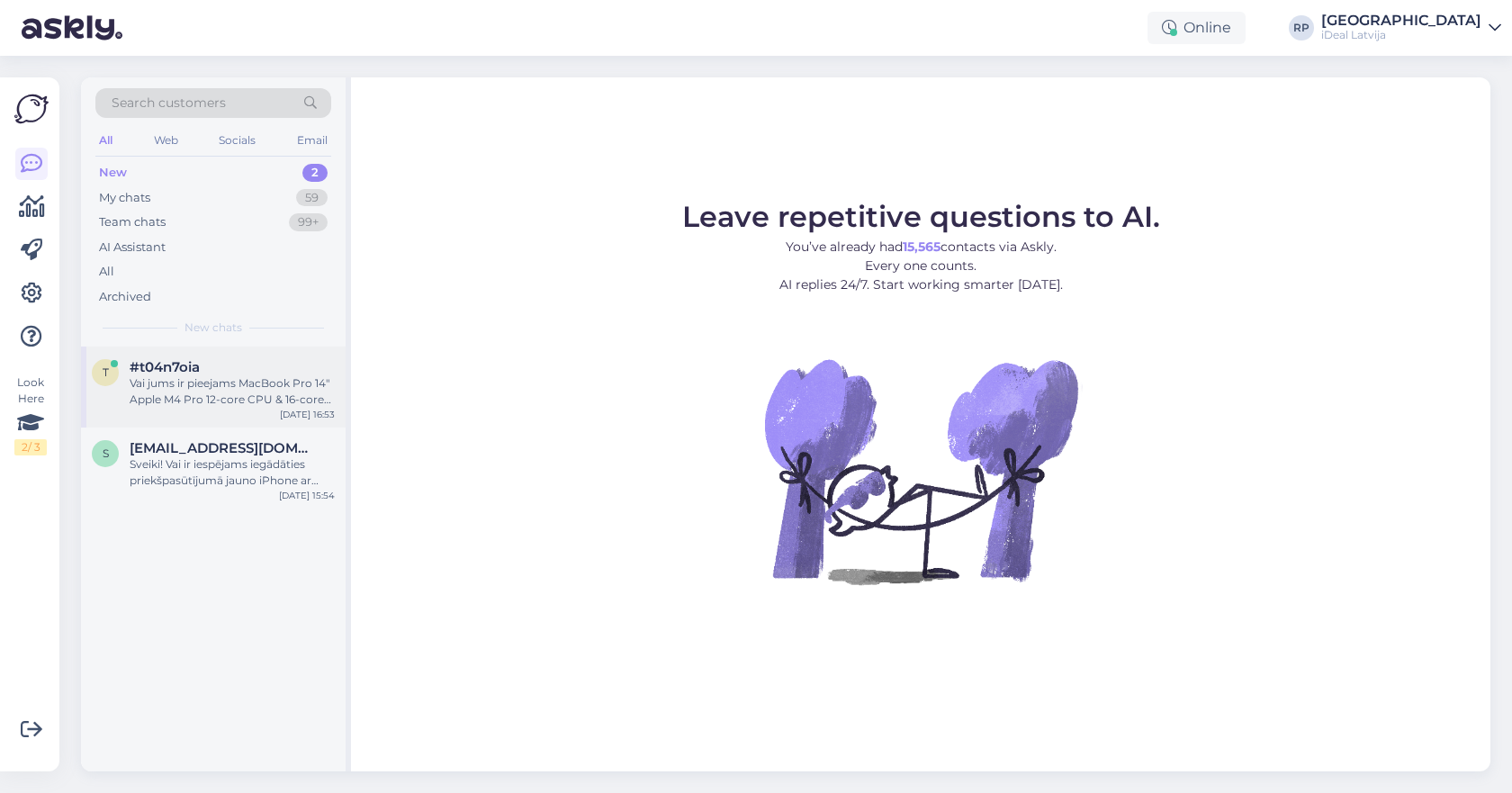
click at [229, 365] on div "#t04n7oia" at bounding box center [232, 367] width 205 height 16
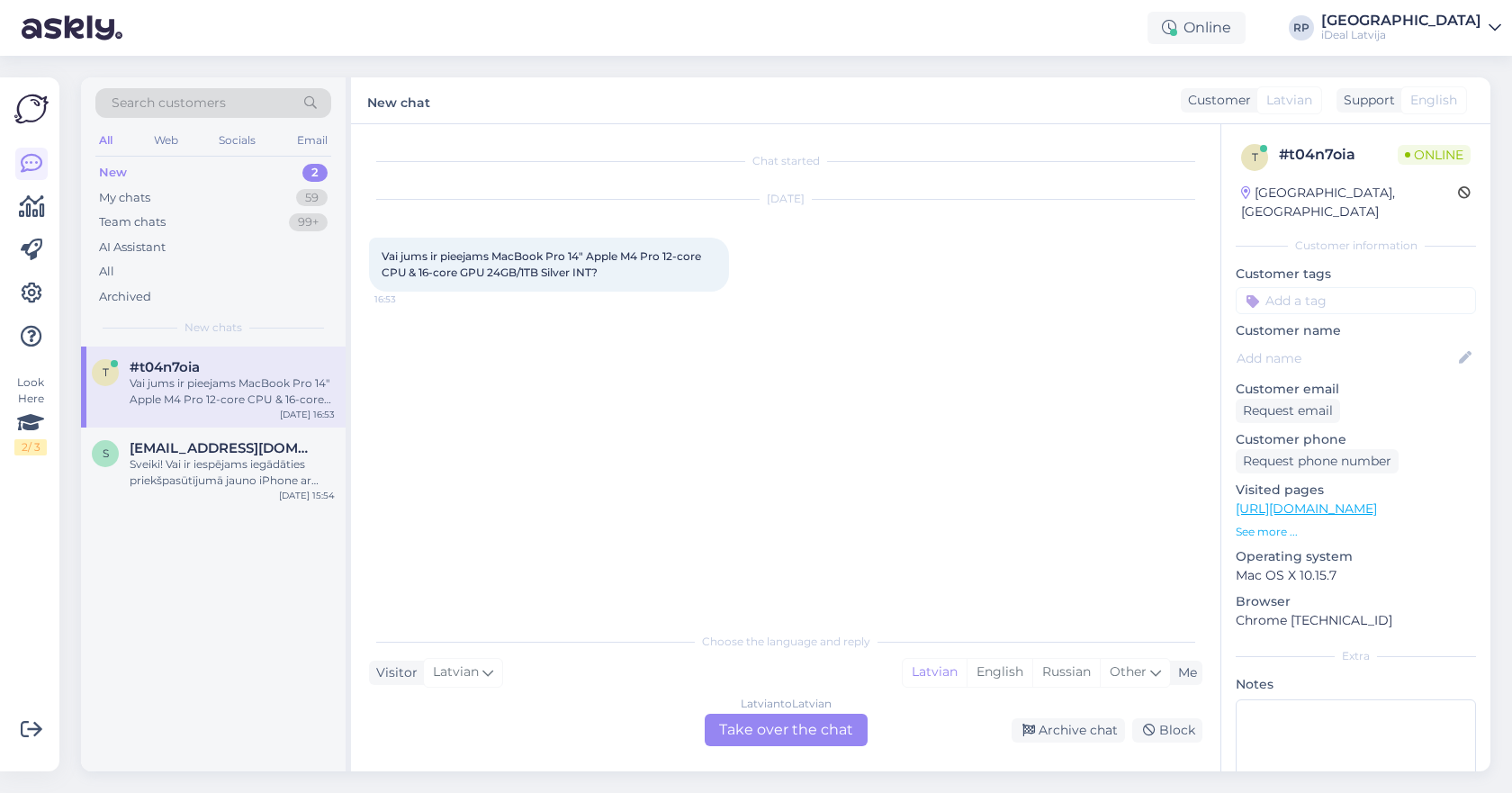
click at [756, 710] on div "Latvian to Latvian" at bounding box center [785, 703] width 90 height 16
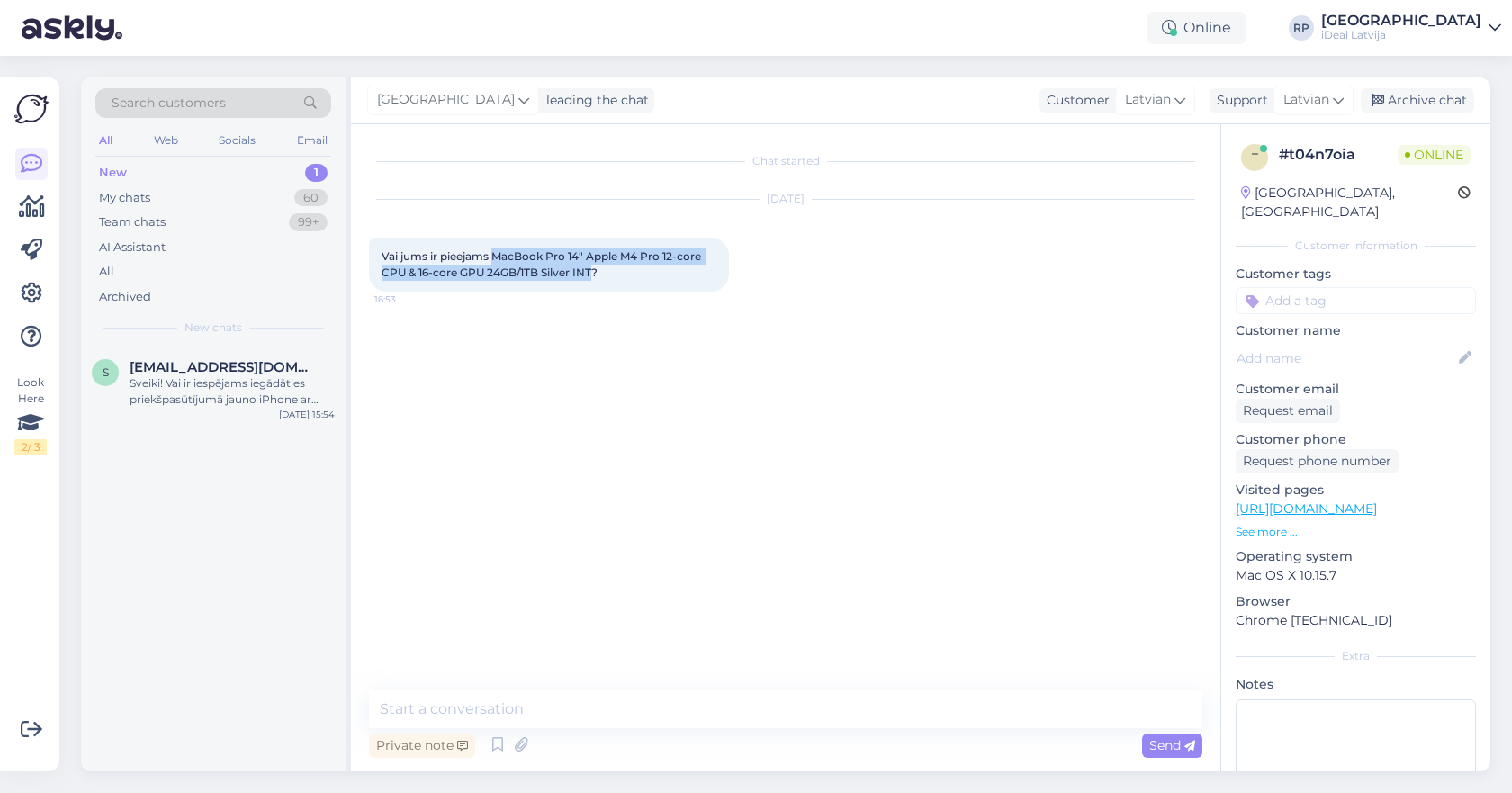
drag, startPoint x: 494, startPoint y: 257, endPoint x: 596, endPoint y: 271, distance: 103.0
click at [596, 271] on span "Vai jums ir pieejams MacBook Pro 14" Apple M4 Pro 12‑core CPU & 16‑core GPU 24G…" at bounding box center [542, 264] width 322 height 30
copy span "MacBook Pro 14" Apple M4 Pro 12‑core CPU & 16‑core GPU 24GB/1TB Silver INT"
click at [265, 191] on div "My chats 60" at bounding box center [213, 198] width 236 height 25
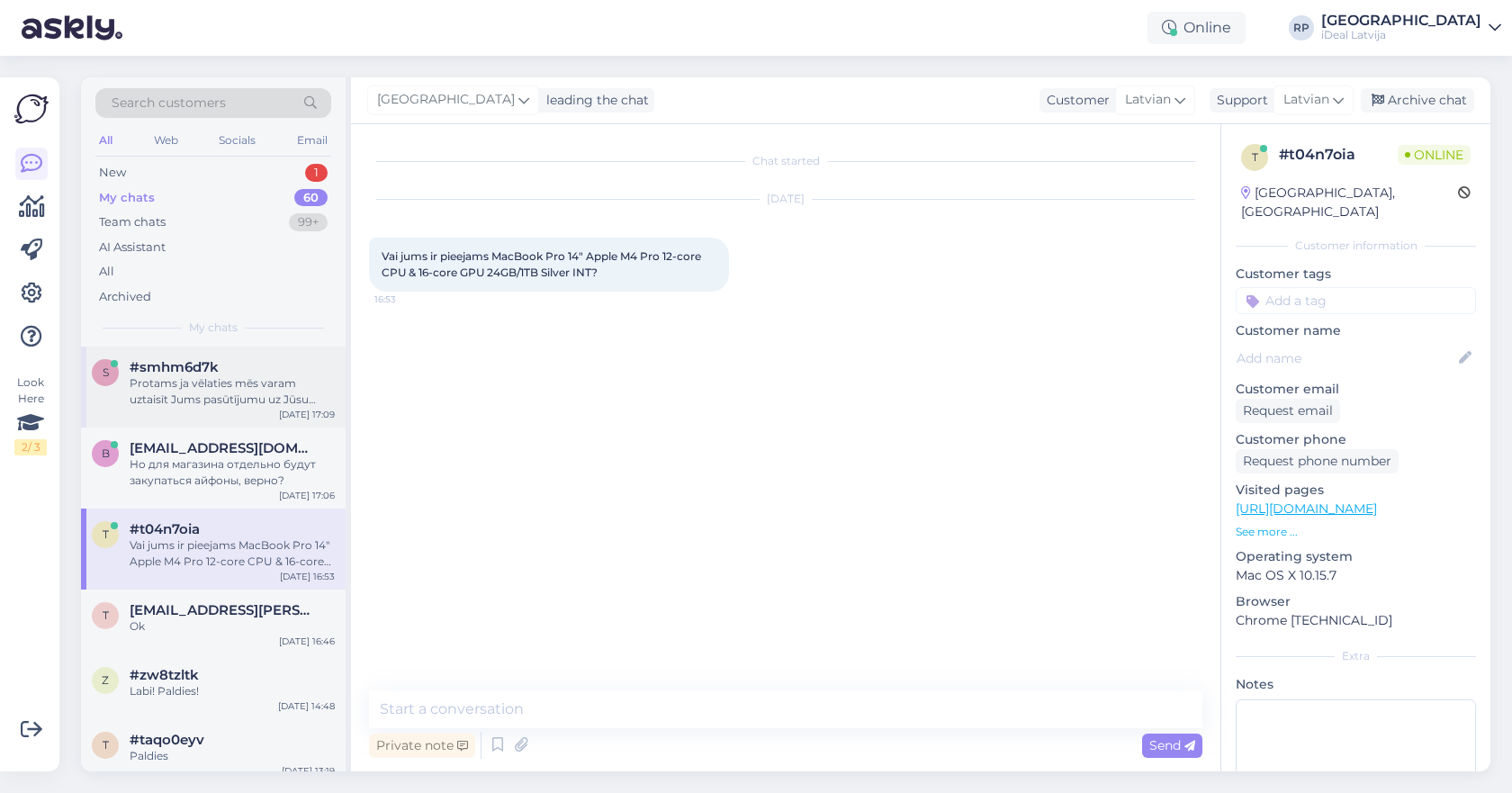
click at [242, 402] on div "Protams ja vēlaties mēs varam uztaisīt Jums pasūtījumu uz Jūsu vārda, un mēs ar…" at bounding box center [232, 391] width 205 height 33
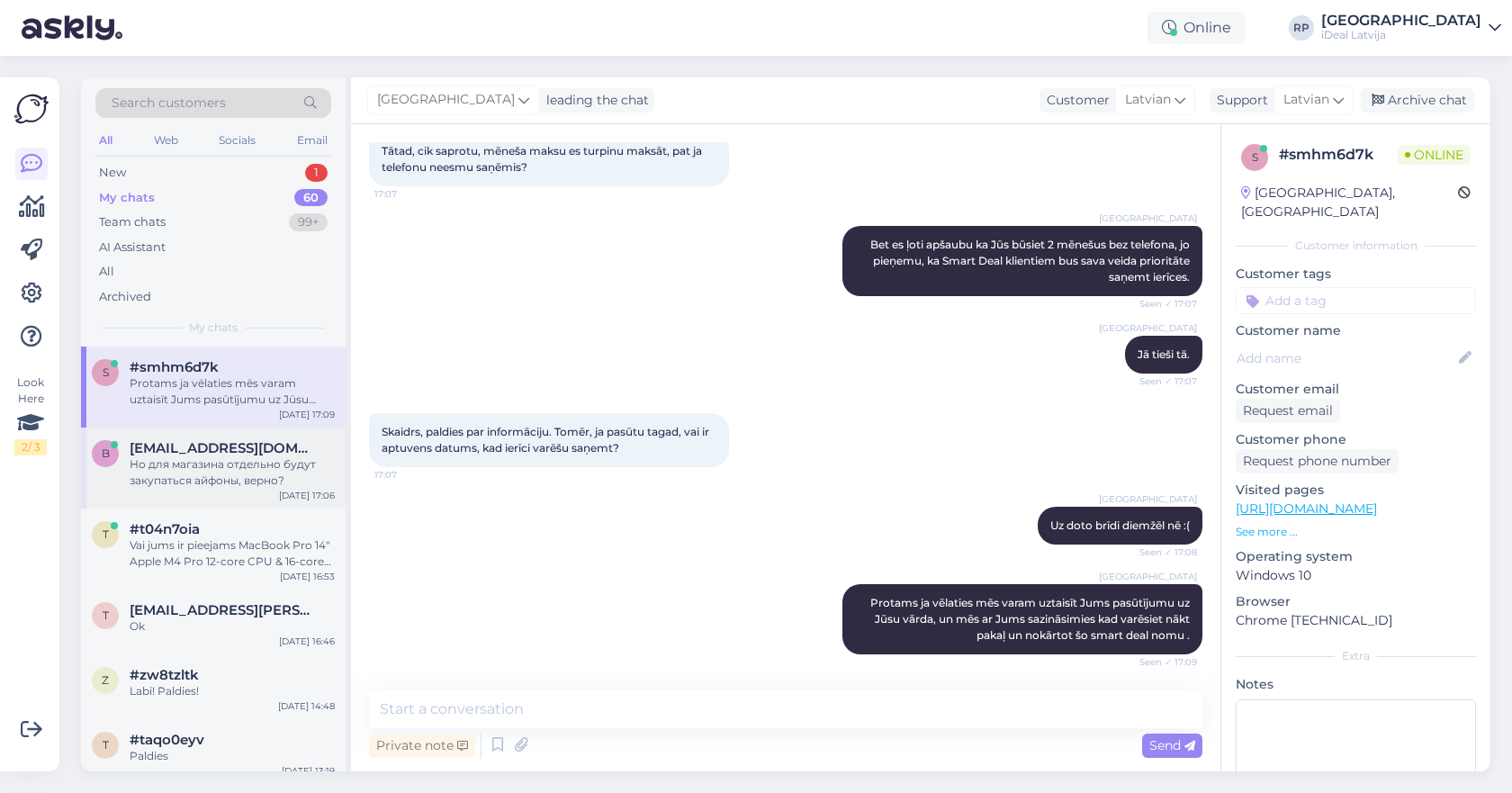
click at [256, 448] on span "[EMAIL_ADDRESS][DOMAIN_NAME]" at bounding box center [223, 448] width 187 height 16
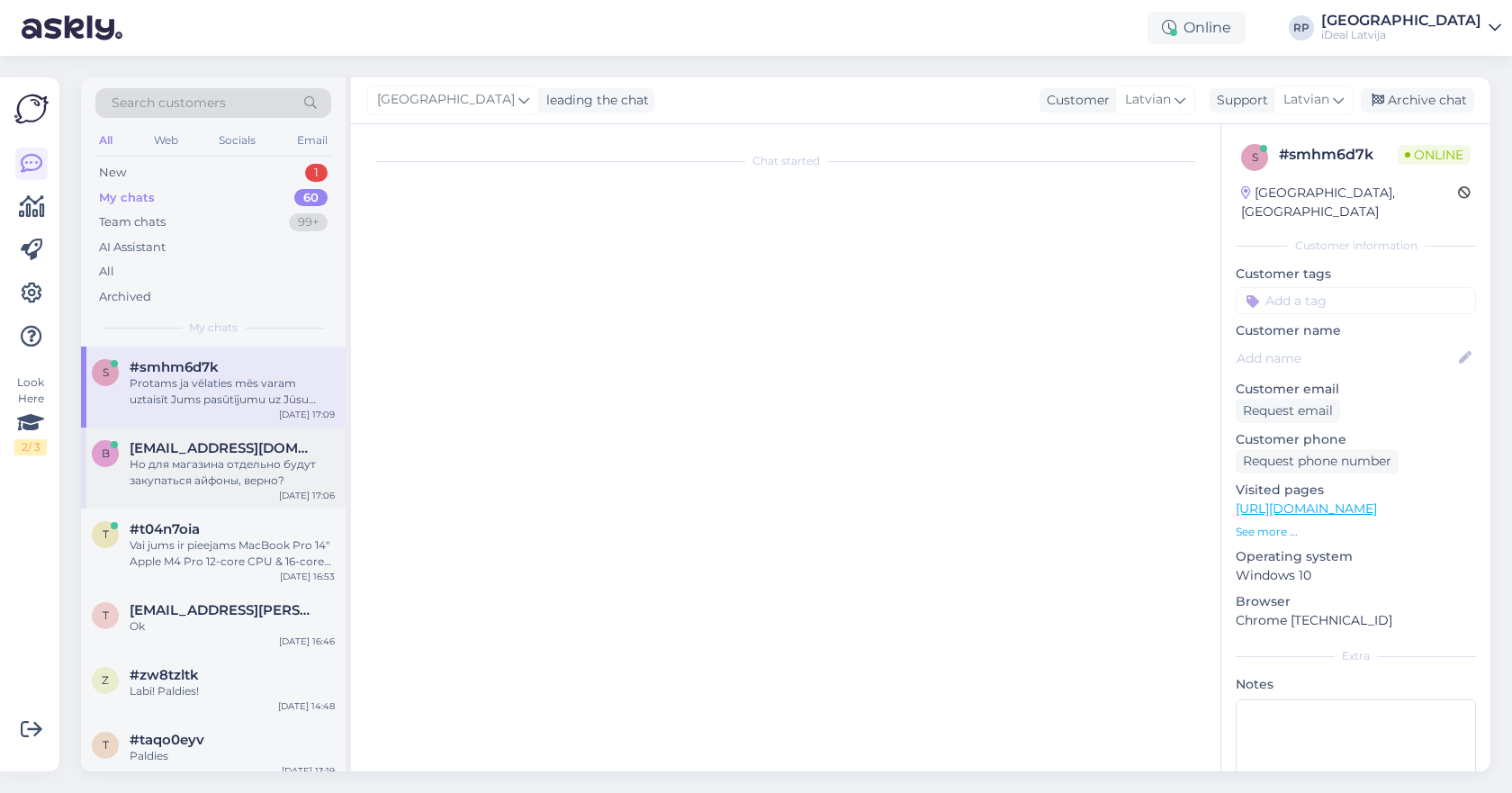
scroll to position [395, 0]
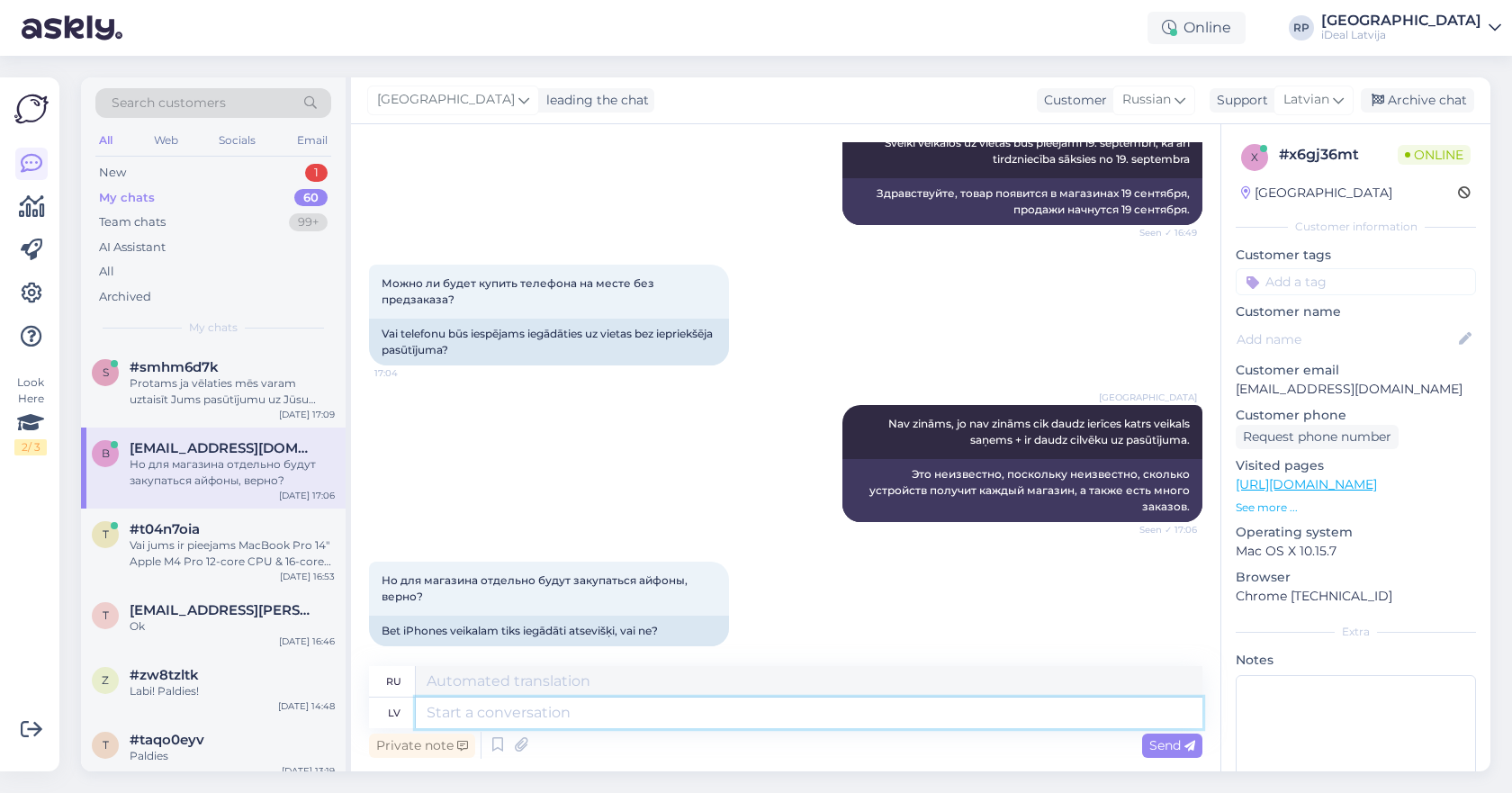
click at [599, 717] on textarea at bounding box center [809, 713] width 786 height 31
type textarea "Katram viek"
type textarea "Для всех"
type textarea "Katram viekalam"
type textarea "Для каждого магазина"
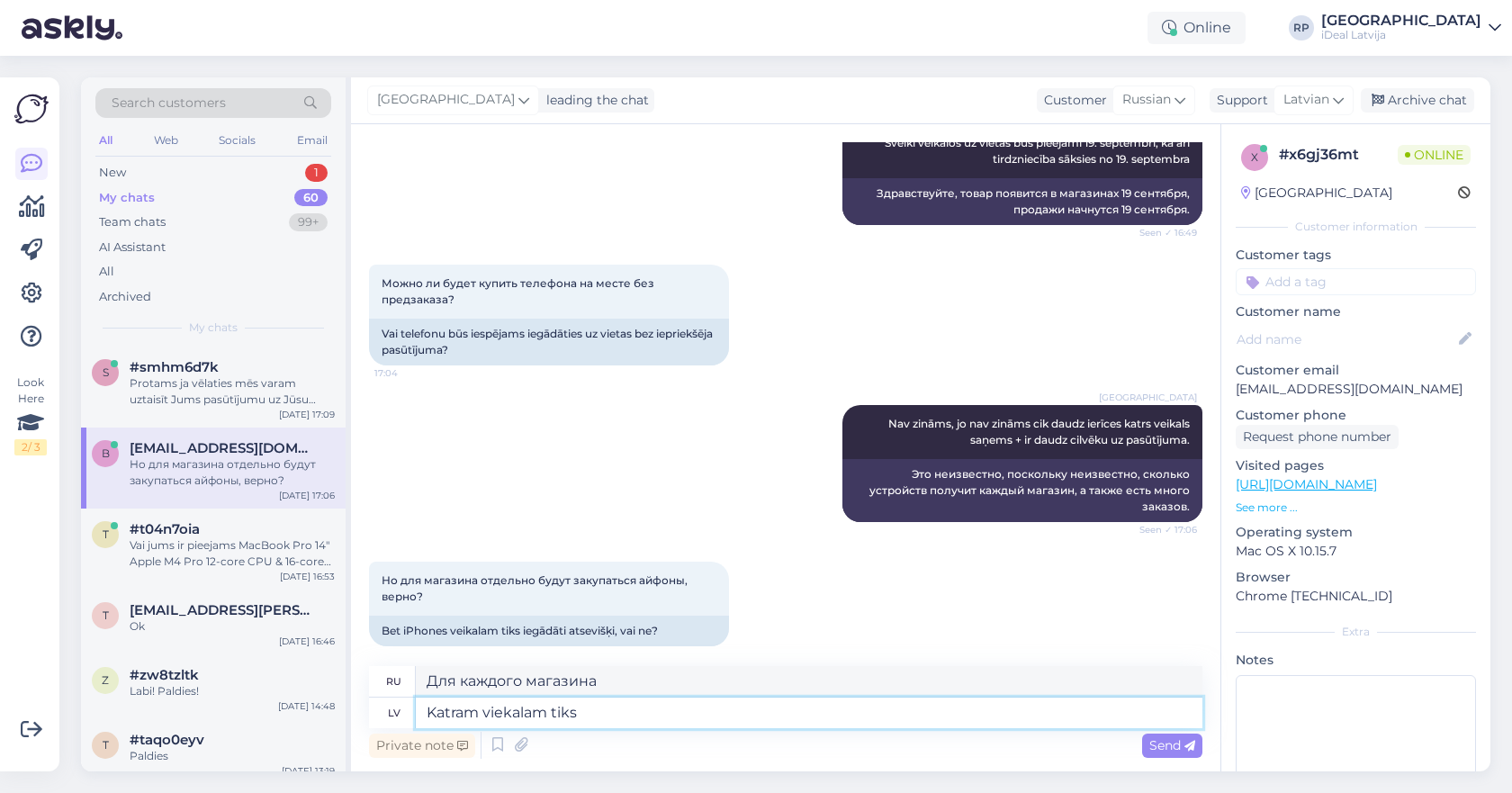
type textarea "Katram viekalam tiks b"
type textarea "Каждый магазин будет"
type textarea "Katram viekalam tiks piegādāts s"
type textarea "Каждый магазин будет доставлен"
type textarea "Katram viekalam tiks piegādāti"
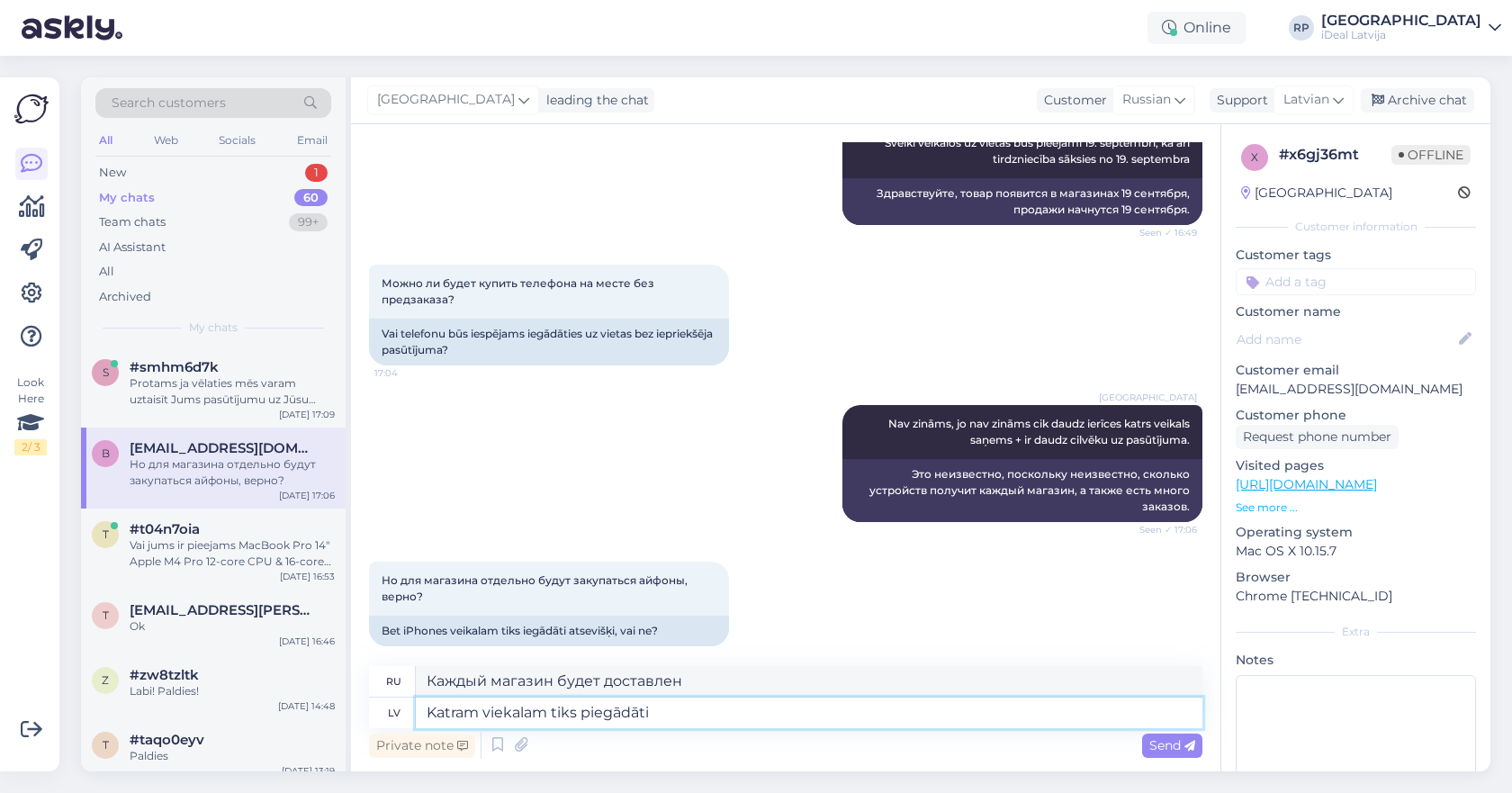
type textarea "Каждый магазин будет снабжен"
type textarea "Katram viekalam tiks piegādāts"
type textarea "Каждый магазин будет доставлен"
type textarea "Katram viekalam tiks piegādāts noteikts dau"
type textarea "Каждый магазин будет снабжен определенным"
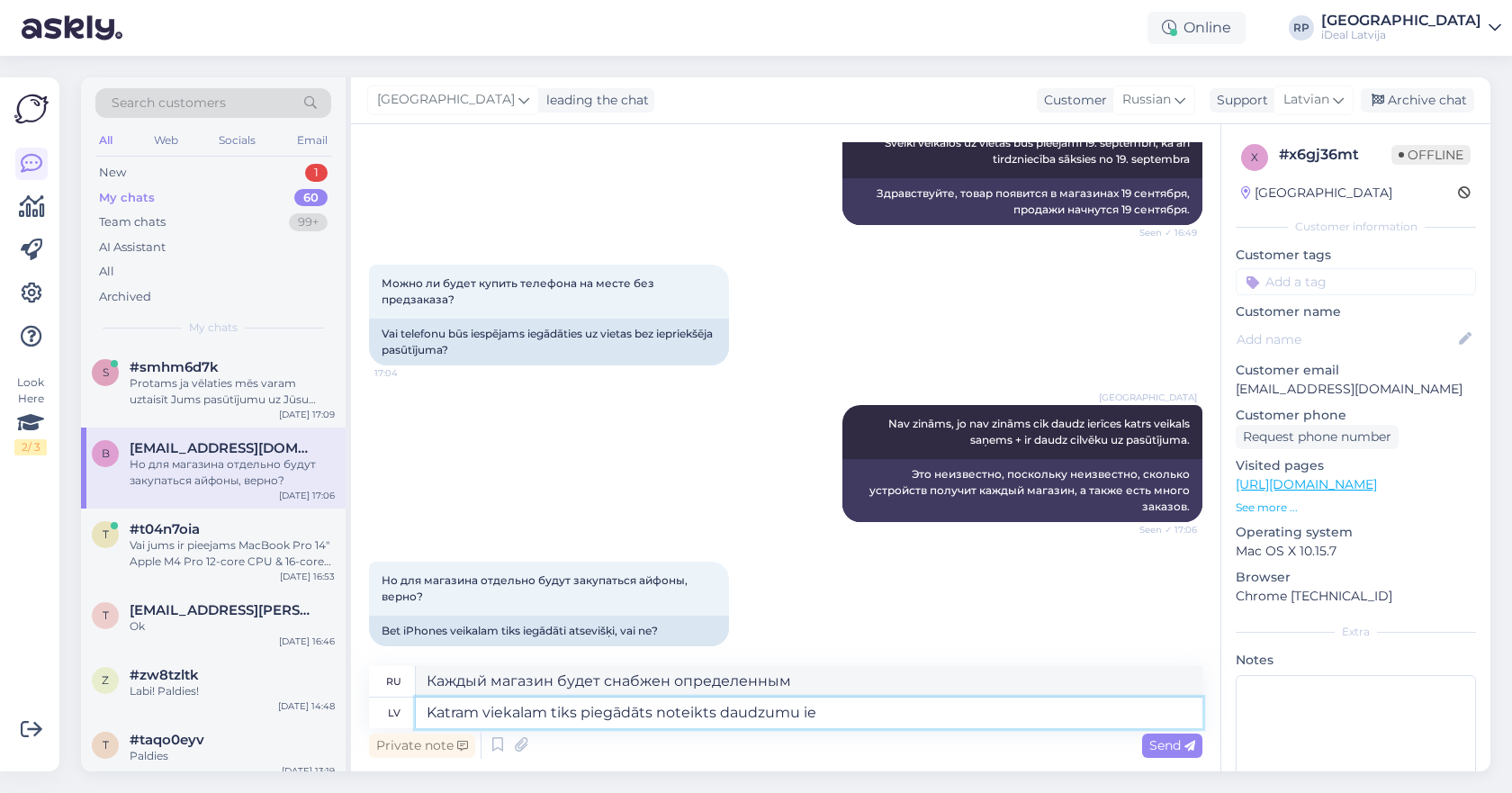
type textarea "Katram viekalam tiks piegādāts noteikts daudzumu ier"
type textarea "Каждый магазин будет снабжен определенным количеством"
type textarea "Katram viekalam tiks piegādāts noteikts daudzumu ierīču."
type textarea "Каждому магазину будет предоставлено определенное количество устройств."
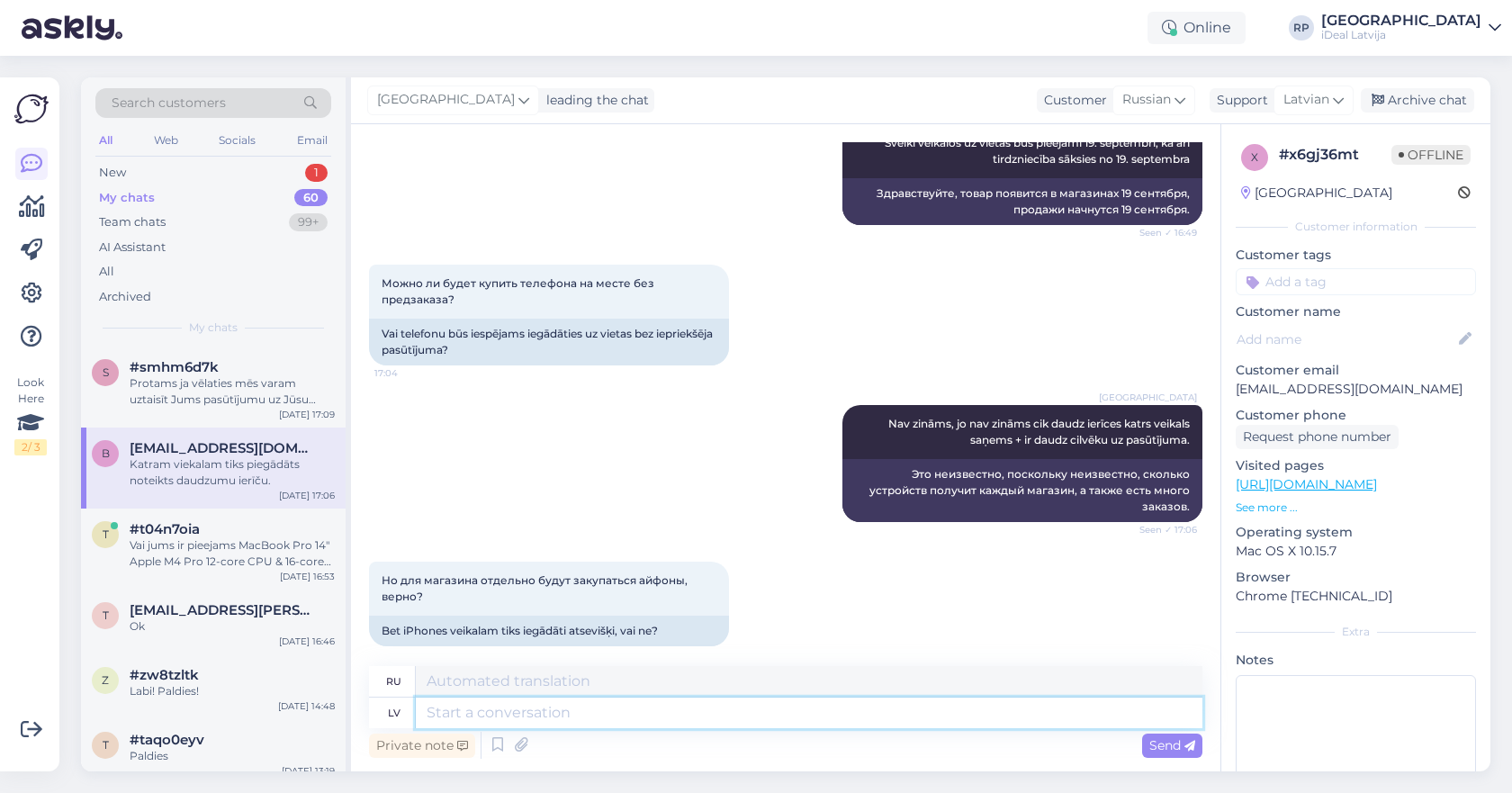
scroll to position [519, 0]
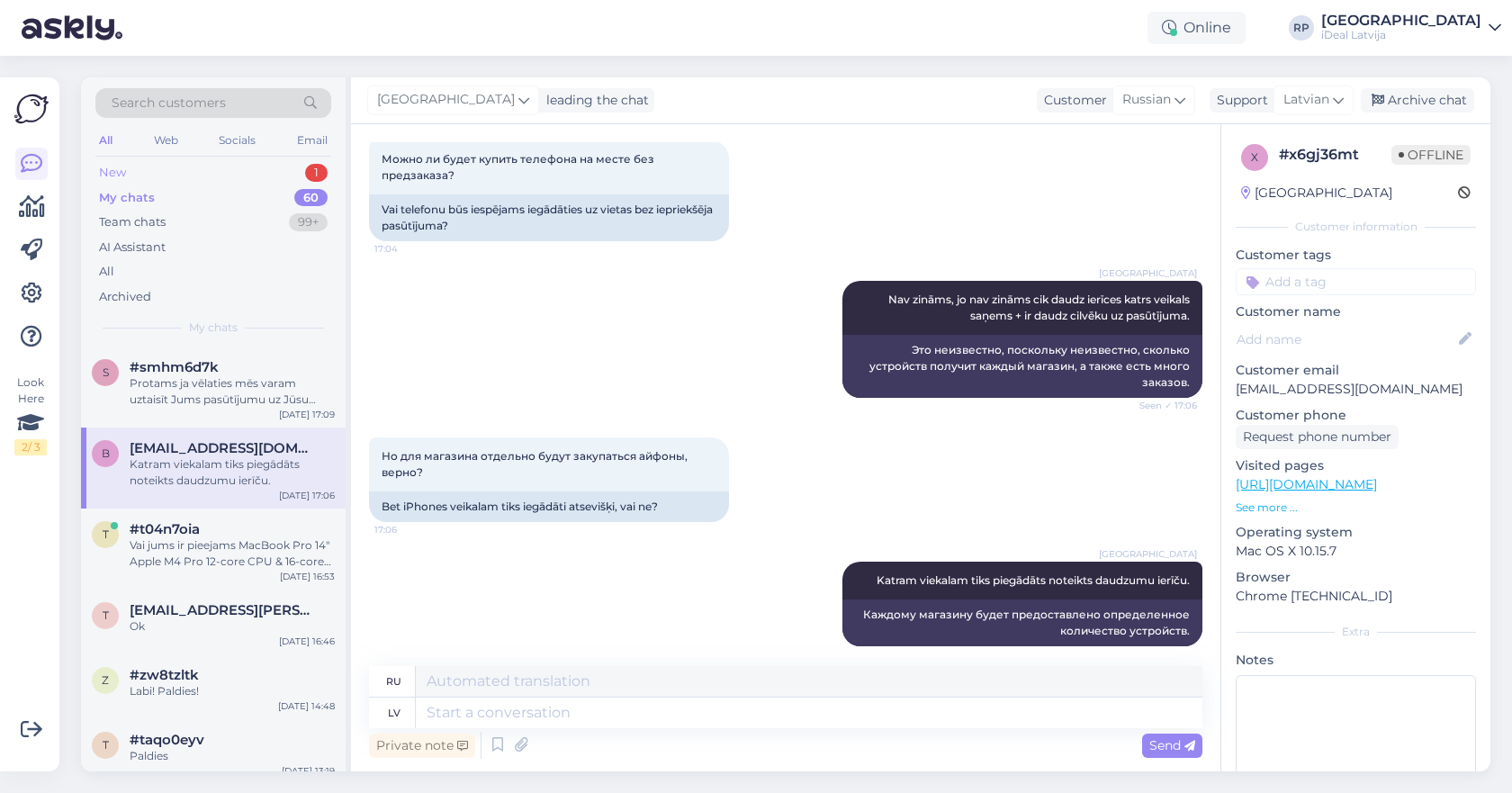
click at [286, 171] on div "New 1" at bounding box center [213, 173] width 236 height 25
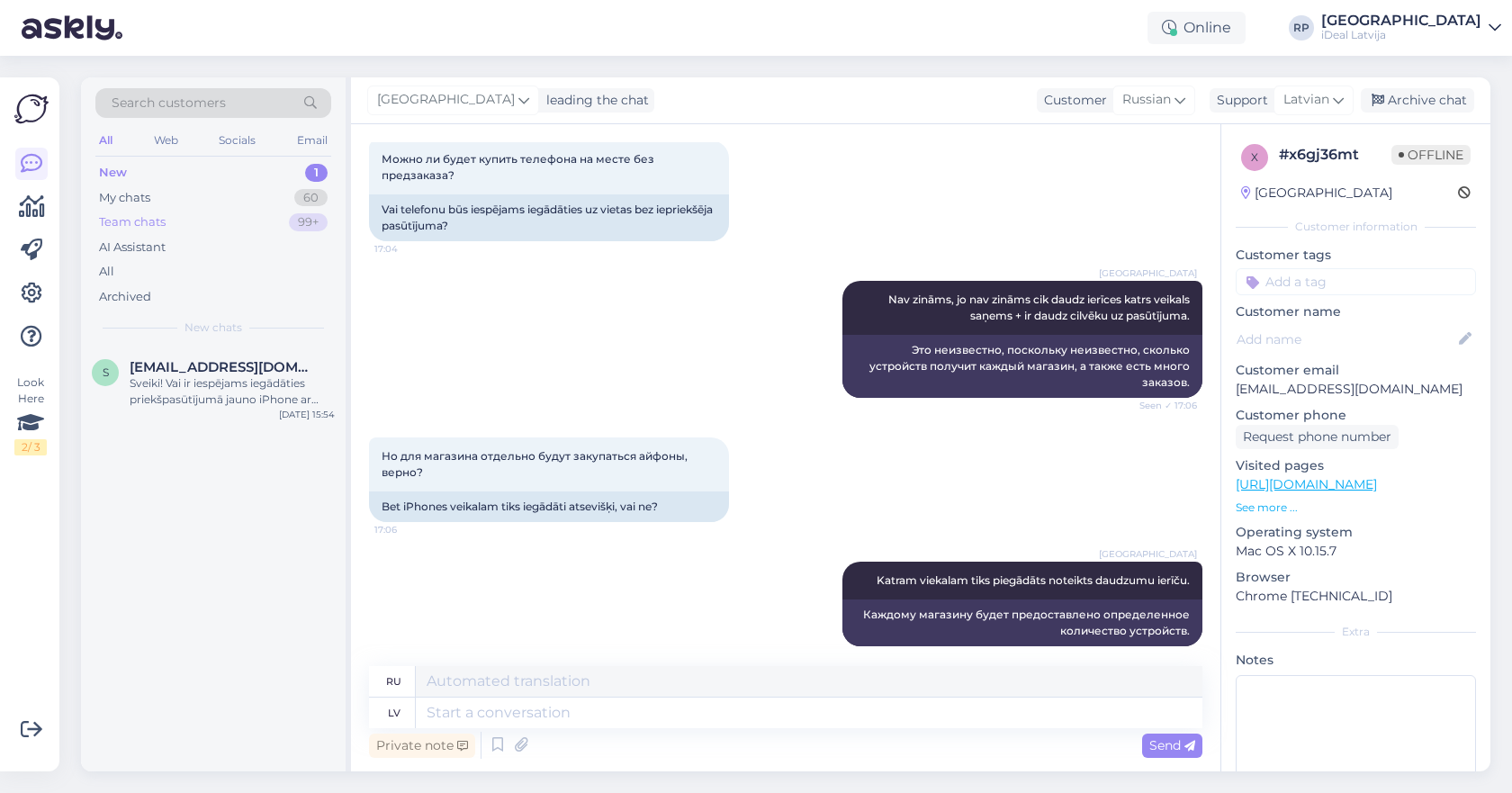
click at [243, 223] on div "Team chats 99+" at bounding box center [213, 222] width 236 height 25
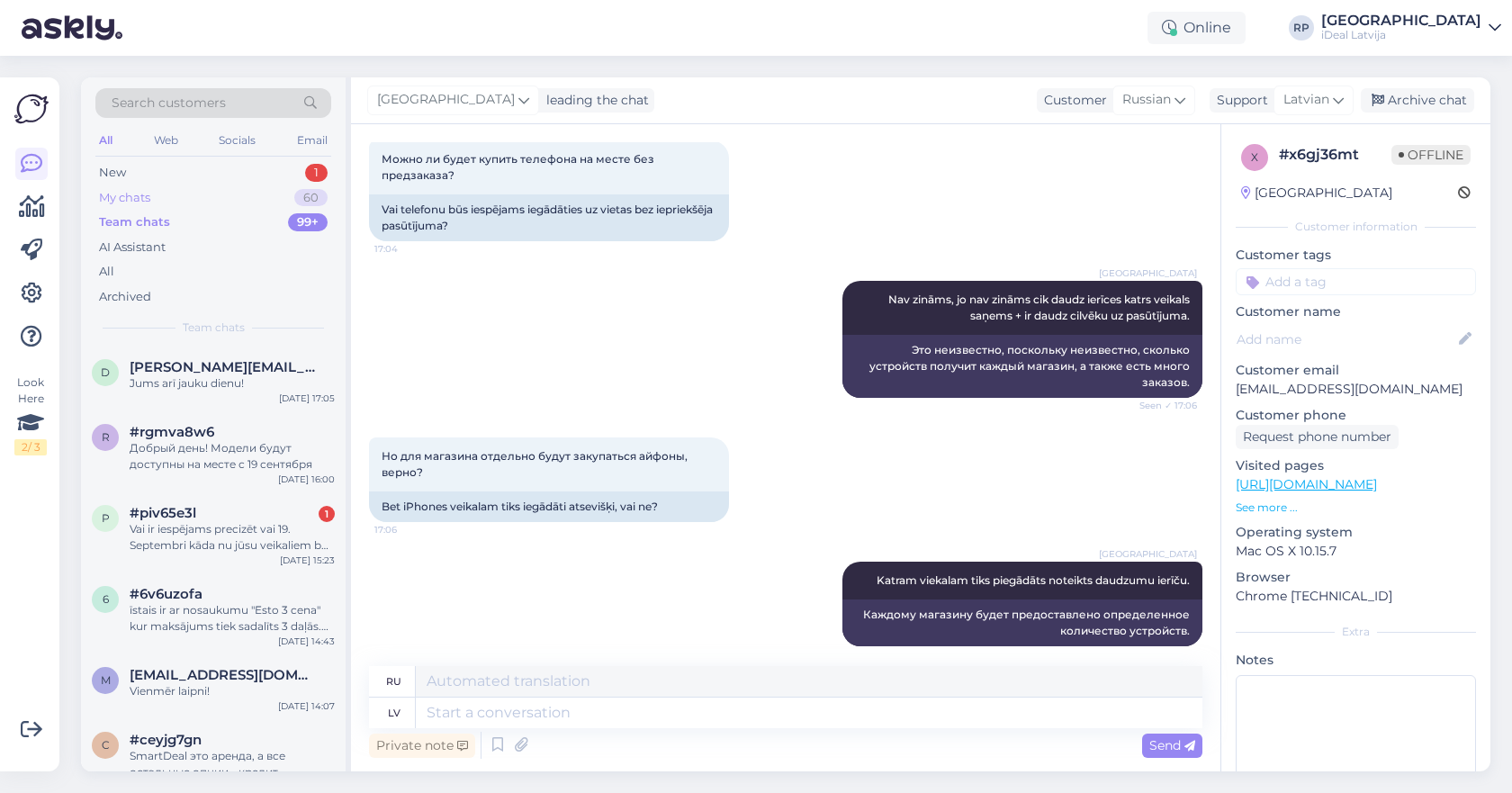
click at [216, 204] on div "My chats 60" at bounding box center [213, 198] width 236 height 25
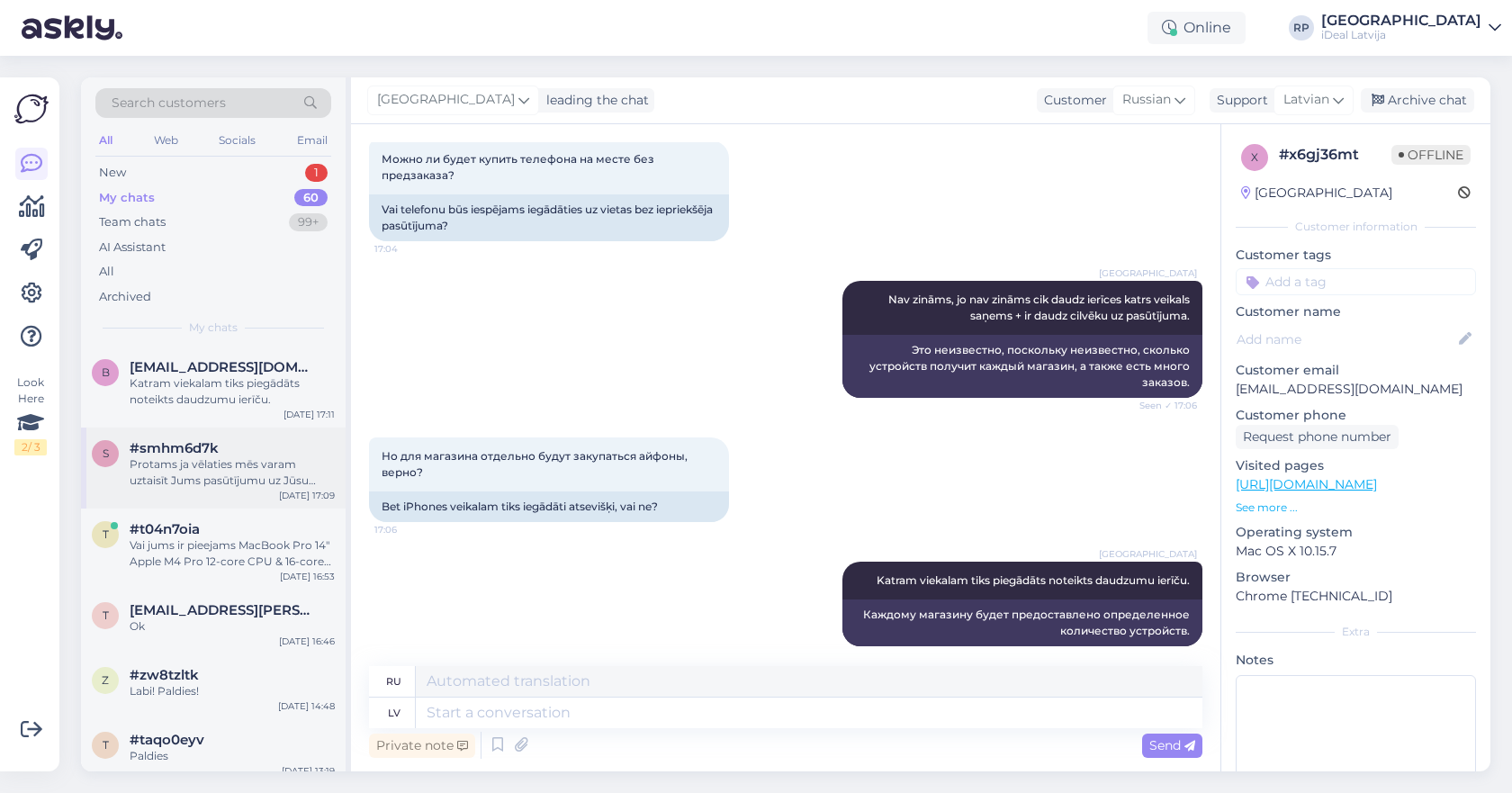
click at [228, 456] on div "Protams ja vēlaties mēs varam uztaisīt Jums pasūtījumu uz Jūsu vārda, un mēs ar…" at bounding box center [232, 472] width 205 height 33
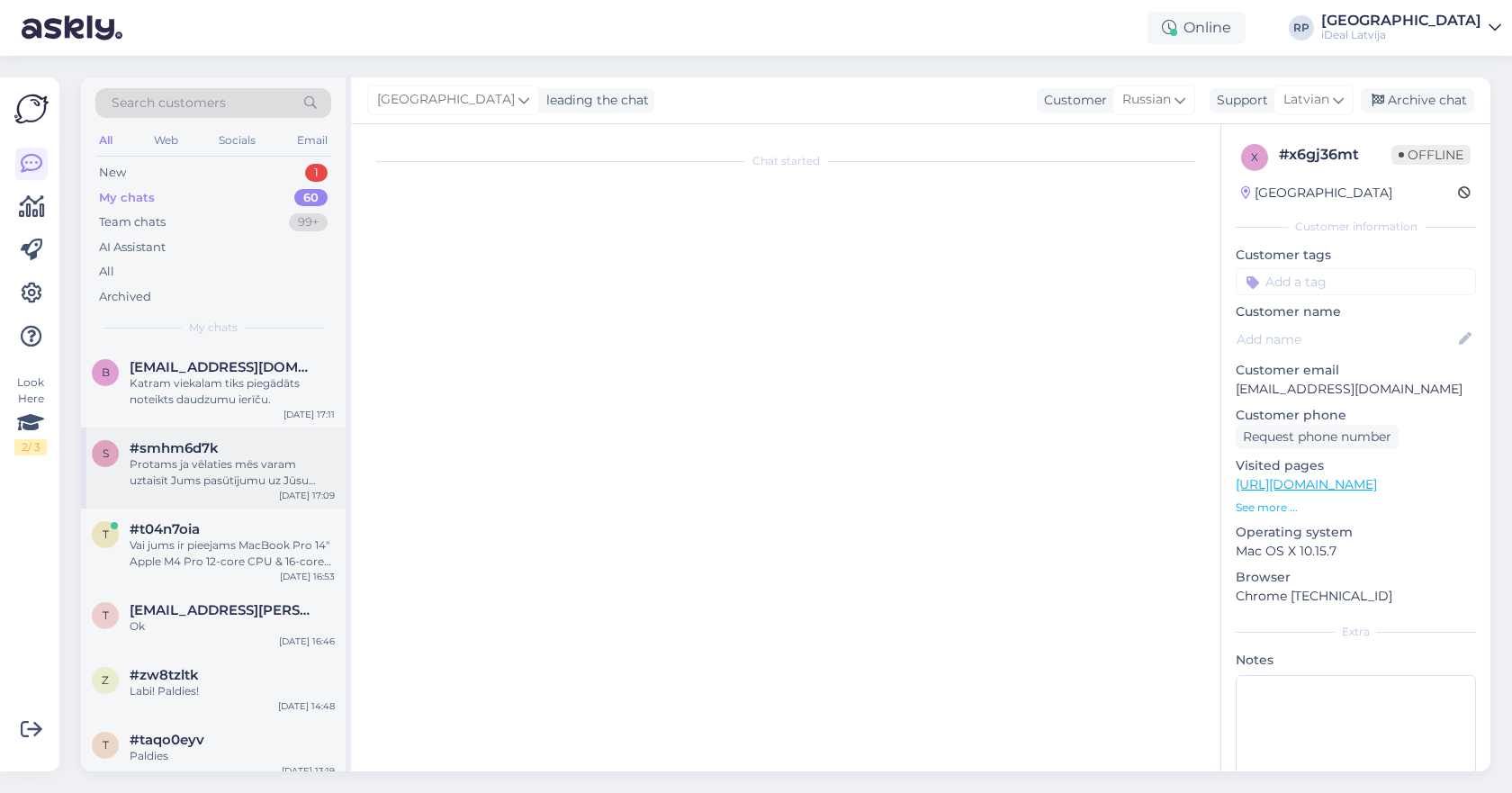
scroll to position [496, 0]
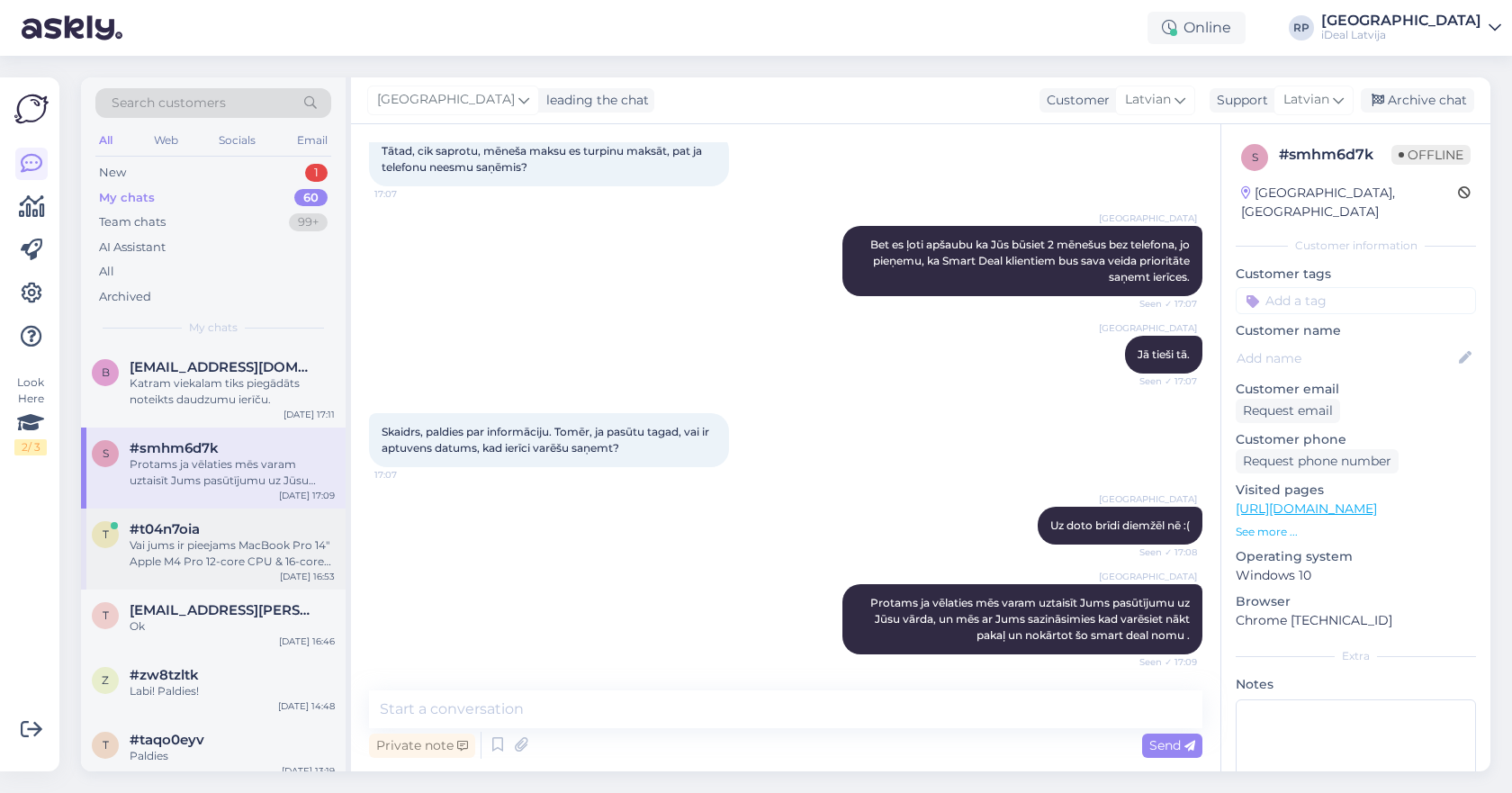
click at [214, 545] on div "Vai jums ir pieejams MacBook Pro 14" Apple M4 Pro 12‑core CPU & 16‑core GPU 24G…" at bounding box center [232, 553] width 205 height 33
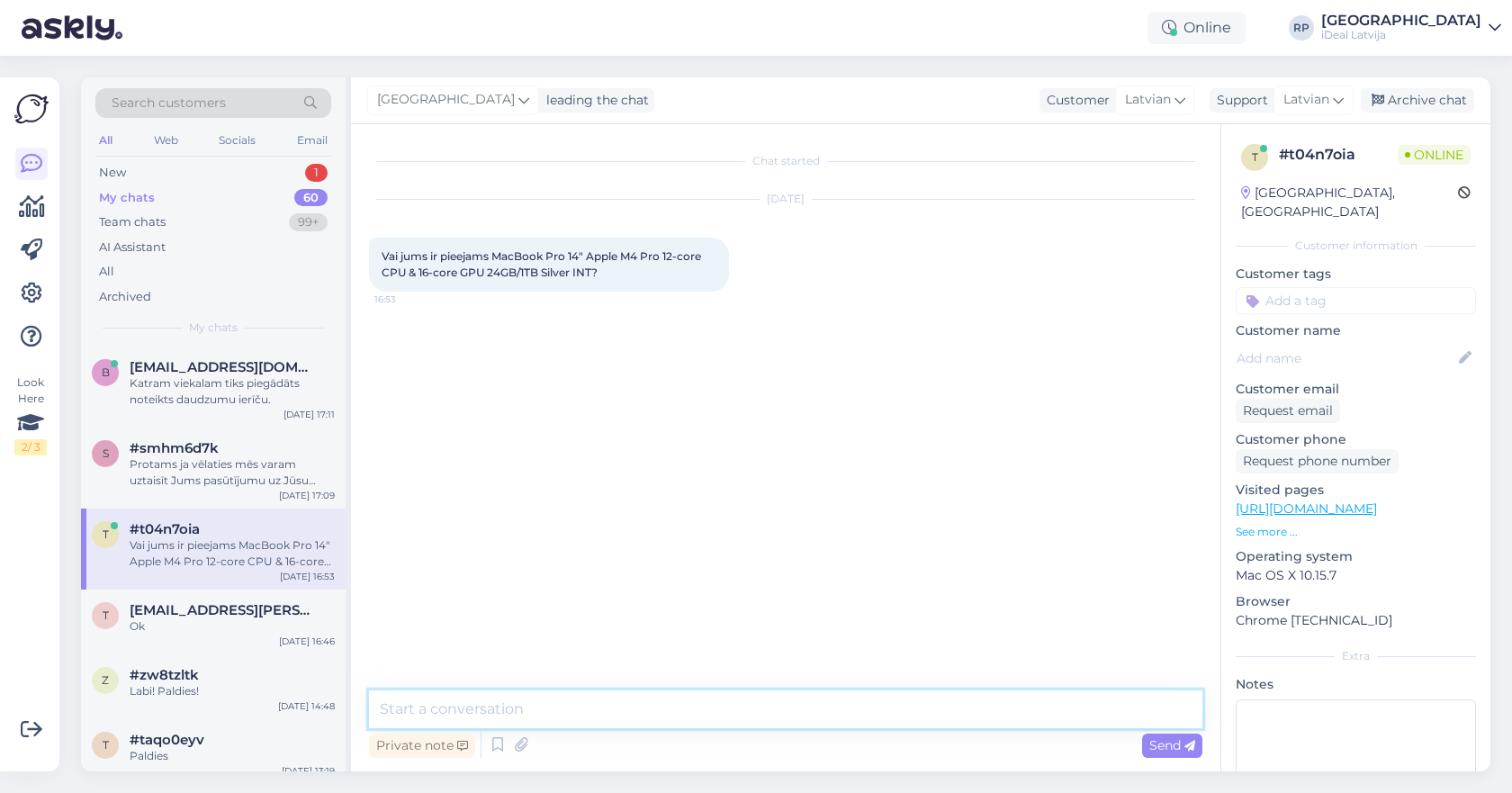
click at [530, 702] on textarea at bounding box center [785, 709] width 833 height 38
type textarea "Sveiki uz doto brīdi diemžēl nav."
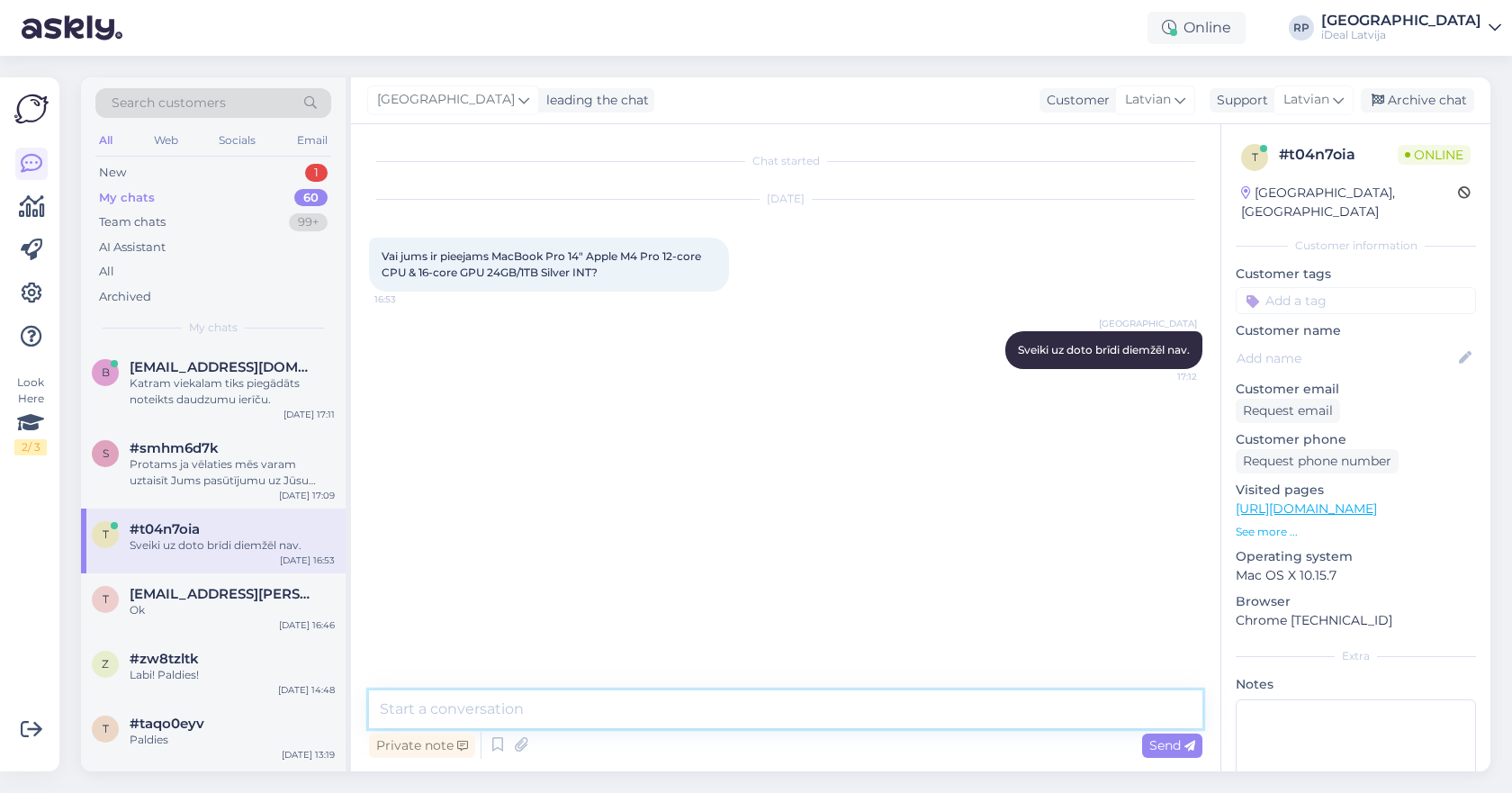
drag, startPoint x: 530, startPoint y: 702, endPoint x: 521, endPoint y: -13, distance: 715.1
click at [521, 0] on html "Online RP Riga plaza iDeal Latvija Look Here 2 / 3 Get more Your checklist to g…" at bounding box center [756, 396] width 1512 height 793
type textarea "Bet varu piedāvat Jums melnā krāsā ."
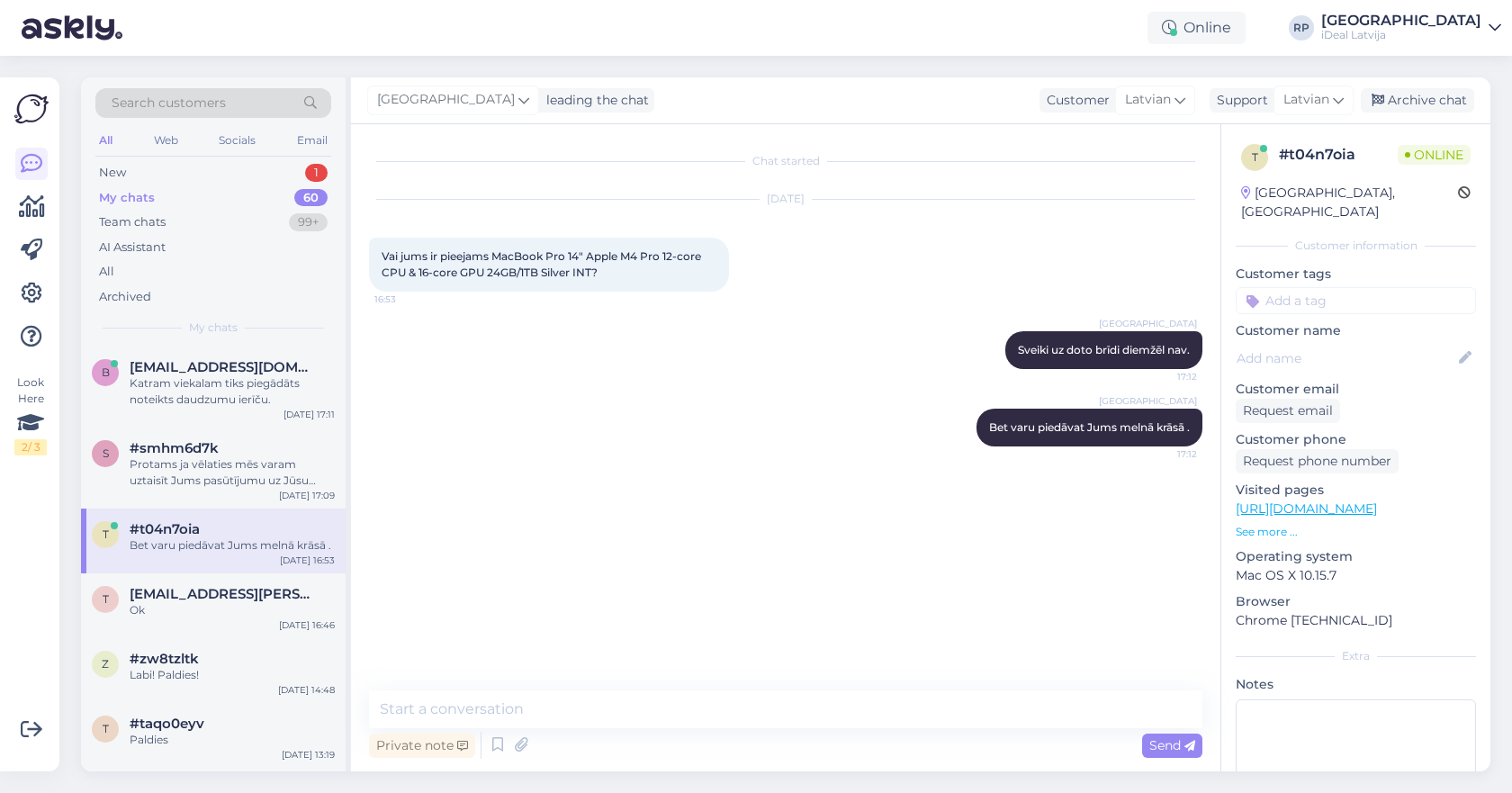
click at [825, 464] on div "Riga plaza Bet varu piedāvat Jums melnā krāsā . 17:12" at bounding box center [785, 427] width 833 height 77
click at [621, 703] on textarea at bounding box center [785, 709] width 833 height 38
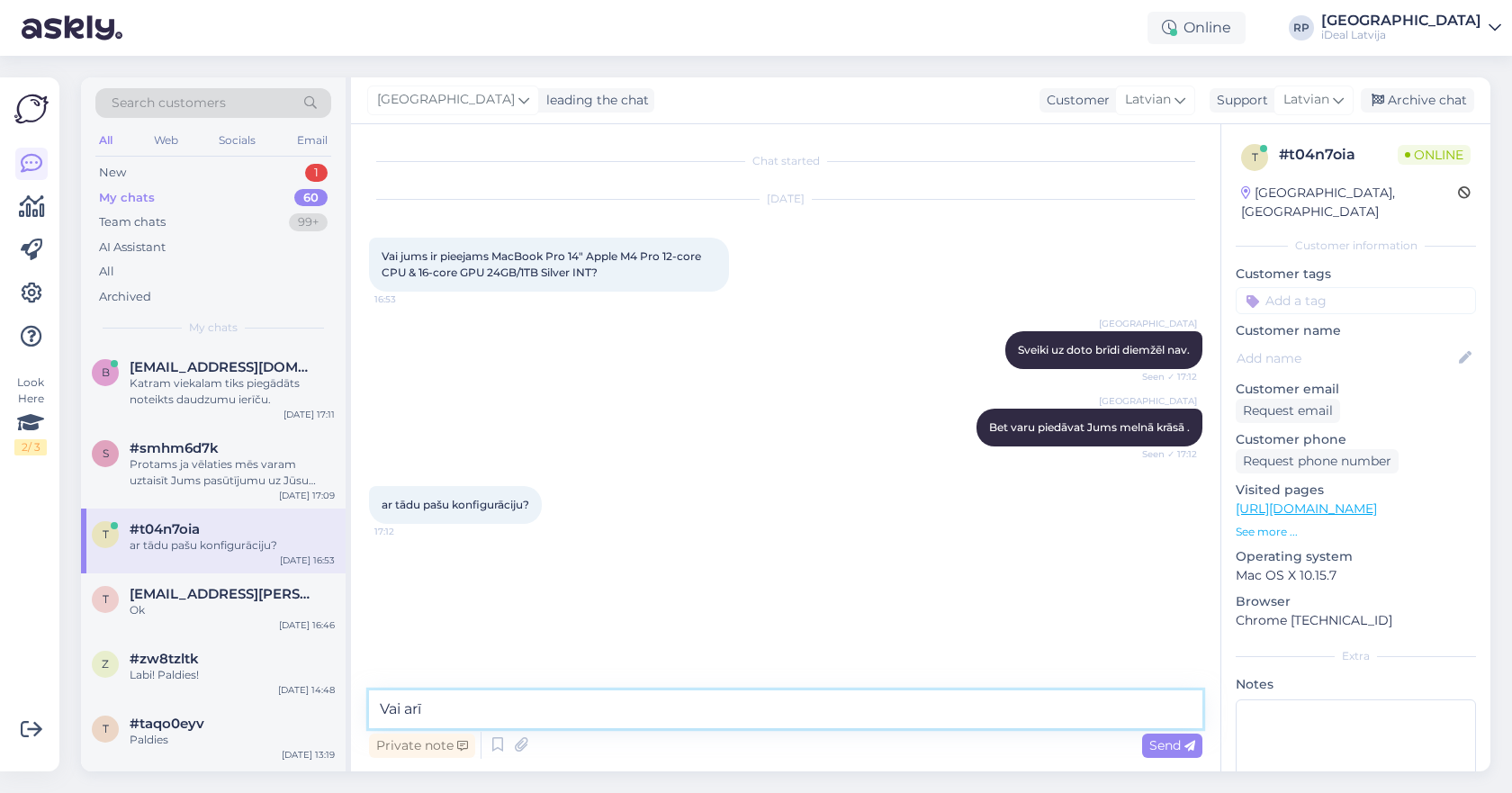
type textarea "Vai arī"
click at [507, 716] on textarea "Jā" at bounding box center [785, 709] width 833 height 38
paste textarea "MacBook Pro 14" Apple M4 Pro 14‑core CPU & 20‑core GPU 24GB/1TB Space Black INT"
type textarea "MacBook Pro 14" Apple M4 Pro 14‑core CPU & 20‑core GPU 24GB/1TB Space Black INT"
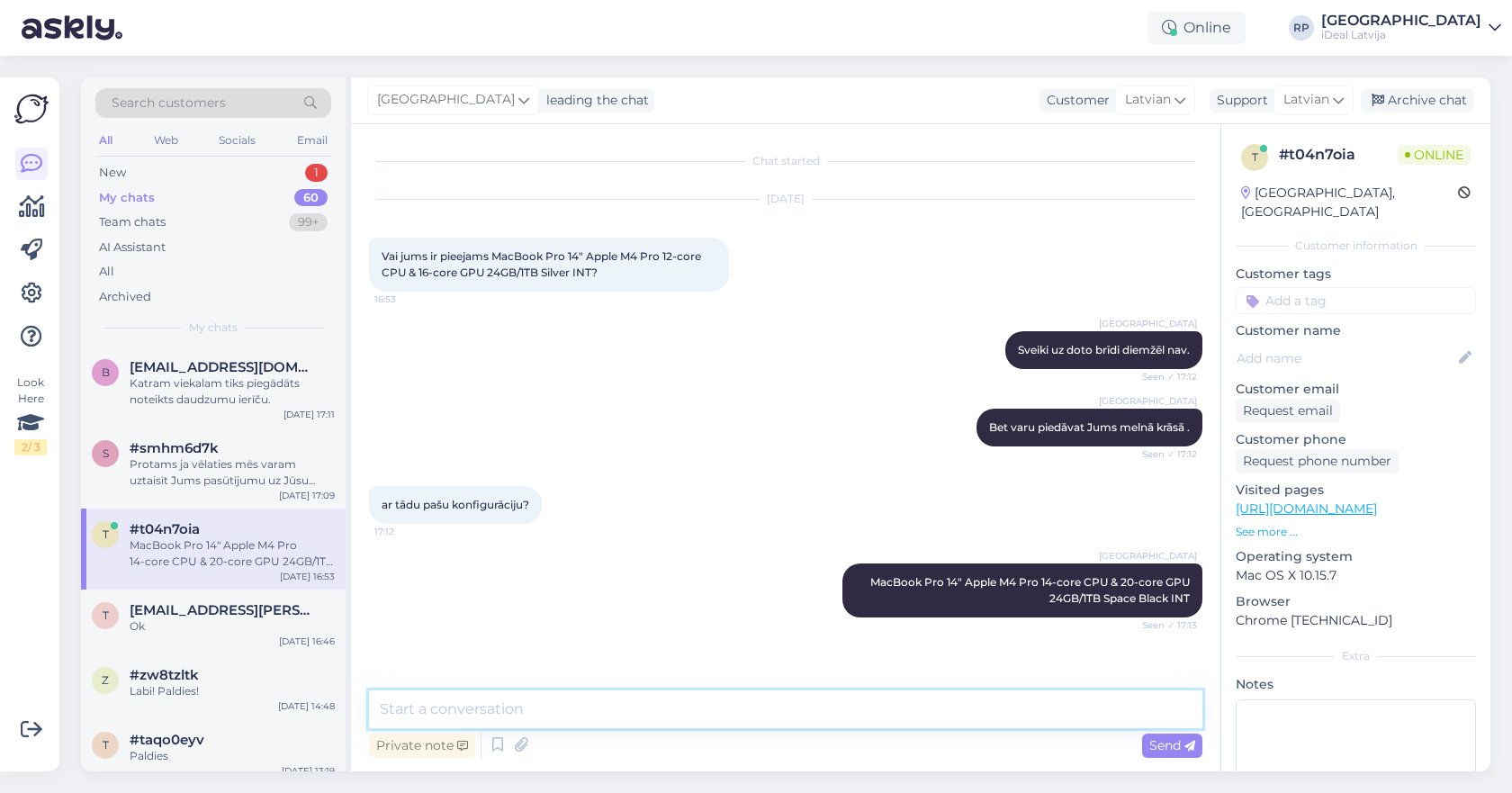
click at [576, 714] on textarea at bounding box center [785, 709] width 833 height 38
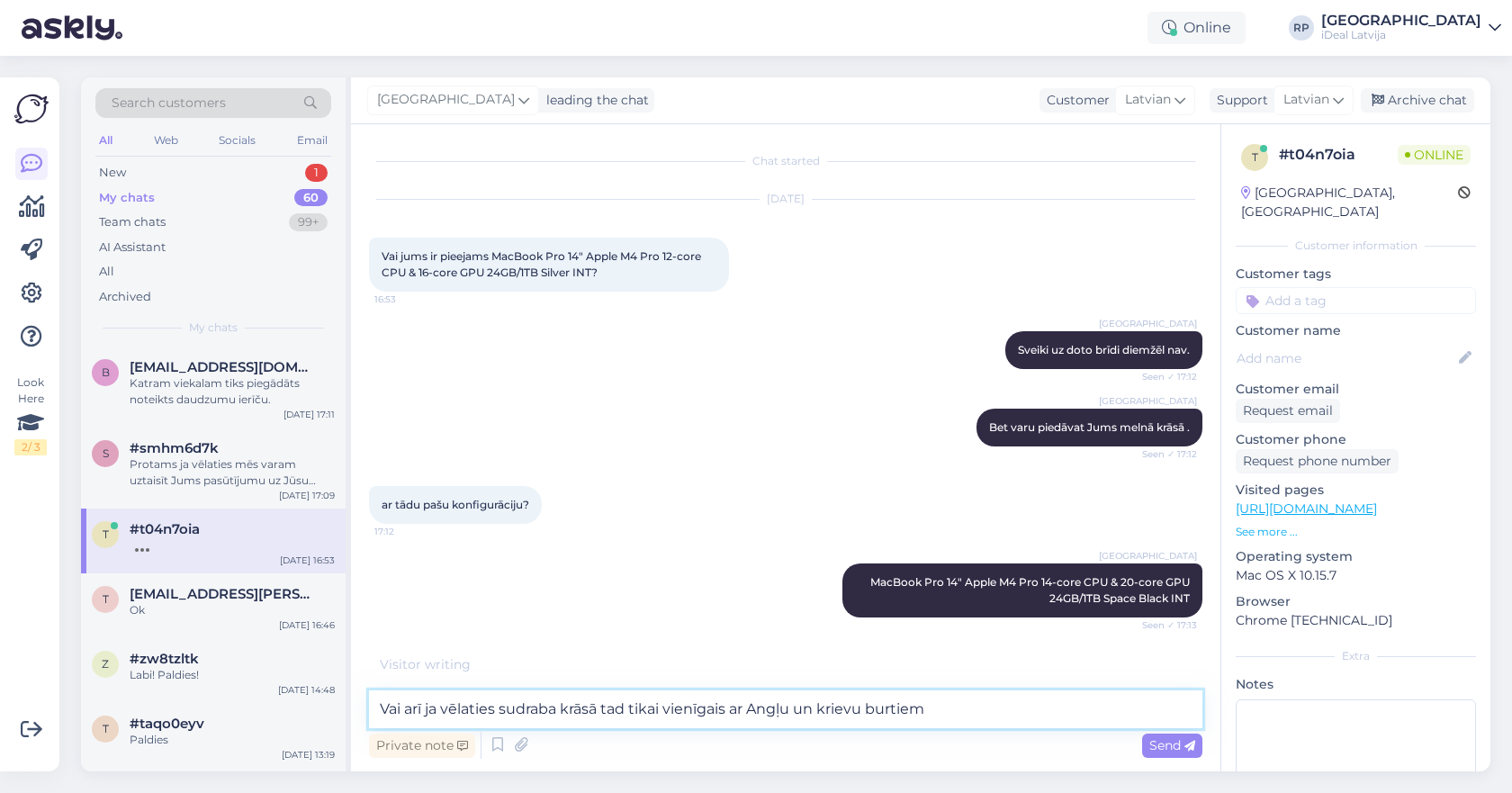
type textarea "Vai arī ja vēlaties sudraba krāsā tad tikai vienīgais ar Angļu un krievu burtiem"
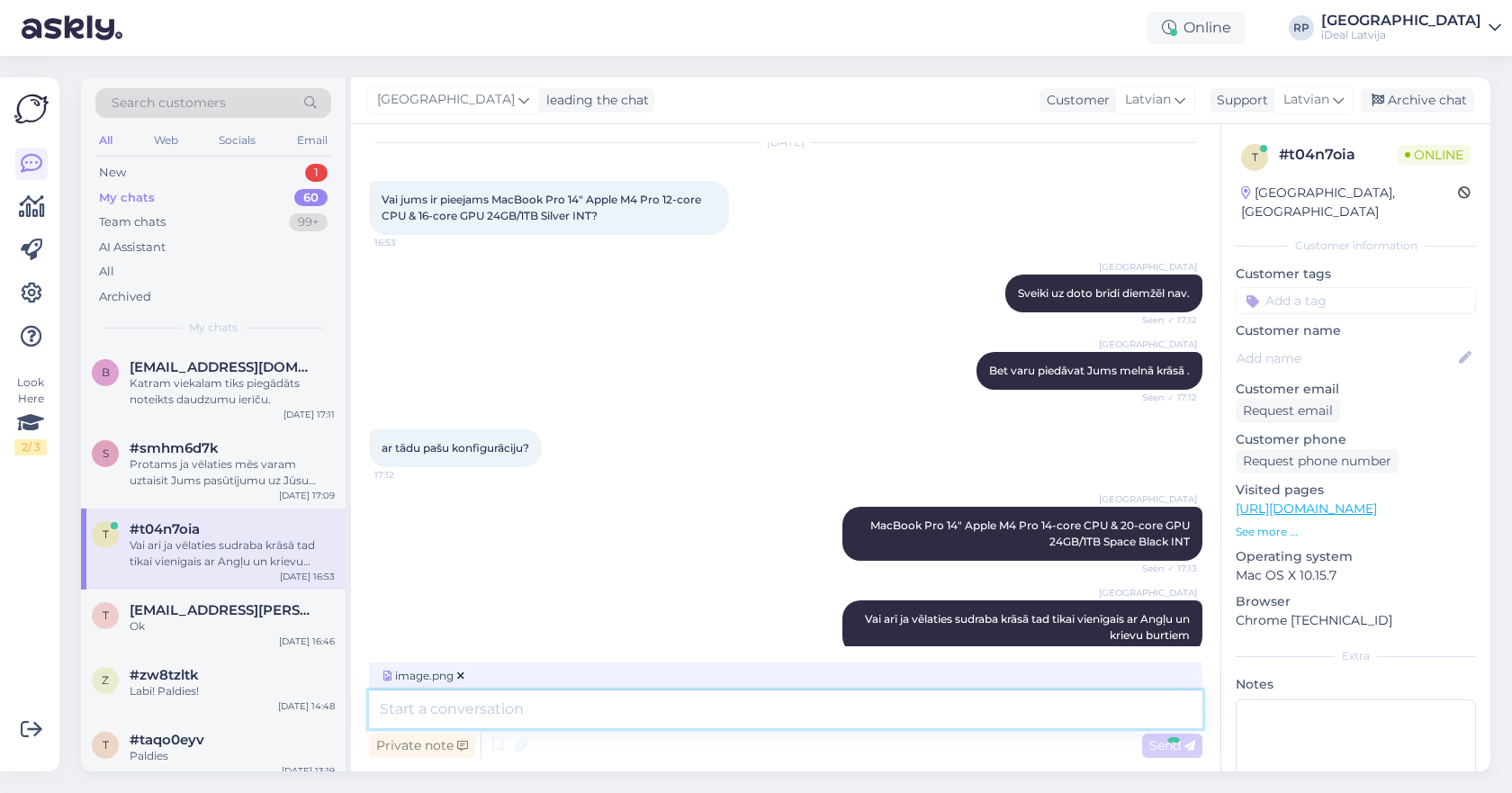
scroll to position [170, 0]
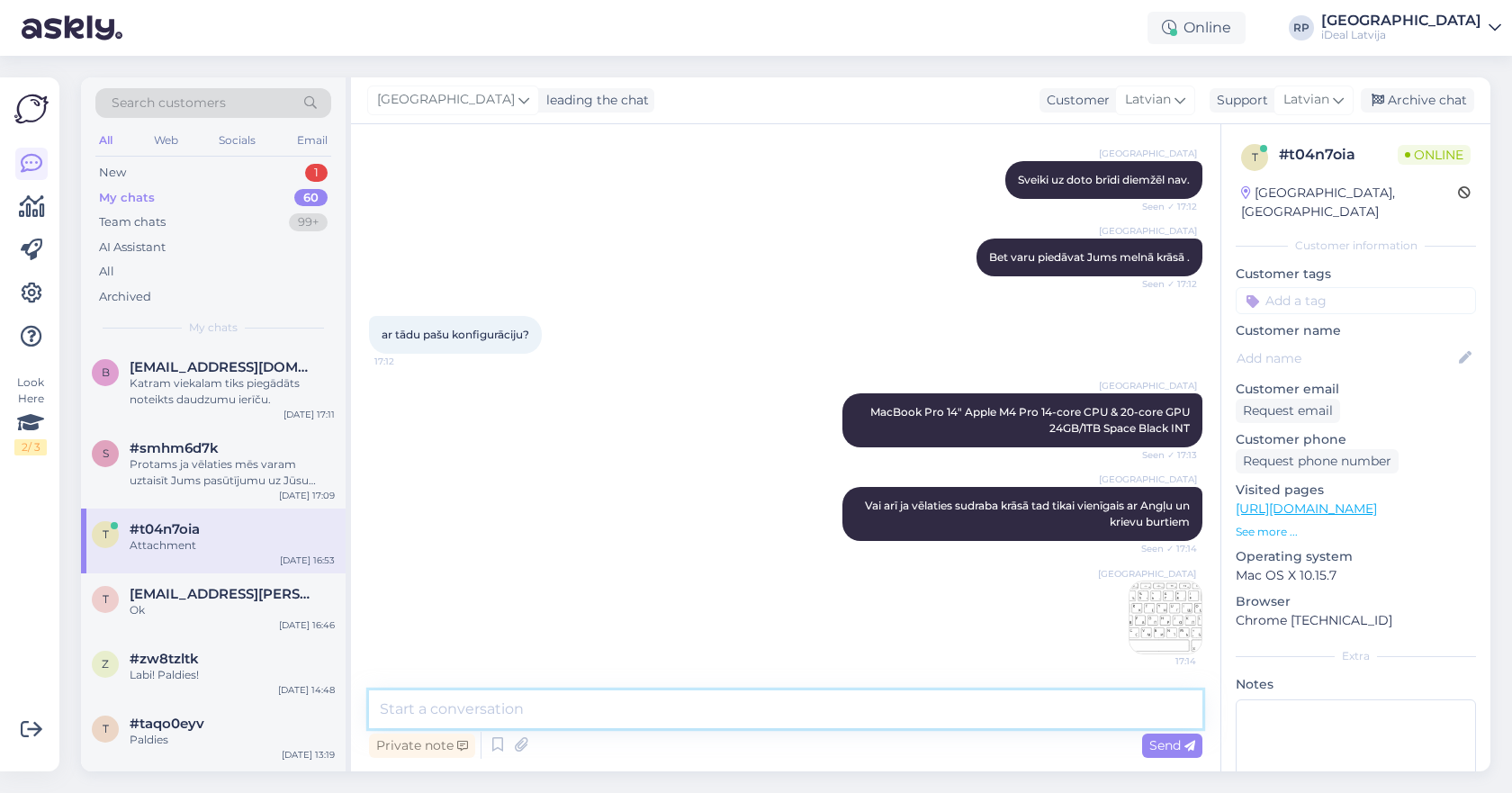
click at [993, 715] on textarea at bounding box center [785, 709] width 833 height 38
type textarea "RUS klaviatūra būs šāda."
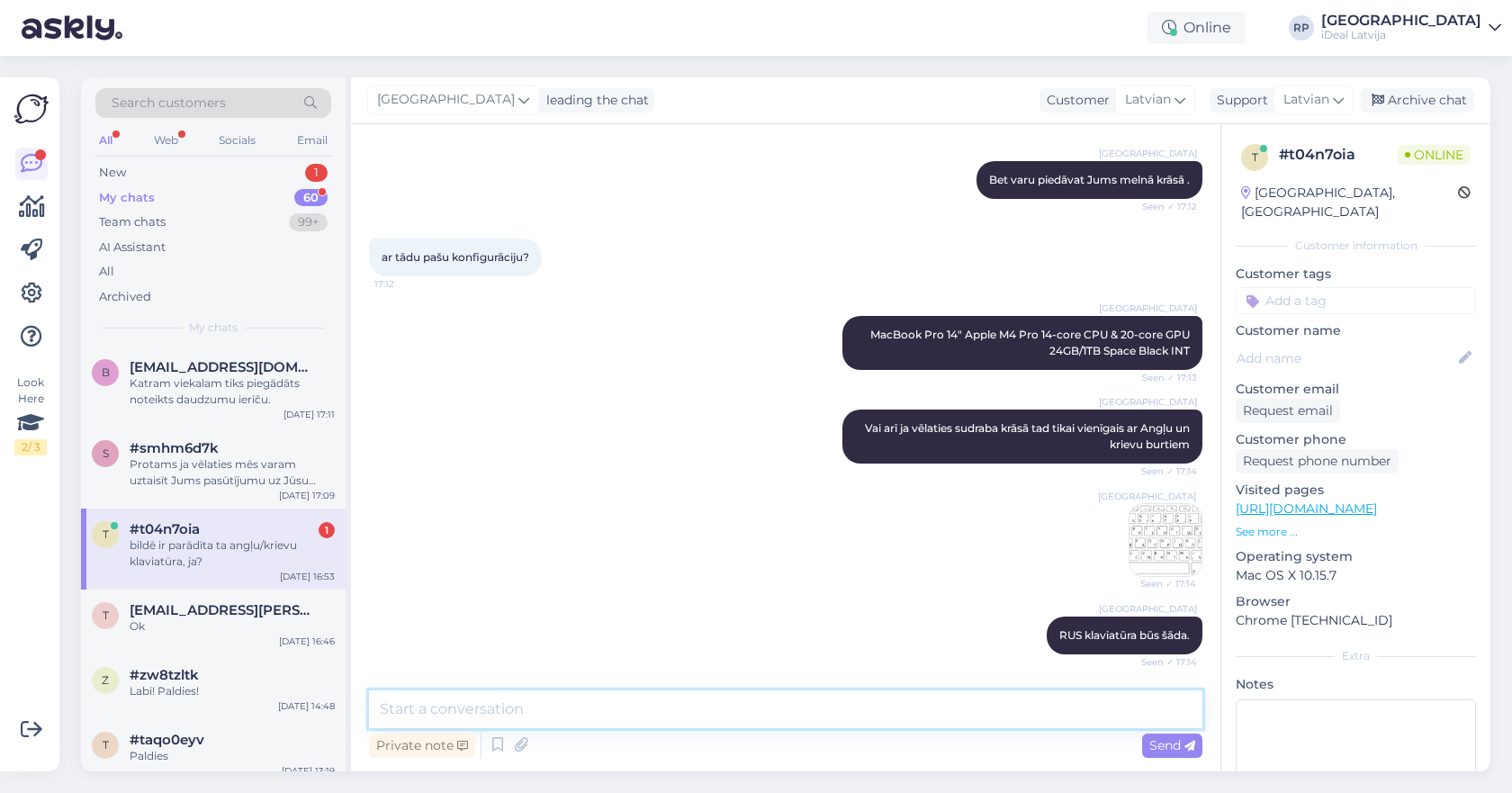
scroll to position [325, 0]
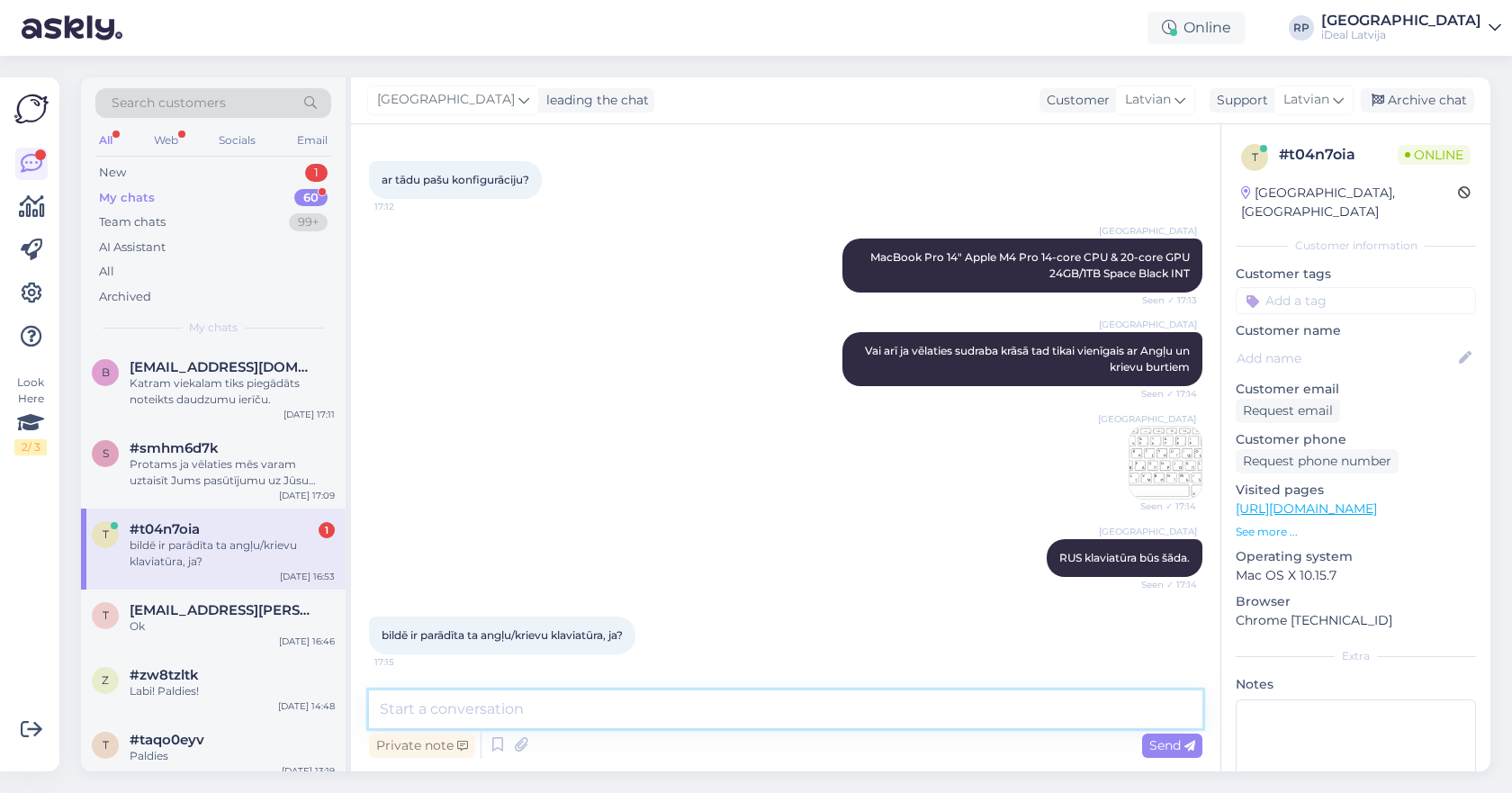
click at [842, 706] on textarea at bounding box center [785, 709] width 833 height 38
type textarea "jā tā skaitīsies RUS klaviātura"
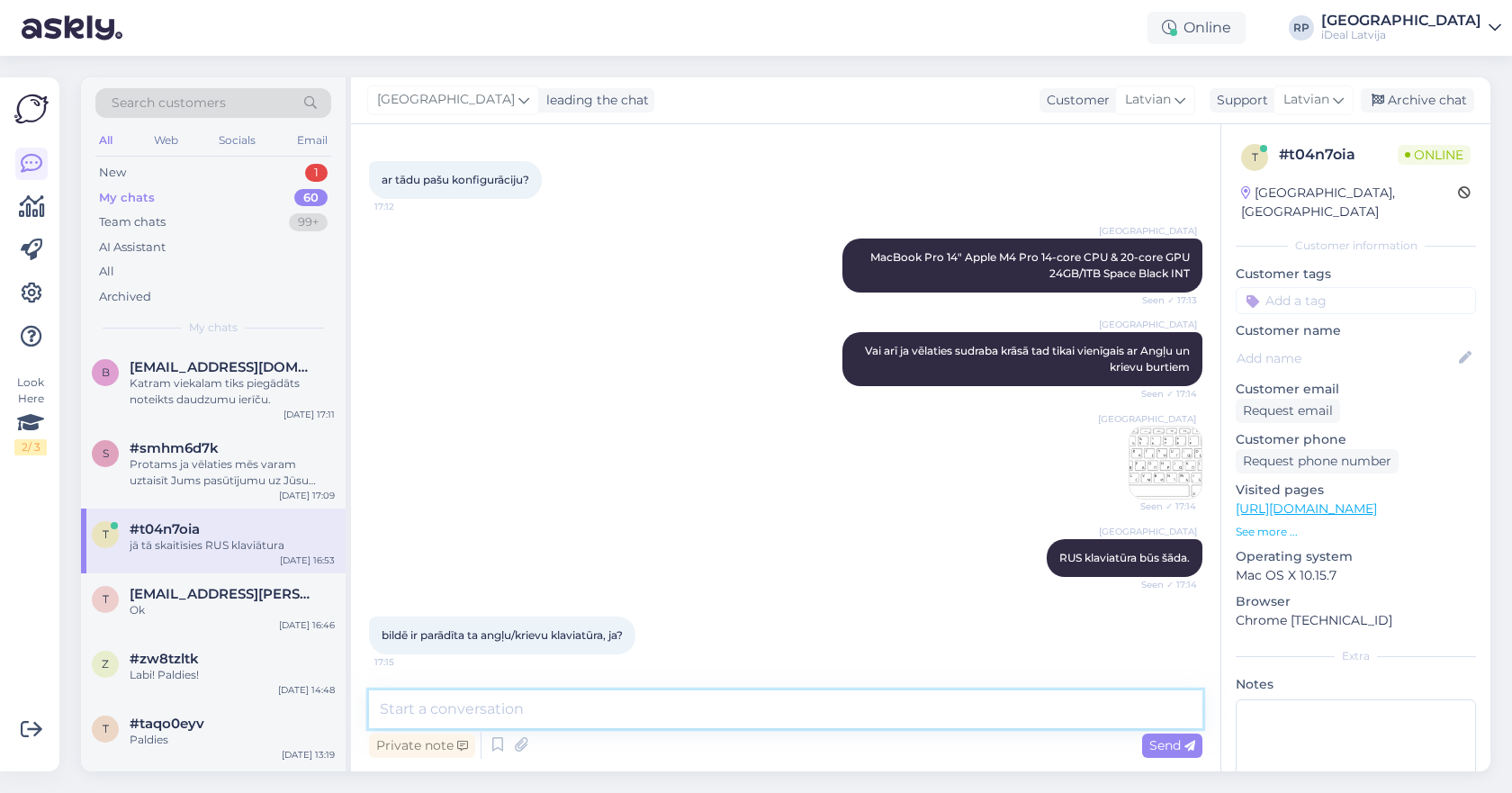
scroll to position [402, 0]
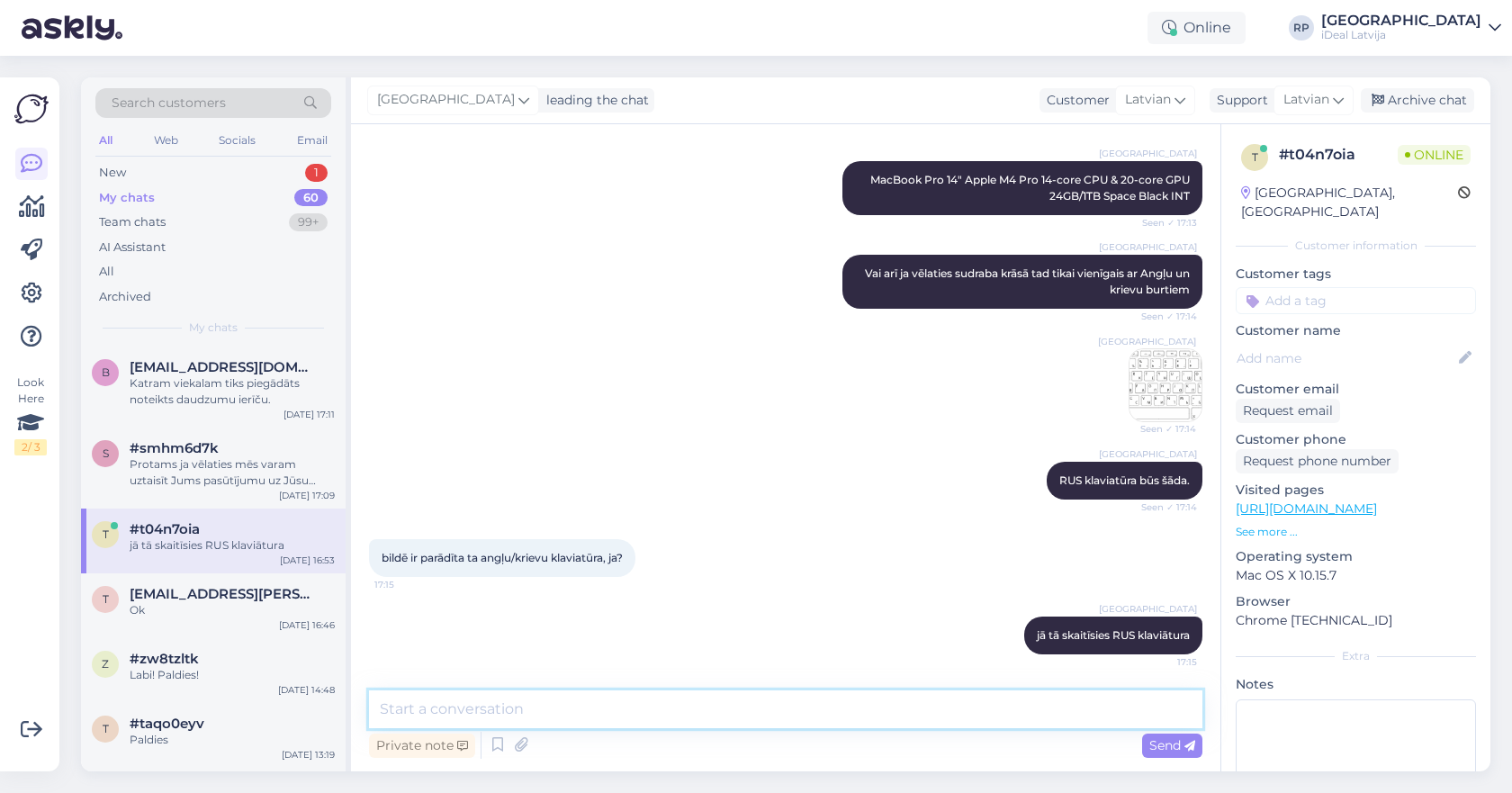
paste textarea "U"
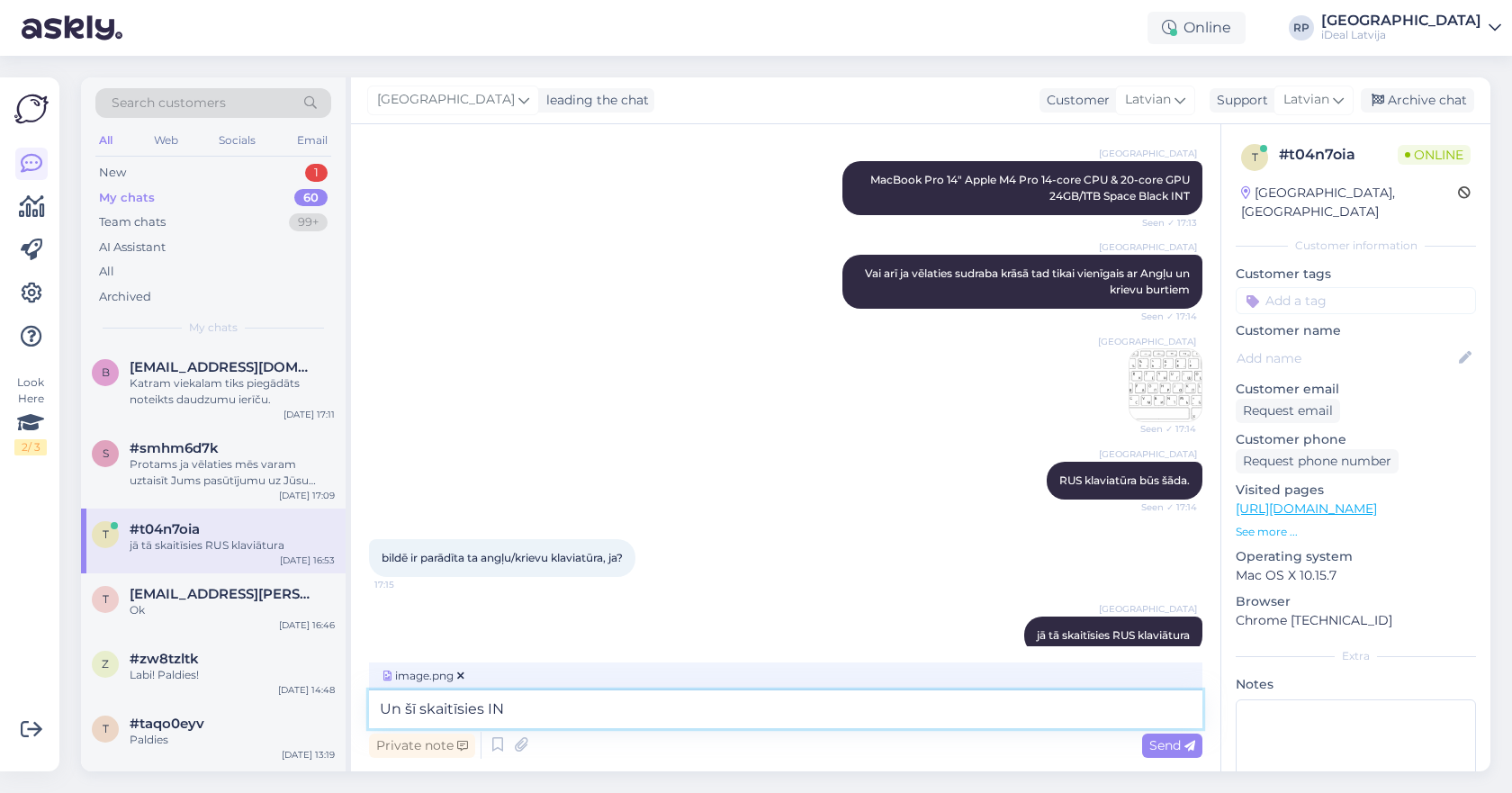
type textarea "Un šī skaitīsies INT"
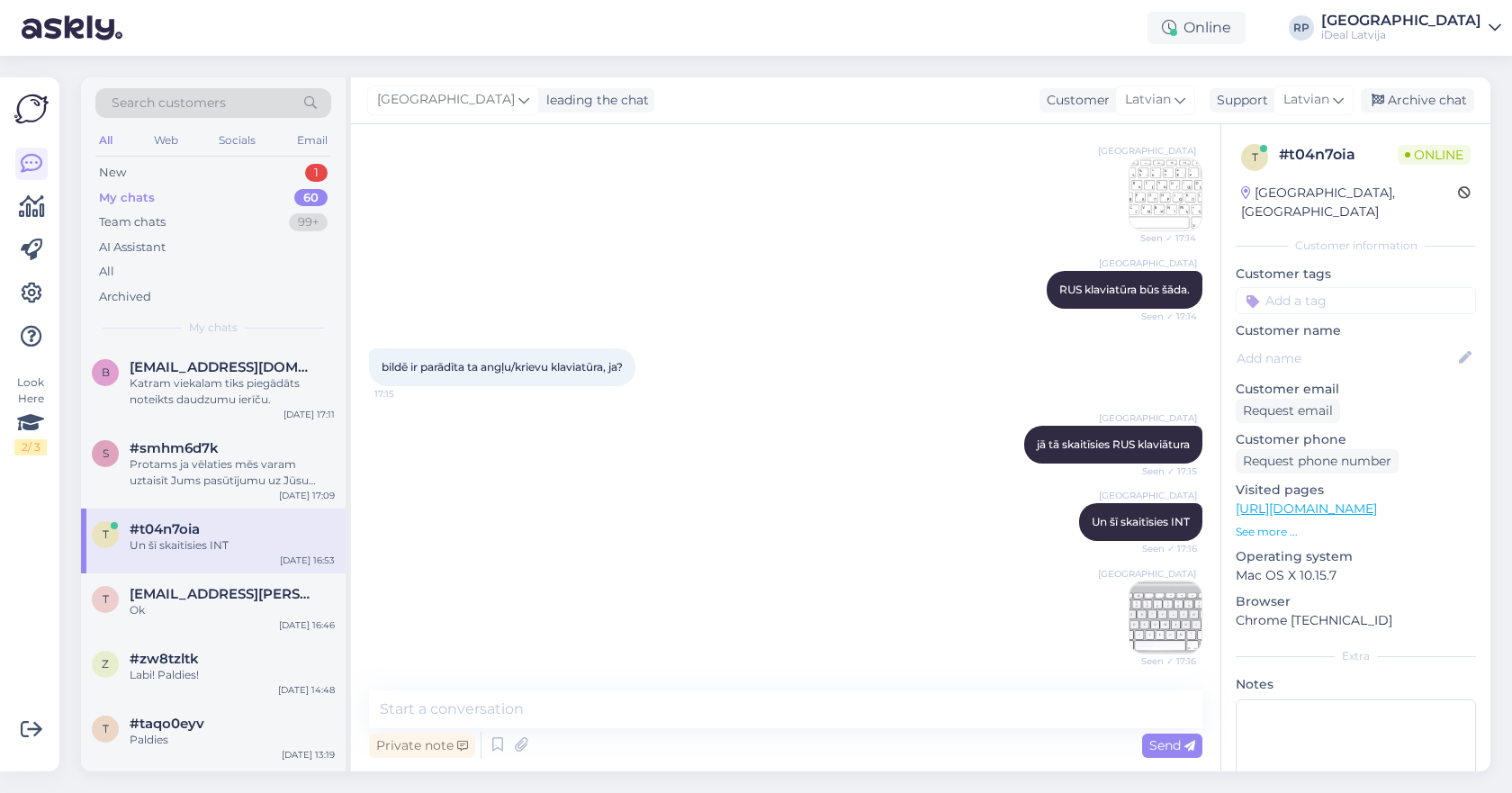
click at [1160, 617] on img at bounding box center [1165, 617] width 72 height 72
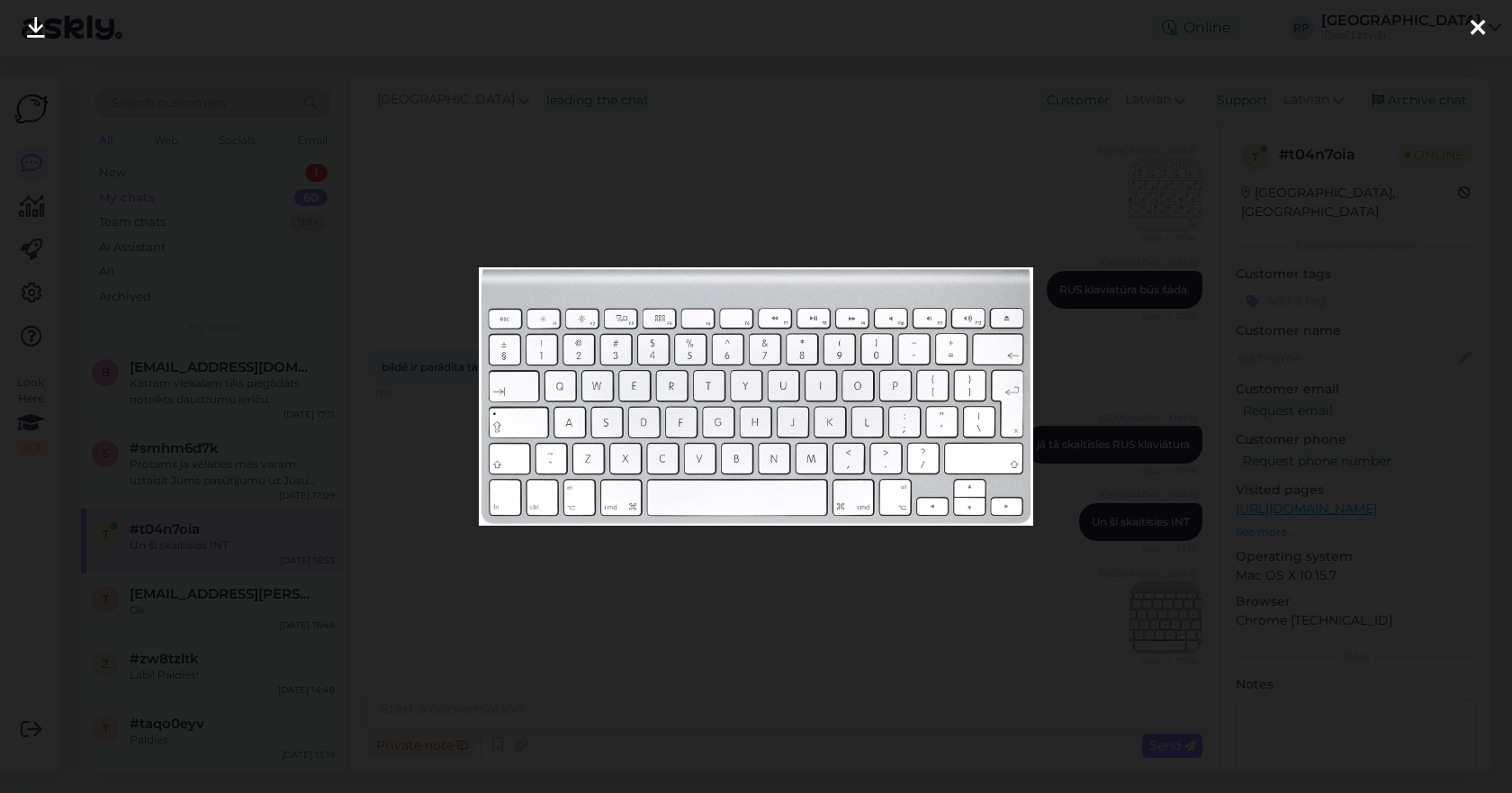
click at [1480, 36] on icon at bounding box center [1477, 28] width 14 height 23
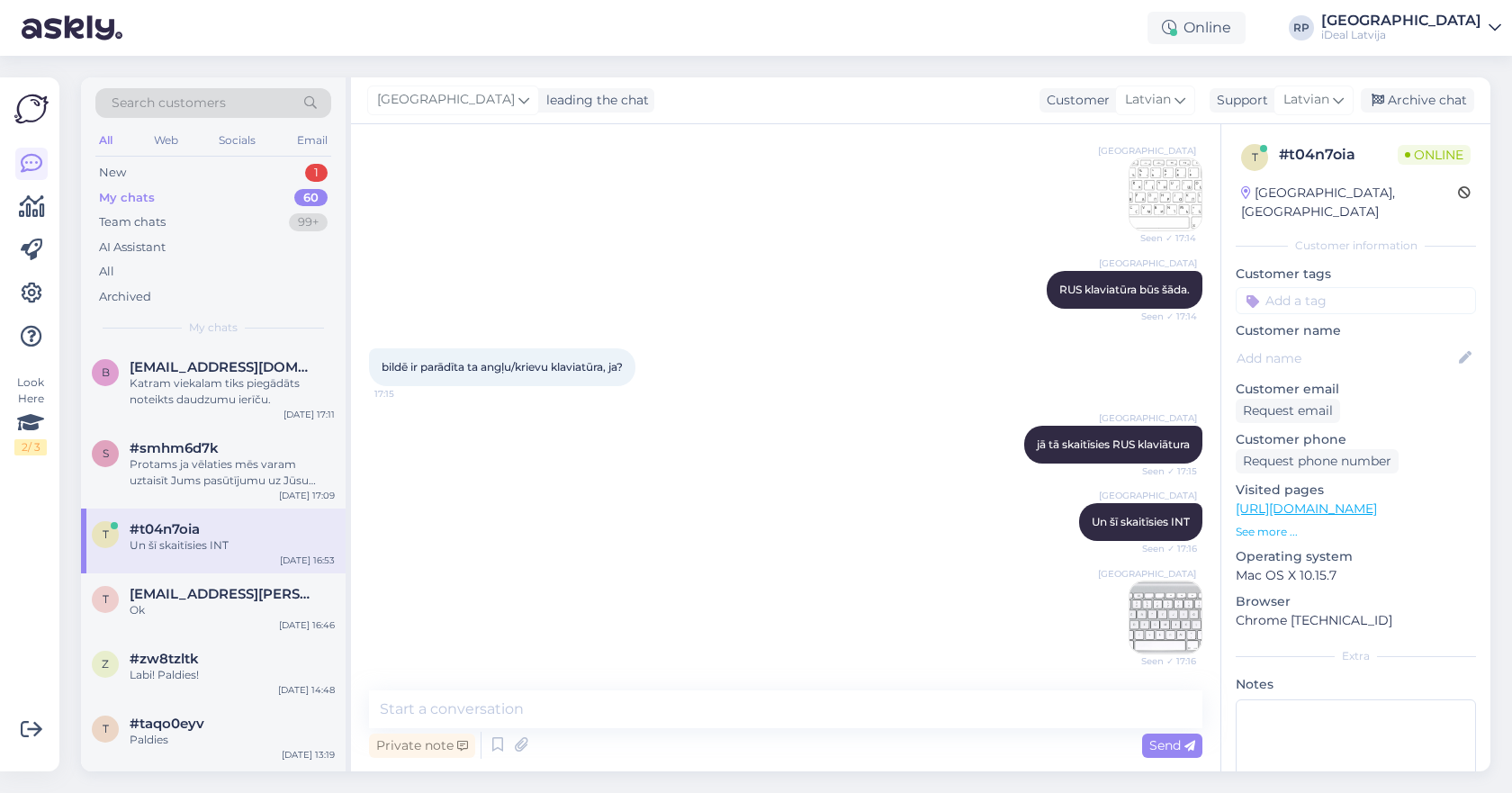
click at [1127, 607] on div "Riga plaza Un šī skaitīsies INT Seen ✓ 17:16 Riga plaza Seen ✓ 17:16" at bounding box center [785, 578] width 833 height 191
click at [1131, 608] on img at bounding box center [1165, 617] width 72 height 72
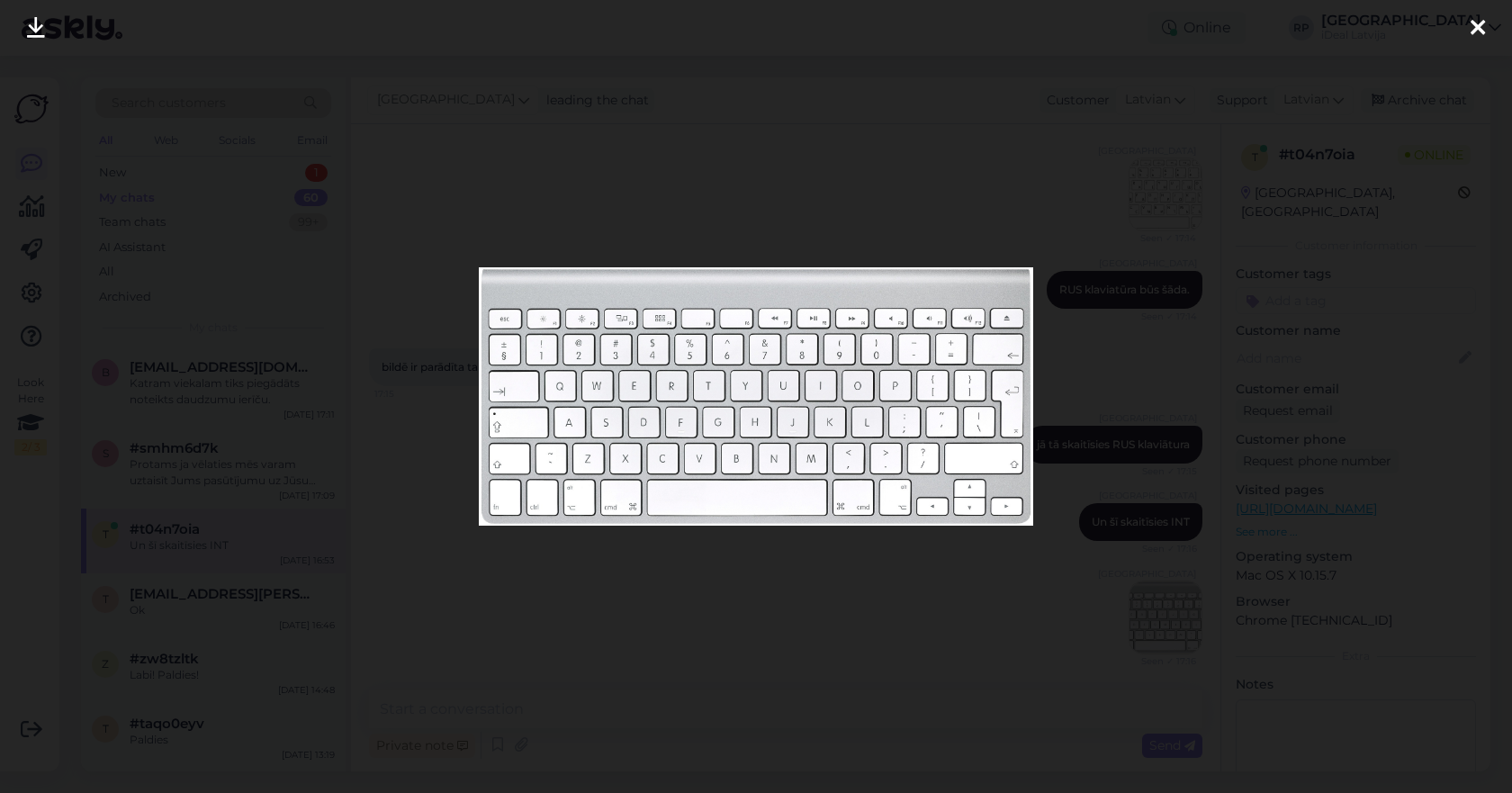
click at [1464, 30] on div at bounding box center [1477, 28] width 36 height 57
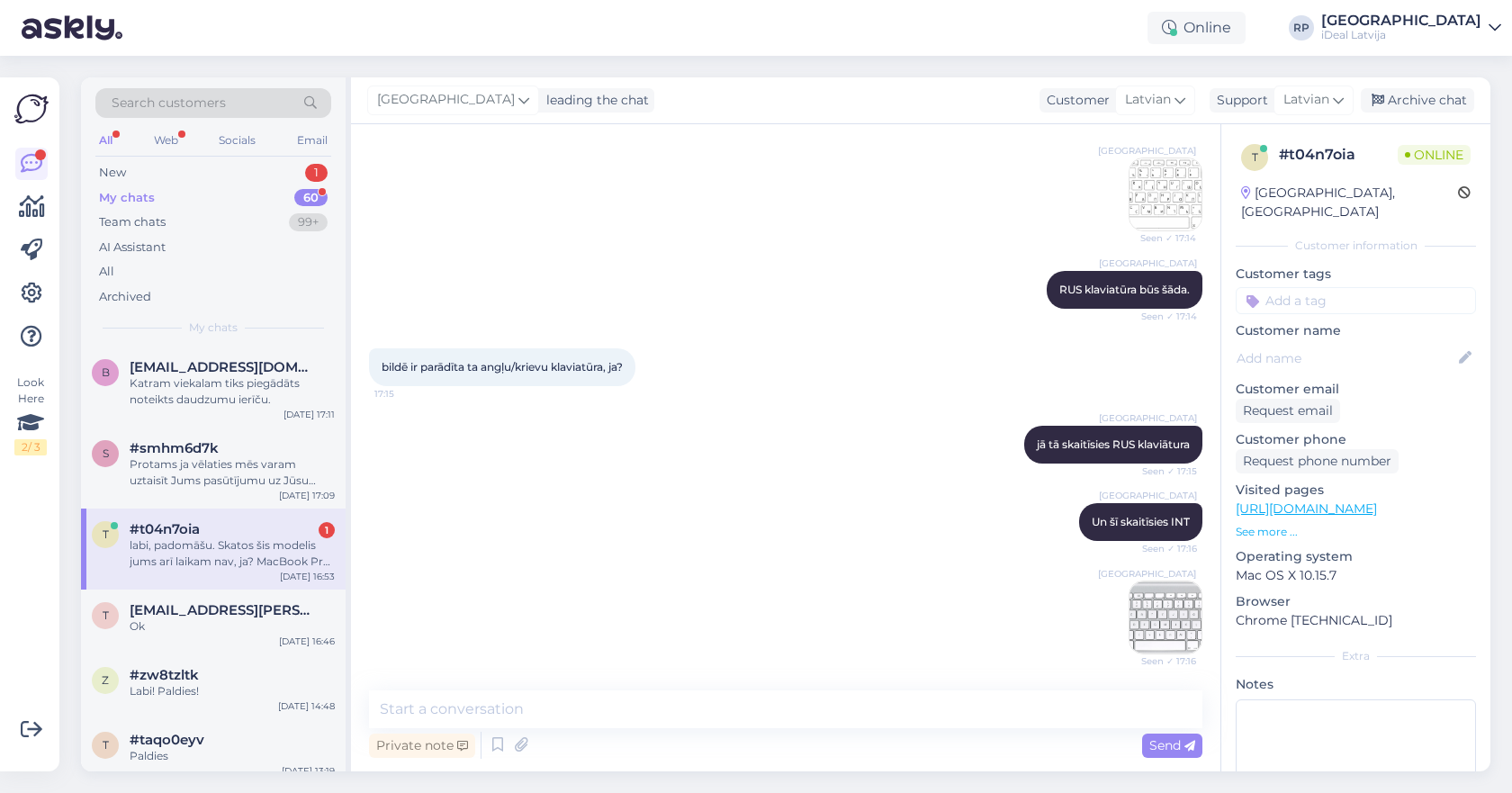
scroll to position [703, 0]
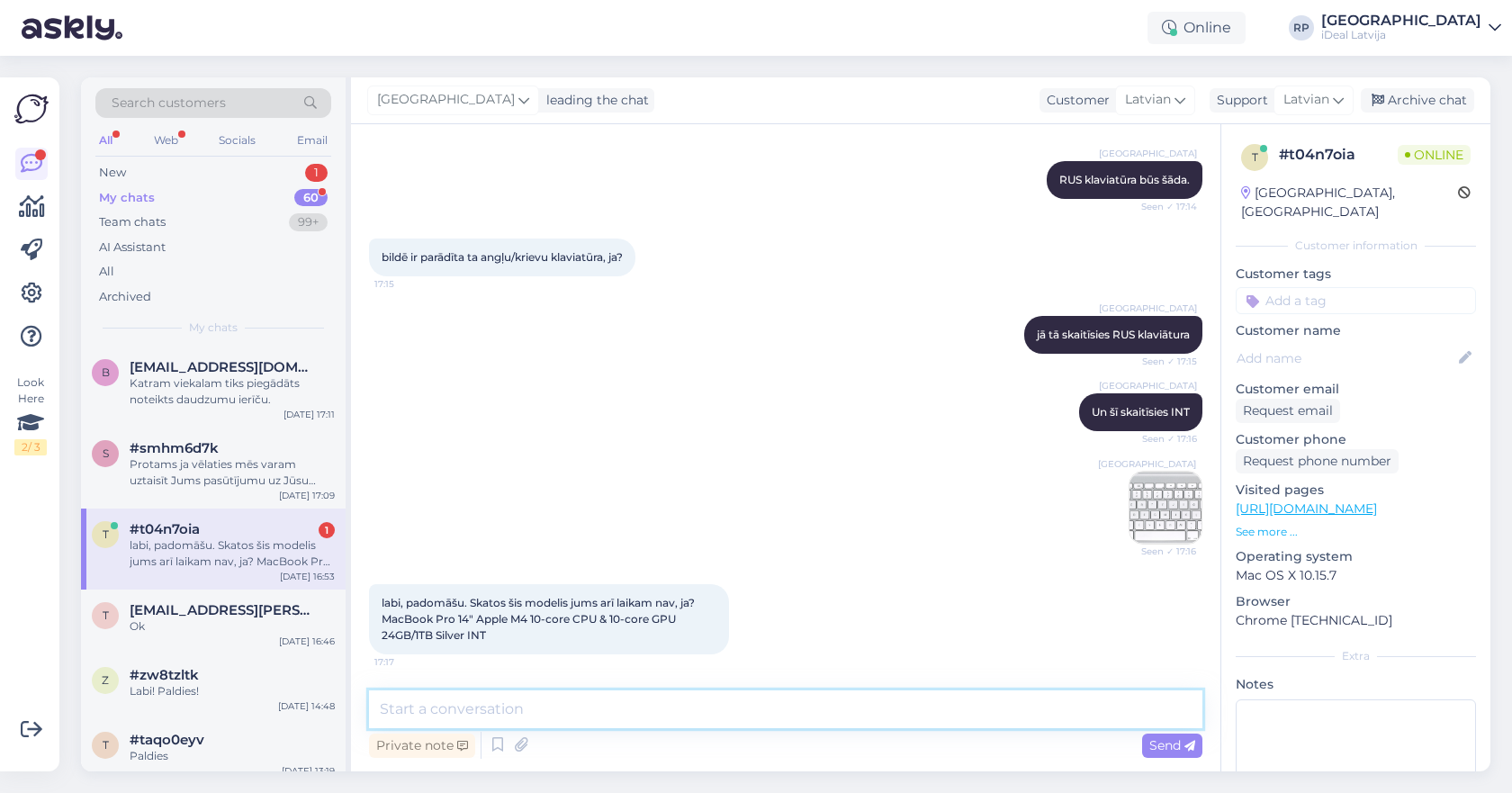
click at [662, 720] on textarea at bounding box center [785, 709] width 833 height 38
type textarea "'"
type textarea "nē diemžēl"
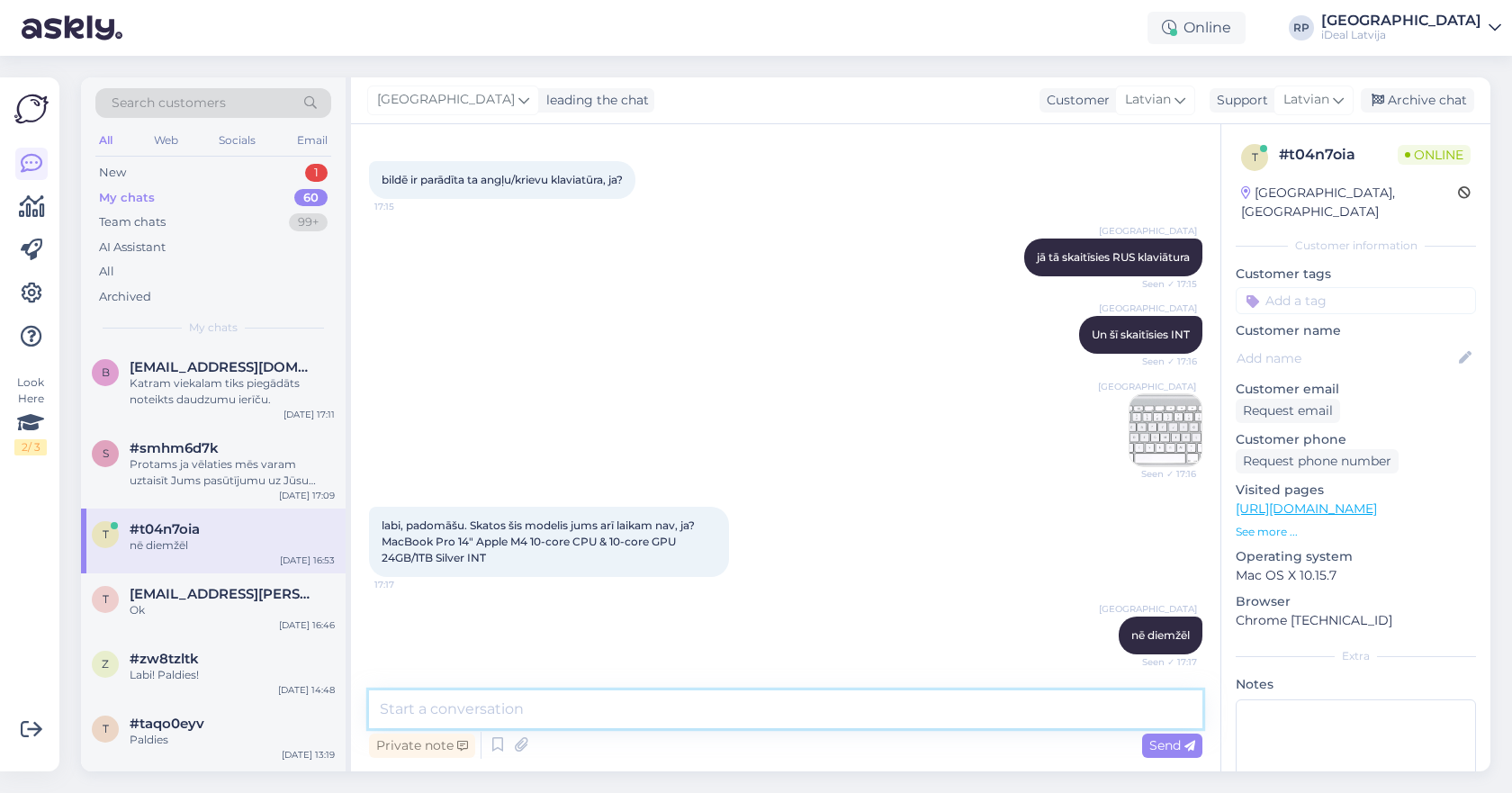
scroll to position [780, 0]
click at [751, 712] on textarea at bounding box center [785, 709] width 833 height 38
type textarea "t"
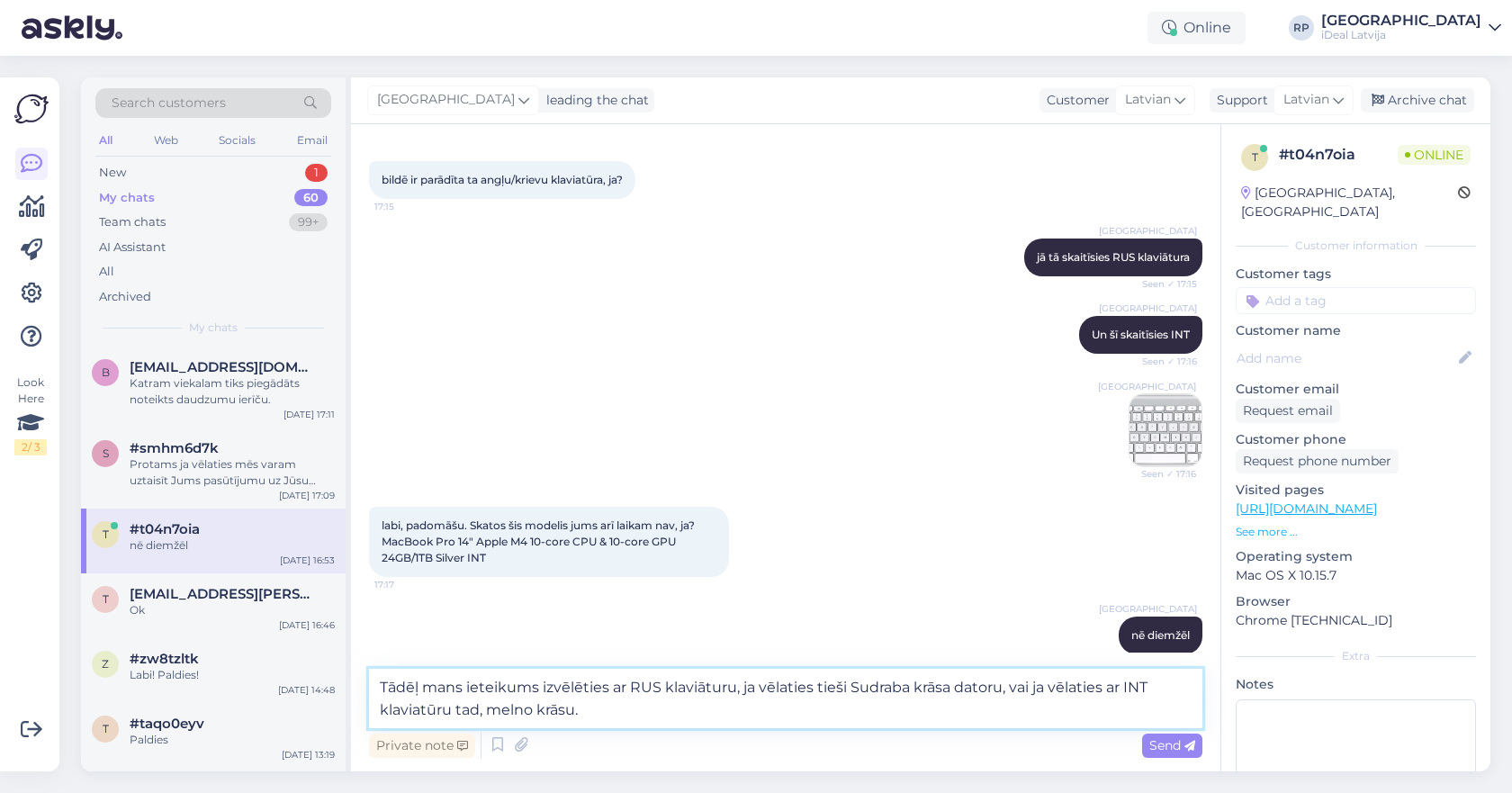
type textarea "Tādēļ mans ieteikums izvēlēties ar RUS klaviāturu, ja vēlaties tieši Sudraba kr…"
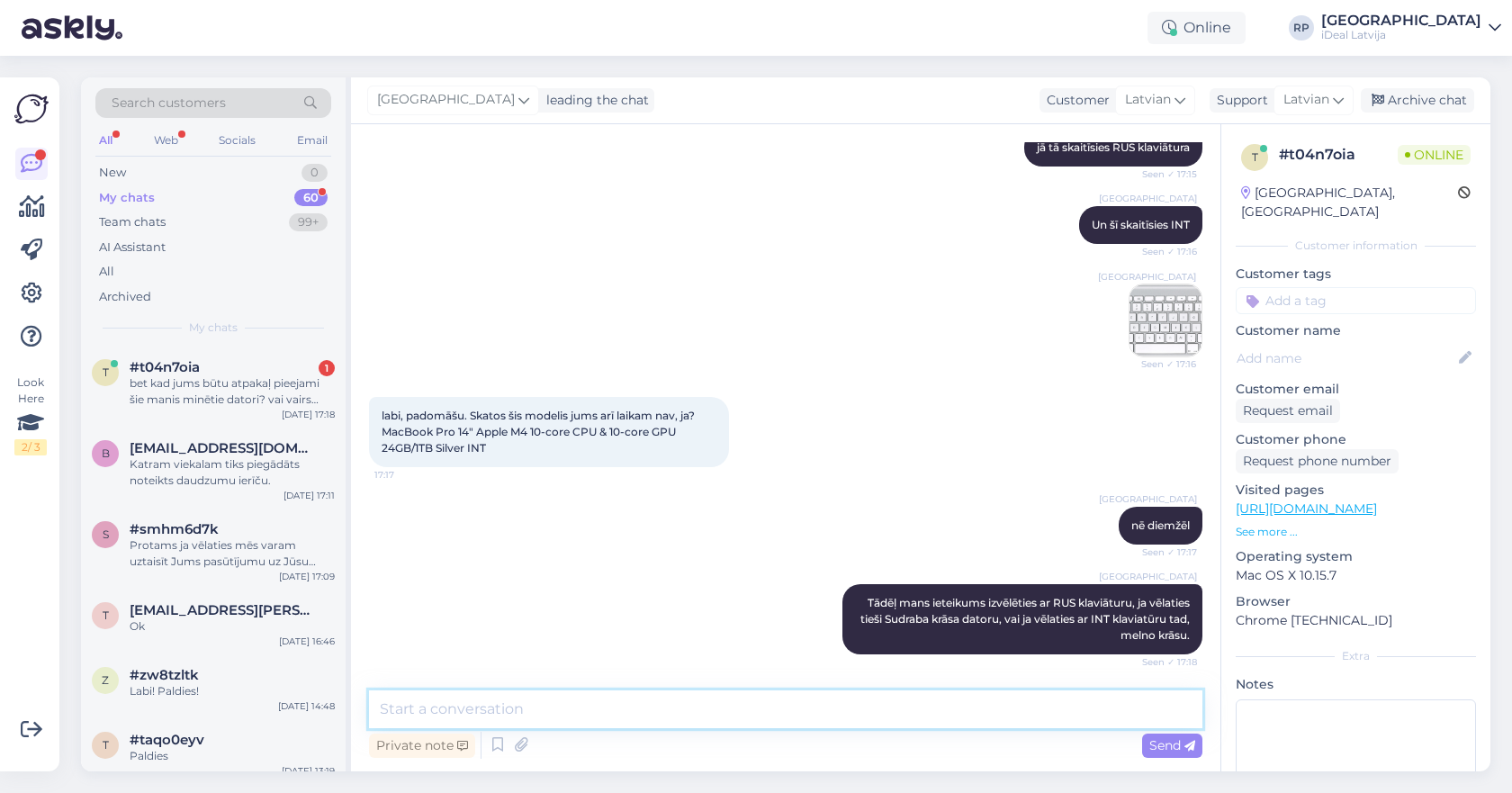
scroll to position [983, 0]
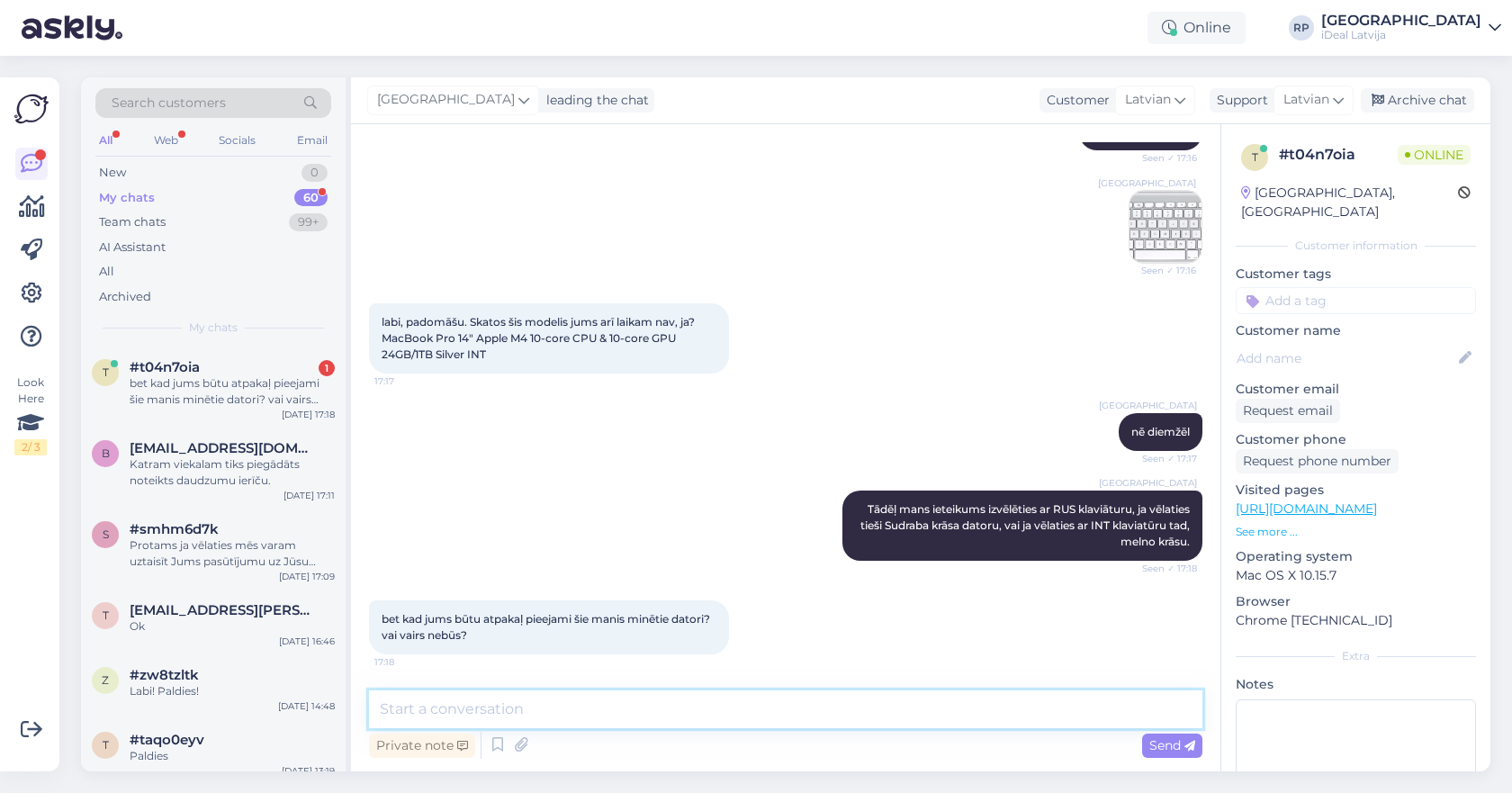
click at [558, 710] on textarea at bounding box center [785, 709] width 833 height 38
type textarea "J"
type textarea "T"
type textarea "v"
type textarea "Varu noskaidrot no"
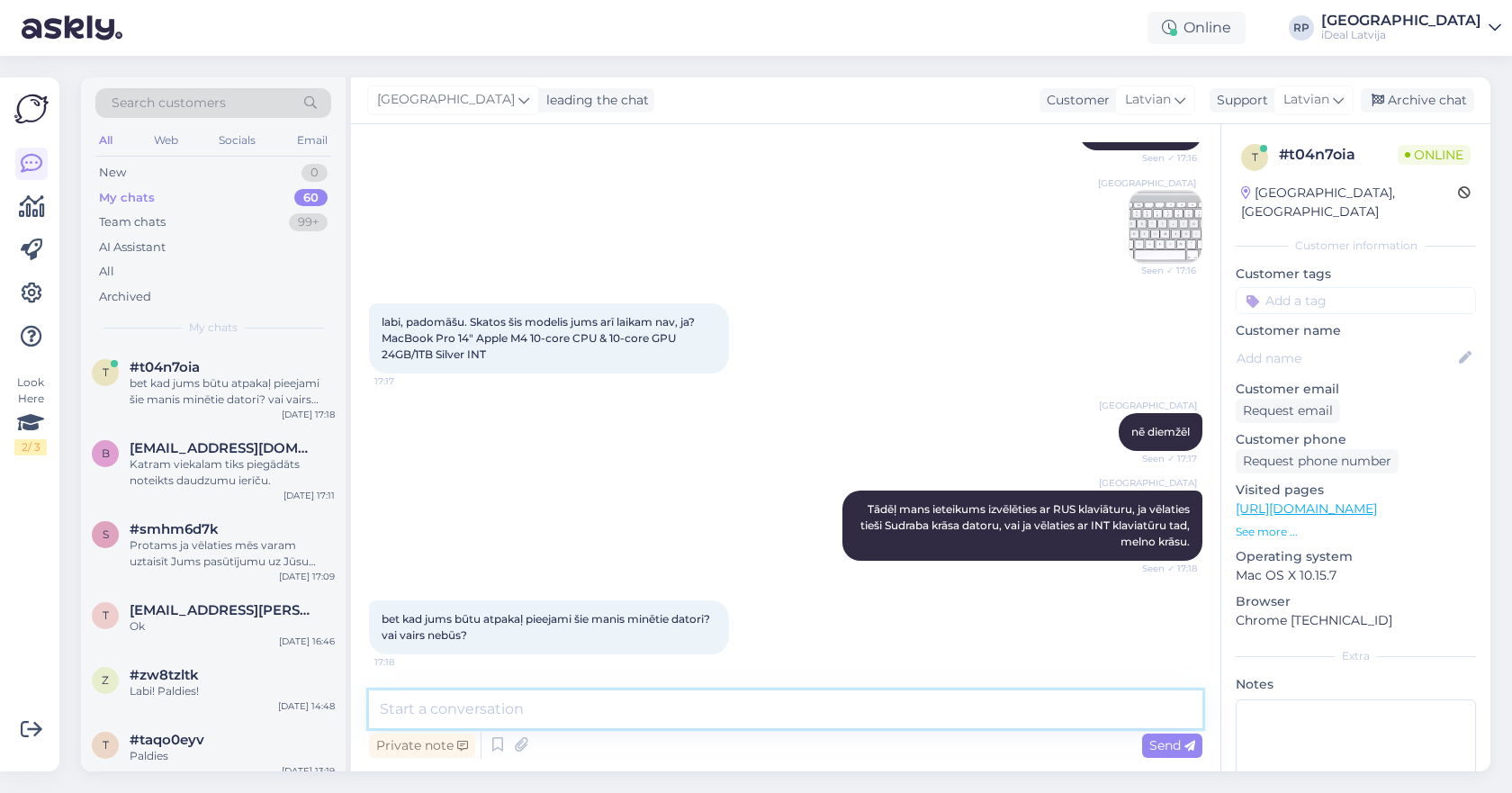
click at [683, 701] on textarea at bounding box center [785, 709] width 833 height 38
type textarea "C"
type textarea "Mirklīti cenšos noskaidrot"
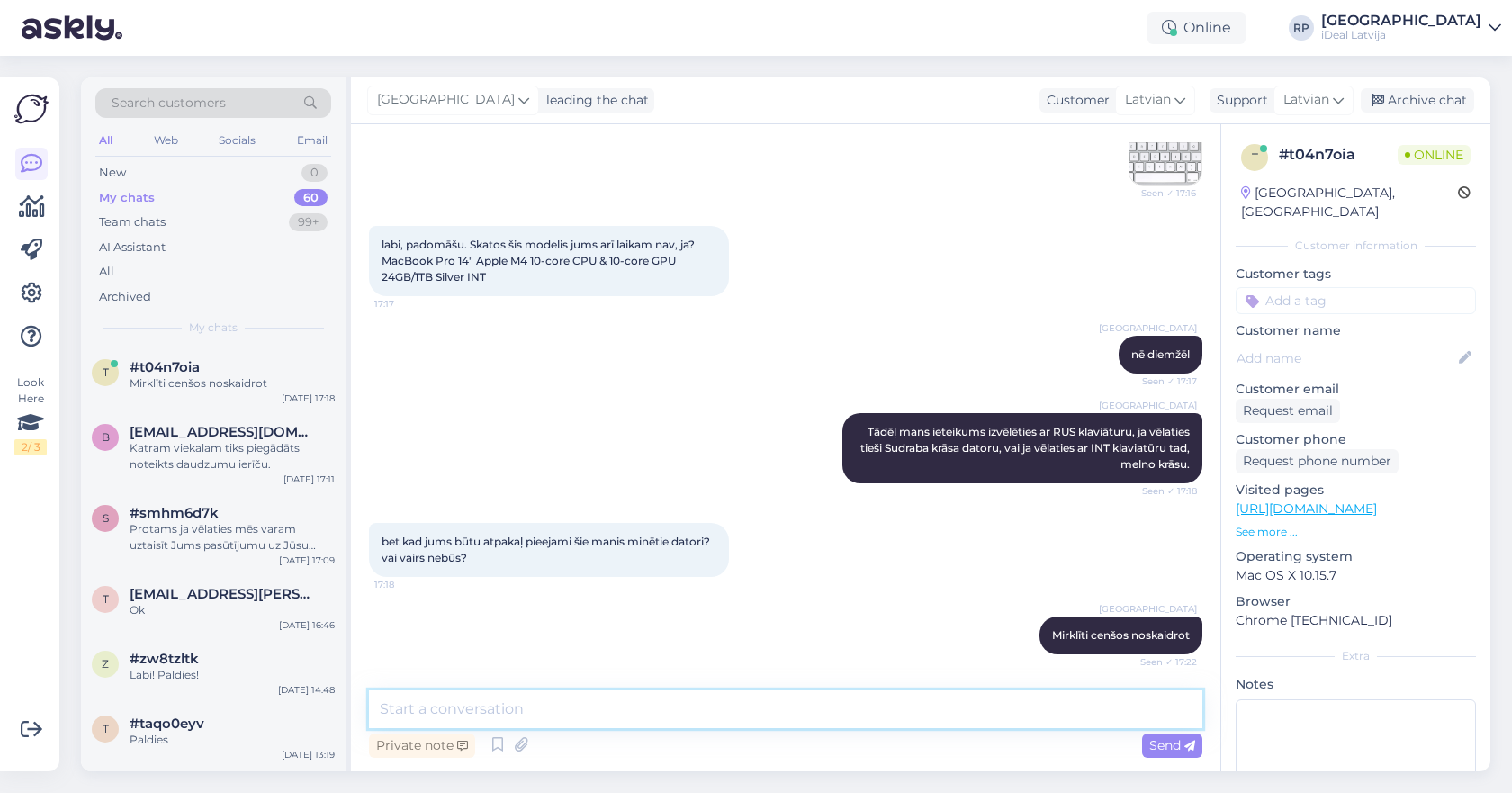
click at [589, 712] on textarea at bounding box center [785, 709] width 833 height 38
type textarea "K"
type textarea "S"
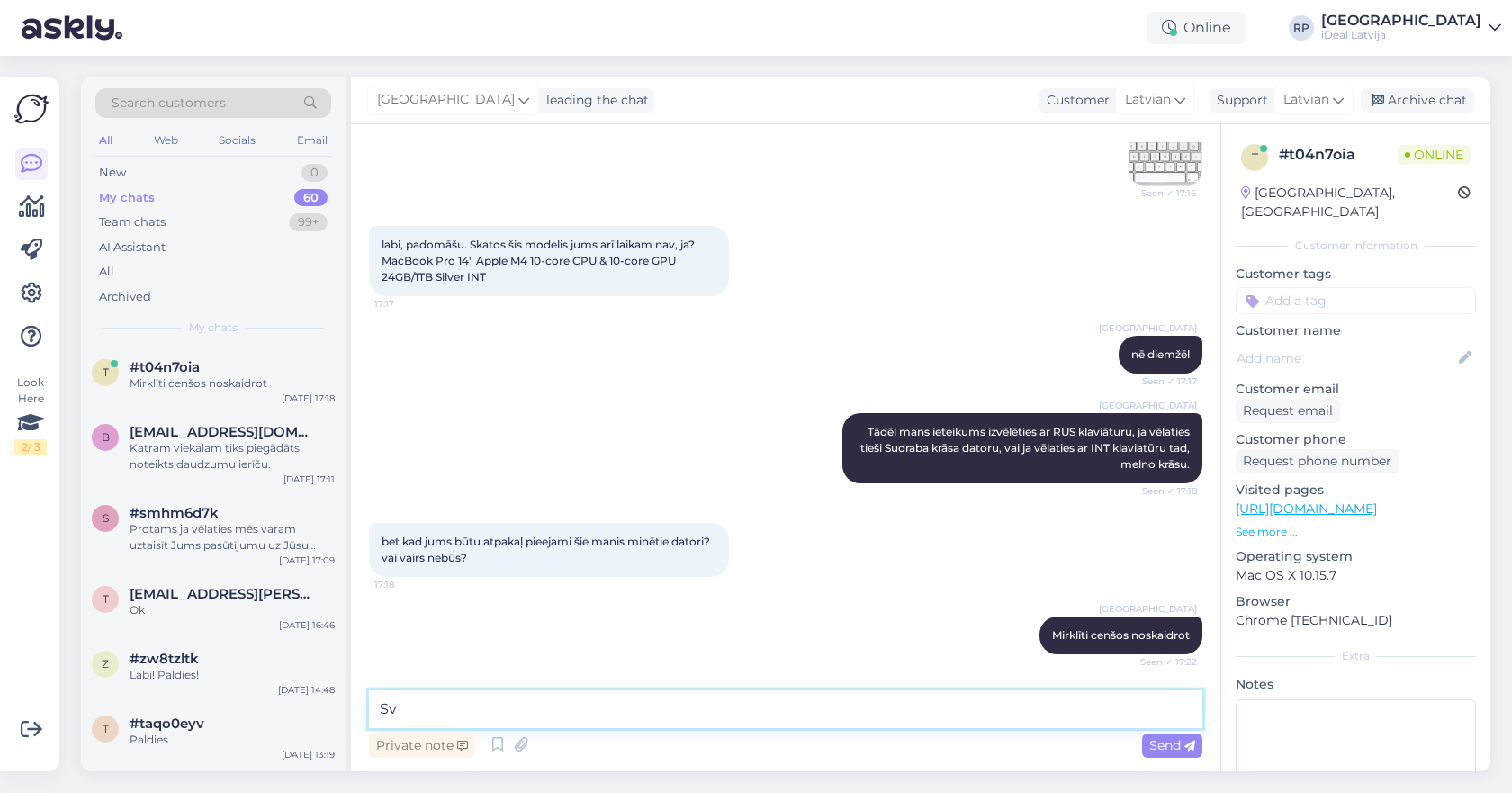
type textarea "S"
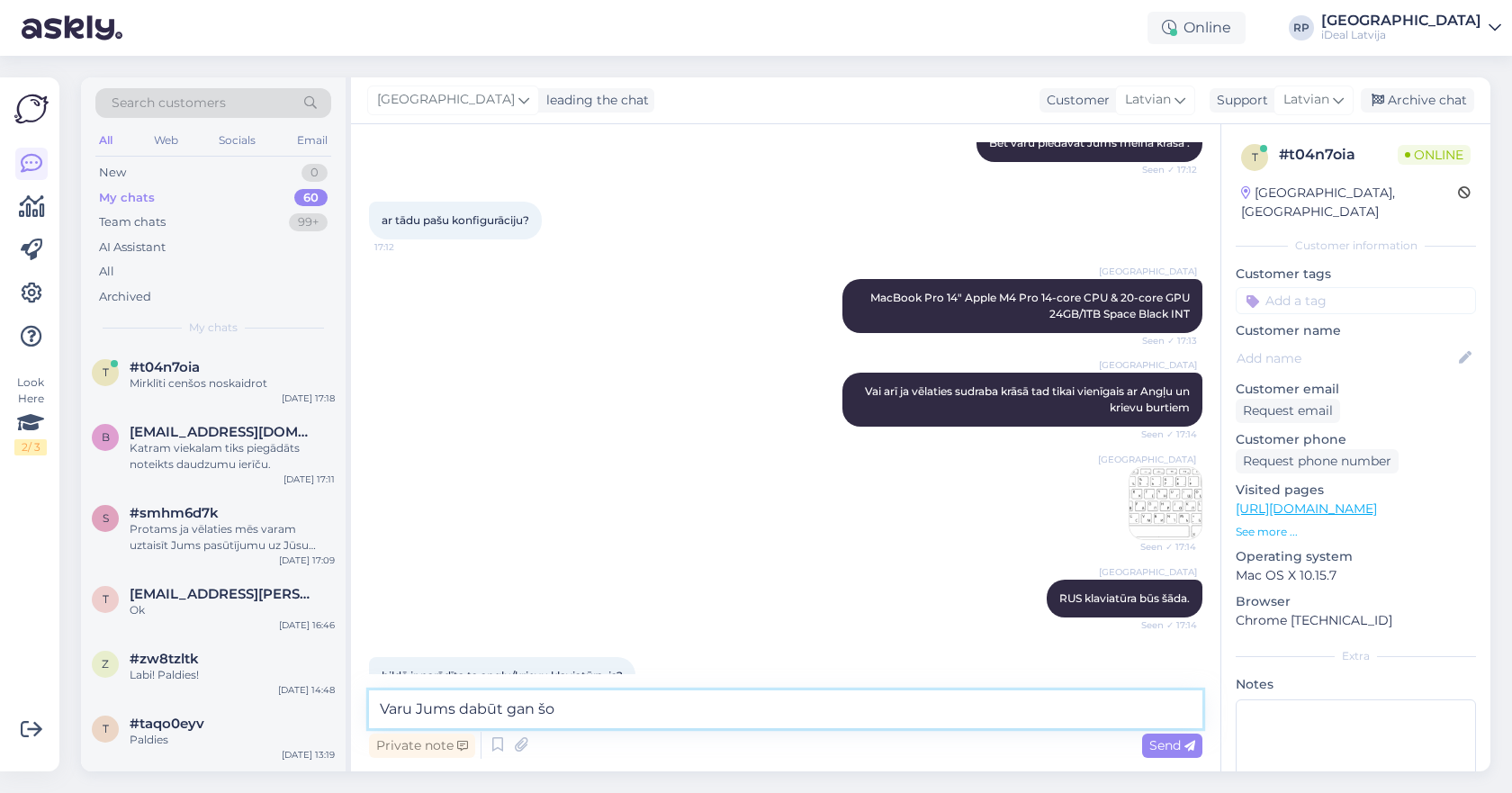
scroll to position [391, 0]
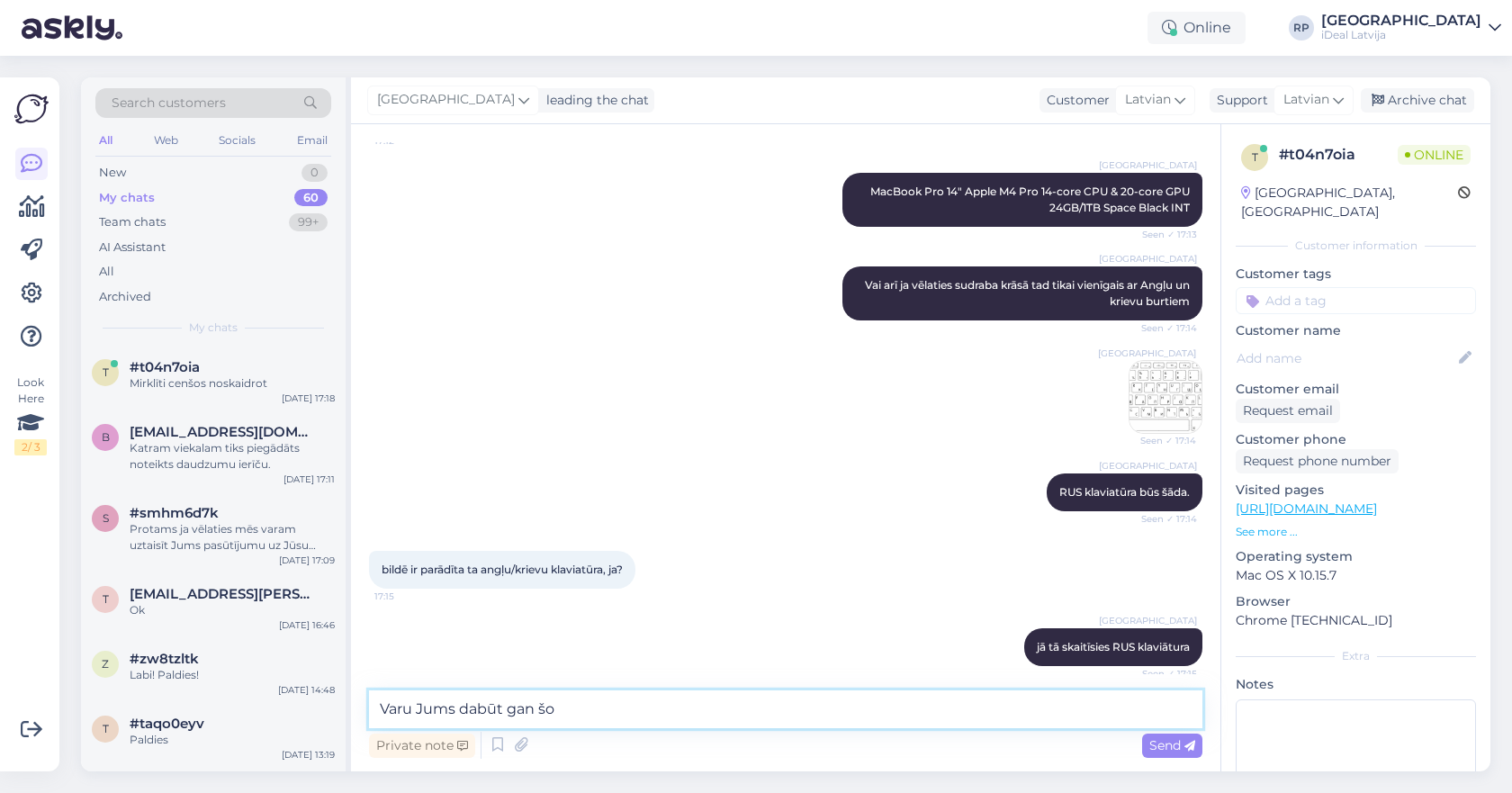
paste textarea "https://www.shop.cec.ee/macbook-pro-14-2024-apple-m4-pro?color=54&erply_storage…"
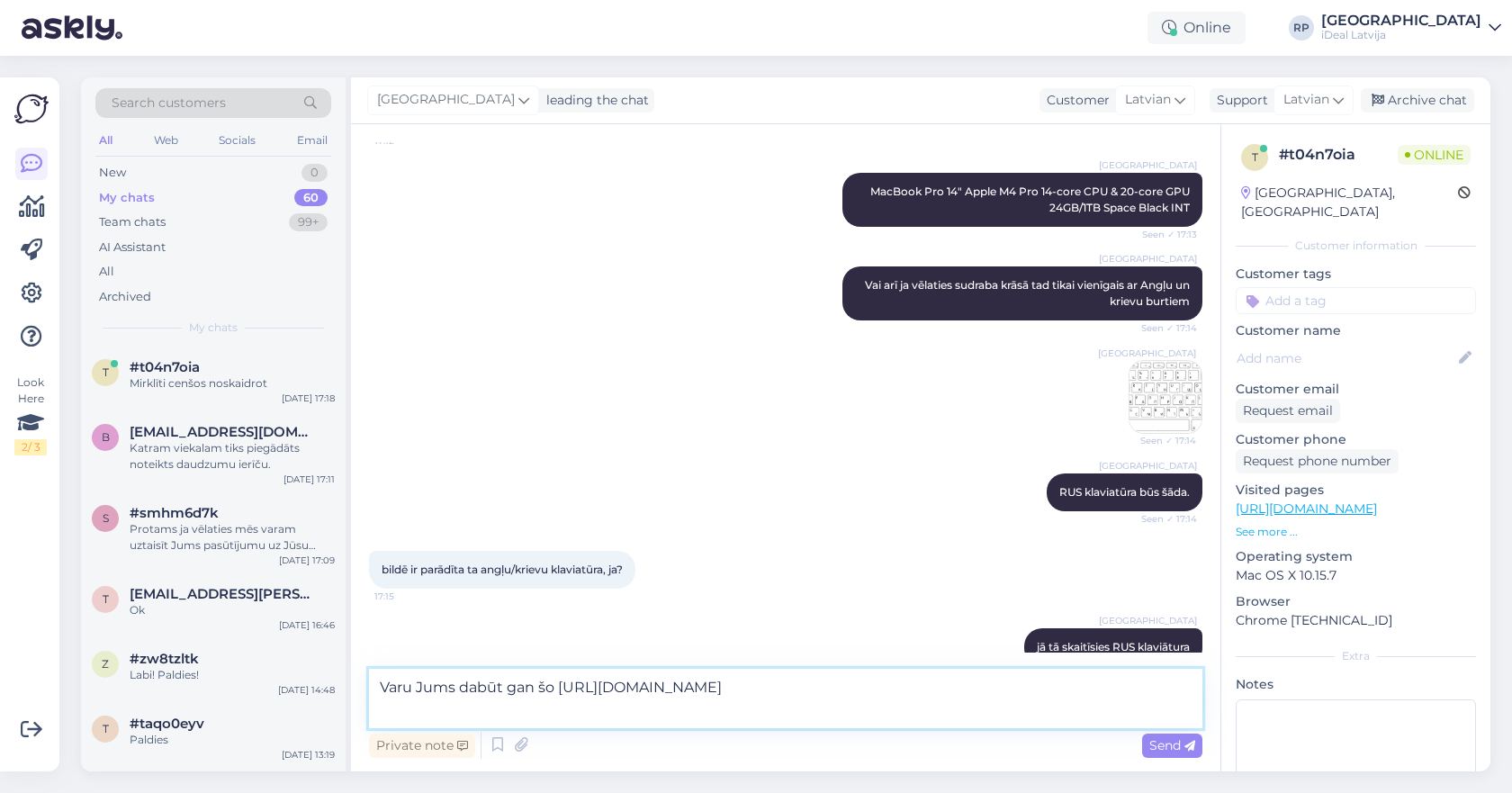
drag, startPoint x: 721, startPoint y: 716, endPoint x: 563, endPoint y: 689, distance: 160.3
click at [563, 689] on textarea "Varu Jums dabūt gan šo https://www.shop.cec.ee/macbook-pro-14-2024-apple-m4-pro…" at bounding box center [785, 699] width 833 height 60
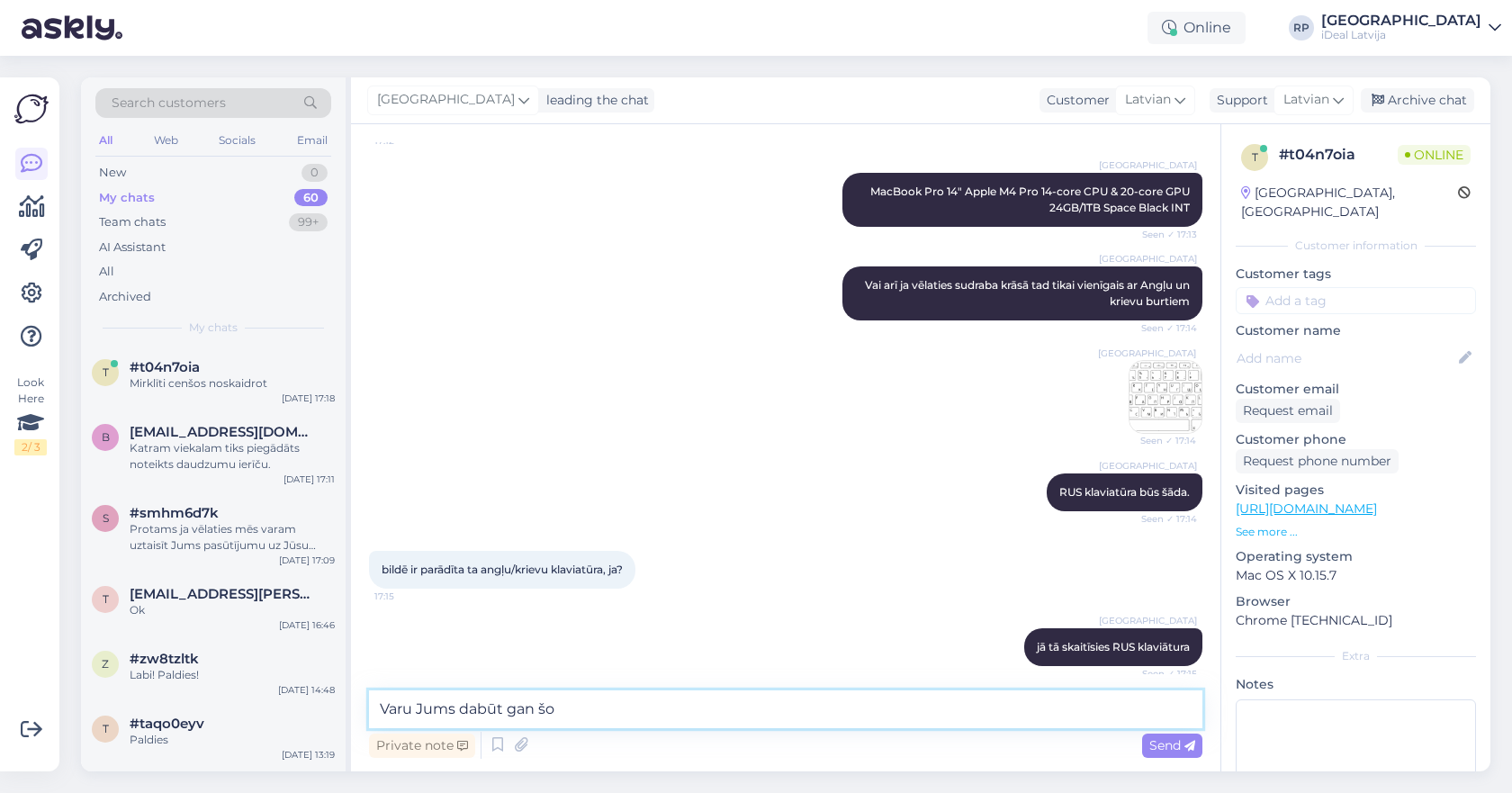
paste textarea "MacBook Pro 14" Apple M4 10‑core CPU & 10‑core GPU 16GB/1TB Silver INT"
paste textarea "MacBook Pro 14" Apple M4 Pro 14‑core CPU & 20‑core GPU 24GB/1TB Silver INT"
type textarea "Varu Jums dabūt gan šo MacBook Pro 14" Apple M4 10‑core CPU & 10‑core GPU 16GB/…"
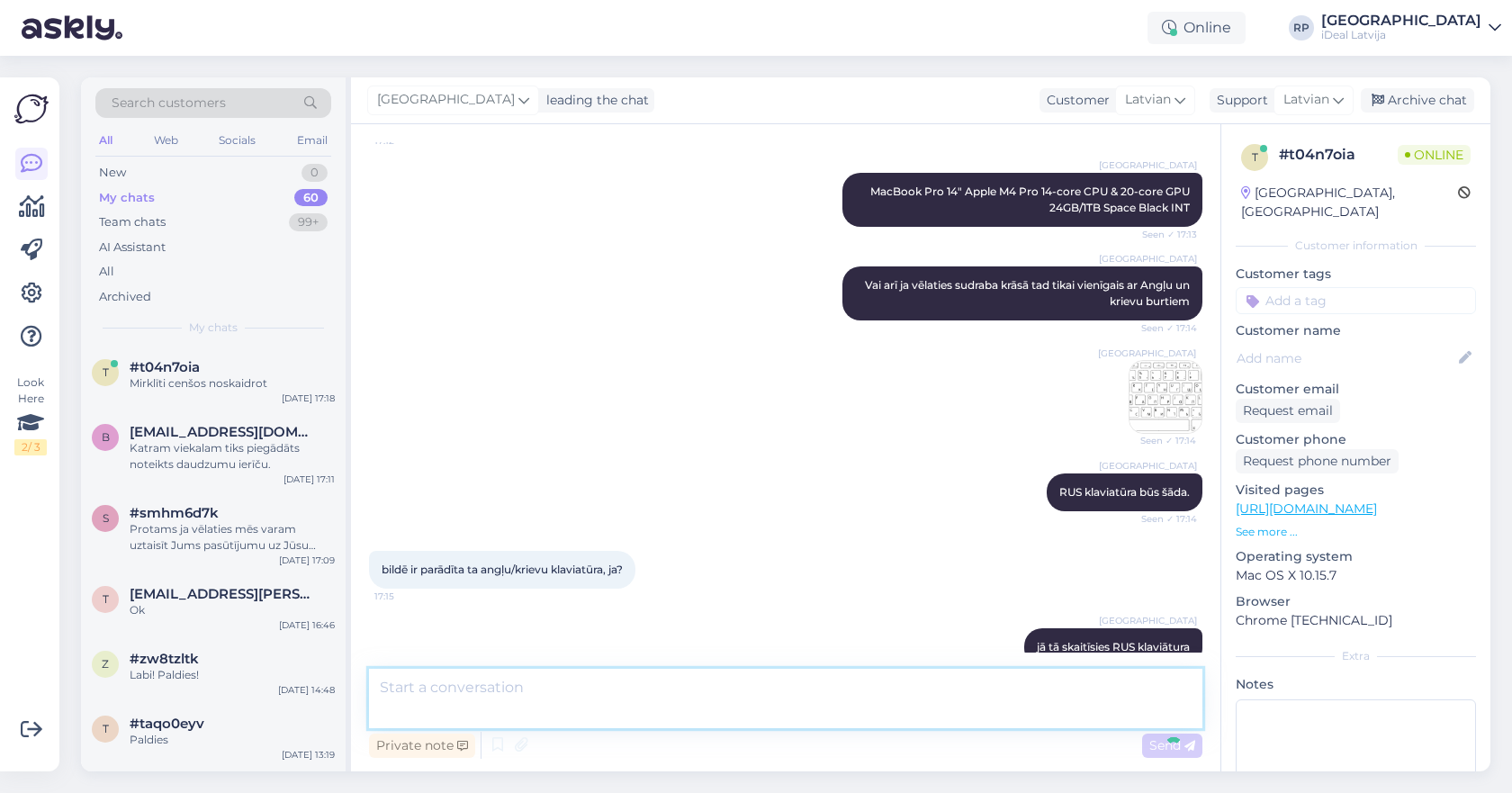
scroll to position [1187, 0]
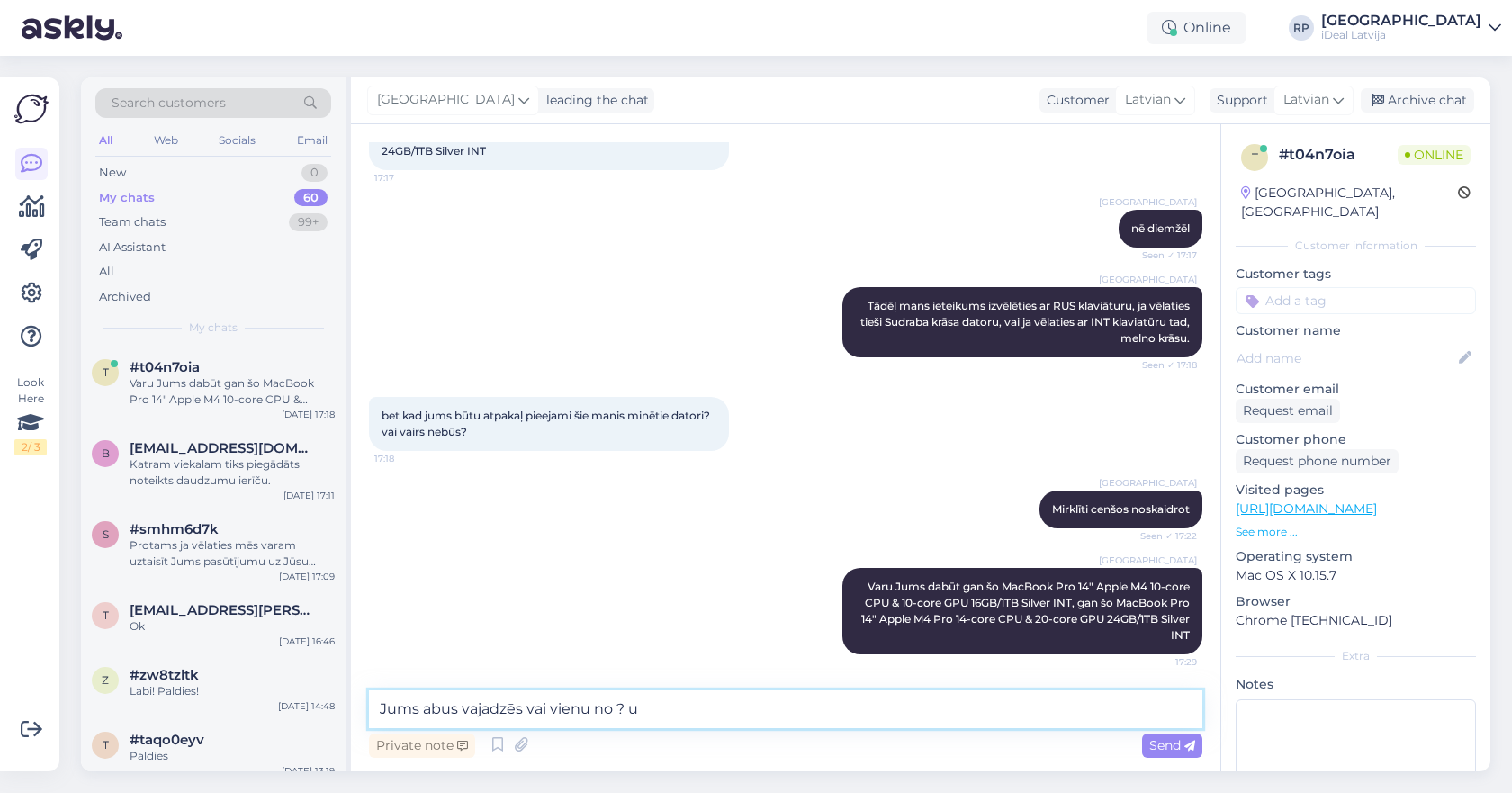
type textarea "Jums abus vajadzēs vai vienu no ?"
type textarea "Gan Pro M4 gan Pro M4 Pro"
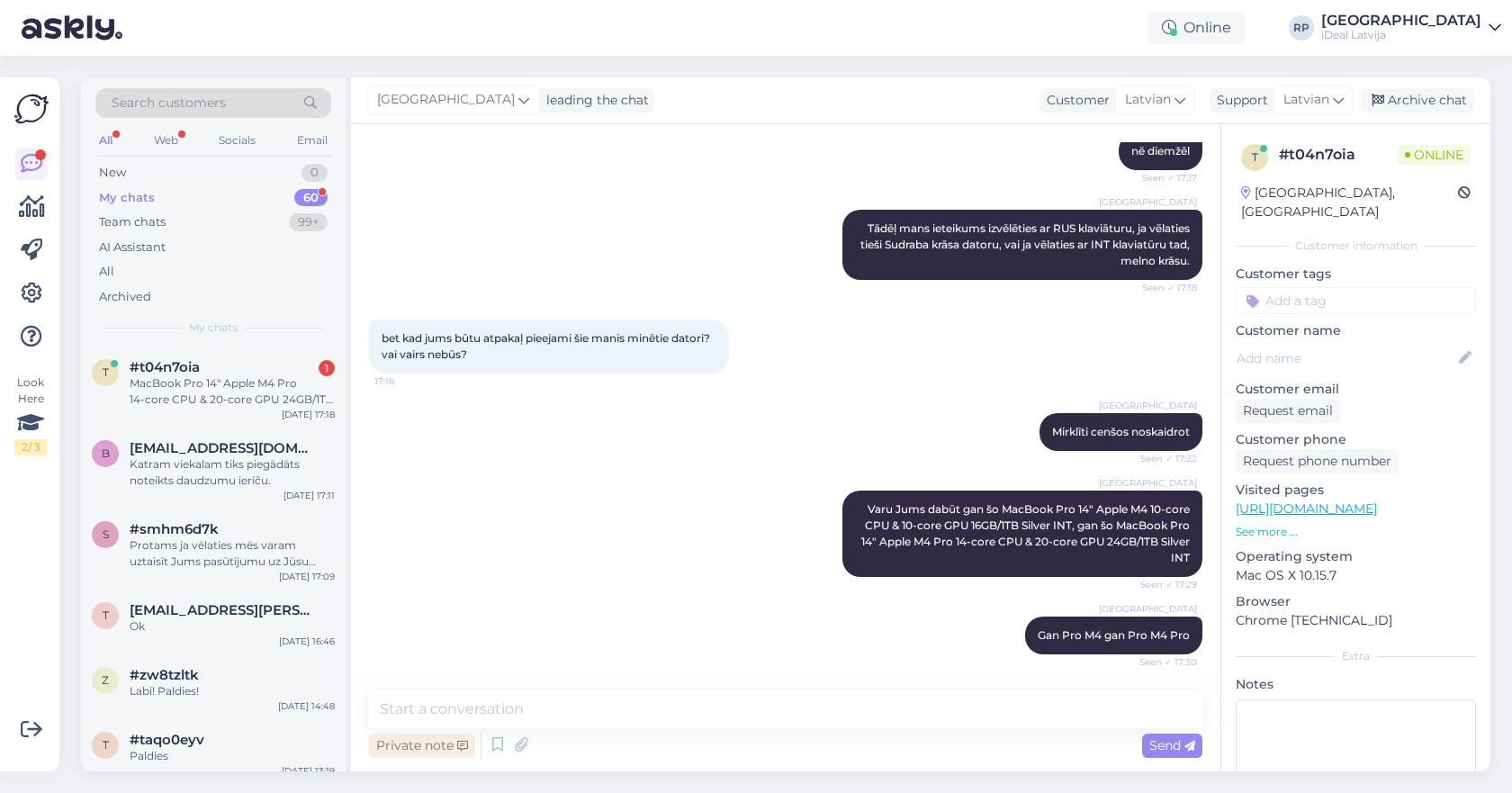
scroll to position [1358, 0]
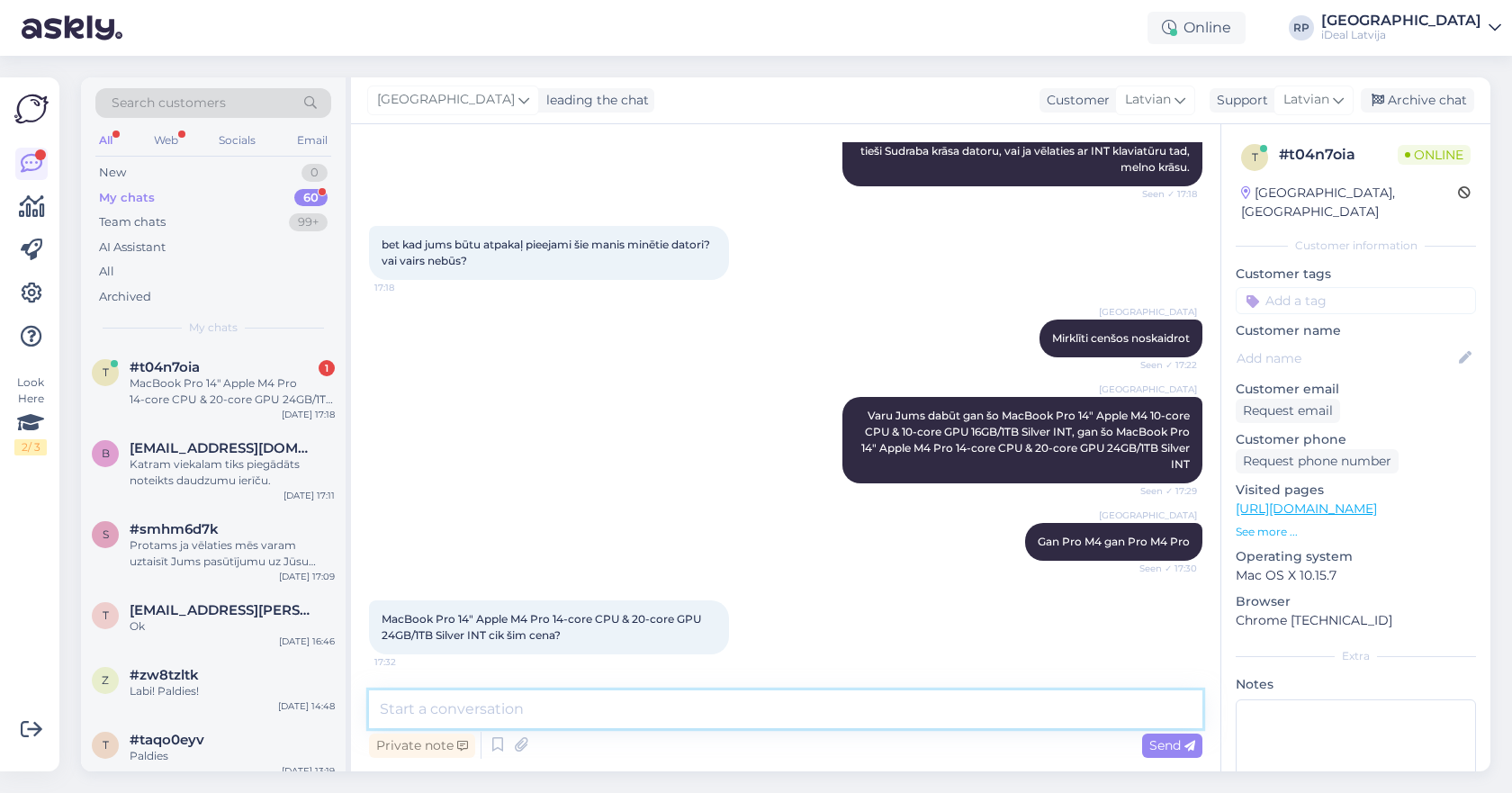
click at [603, 712] on textarea at bounding box center [785, 709] width 833 height 38
type textarea "2902.45"
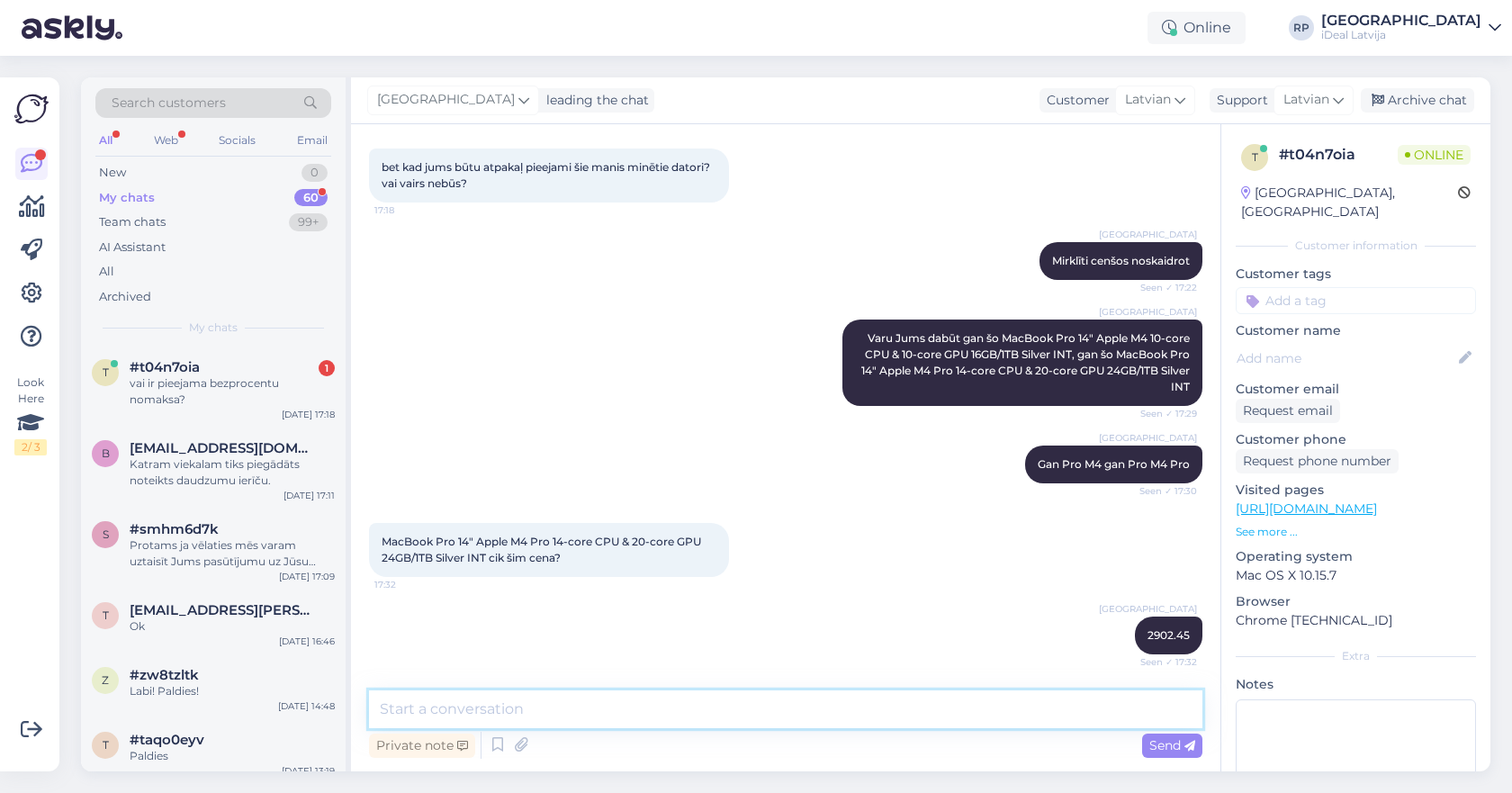
scroll to position [1513, 0]
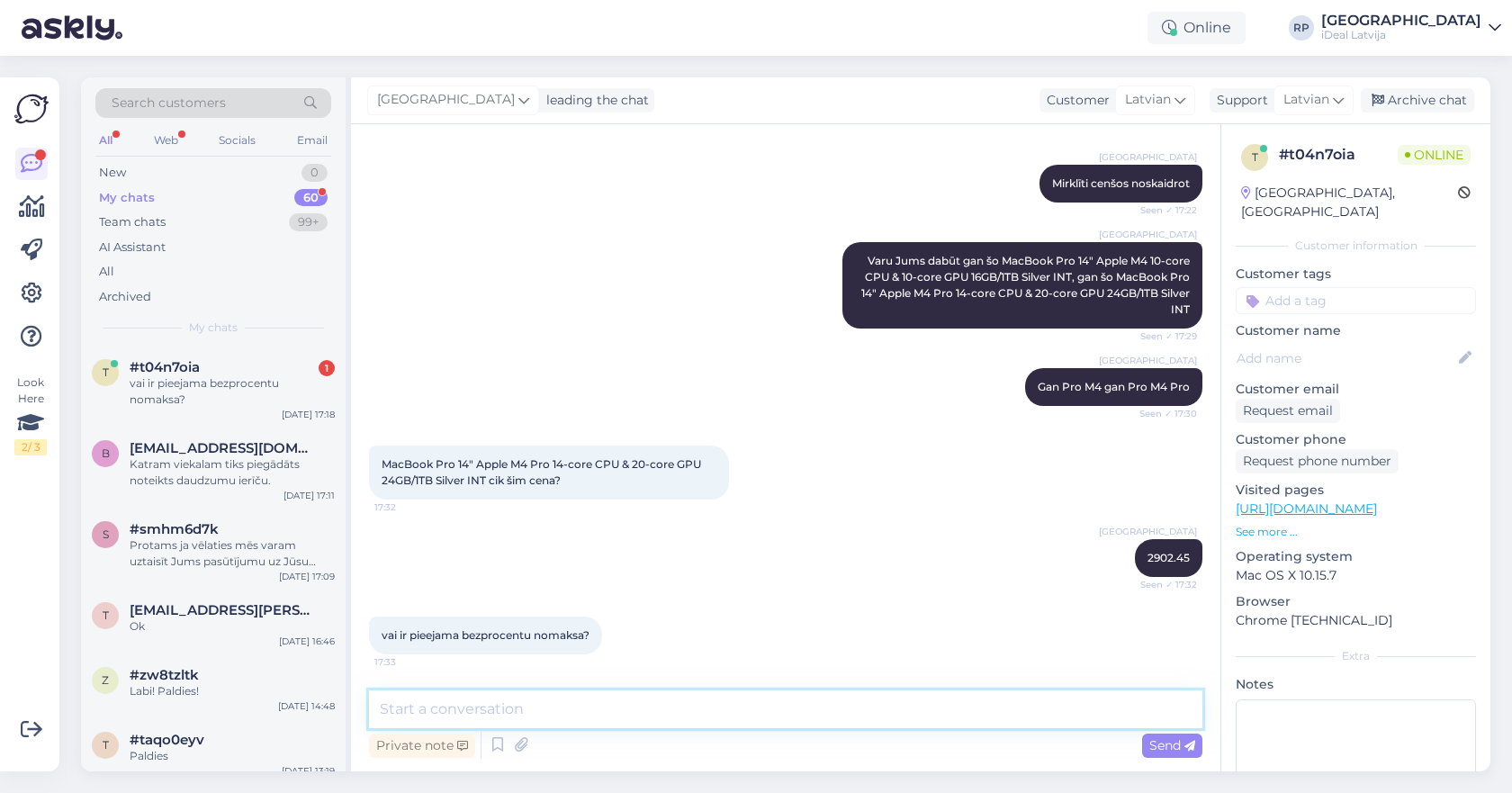
click at [801, 716] on textarea at bounding box center [785, 709] width 833 height 38
type textarea "Bezprocentu nomaksa macbookiem nav pieejama."
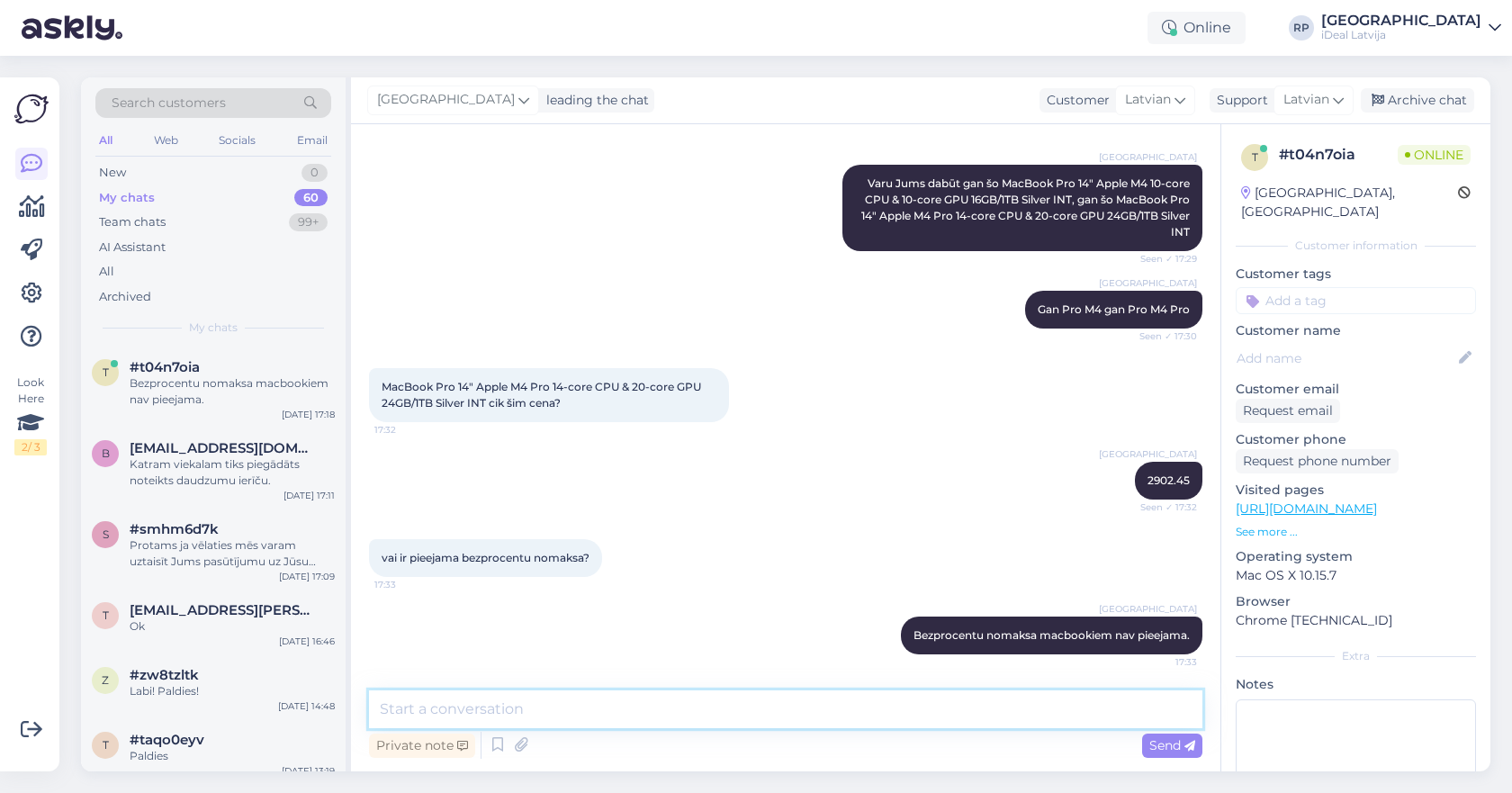
type textarea "v"
type textarea "Vienīgais uz 3 mēnešiem dalot maksājumu"
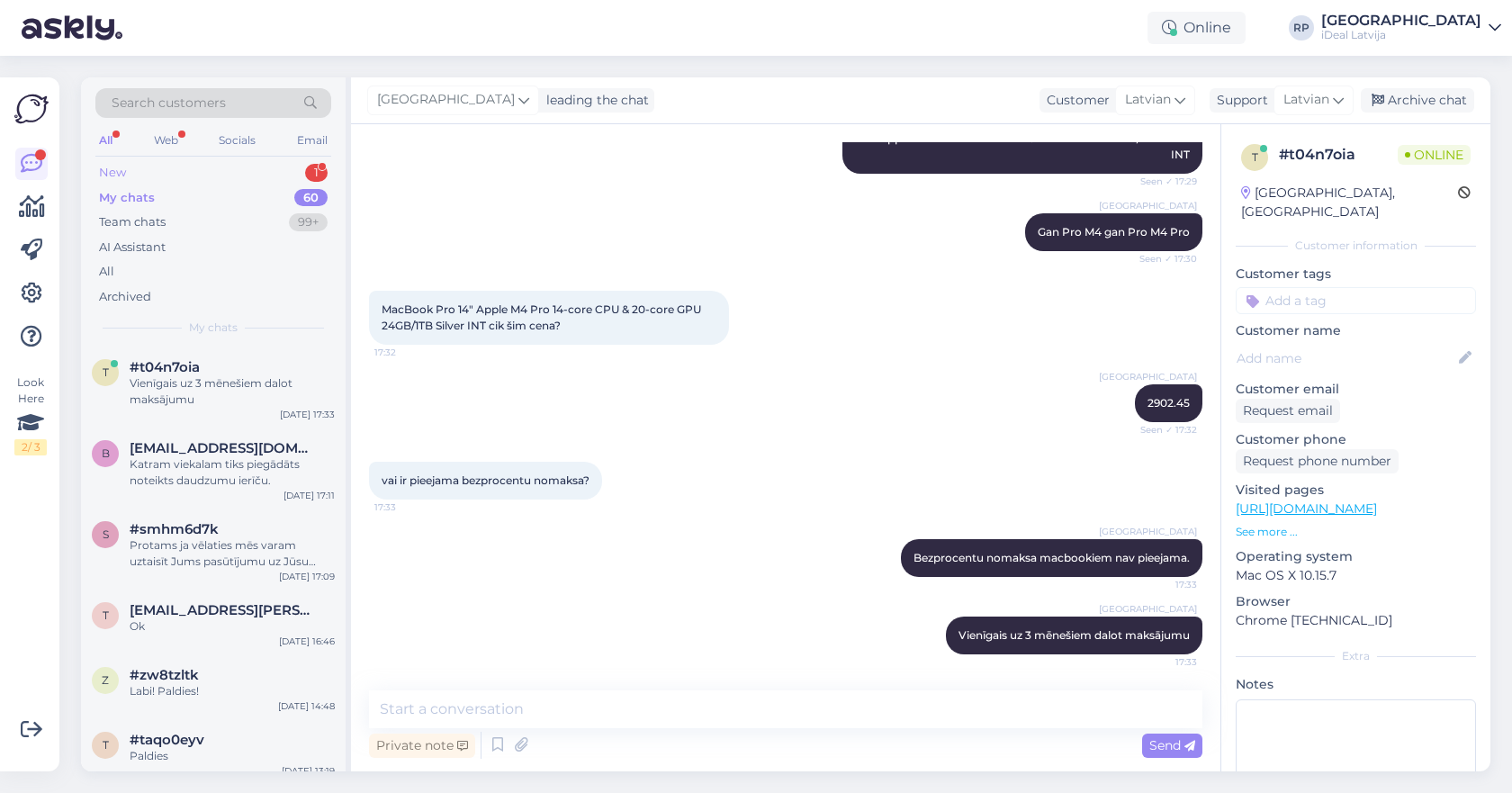
click at [130, 170] on div "New 1" at bounding box center [213, 173] width 236 height 25
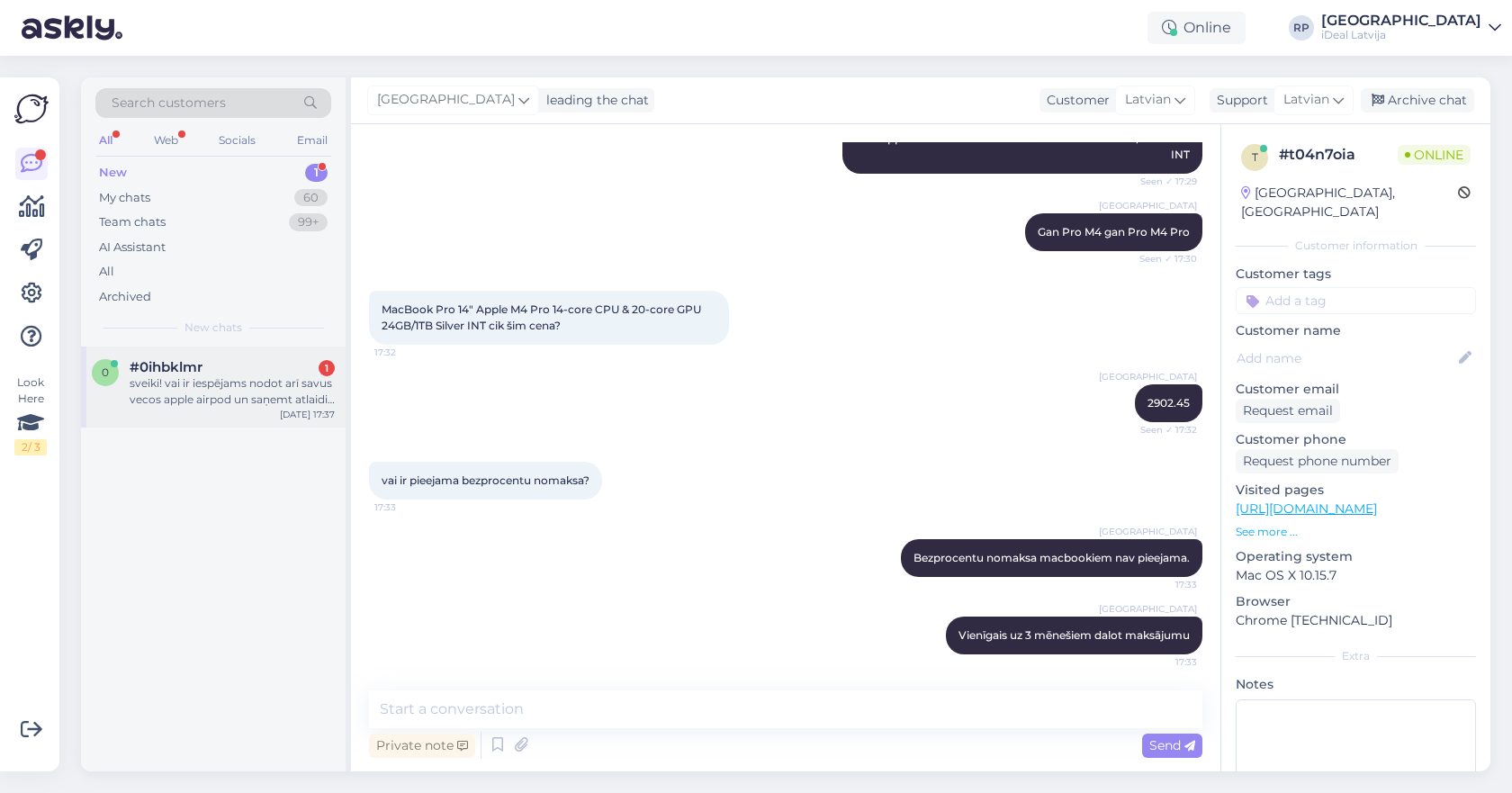
click at [204, 417] on div "0 #0ihbklmr 1 sveiki! vai ir iespējams nodot arī savus vecos apple airpod un sa…" at bounding box center [214, 386] width 265 height 81
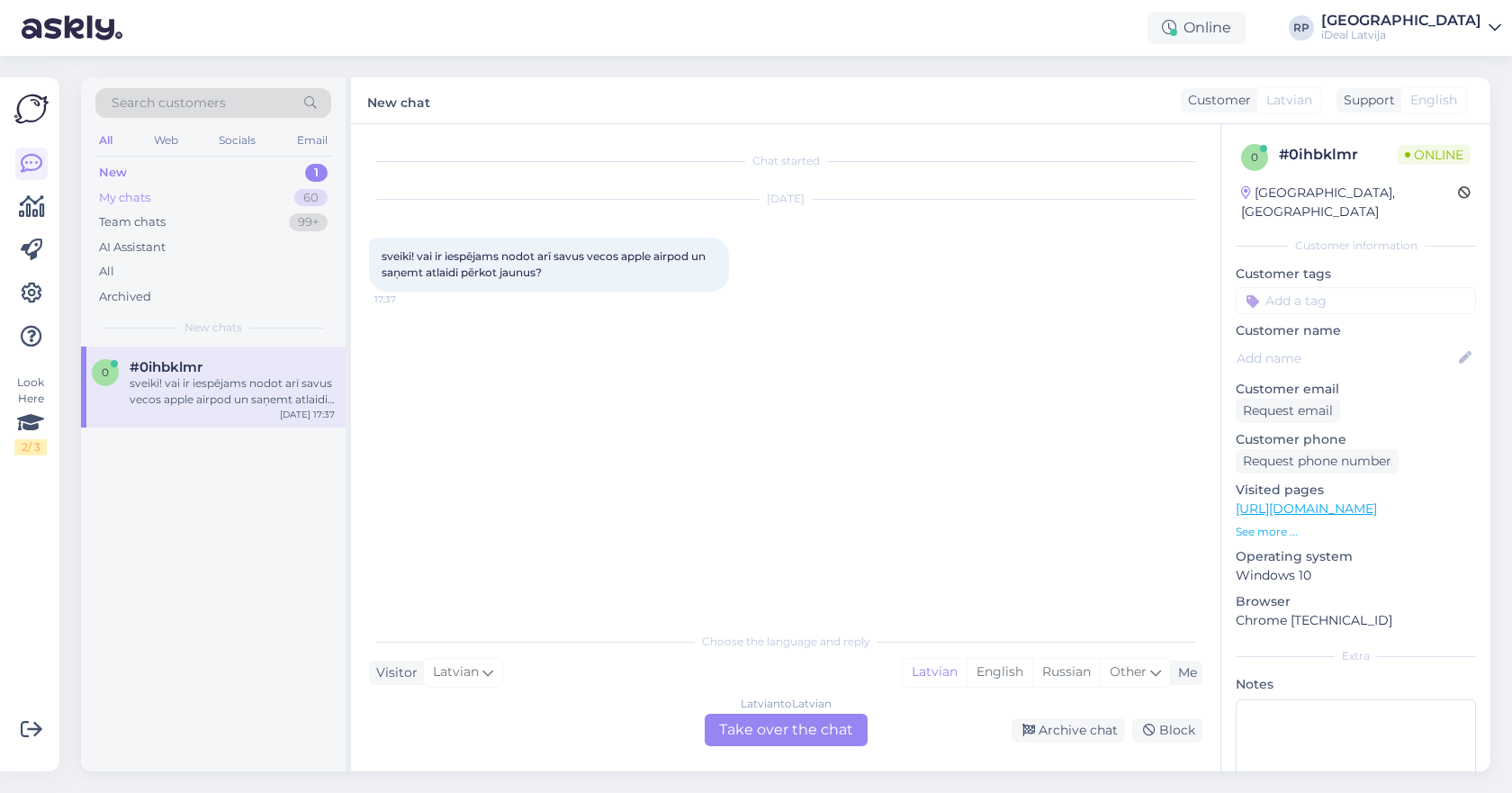
click at [250, 192] on div "My chats 60" at bounding box center [213, 198] width 236 height 25
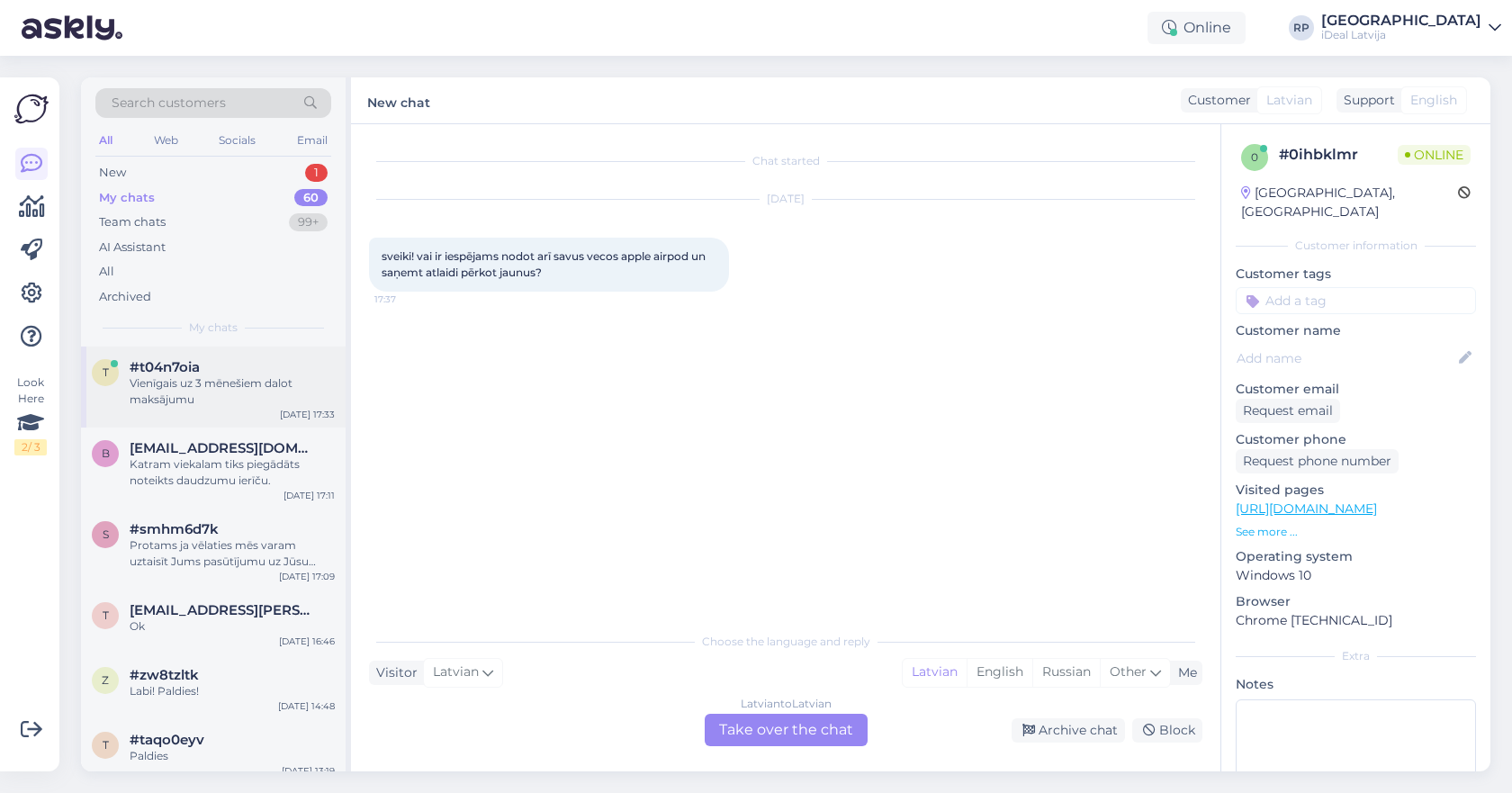
click at [257, 369] on div "#t04n7oia" at bounding box center [232, 367] width 205 height 16
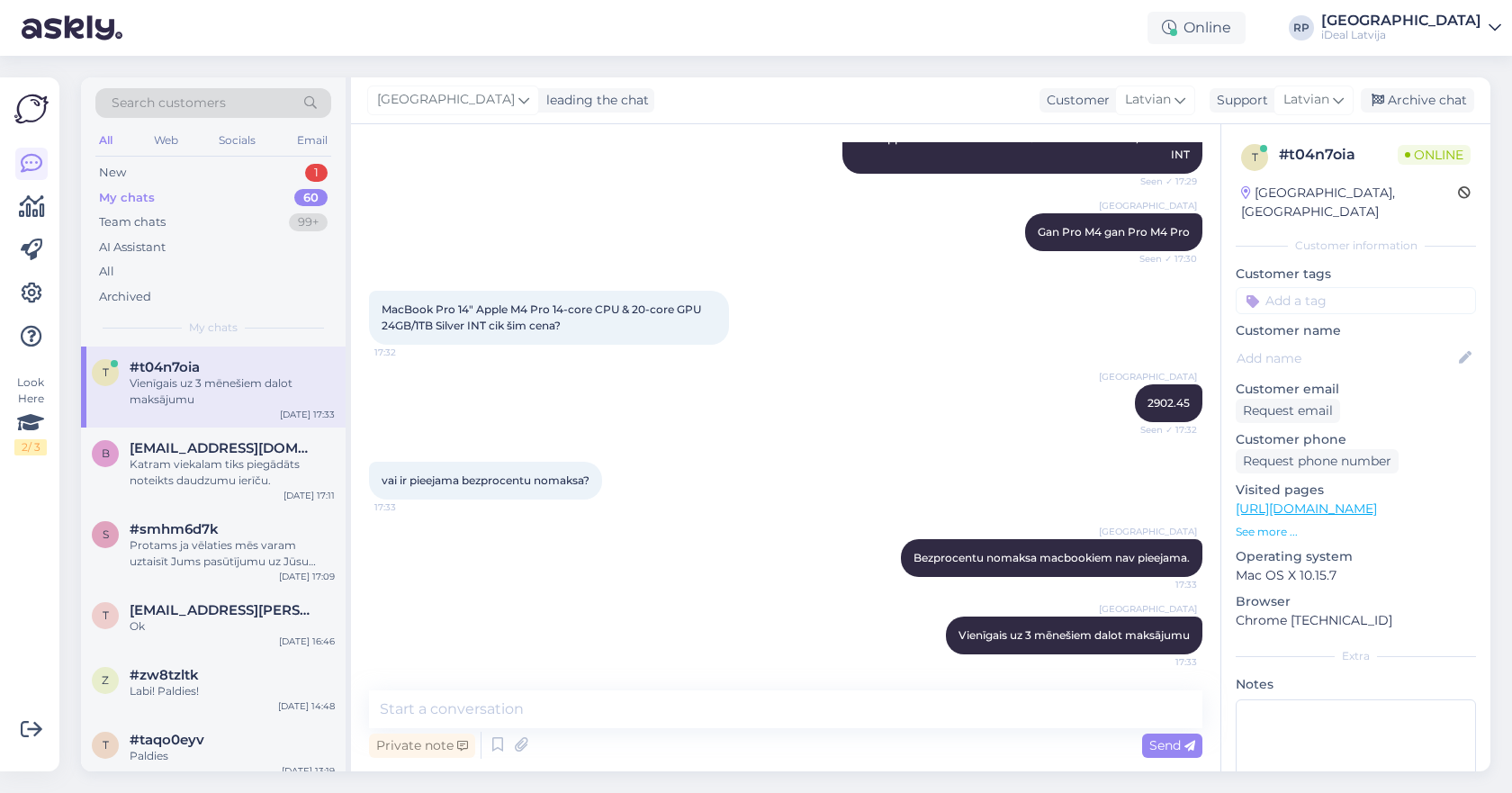
scroll to position [1668, 0]
click at [534, 716] on textarea at bounding box center [785, 709] width 833 height 38
